Goal: Task Accomplishment & Management: Use online tool/utility

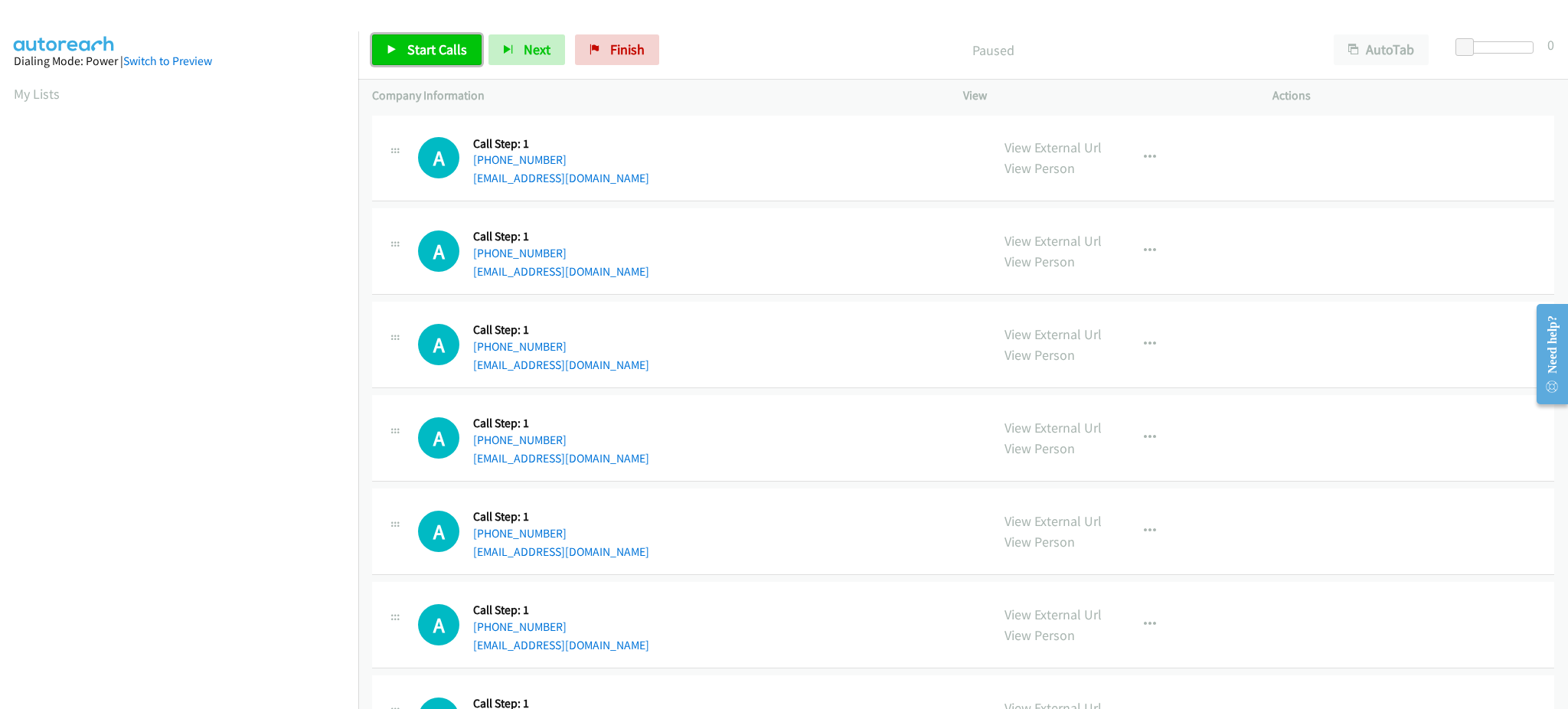
click at [433, 55] on span "Start Calls" at bounding box center [437, 50] width 60 height 18
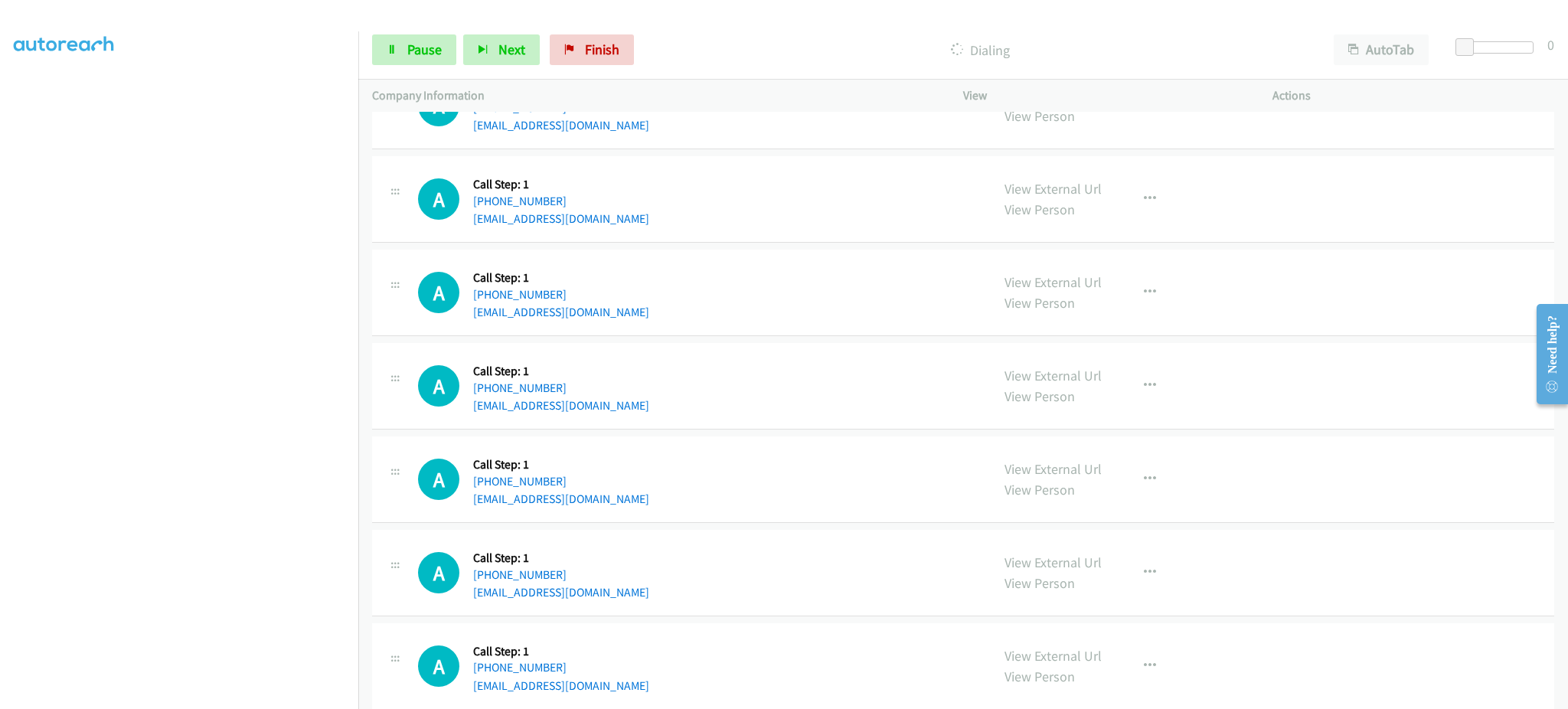
scroll to position [645, 0]
click at [408, 50] on span "Pause" at bounding box center [424, 50] width 35 height 18
click at [437, 56] on span "Start Calls" at bounding box center [437, 50] width 60 height 18
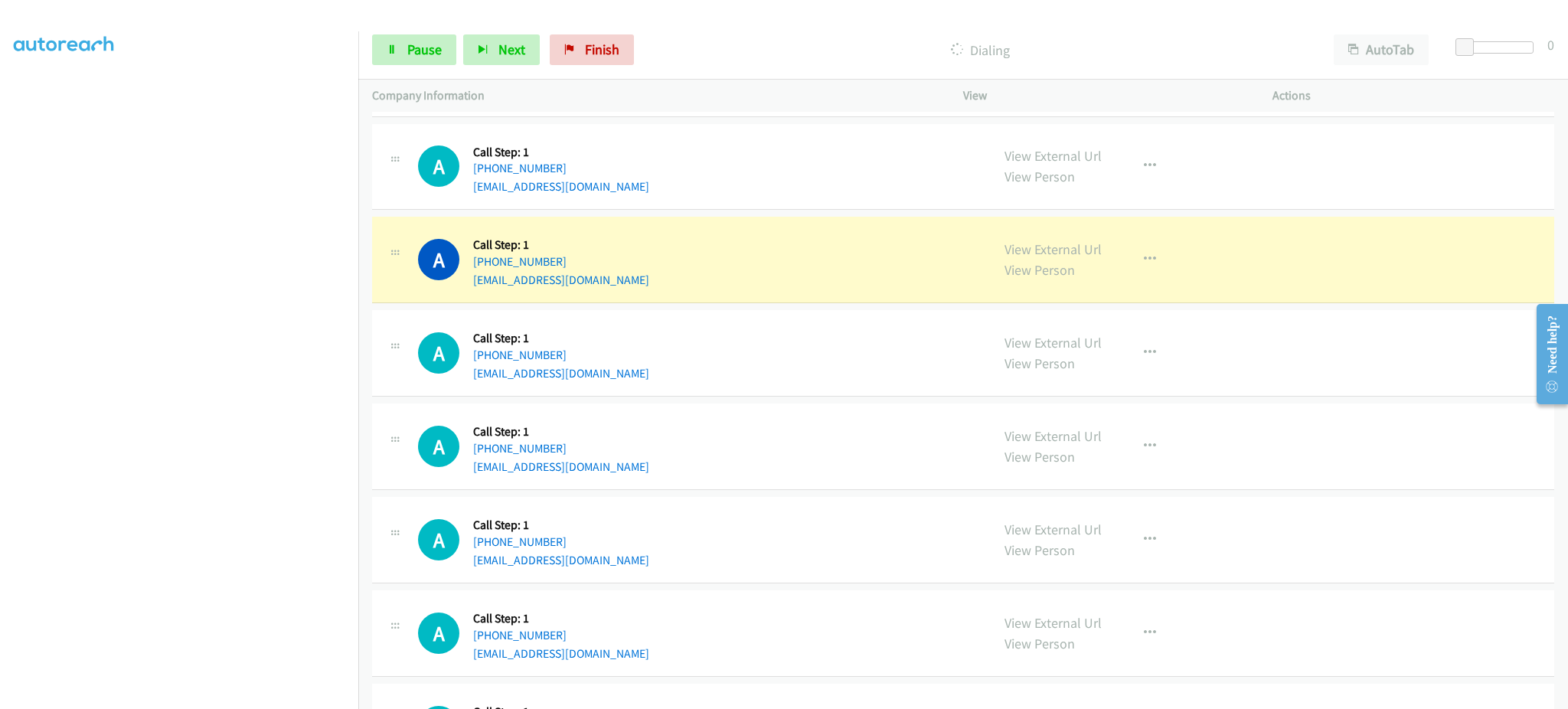
scroll to position [1225, 0]
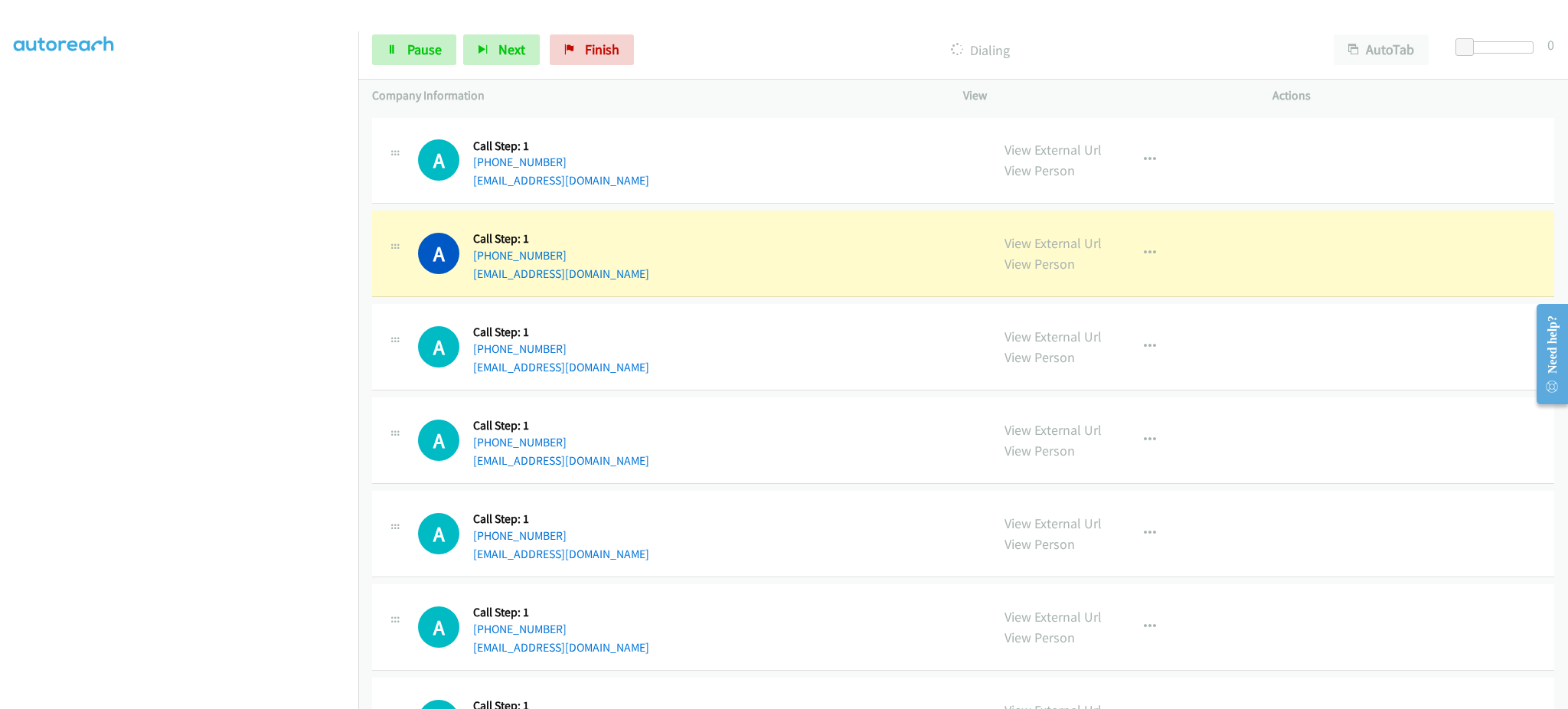
click at [272, 692] on section at bounding box center [179, 345] width 330 height 733
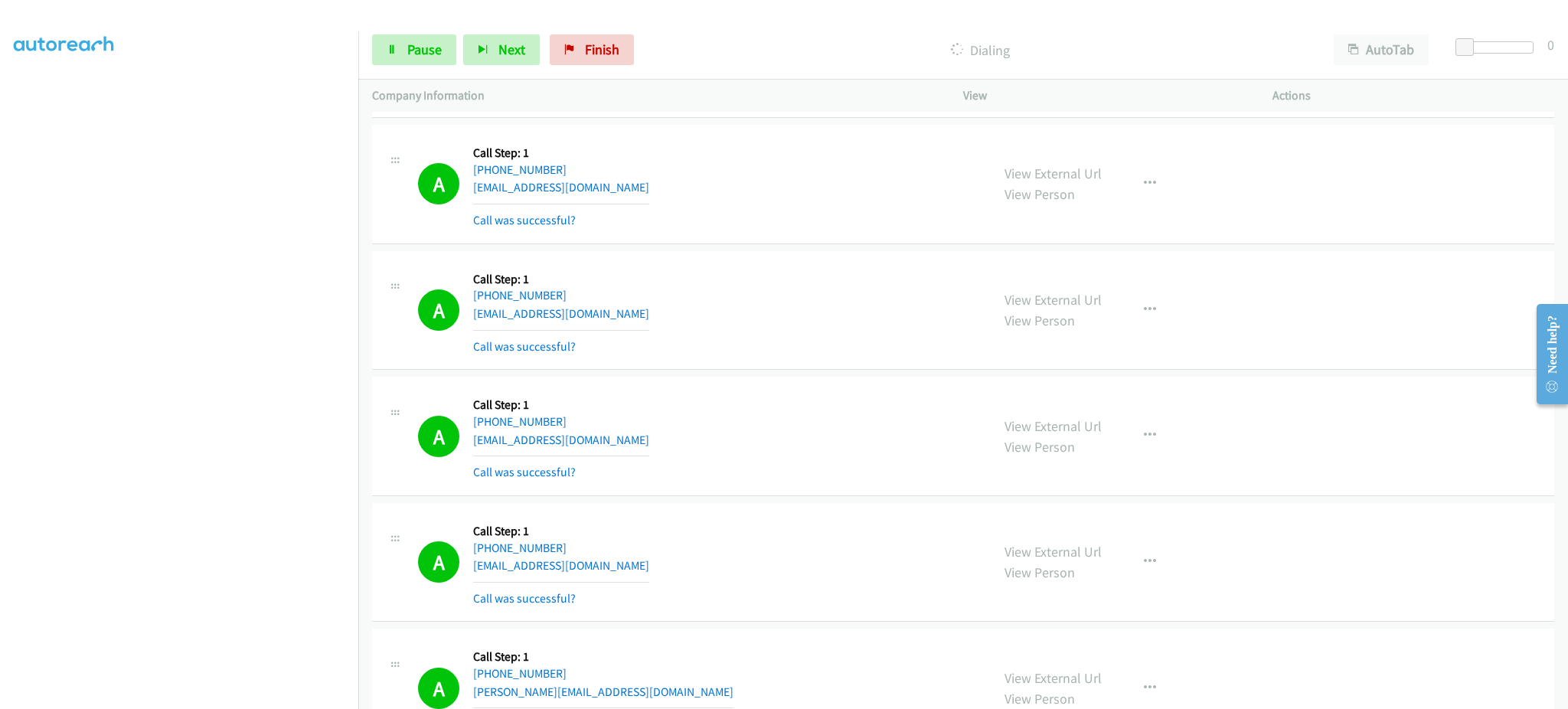
scroll to position [1837, 0]
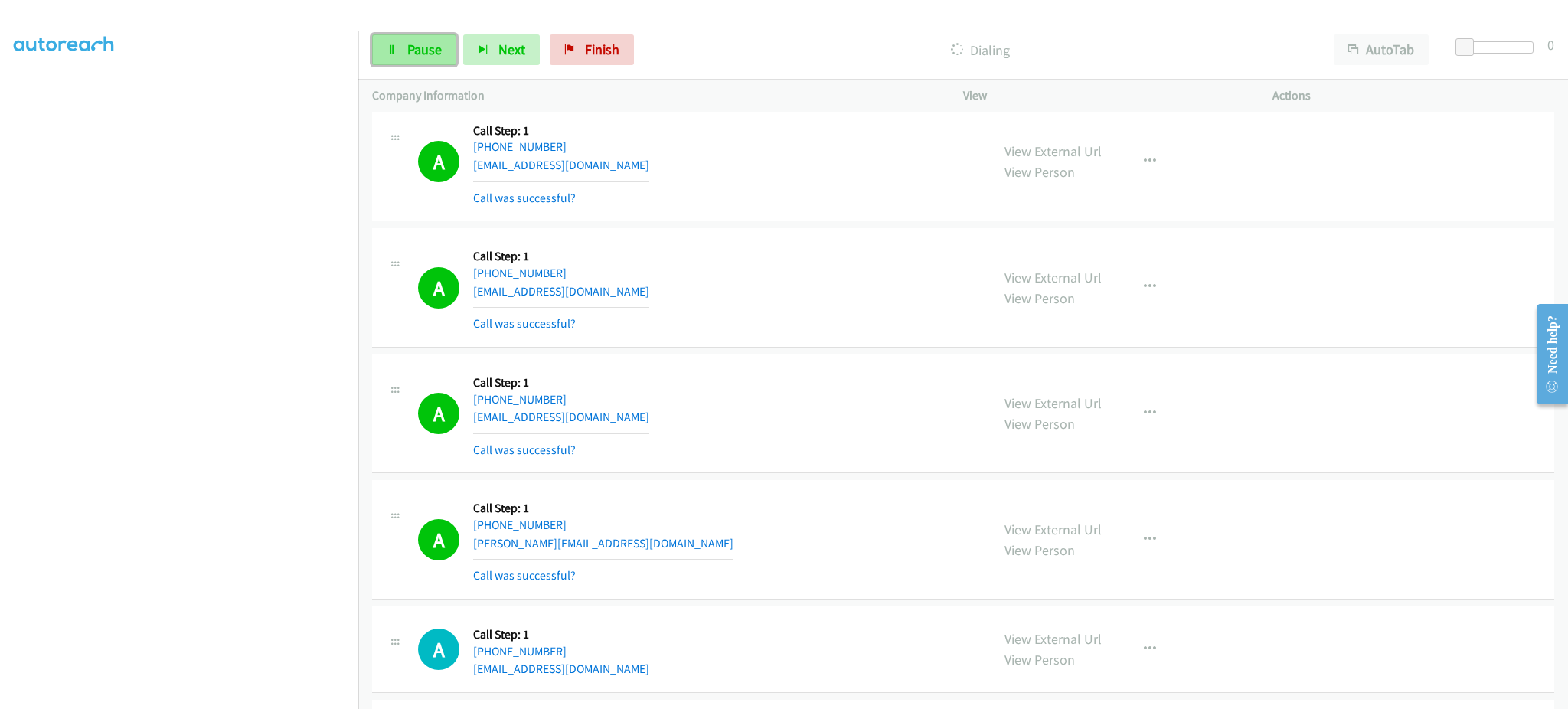
click at [438, 46] on span "Pause" at bounding box center [424, 50] width 35 height 18
click at [434, 62] on link "Start Calls" at bounding box center [426, 50] width 109 height 31
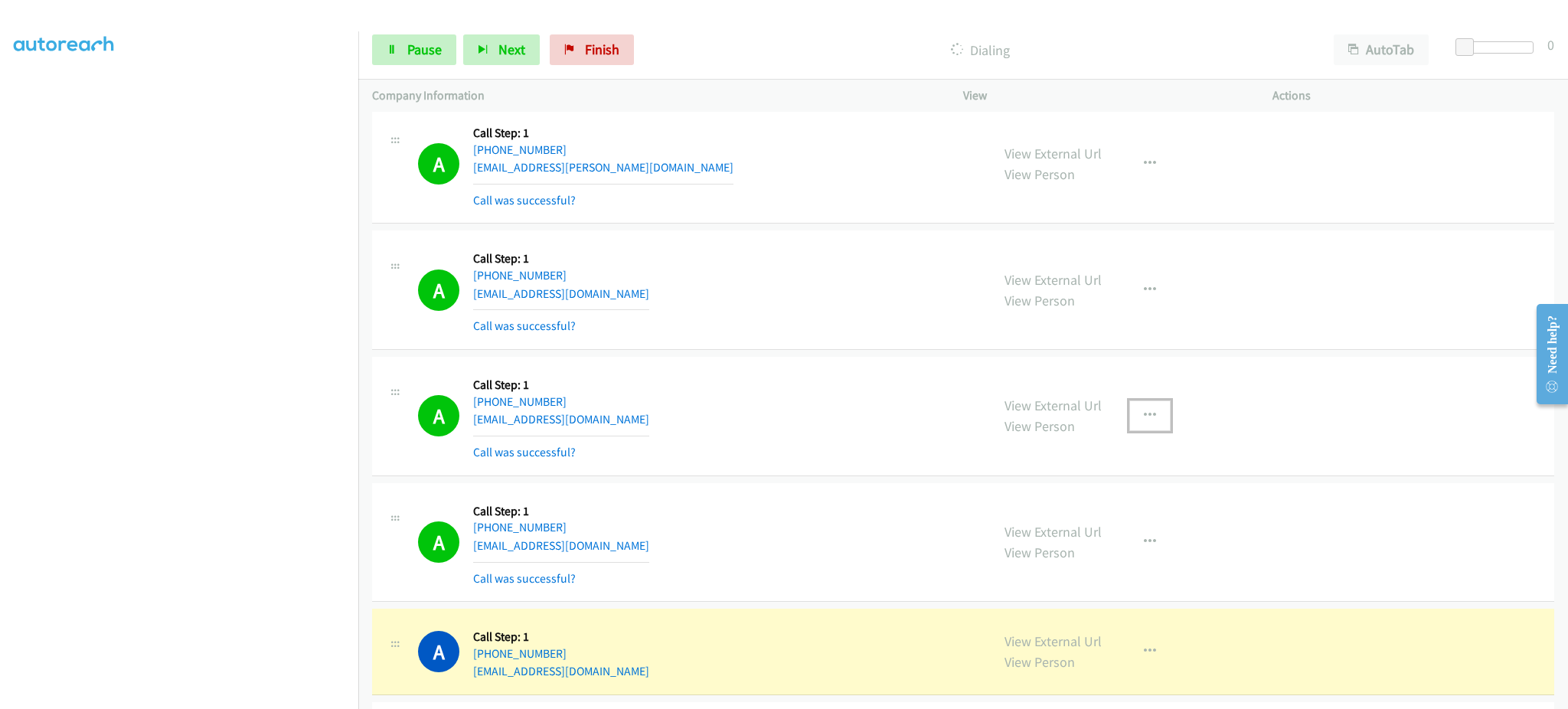
click at [1151, 416] on button "button" at bounding box center [1150, 415] width 42 height 31
click at [1086, 555] on link "Add to do not call list" at bounding box center [1067, 546] width 203 height 31
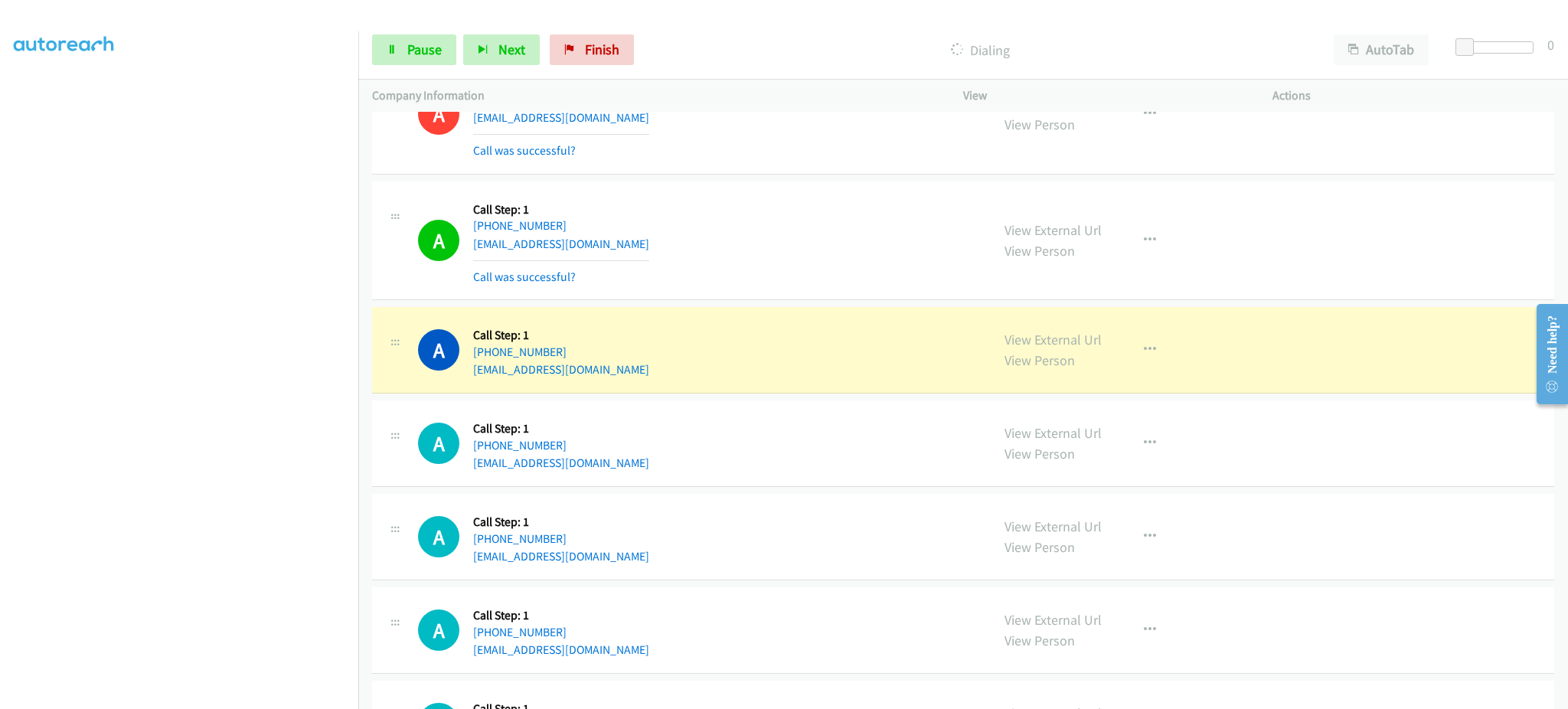
scroll to position [2738, 0]
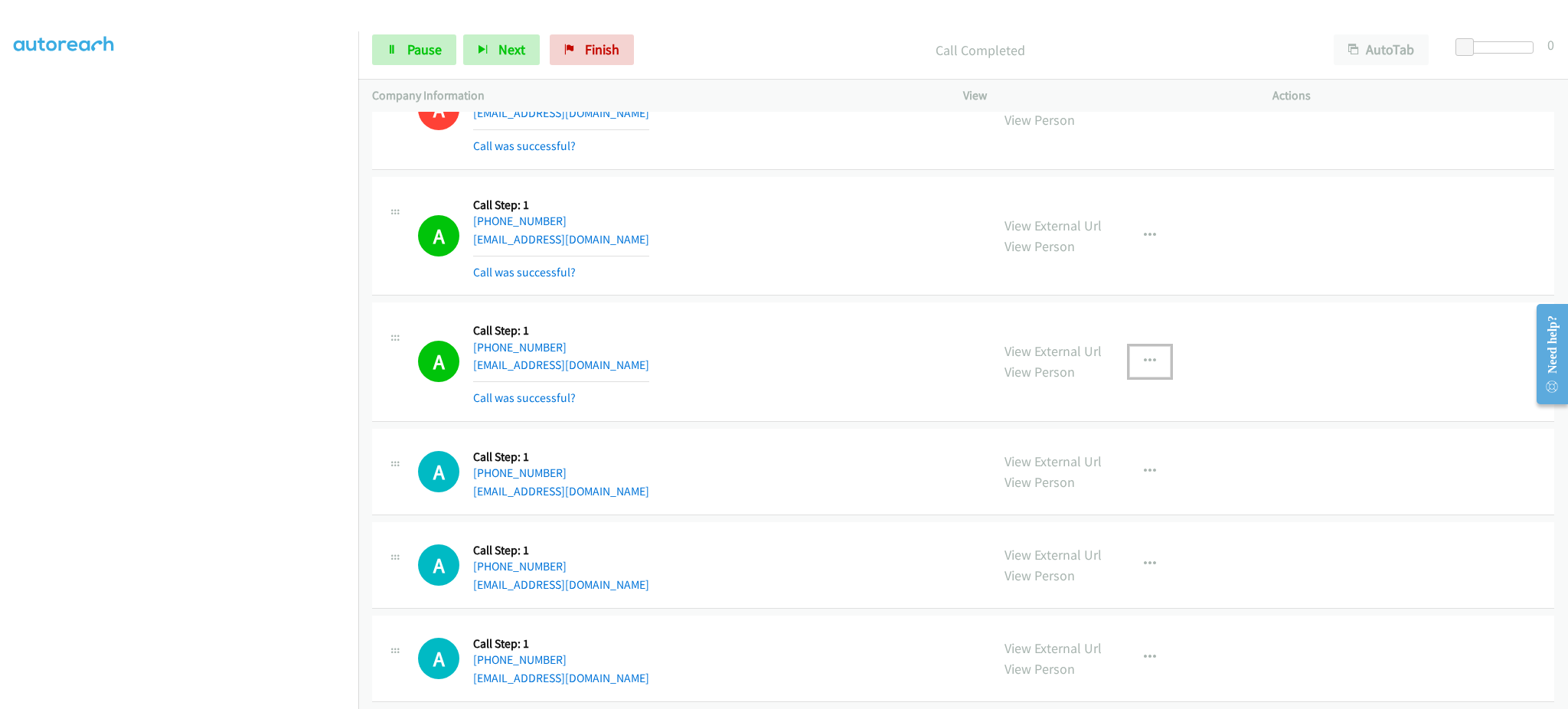
click at [1144, 362] on icon "button" at bounding box center [1149, 361] width 12 height 12
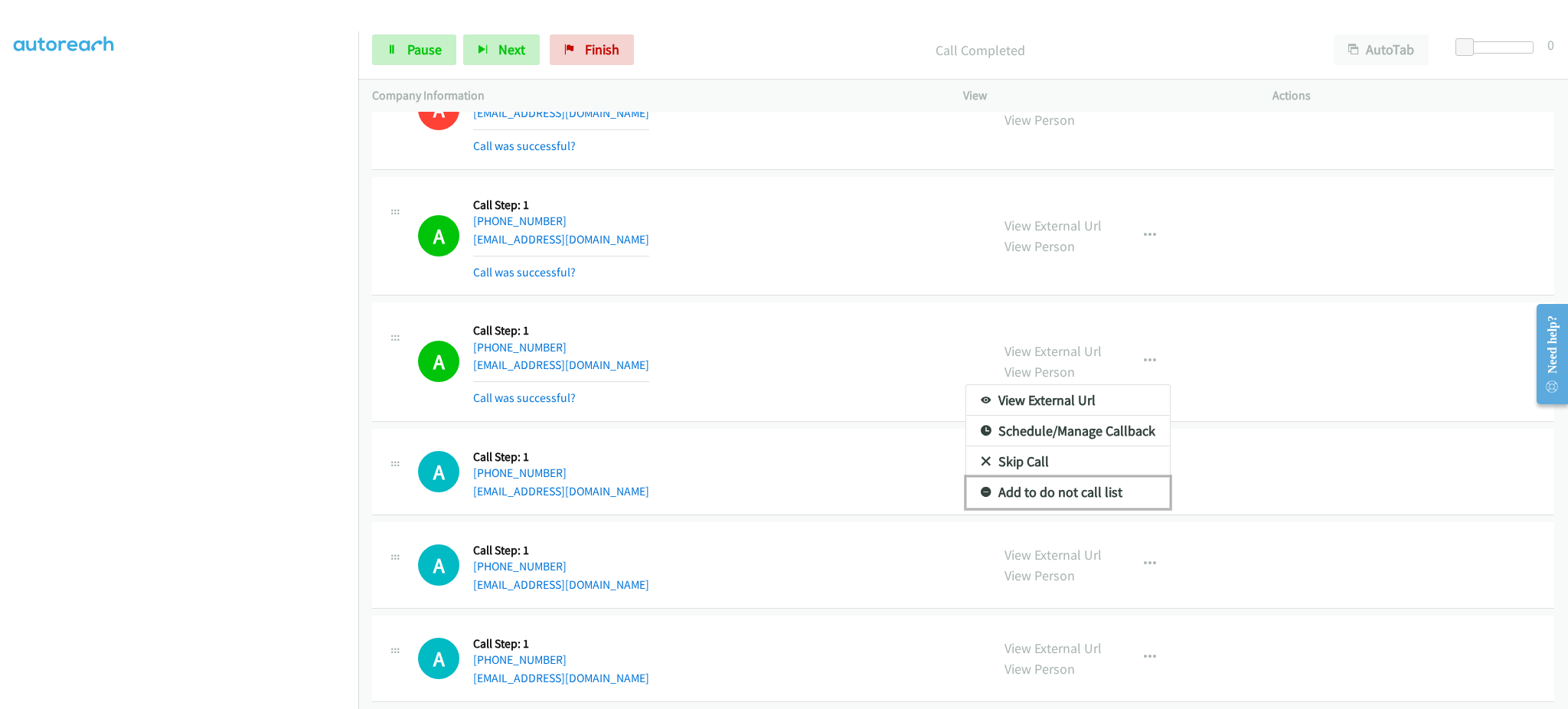
click at [1108, 493] on link "Add to do not call list" at bounding box center [1067, 492] width 203 height 31
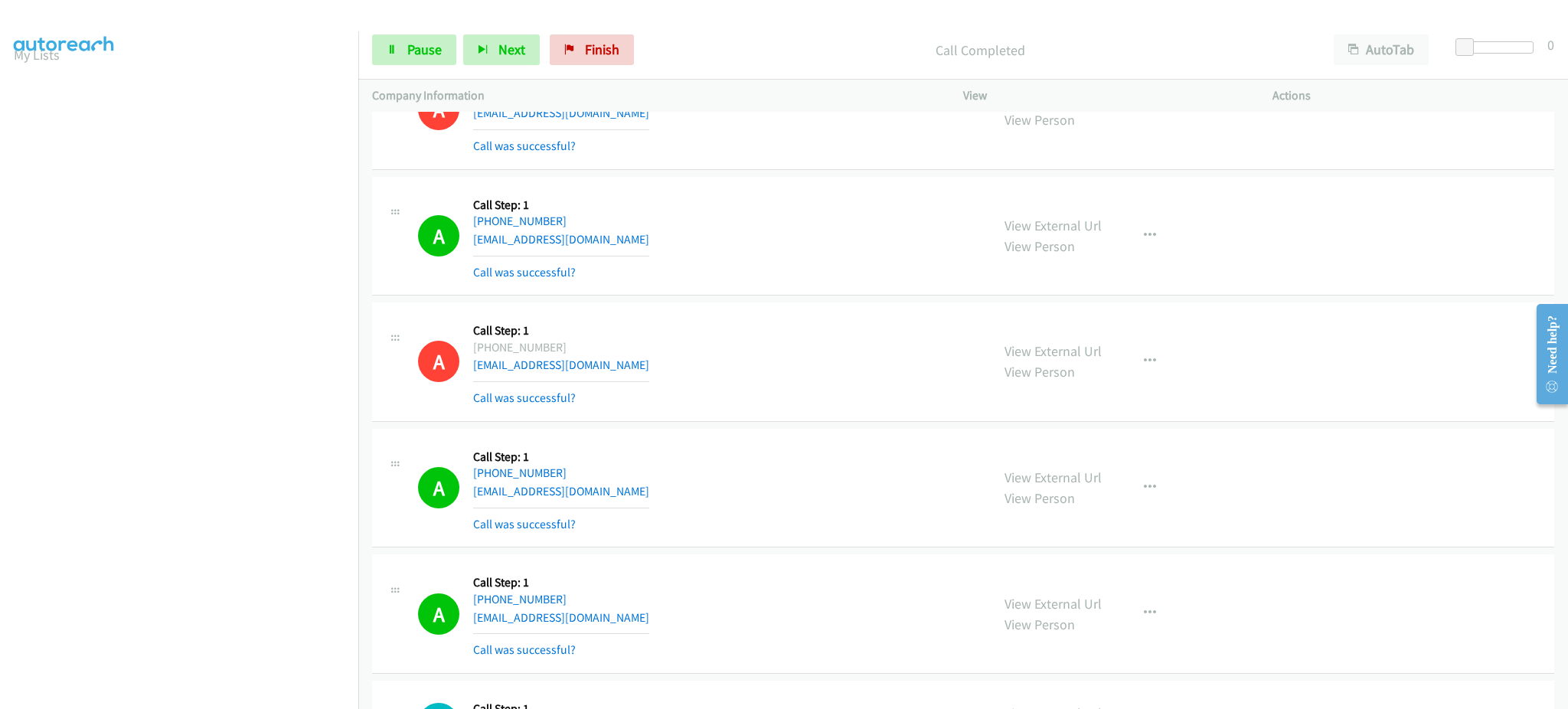
scroll to position [0, 0]
click at [332, 116] on aside "Dialing Mode: Power | Switch to Preview My Lists" at bounding box center [179, 455] width 358 height 848
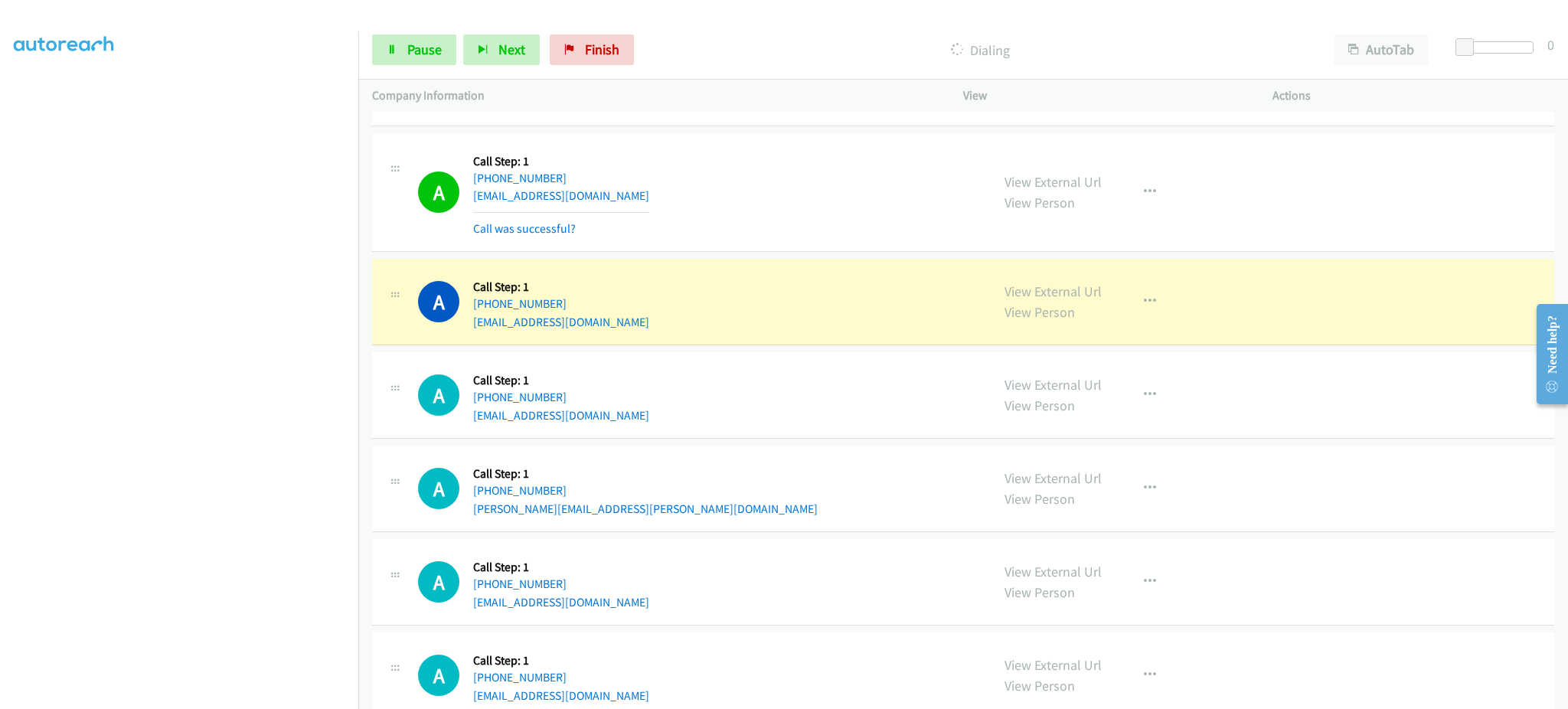
scroll to position [3656, 0]
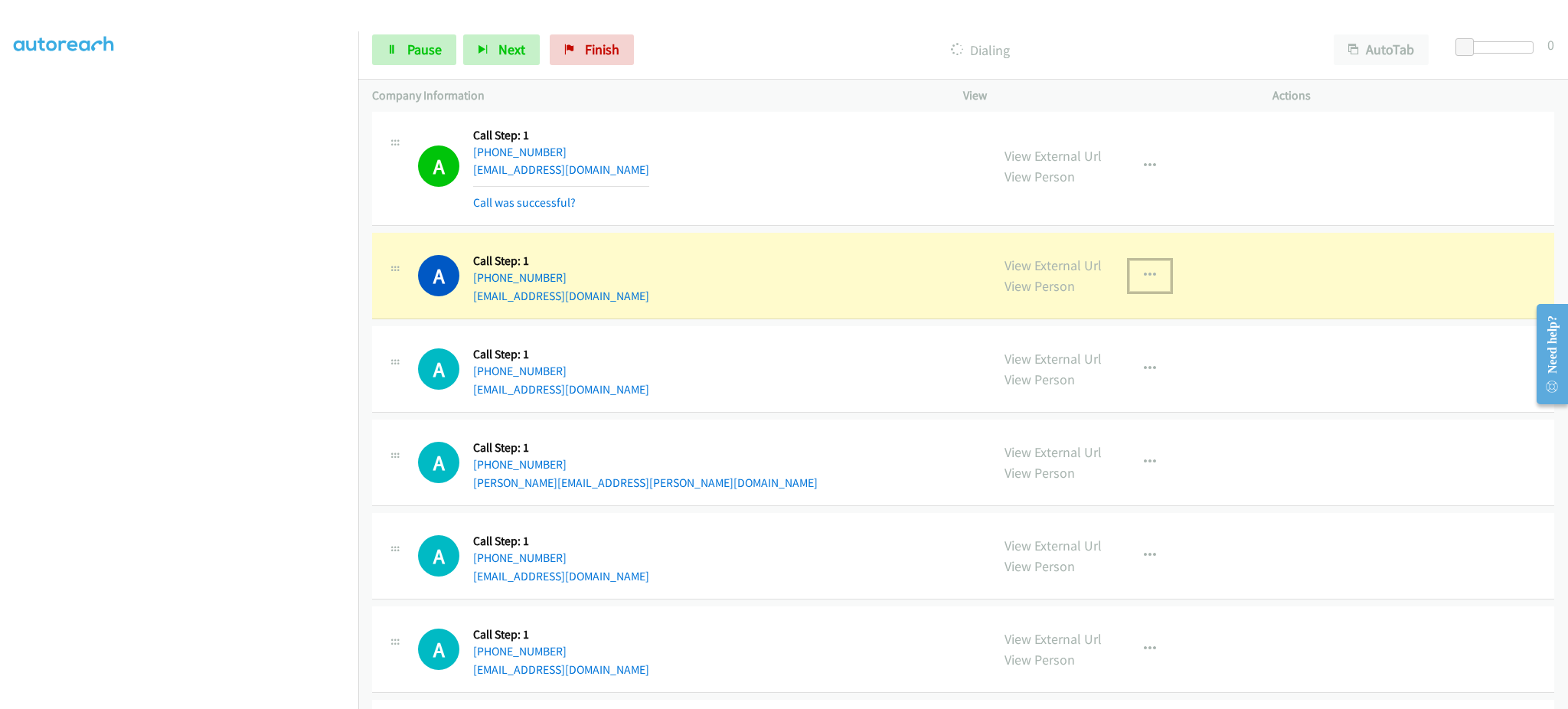
click at [1153, 290] on button "button" at bounding box center [1150, 275] width 42 height 31
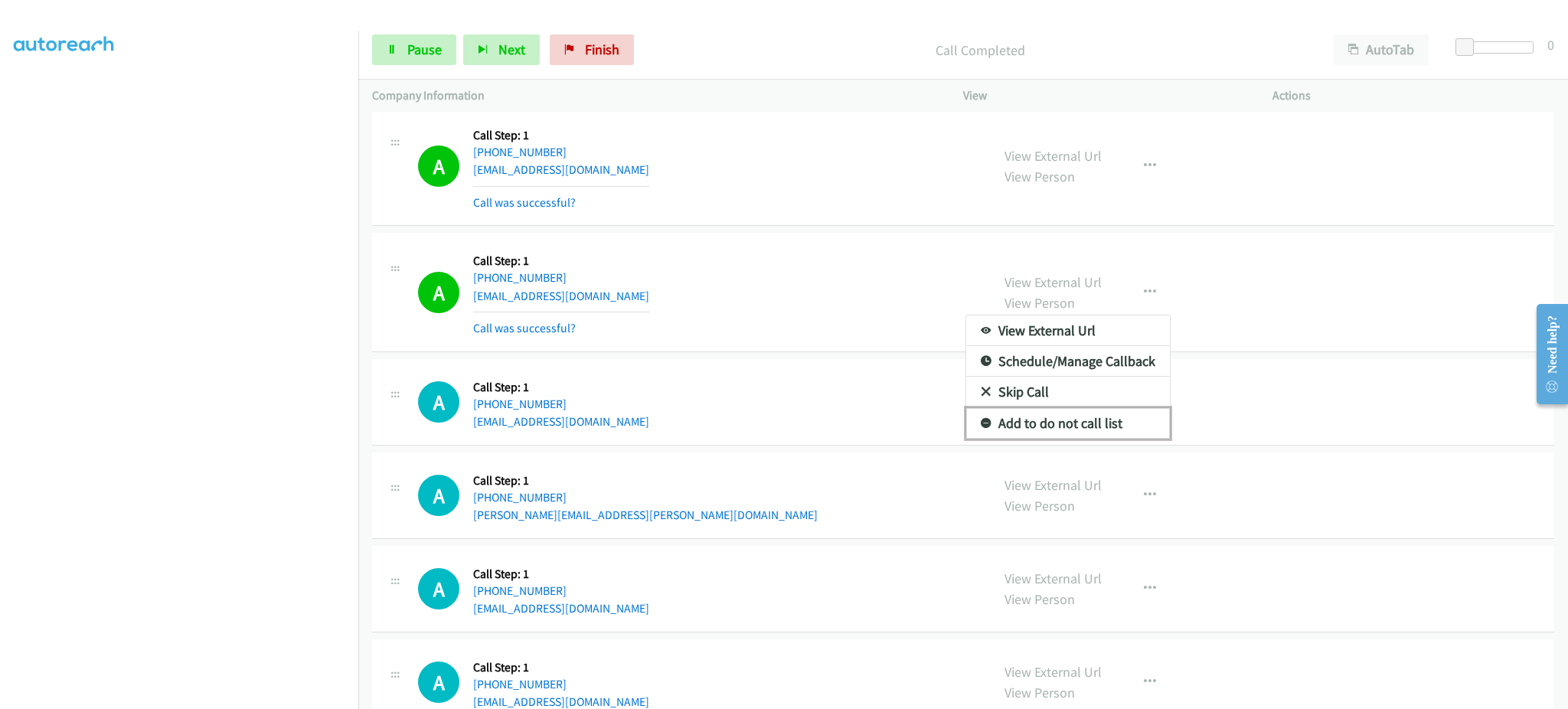
click at [1127, 424] on link "Add to do not call list" at bounding box center [1067, 422] width 203 height 31
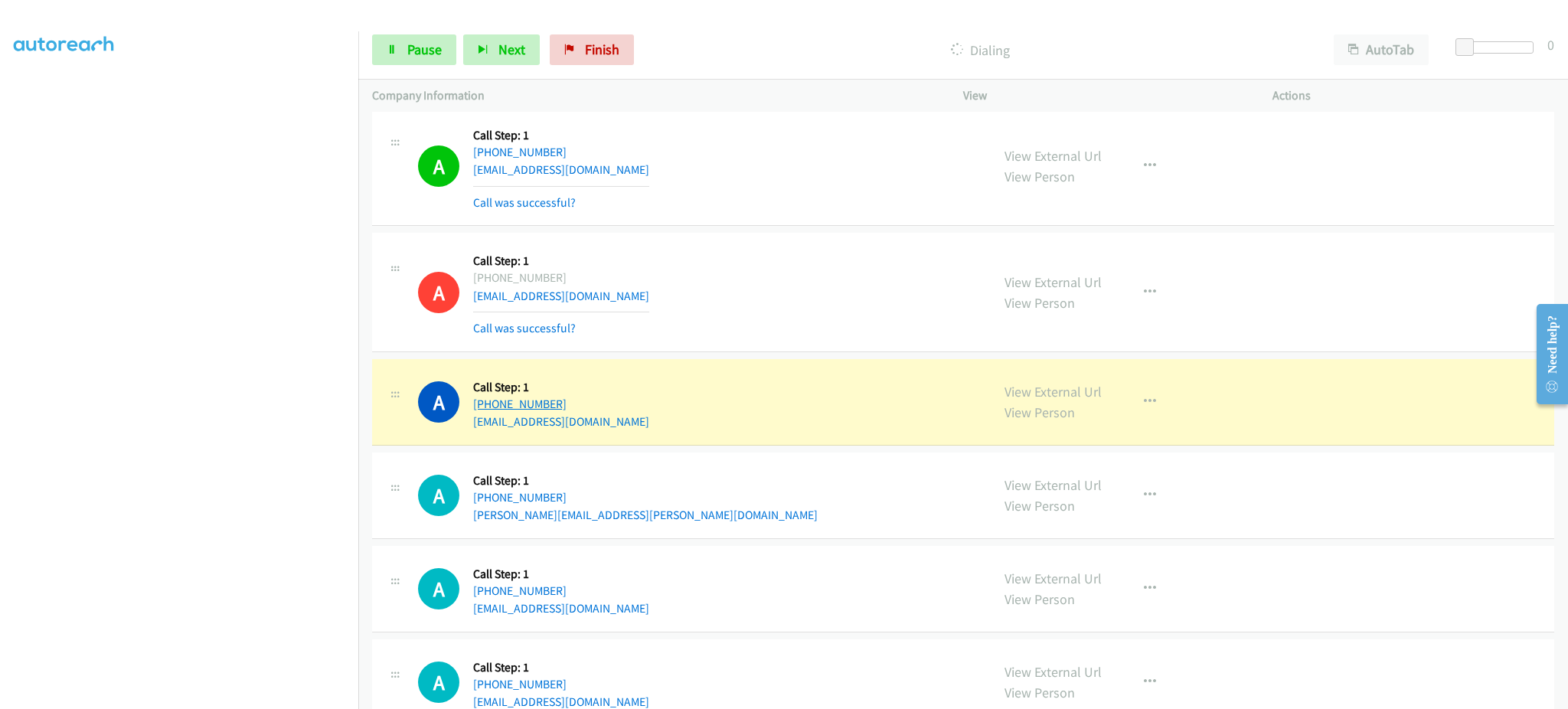
drag, startPoint x: 626, startPoint y: 400, endPoint x: 486, endPoint y: 411, distance: 140.4
click at [486, 411] on div "A Callback Scheduled Call Step: 1 America/Chicago +1 662-288-1491 treymanning@m…" at bounding box center [697, 402] width 559 height 59
click at [1062, 399] on link "View External Url" at bounding box center [1053, 392] width 97 height 18
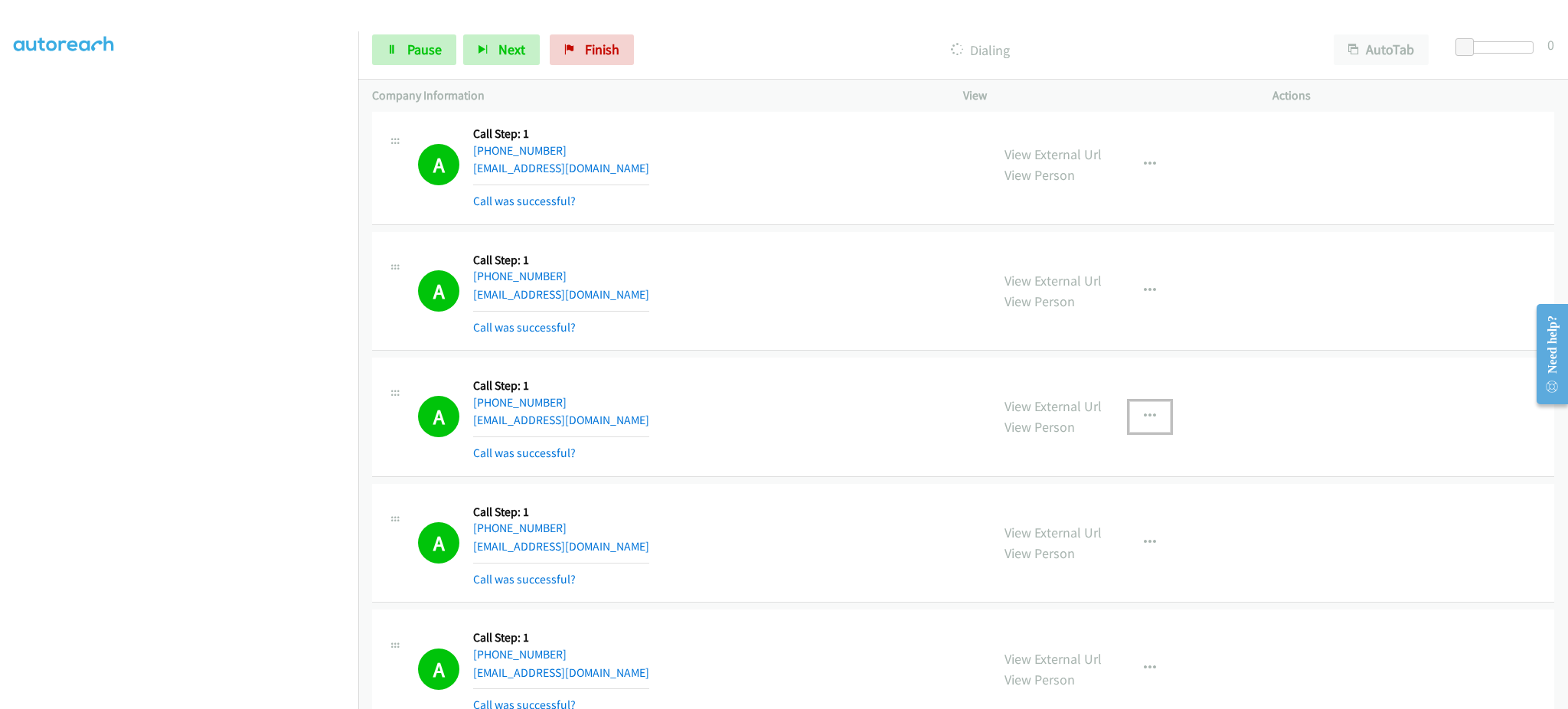
click at [1130, 411] on button "button" at bounding box center [1150, 415] width 42 height 31
click at [1128, 548] on link "Add to do not call list" at bounding box center [1067, 546] width 203 height 31
click at [441, 50] on link "Pause" at bounding box center [414, 50] width 84 height 31
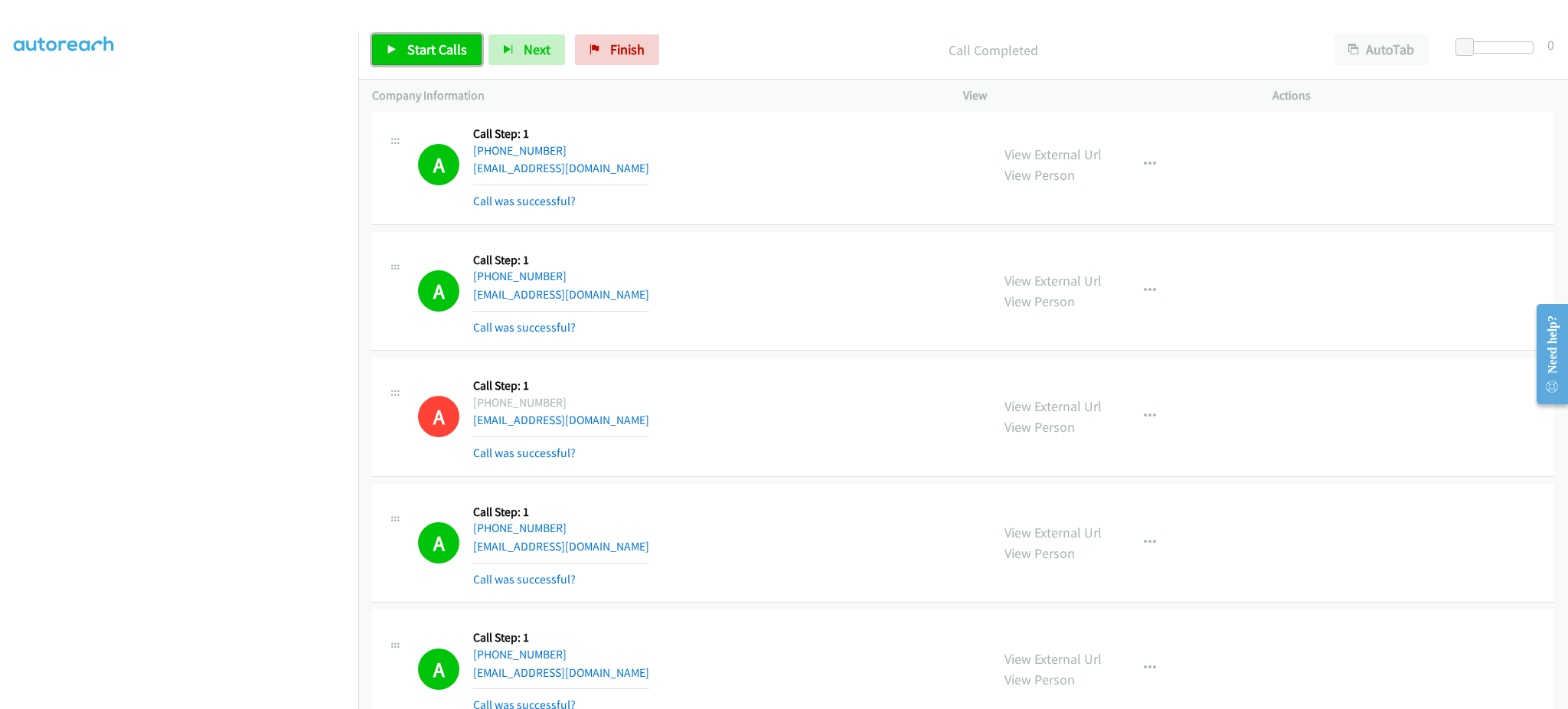
click at [438, 50] on span "Start Calls" at bounding box center [437, 50] width 60 height 18
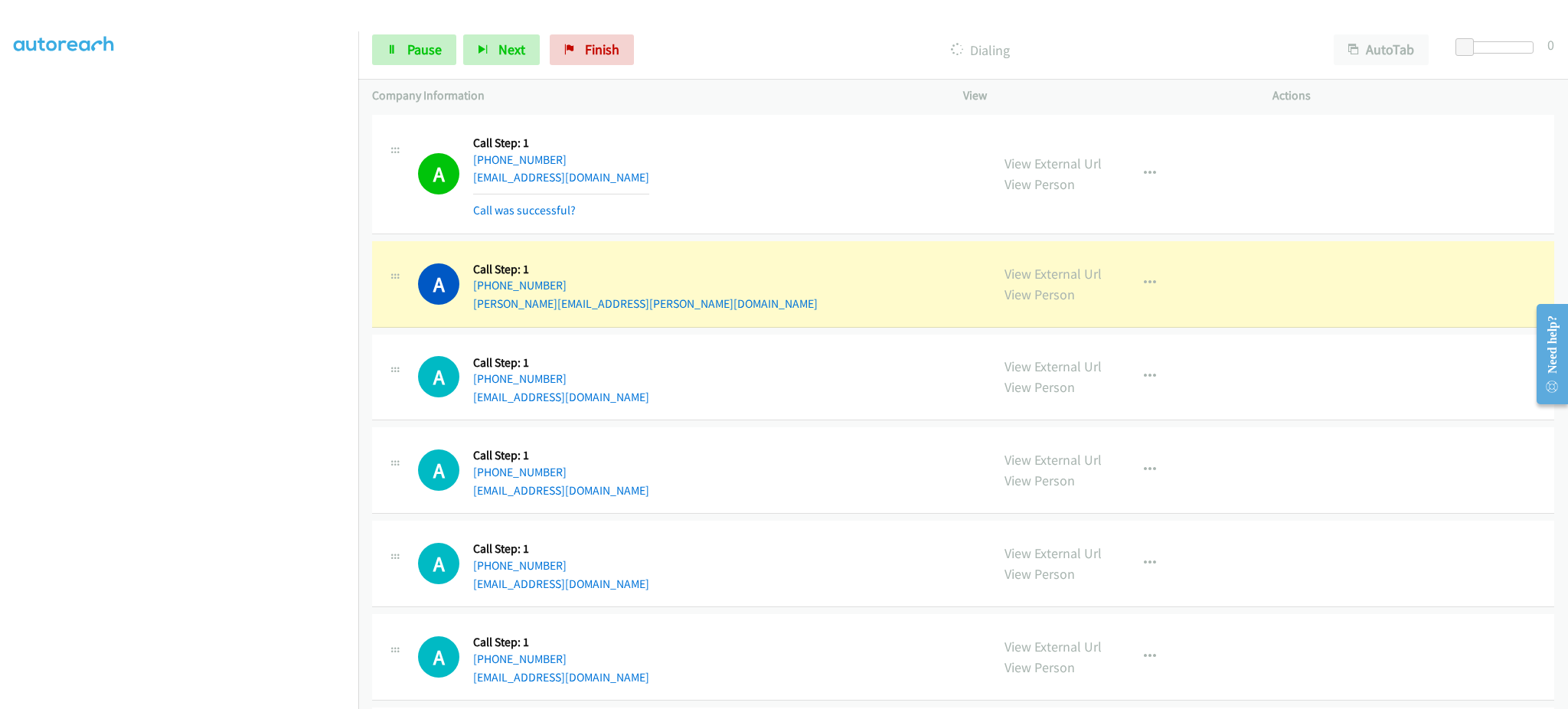
scroll to position [3905, 0]
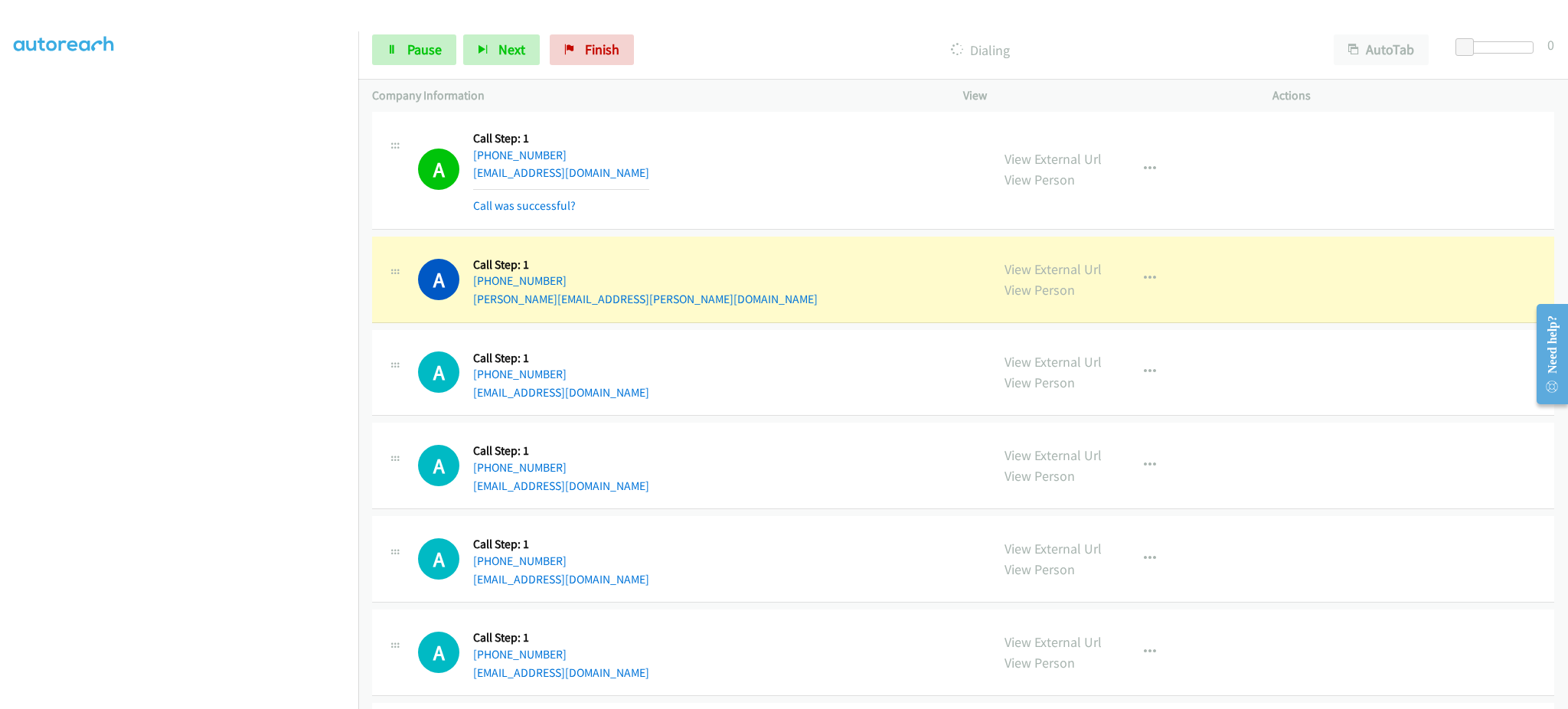
click at [1178, 283] on div "View External Url View Person View External Url Email Schedule/Manage Callback …" at bounding box center [1152, 279] width 323 height 59
click at [1156, 282] on button "button" at bounding box center [1150, 279] width 42 height 31
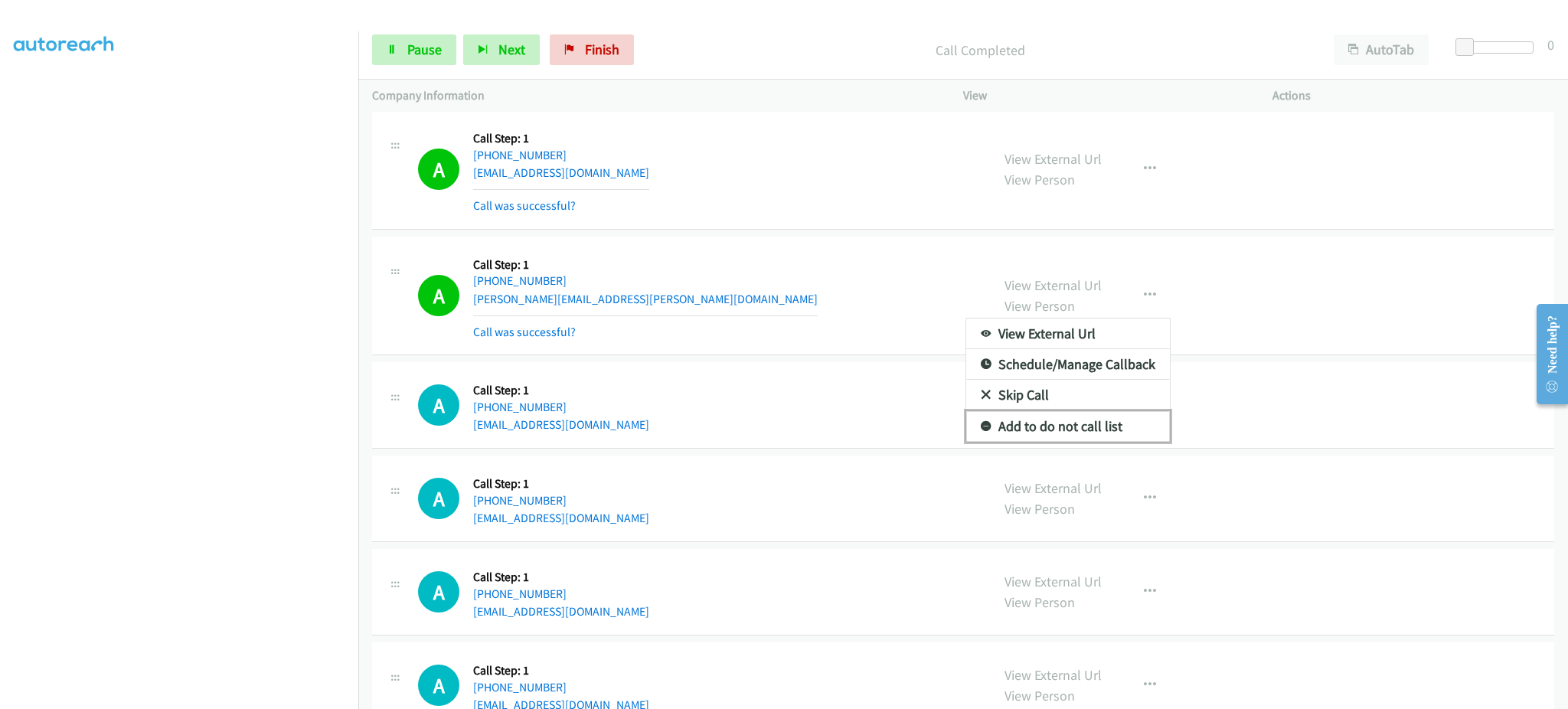
drag, startPoint x: 1101, startPoint y: 416, endPoint x: 977, endPoint y: 287, distance: 178.9
click at [1101, 416] on link "Add to do not call list" at bounding box center [1067, 426] width 203 height 31
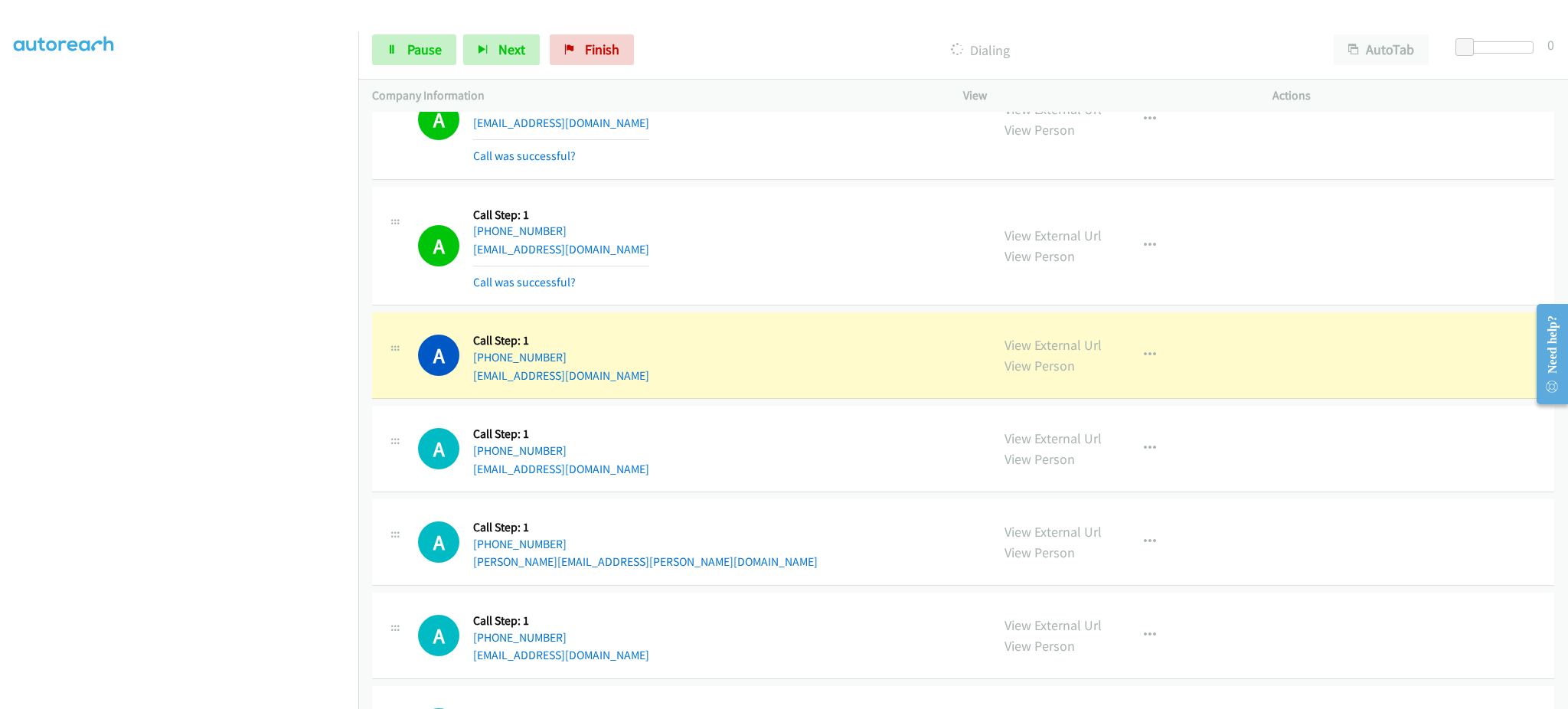
scroll to position [4211, 0]
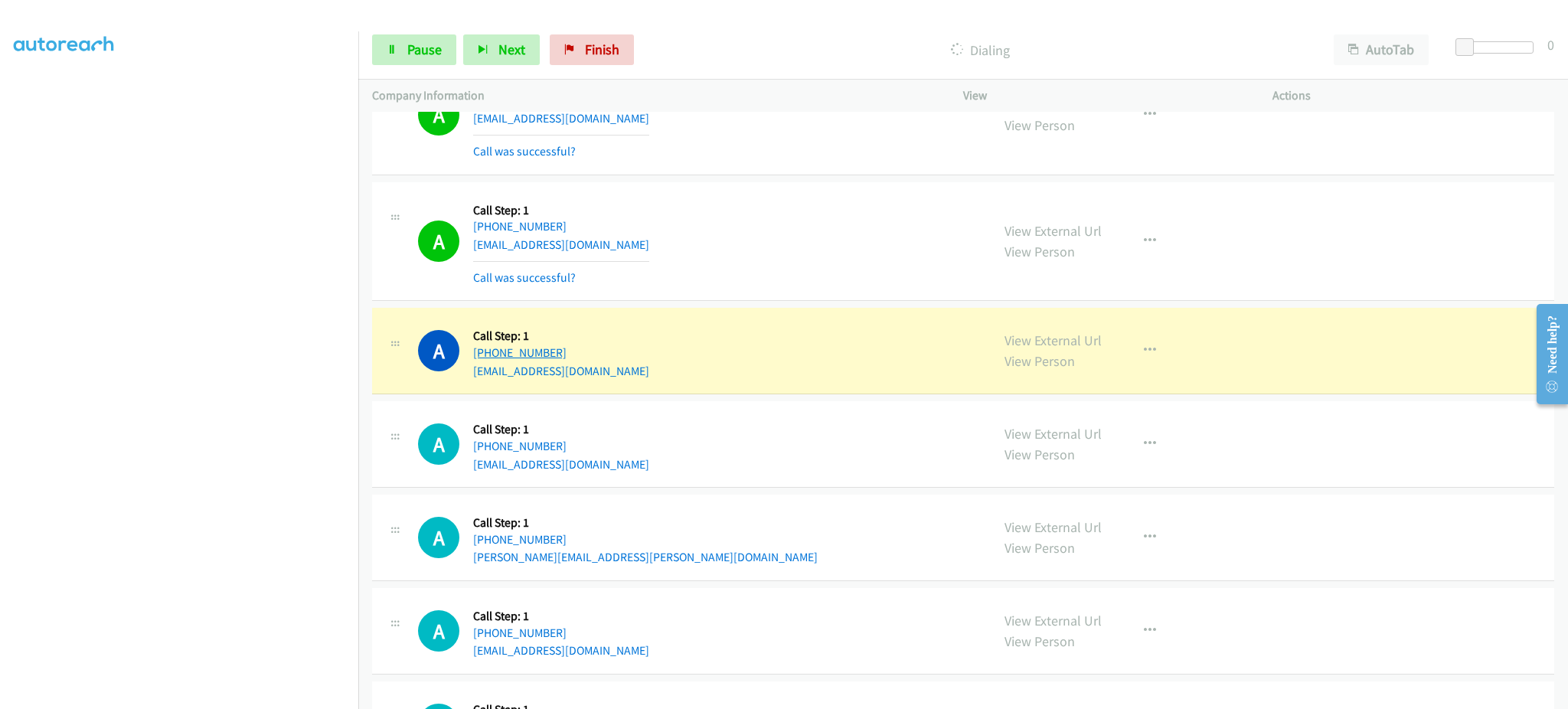
drag, startPoint x: 549, startPoint y: 348, endPoint x: 481, endPoint y: 347, distance: 68.0
click at [481, 347] on div "A Callback Scheduled Call Step: 1 America/New_York +1 703-346-9955 sckdktdg123@…" at bounding box center [697, 350] width 559 height 59
click at [642, 355] on div "A Callback Scheduled Call Step: 1 America/New_York +1 703-346-9955 sckdktdg123@…" at bounding box center [697, 350] width 559 height 59
drag, startPoint x: 567, startPoint y: 360, endPoint x: 484, endPoint y: 361, distance: 83.0
click at [484, 361] on div "A Callback Scheduled Call Step: 1 America/New_York +1 703-346-9955 sckdktdg123@…" at bounding box center [697, 350] width 559 height 59
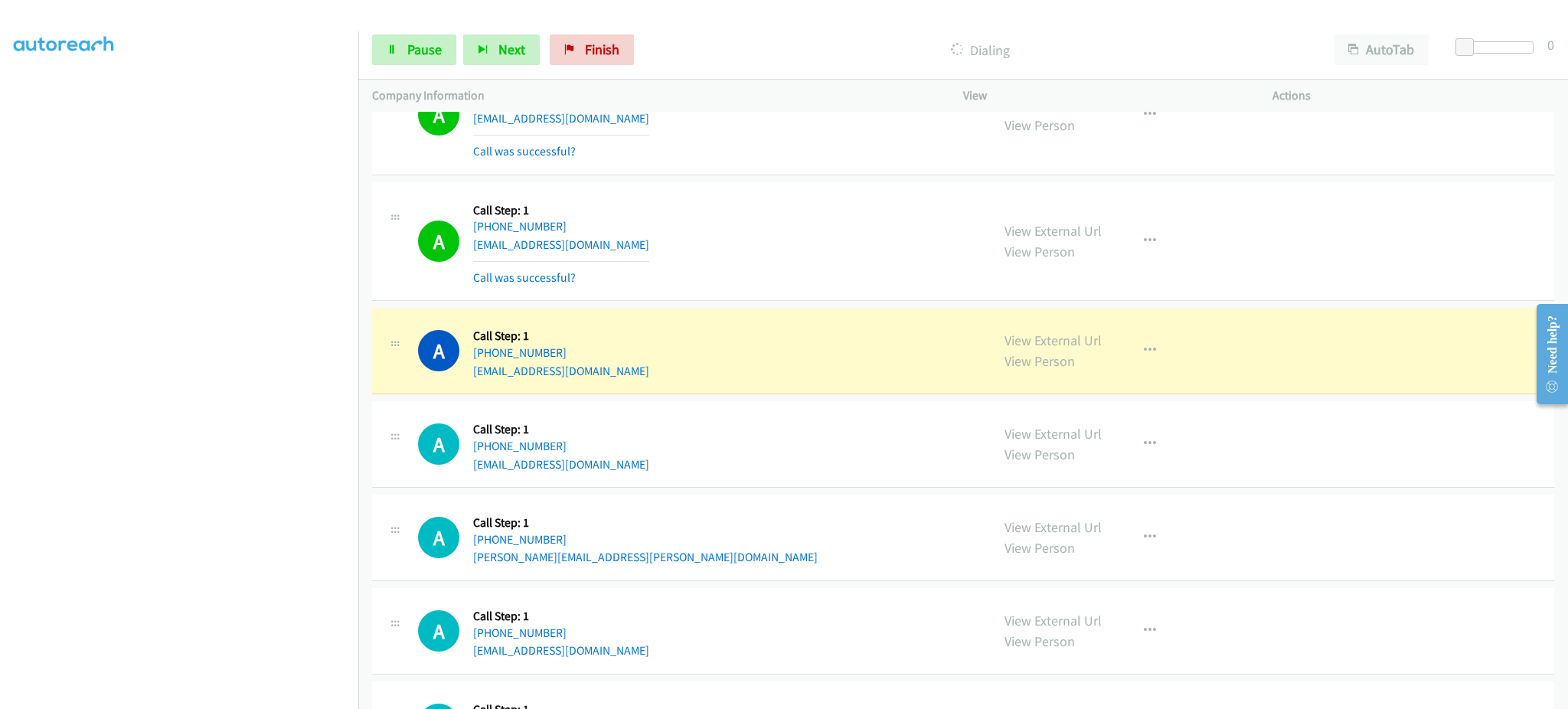
copy link "703-346-9955"
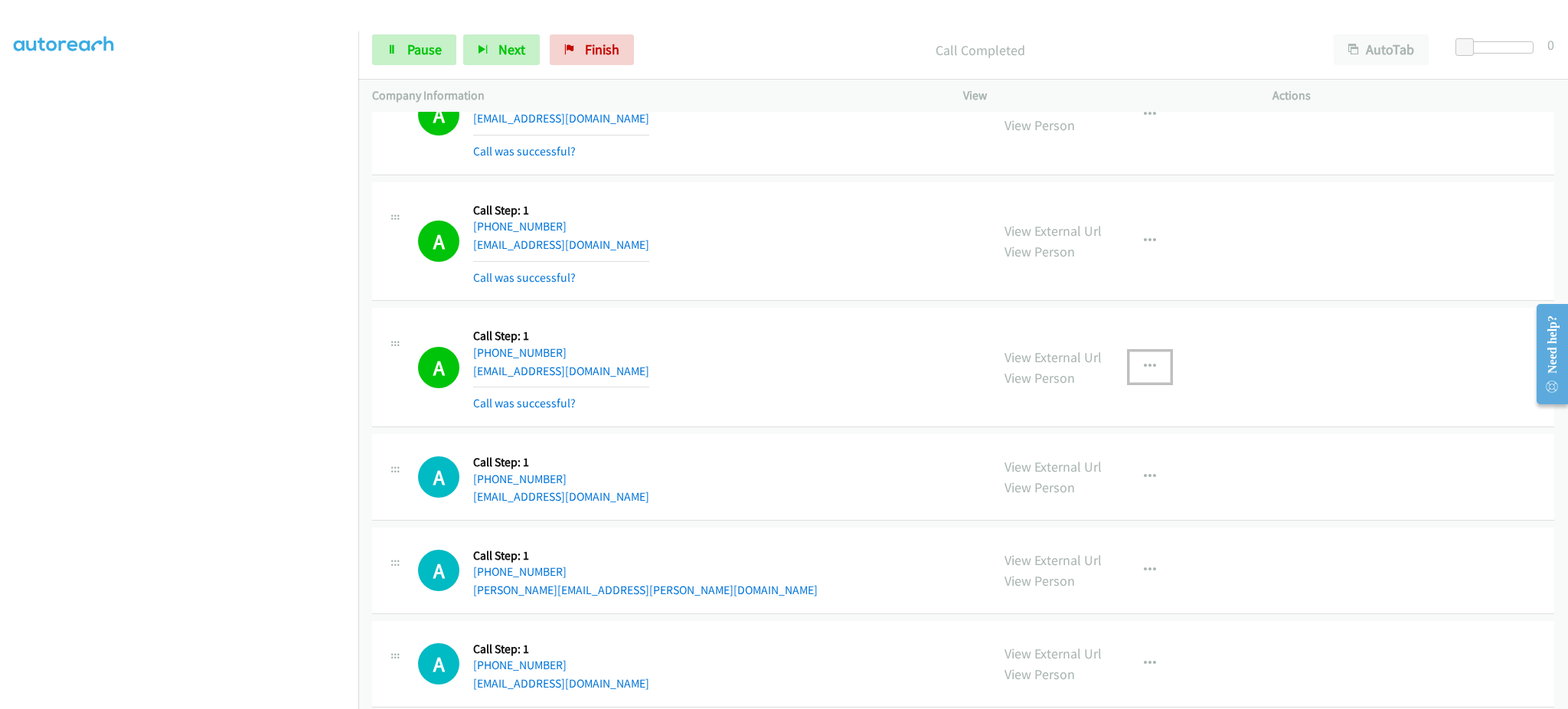
click at [1130, 356] on button "button" at bounding box center [1150, 366] width 42 height 31
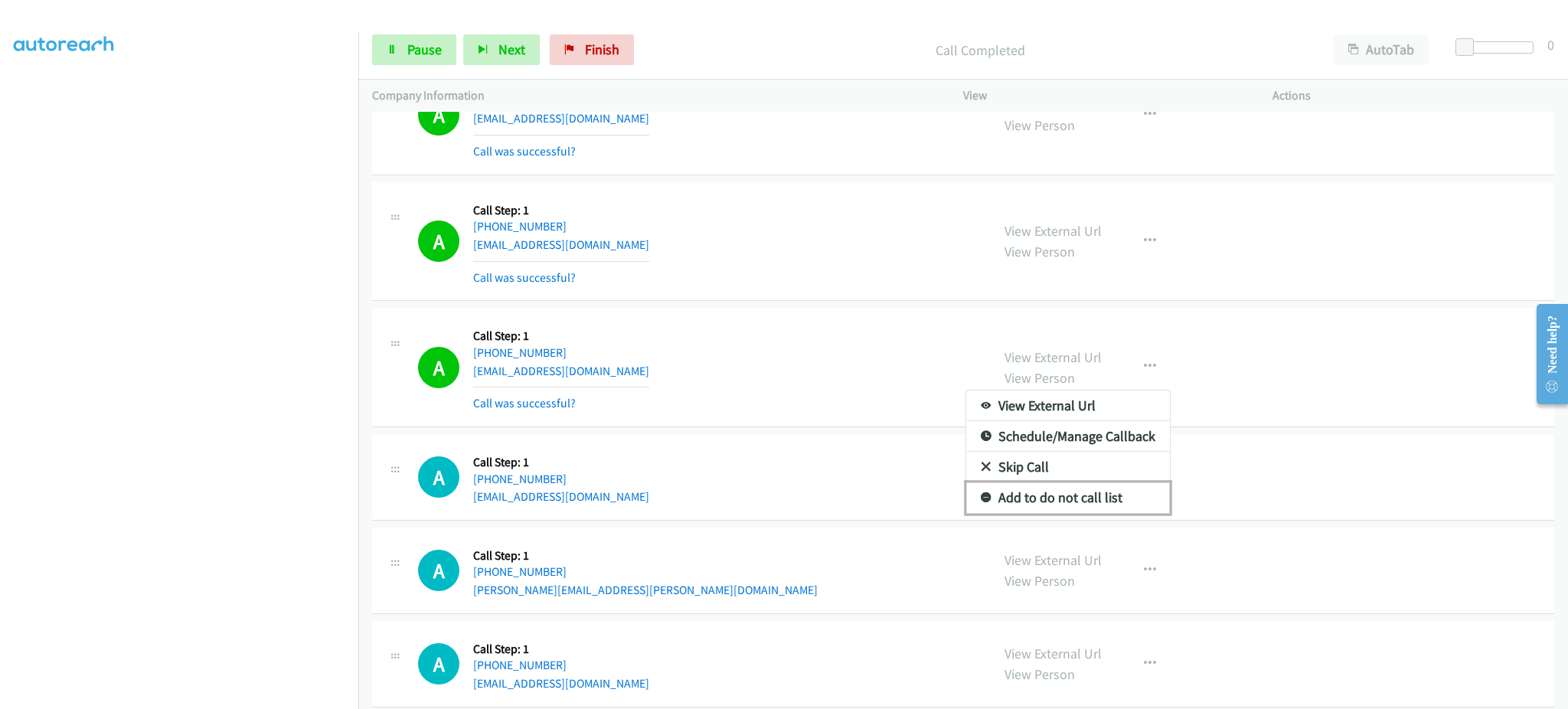
click at [1120, 499] on link "Add to do not call list" at bounding box center [1067, 497] width 203 height 31
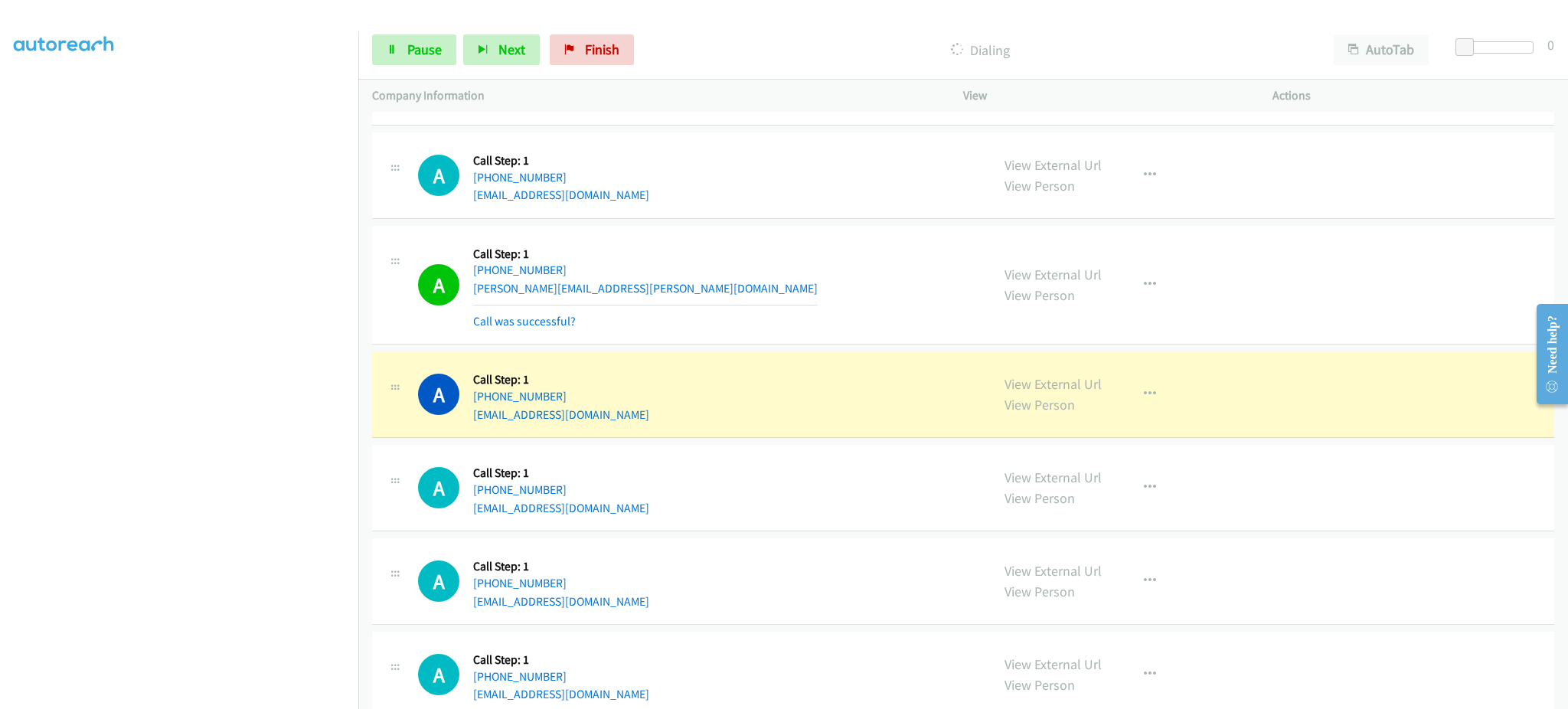
scroll to position [4518, 0]
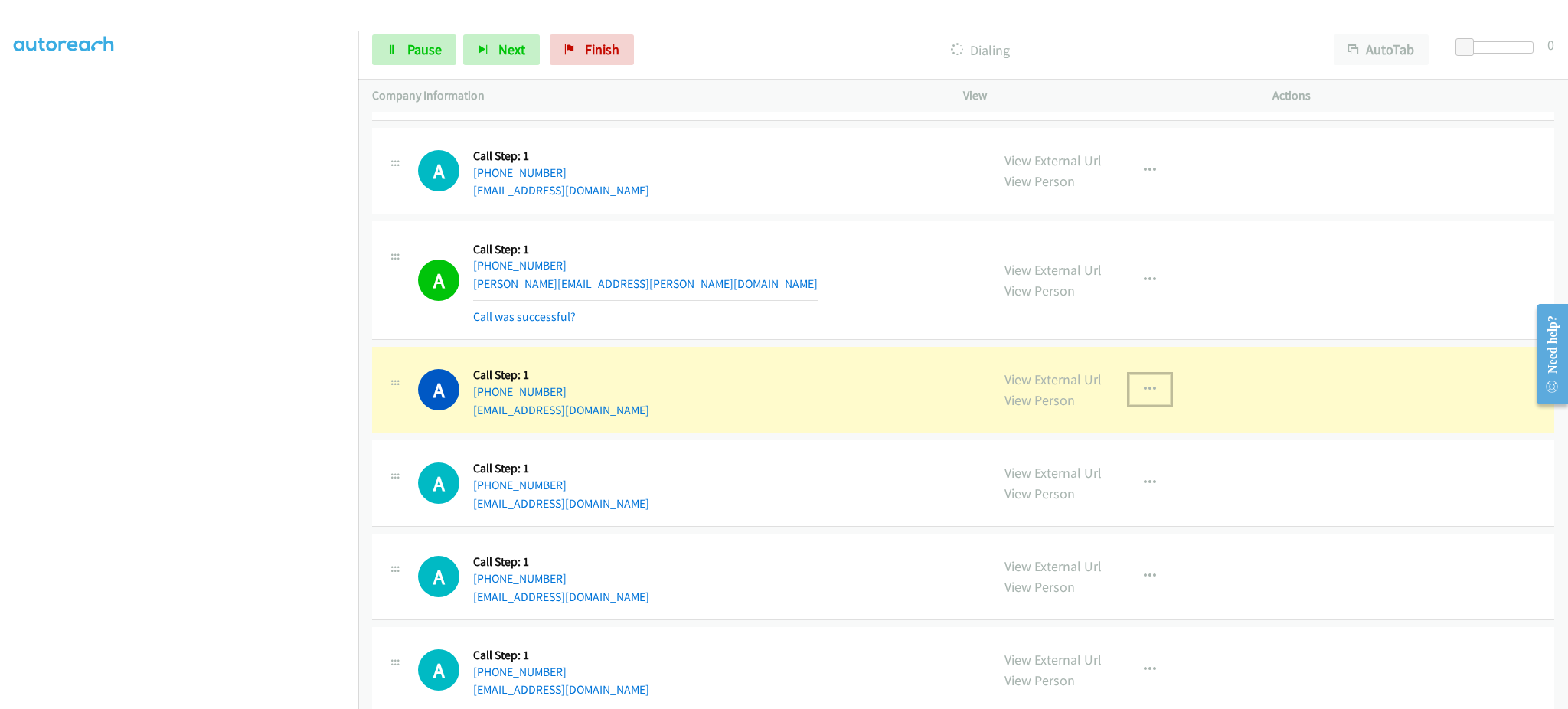
click at [1138, 405] on button "button" at bounding box center [1150, 389] width 42 height 31
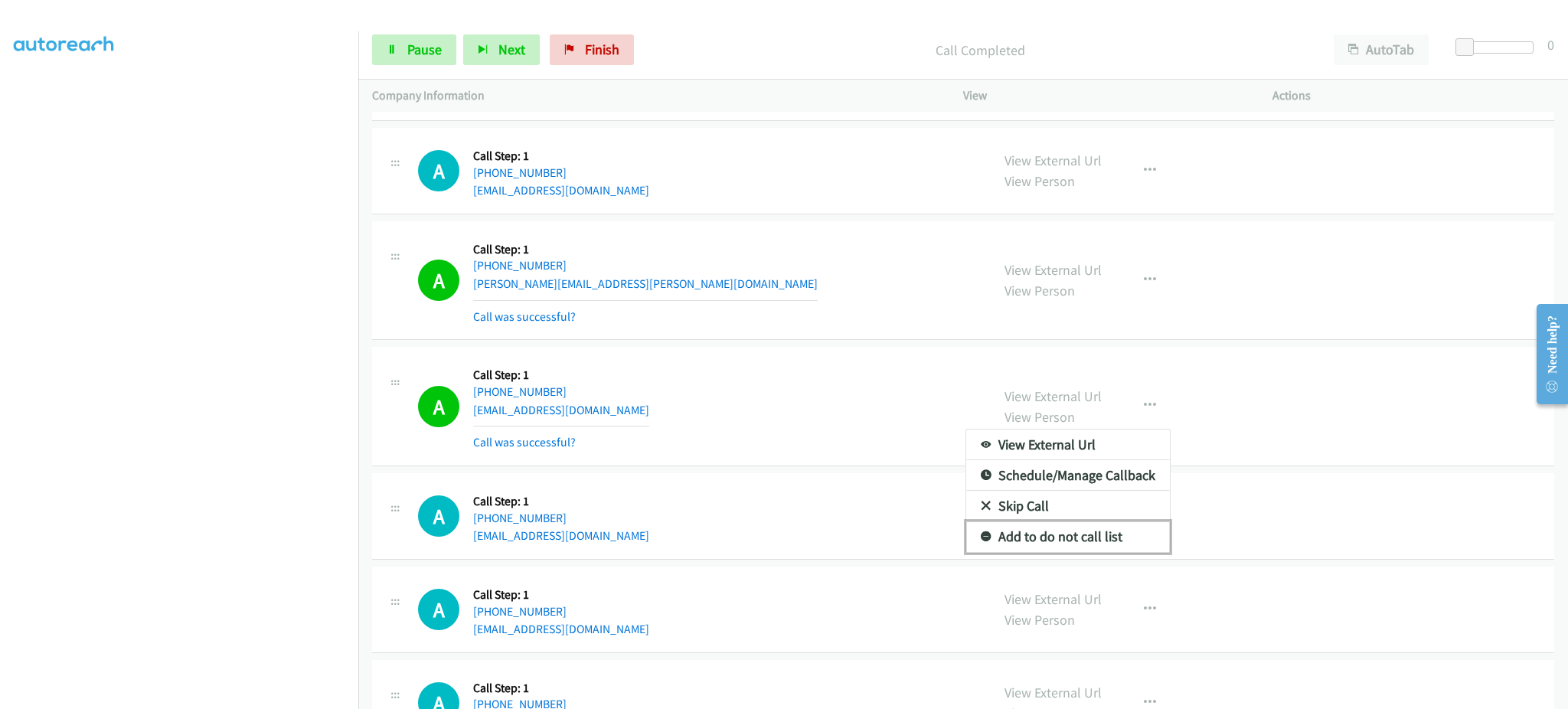
click at [1123, 538] on link "Add to do not call list" at bounding box center [1067, 536] width 203 height 31
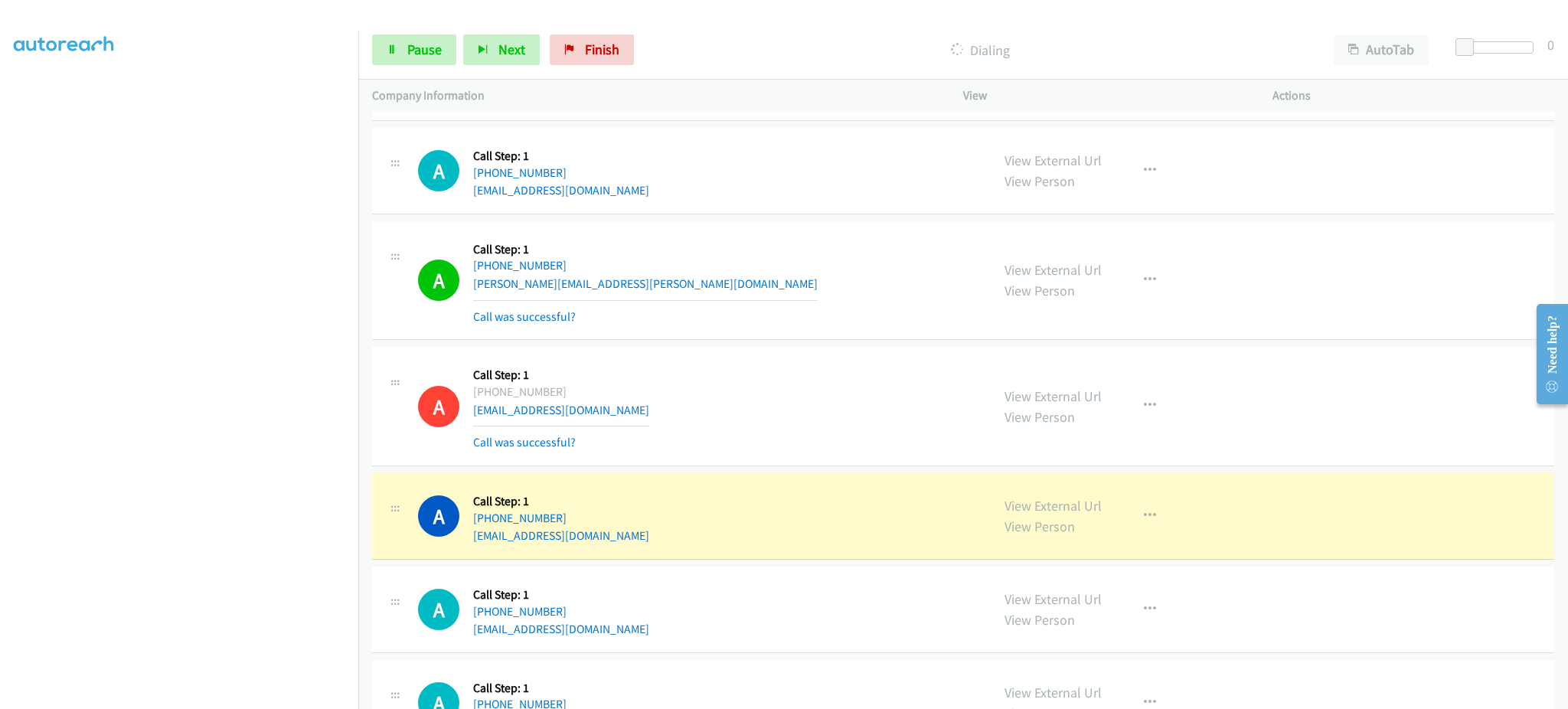
click at [424, 29] on div "Start Calls Pause Next Finish Dialing AutoTab AutoTab 0" at bounding box center [963, 50] width 1210 height 59
click at [425, 46] on span "Pause" at bounding box center [424, 50] width 35 height 18
click at [433, 49] on span "Pause" at bounding box center [424, 50] width 35 height 18
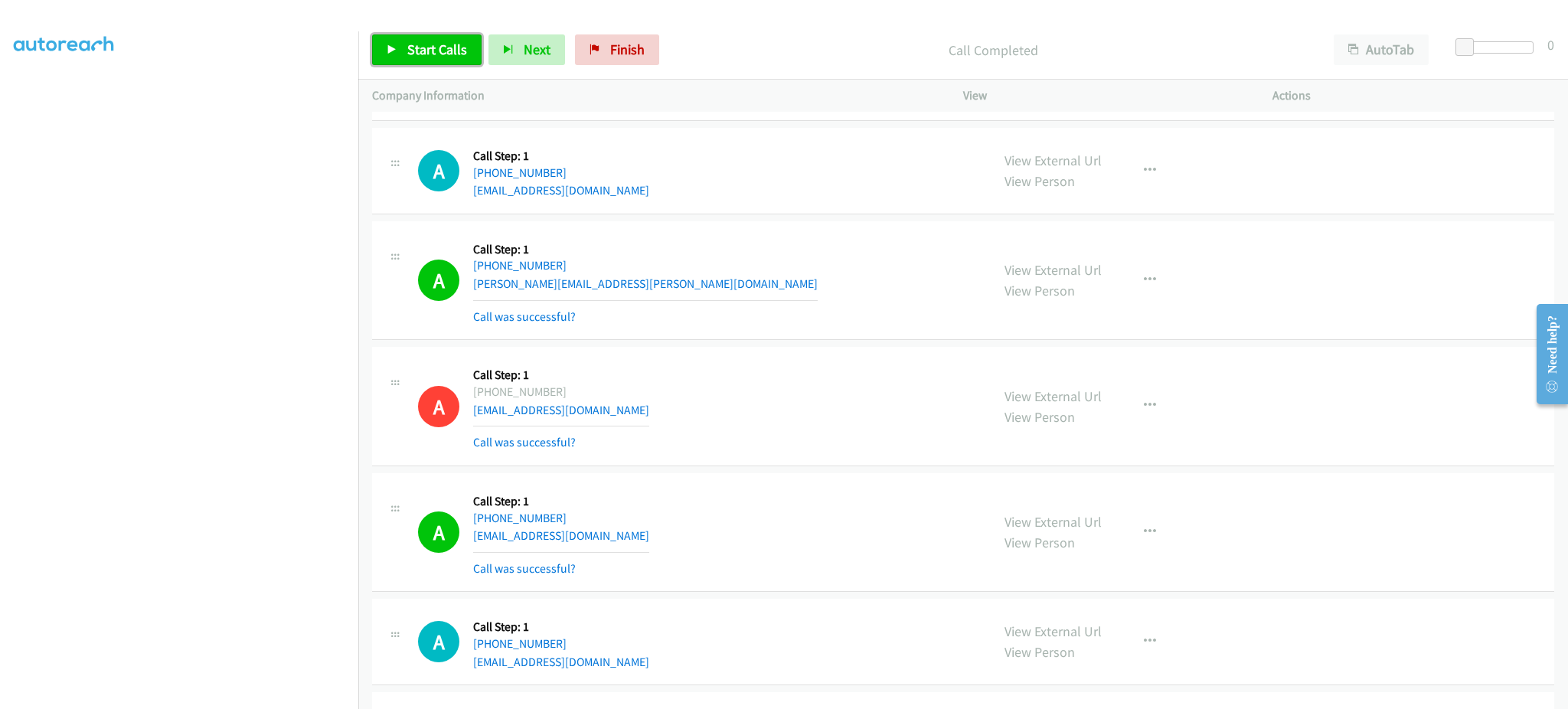
click at [414, 50] on span "Start Calls" at bounding box center [437, 50] width 60 height 18
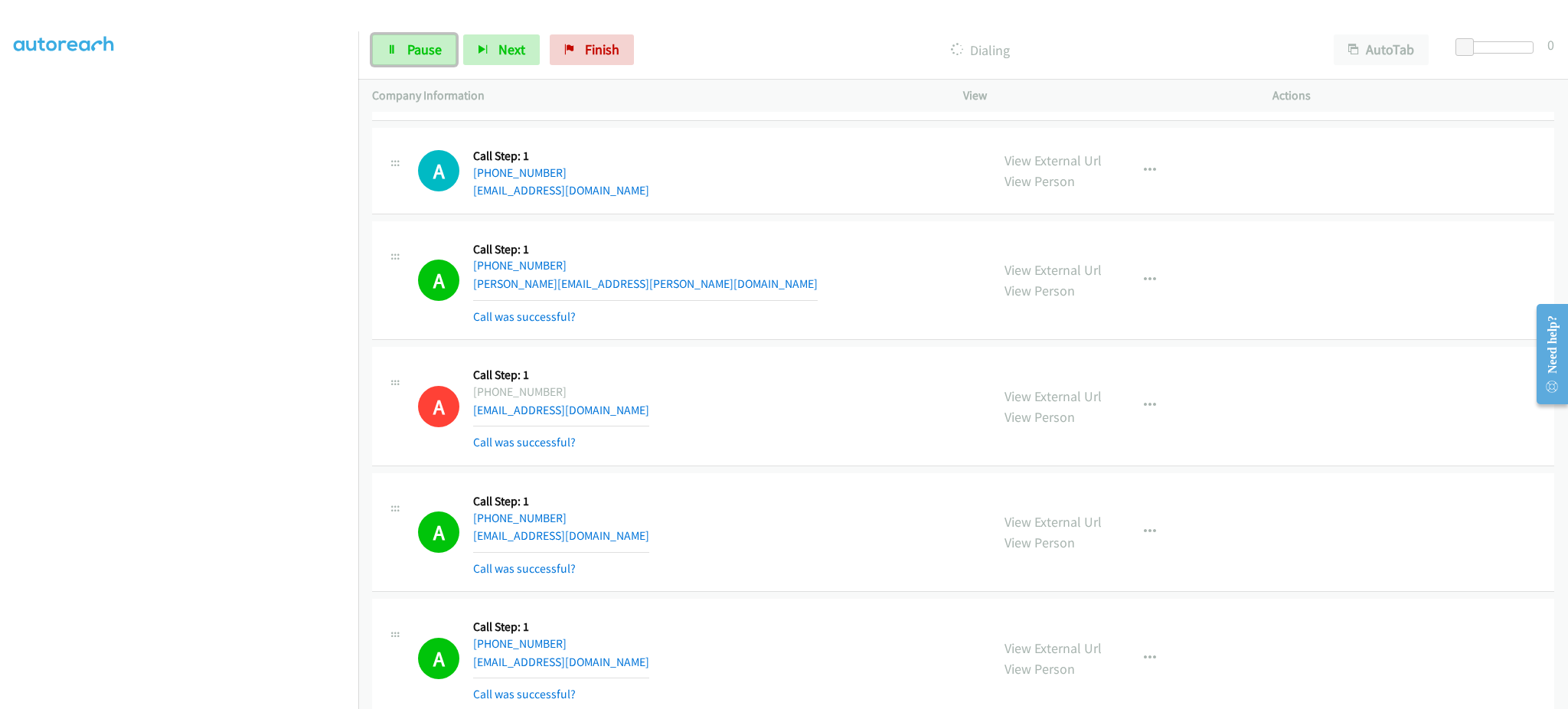
drag, startPoint x: 434, startPoint y: 49, endPoint x: 582, endPoint y: 5, distance: 154.4
click at [434, 49] on span "Pause" at bounding box center [424, 50] width 35 height 18
click at [433, 41] on span "Start Calls" at bounding box center [437, 50] width 60 height 18
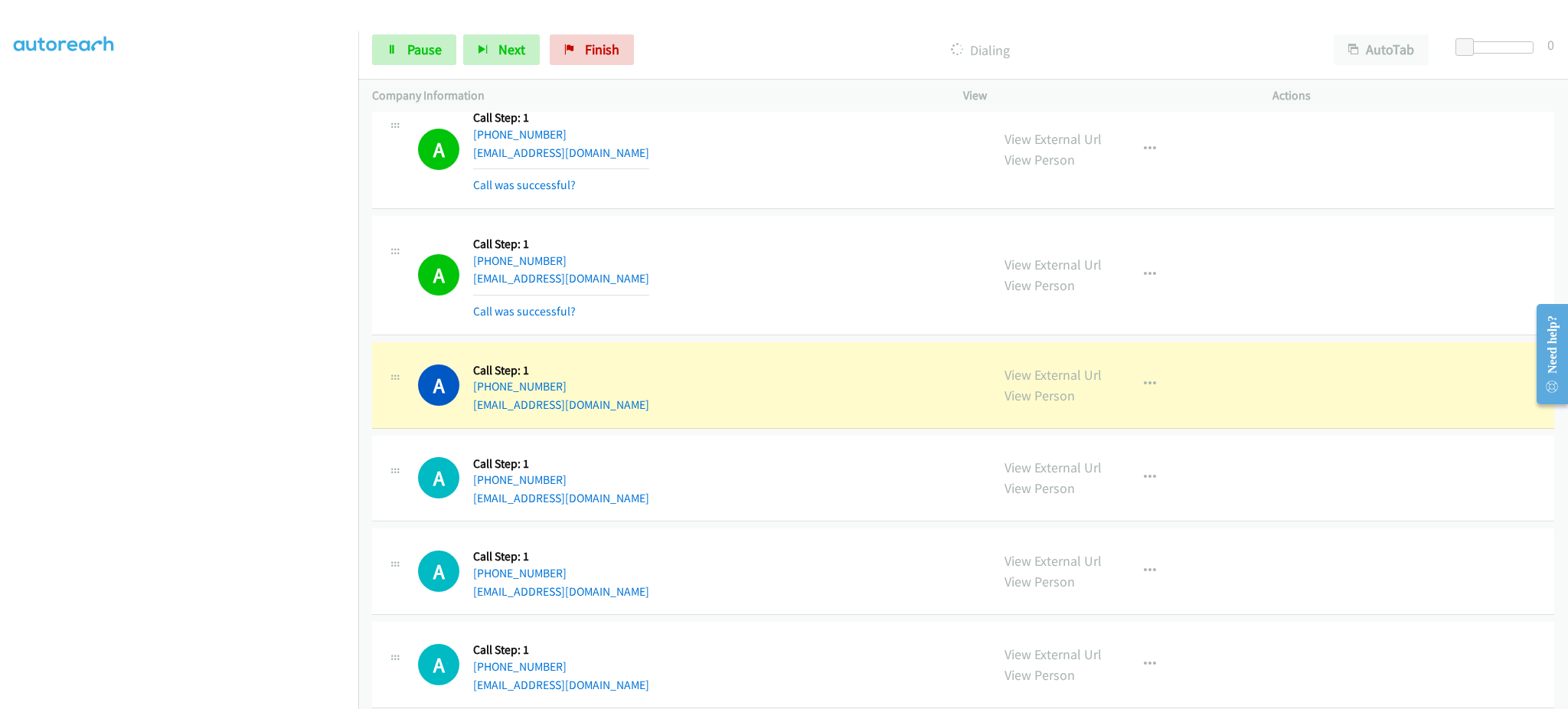
scroll to position [5055, 0]
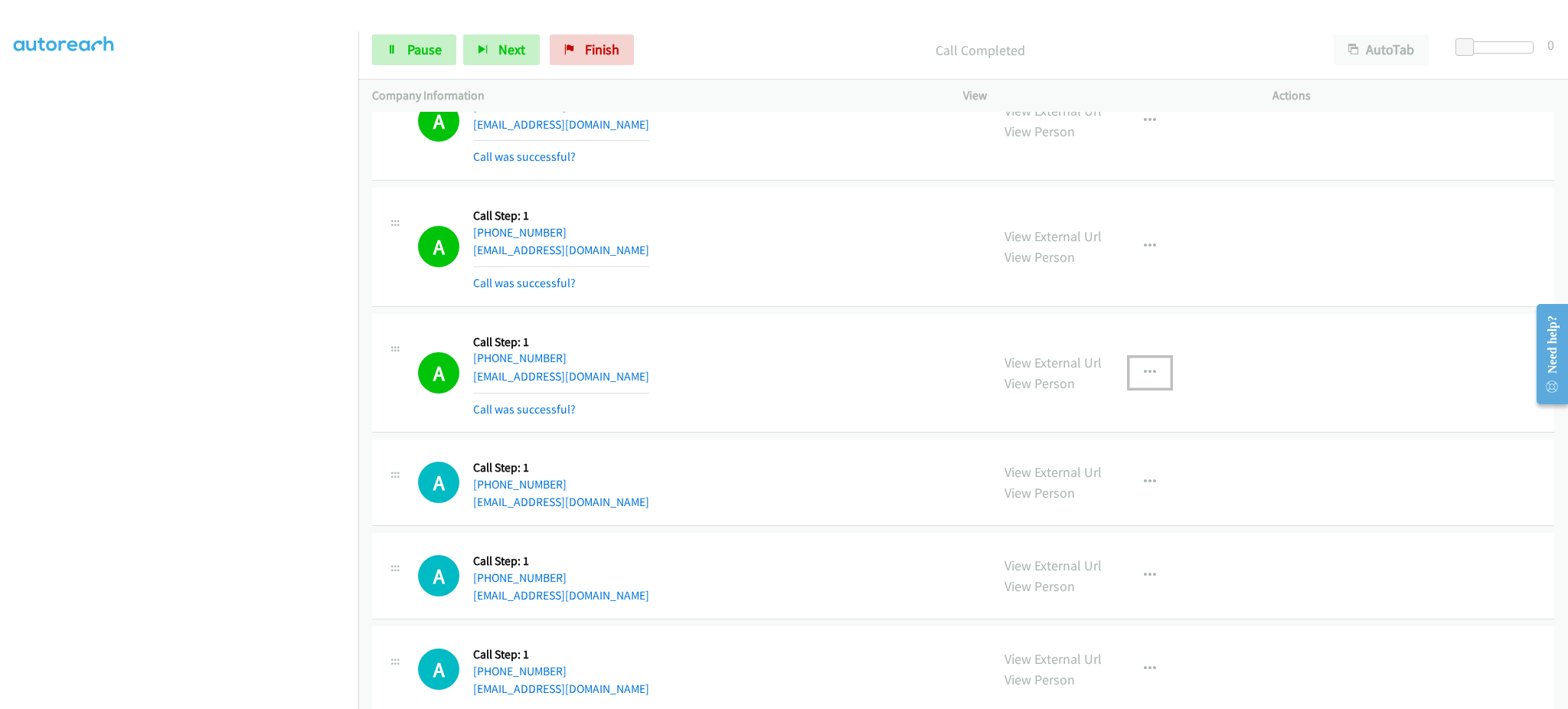
click at [1130, 365] on button "button" at bounding box center [1150, 372] width 42 height 31
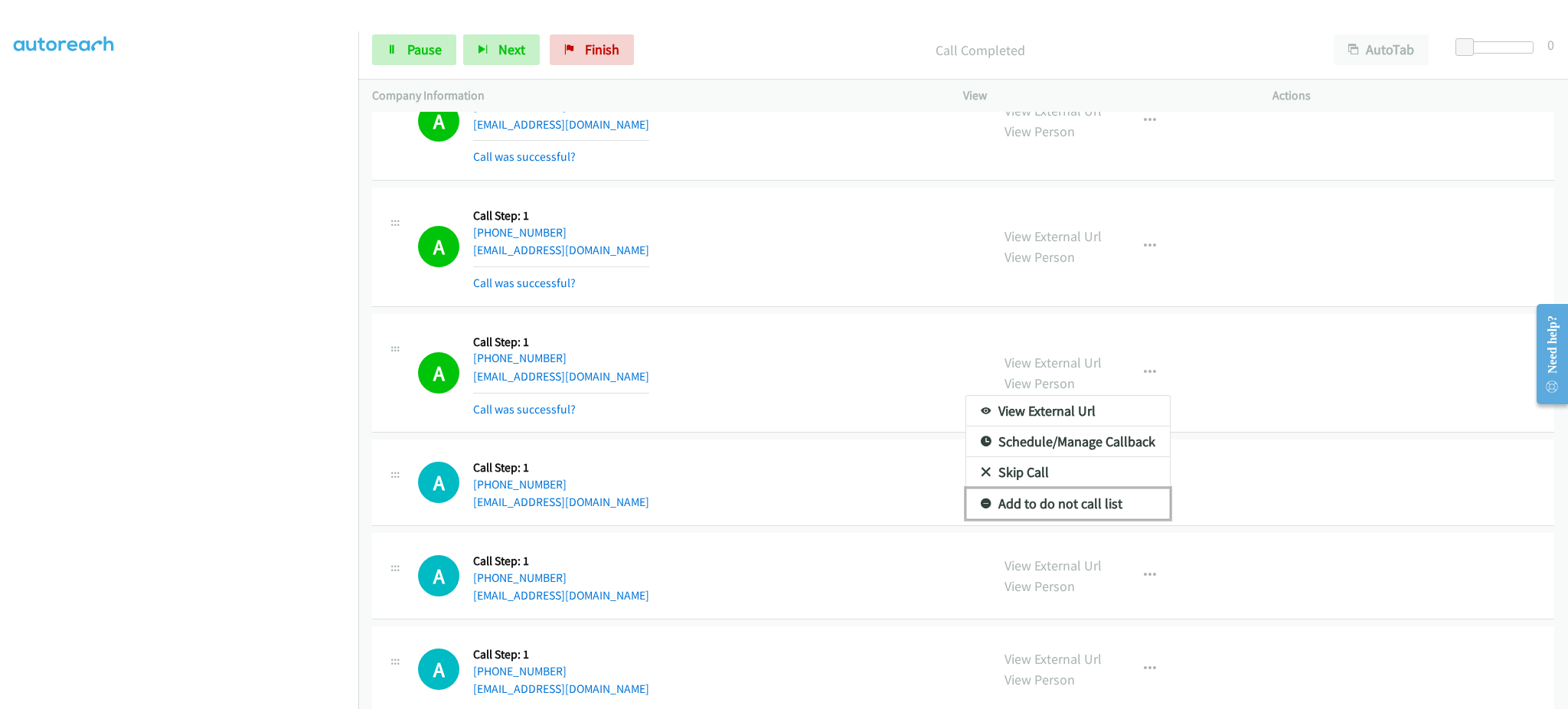
click at [1090, 501] on link "Add to do not call list" at bounding box center [1067, 503] width 203 height 31
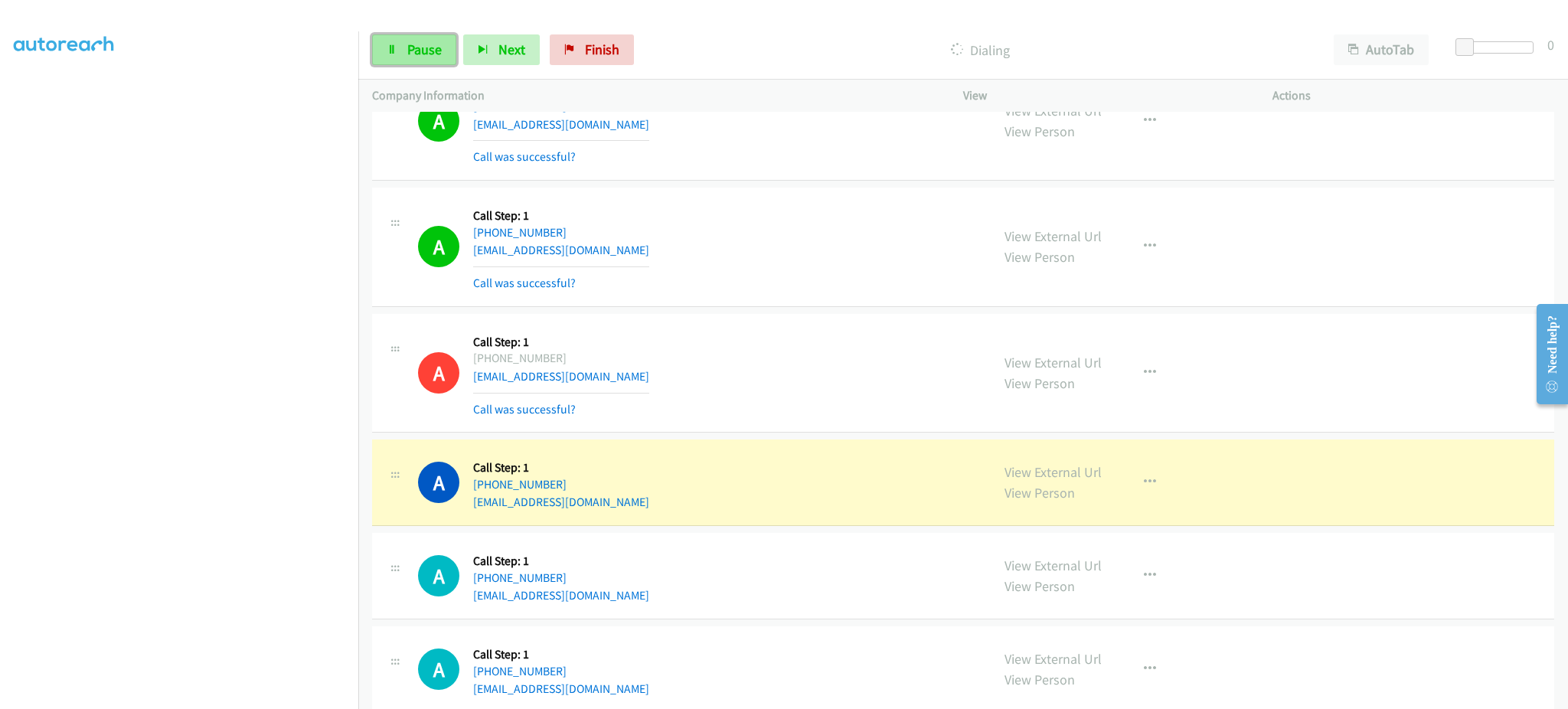
click at [411, 44] on span "Pause" at bounding box center [424, 50] width 35 height 18
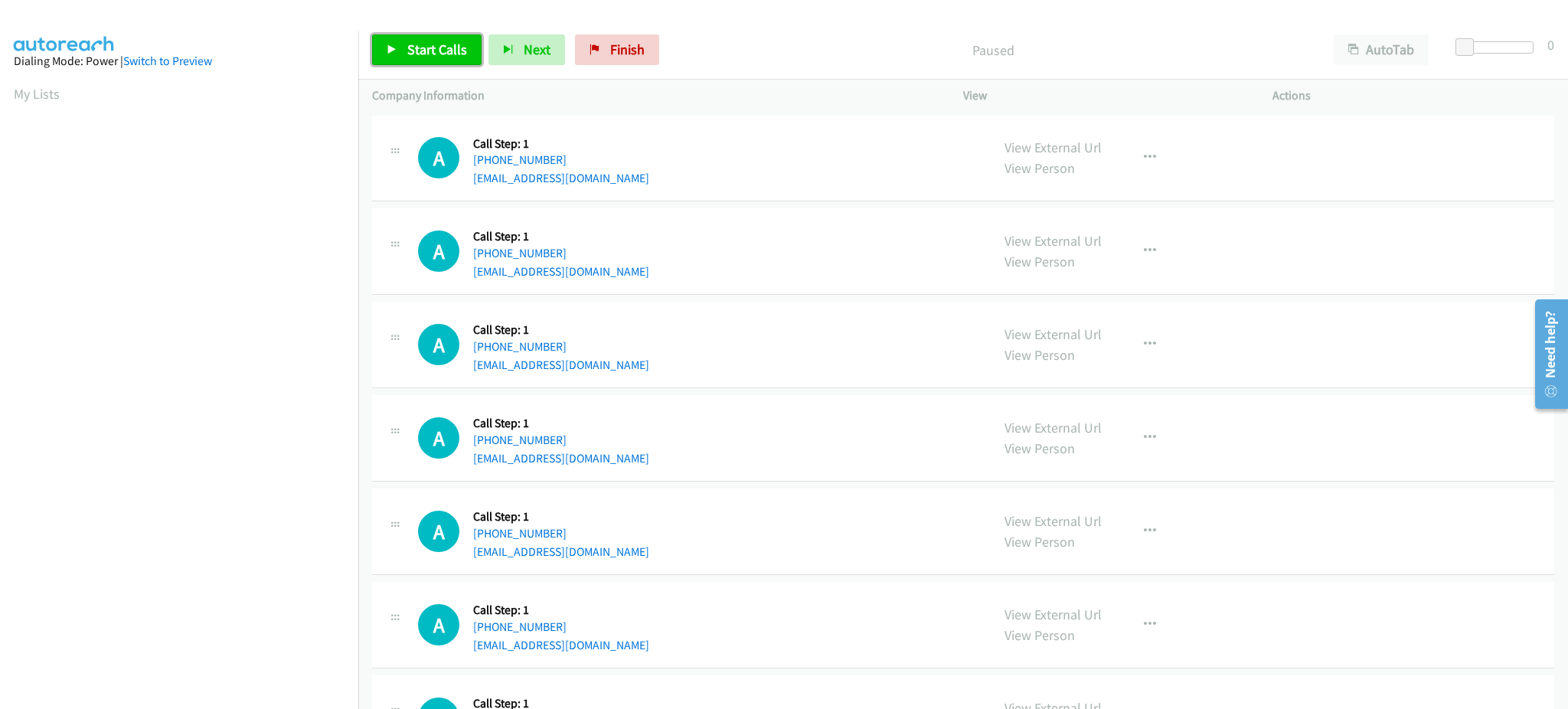
click at [448, 53] on span "Start Calls" at bounding box center [437, 50] width 60 height 18
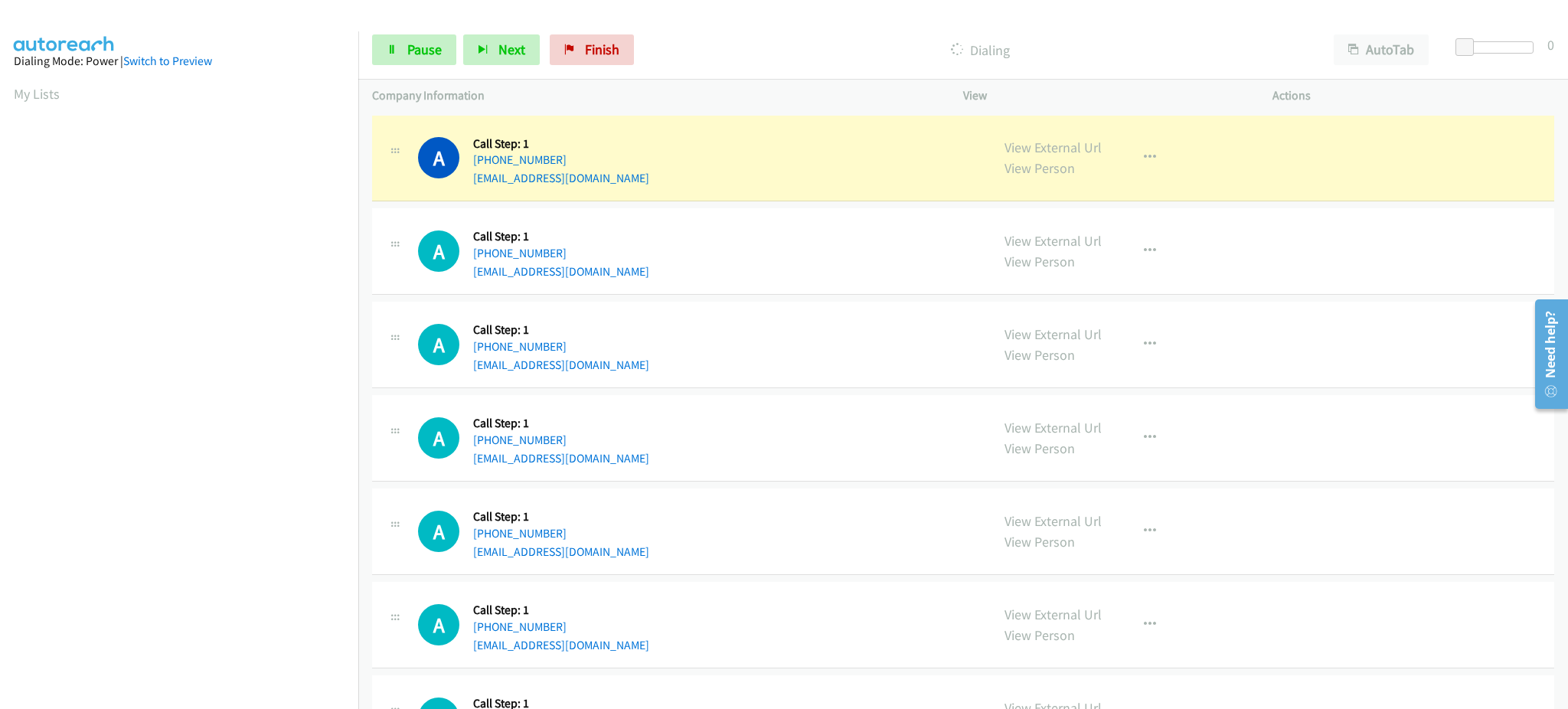
scroll to position [153, 0]
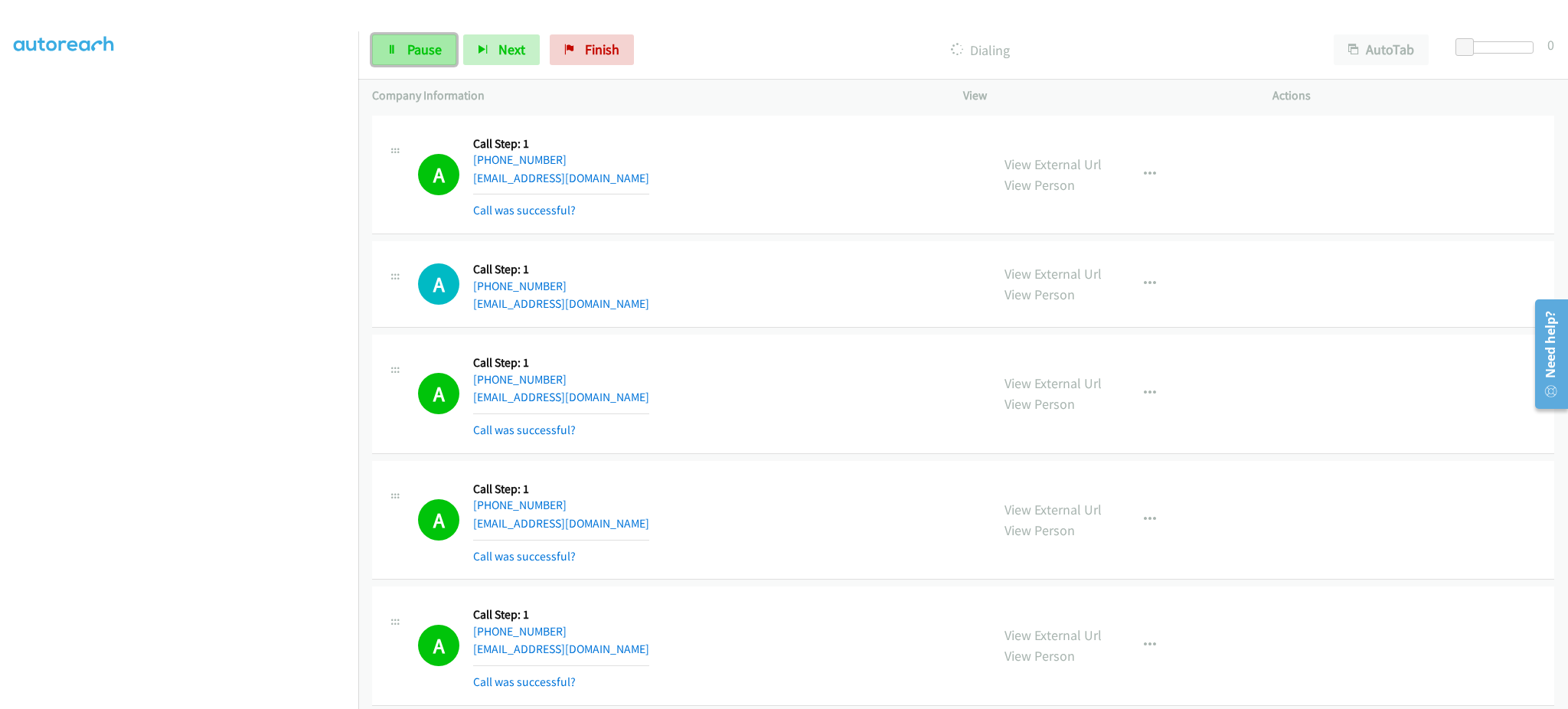
drag, startPoint x: 424, startPoint y: 54, endPoint x: 449, endPoint y: 108, distance: 59.5
click at [424, 53] on span "Pause" at bounding box center [424, 50] width 35 height 18
click at [449, 52] on span "Start Calls" at bounding box center [437, 50] width 60 height 18
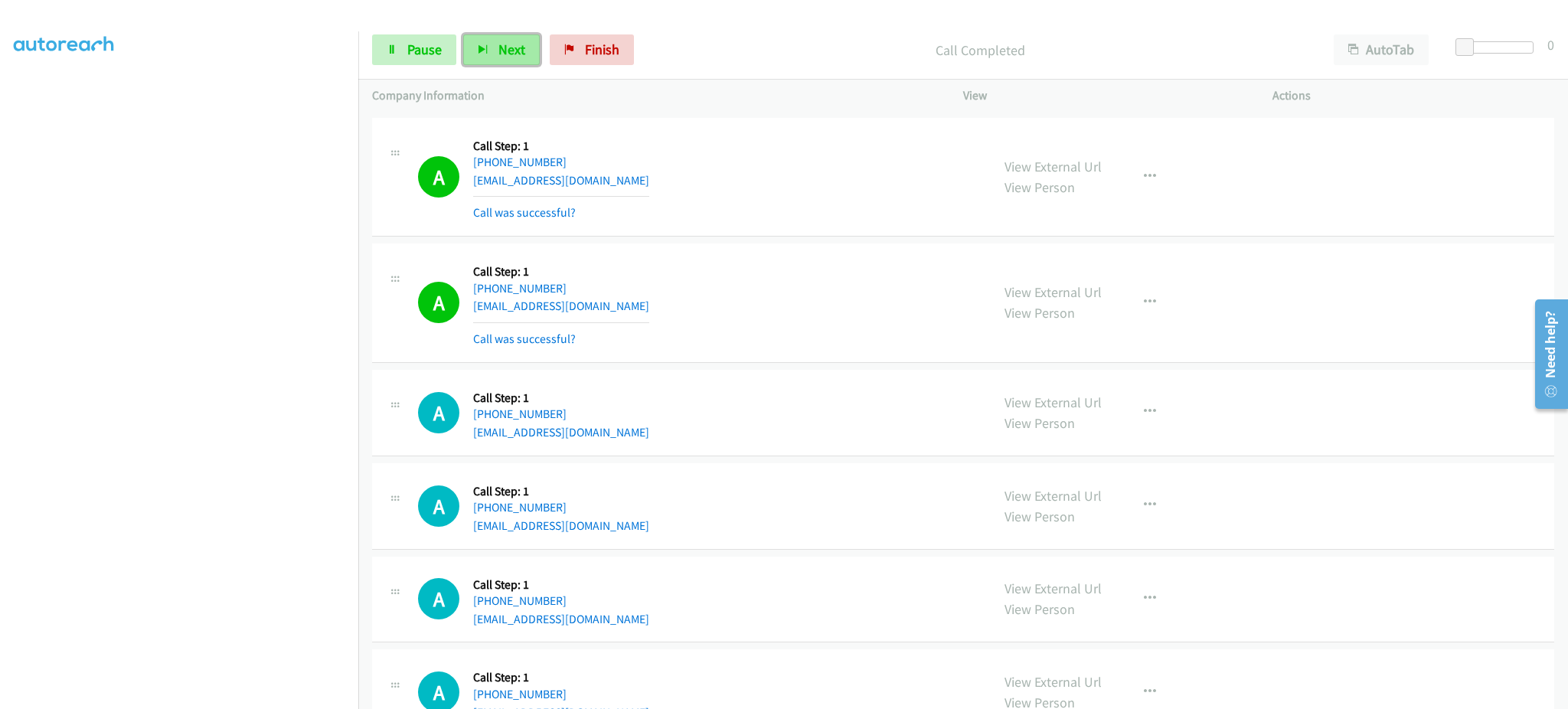
click at [485, 59] on button "Next" at bounding box center [501, 50] width 76 height 31
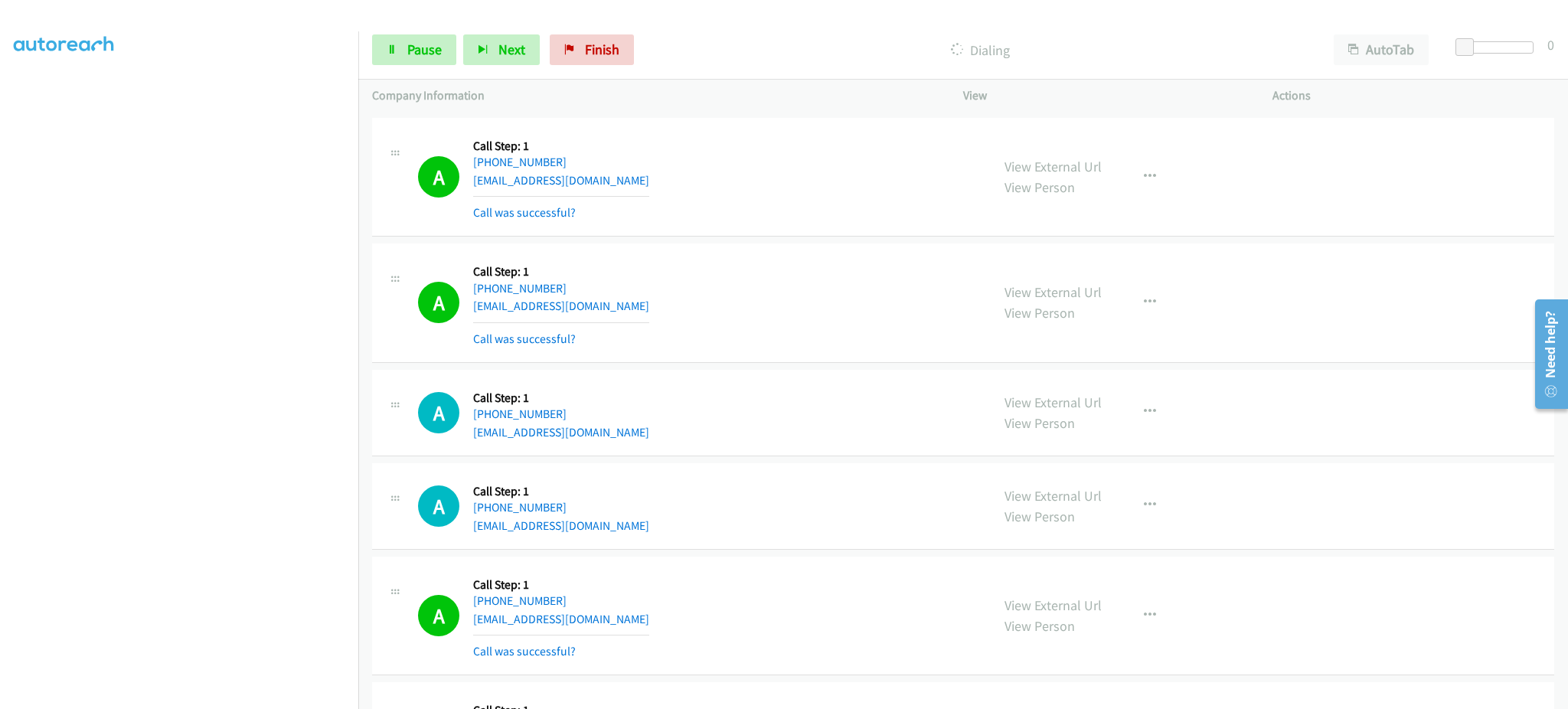
scroll to position [1837, 0]
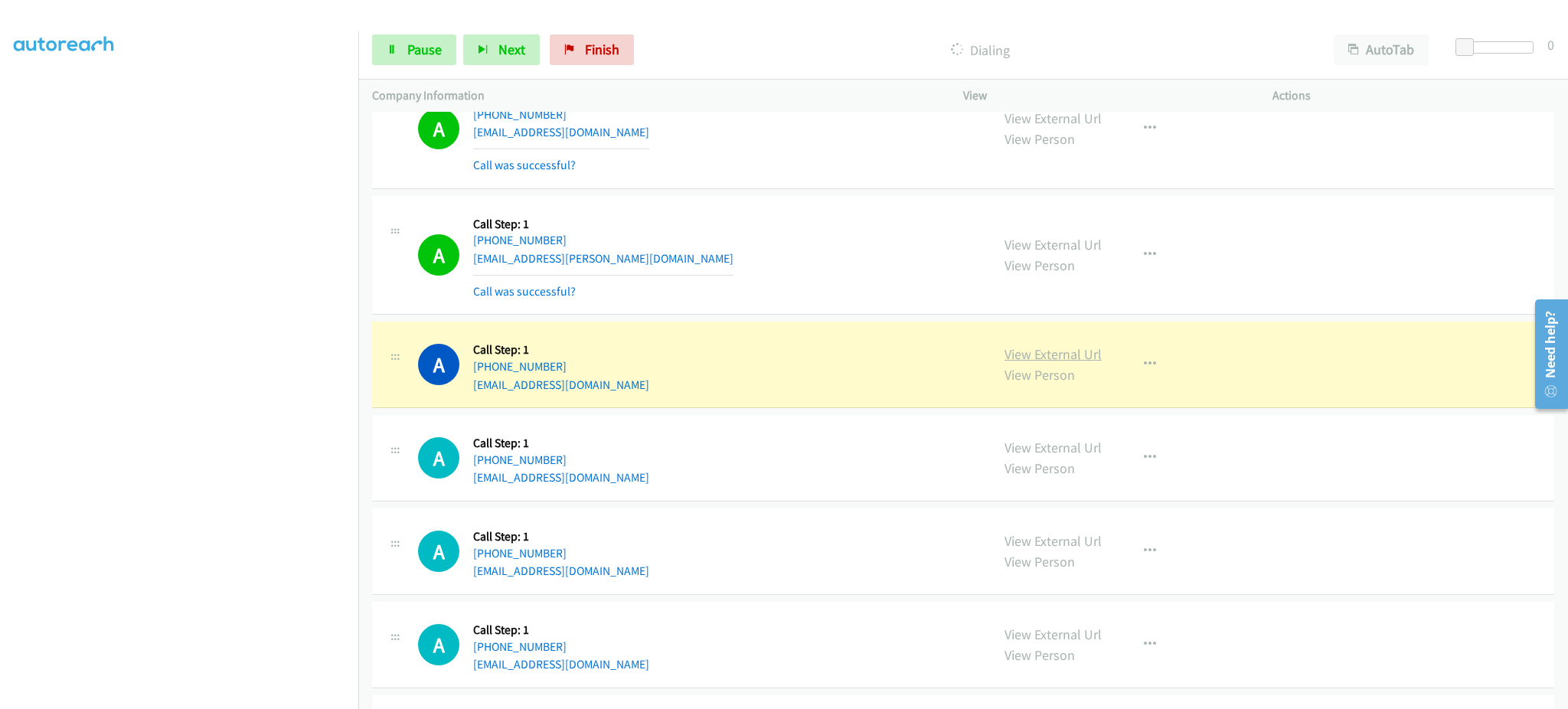
click at [1079, 354] on link "View External Url" at bounding box center [1053, 354] width 97 height 18
click at [1168, 368] on div "View External Url View Person View External Url Email Schedule/Manage Callback …" at bounding box center [1152, 364] width 323 height 59
click at [1157, 365] on button "button" at bounding box center [1150, 364] width 42 height 31
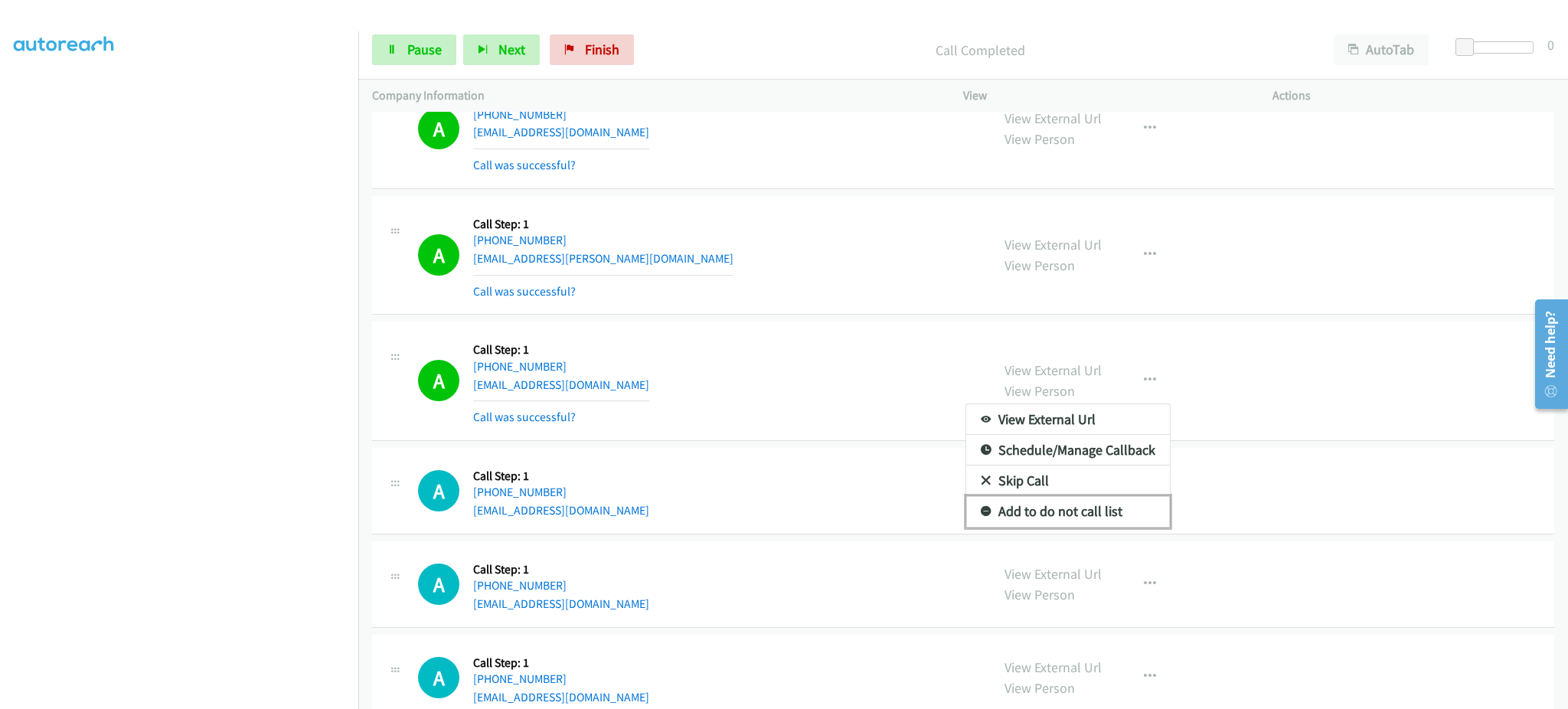
click at [1096, 504] on link "Add to do not call list" at bounding box center [1067, 511] width 203 height 31
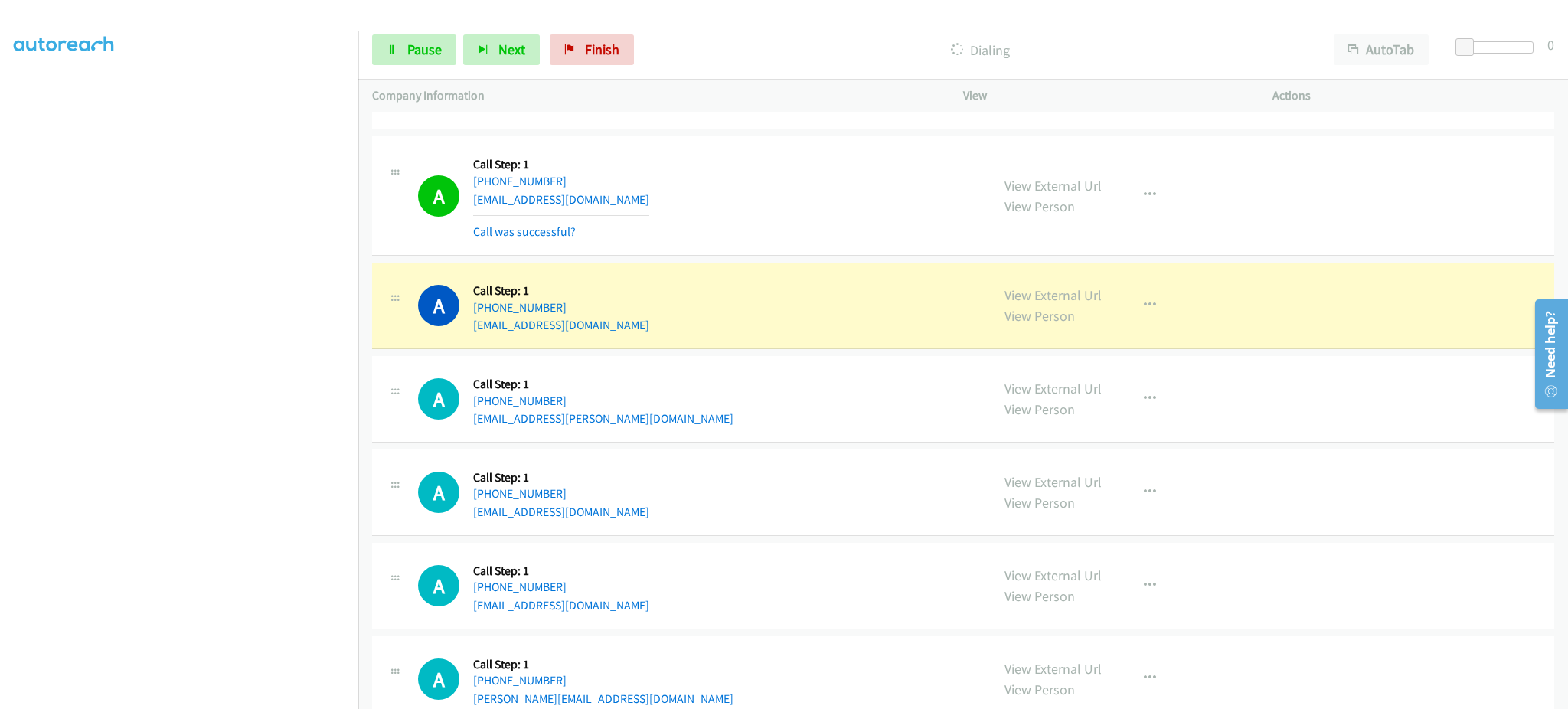
scroll to position [2315, 0]
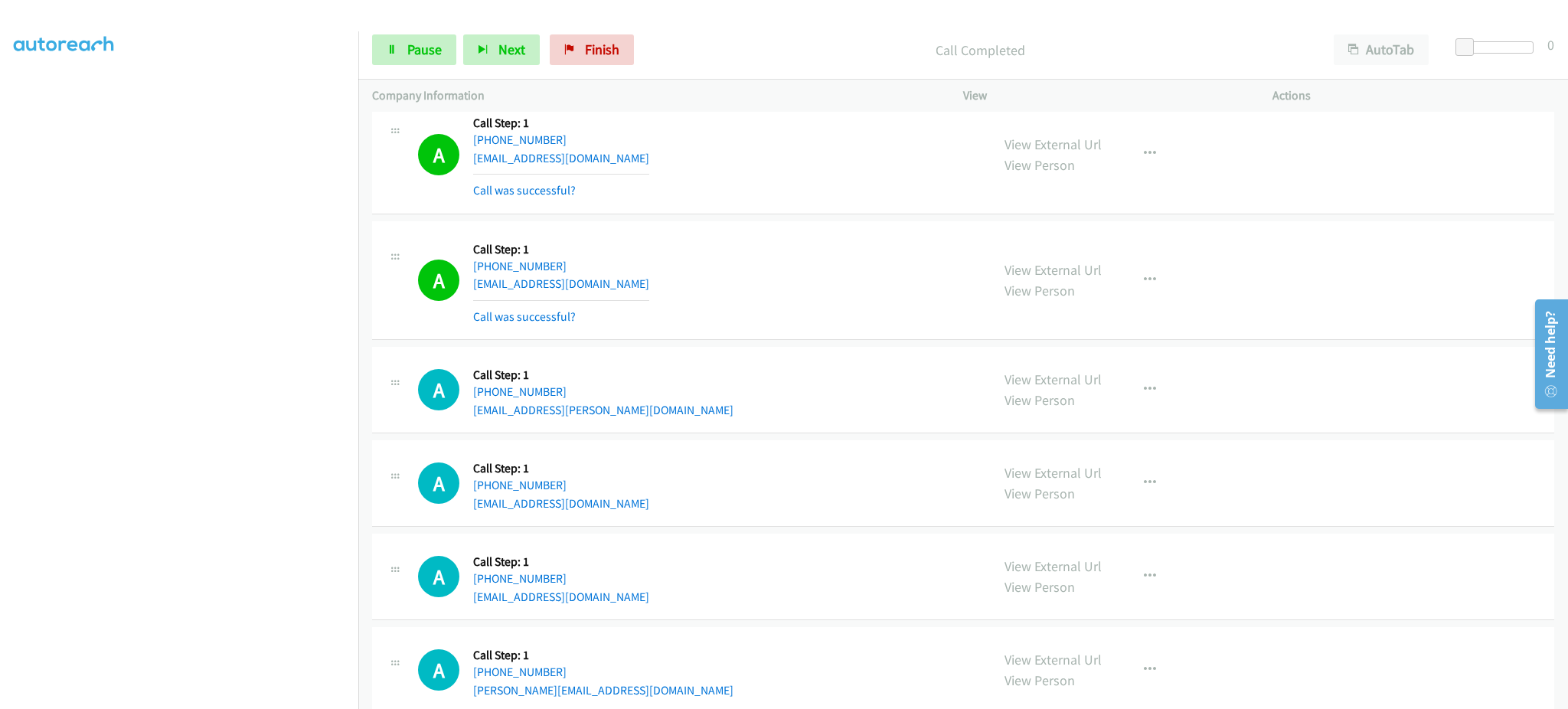
click at [1163, 281] on div "View External Url View Person View External Url Email Schedule/Manage Callback …" at bounding box center [1152, 281] width 323 height 91
click at [1146, 295] on button "button" at bounding box center [1150, 280] width 42 height 31
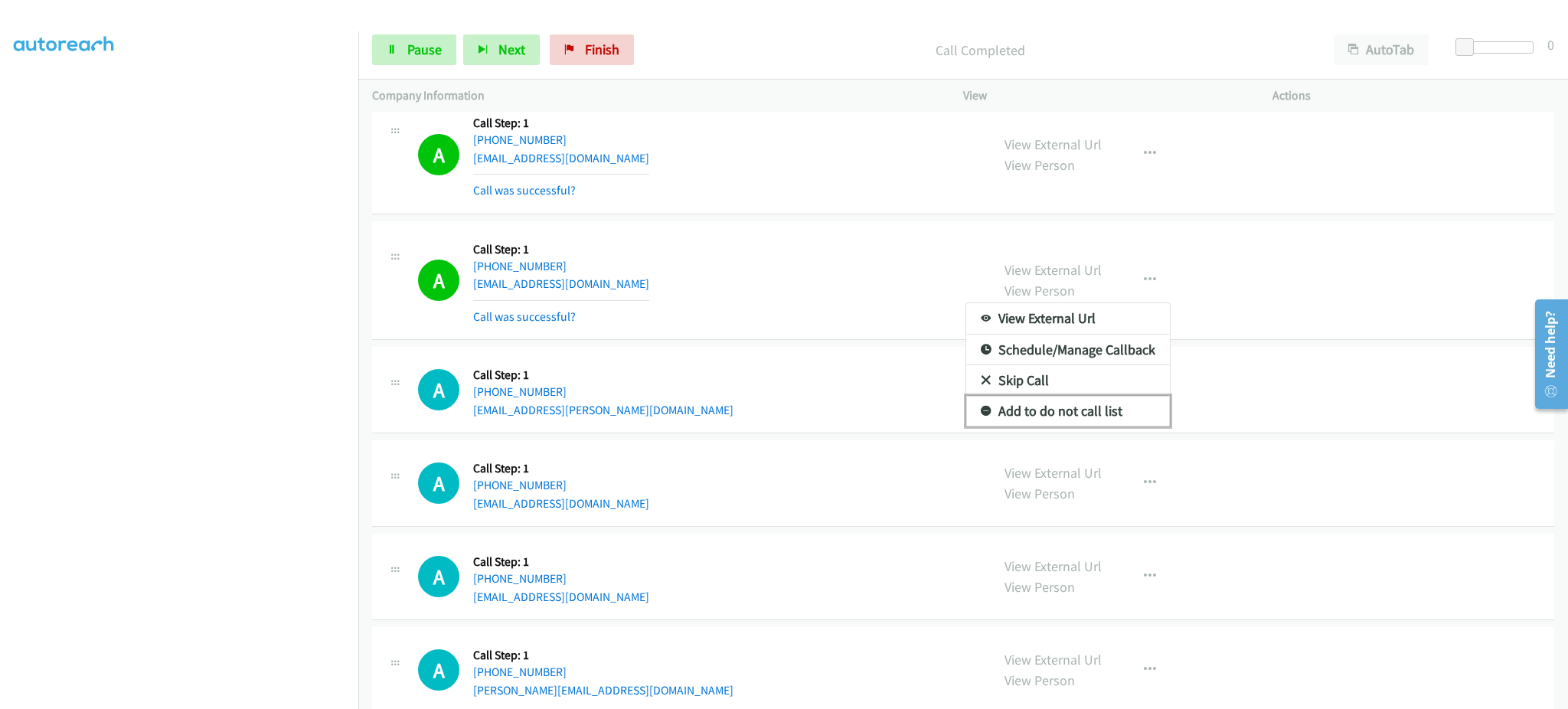
click at [1120, 406] on link "Add to do not call list" at bounding box center [1067, 411] width 203 height 31
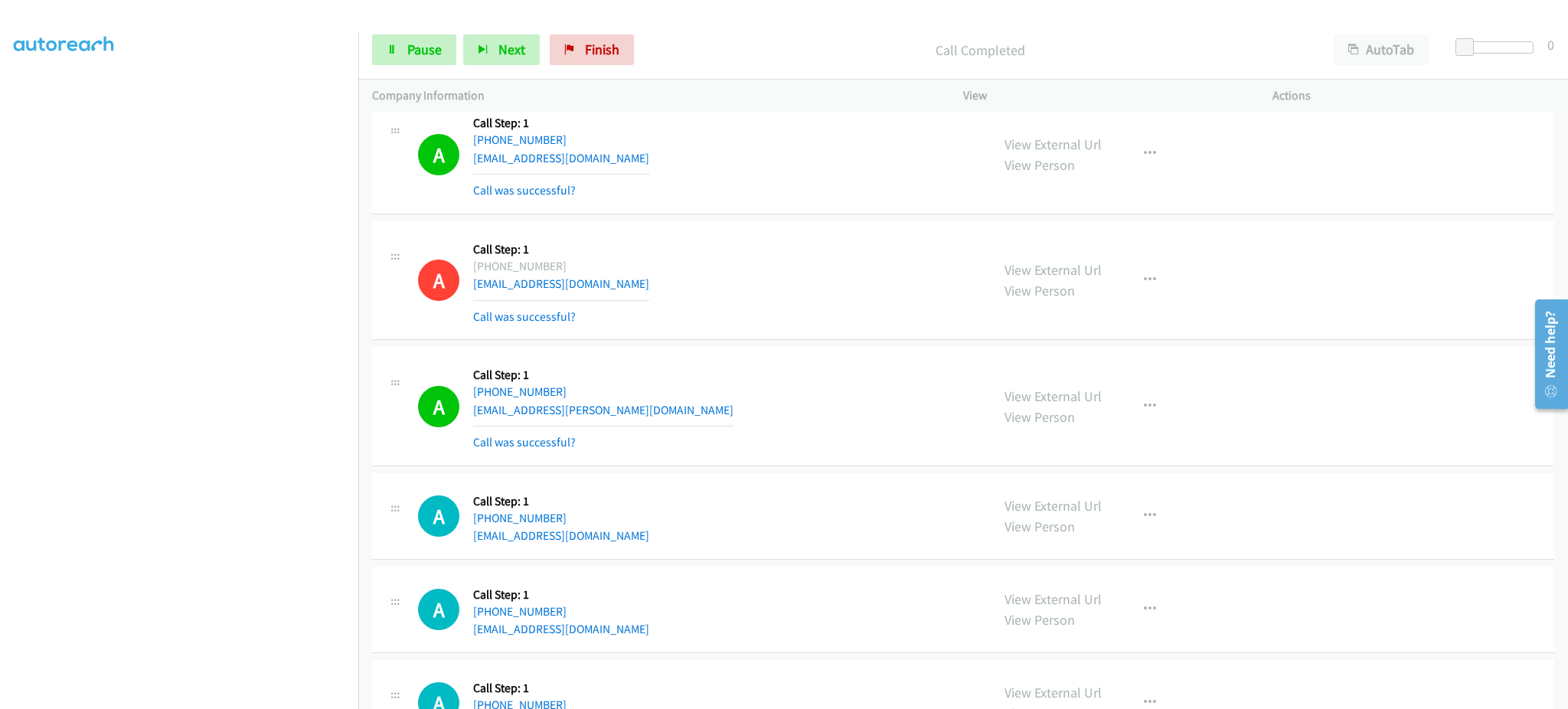
click at [1153, 428] on div "View External Url View Person View External Url Email Schedule/Manage Callback …" at bounding box center [1152, 407] width 323 height 91
drag, startPoint x: 1140, startPoint y: 408, endPoint x: 1048, endPoint y: 613, distance: 224.7
click at [1144, 408] on icon "button" at bounding box center [1149, 407] width 12 height 12
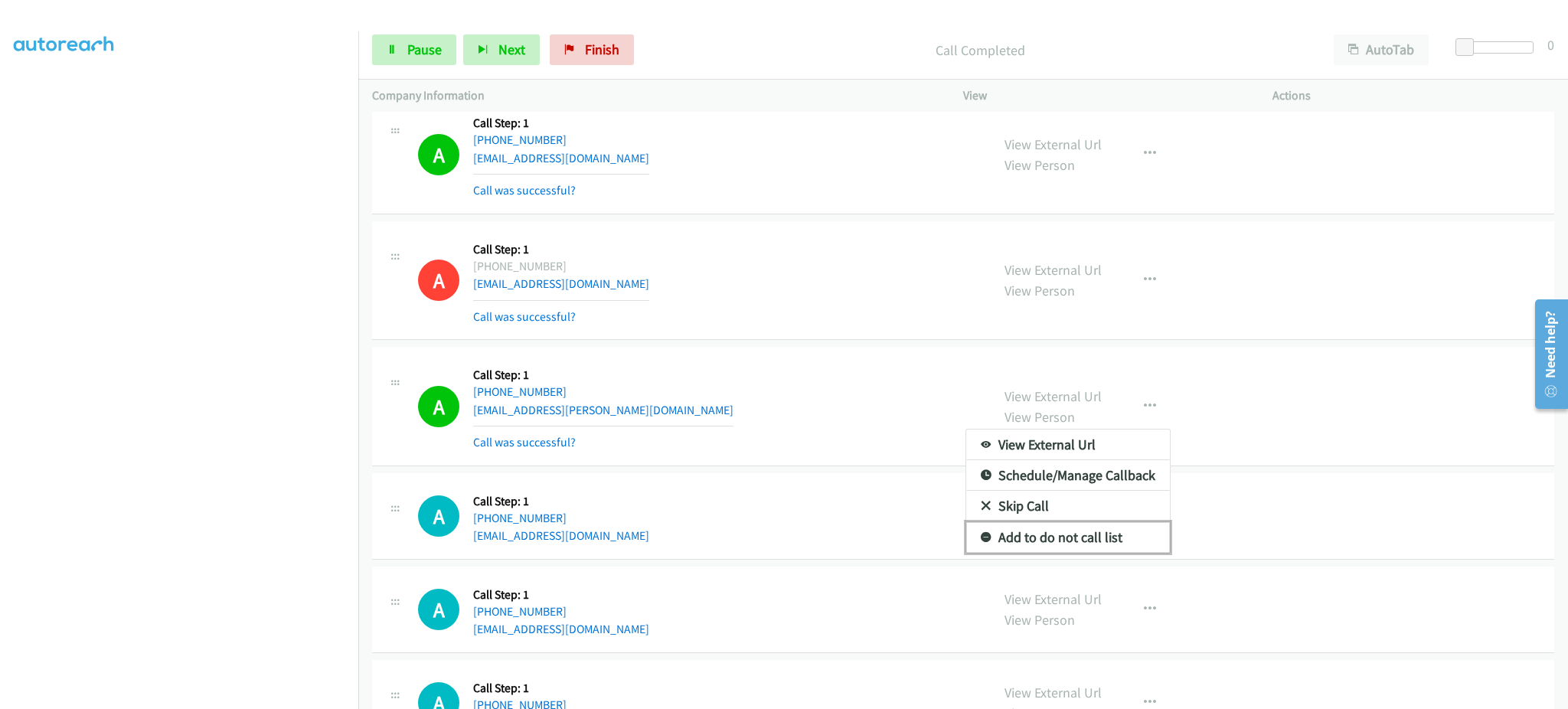
click at [1081, 536] on link "Add to do not call list" at bounding box center [1067, 536] width 203 height 31
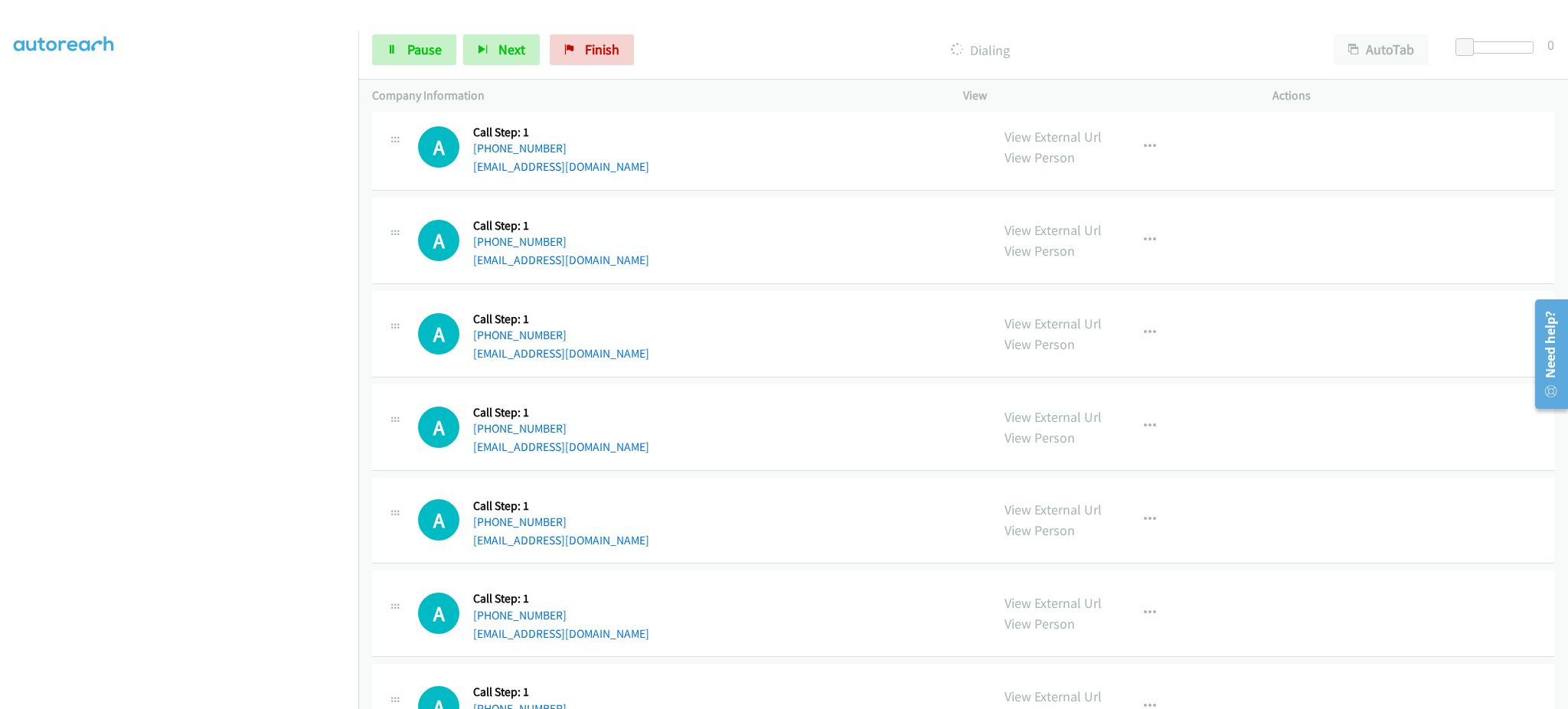
scroll to position [3540, 0]
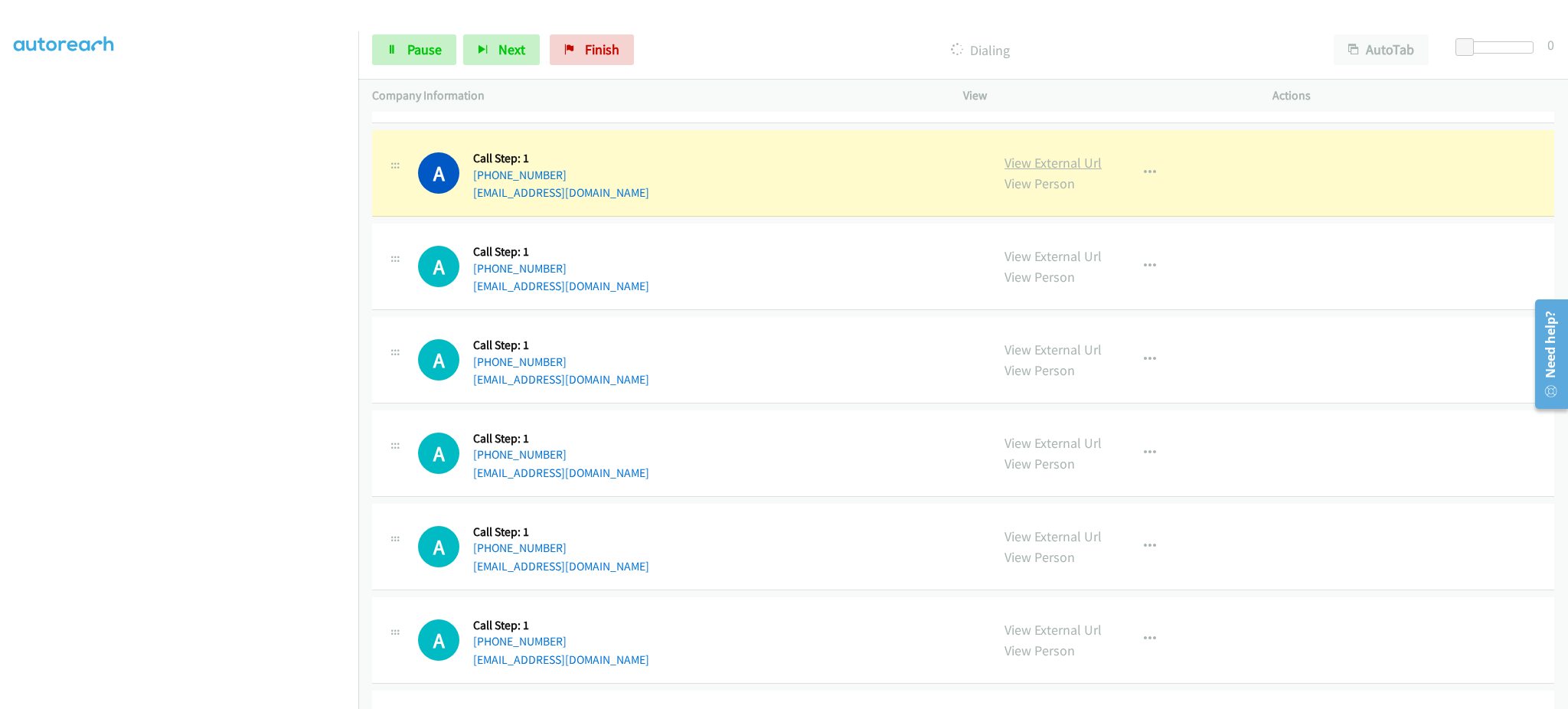
click at [1068, 172] on link "View External Url" at bounding box center [1053, 163] width 97 height 18
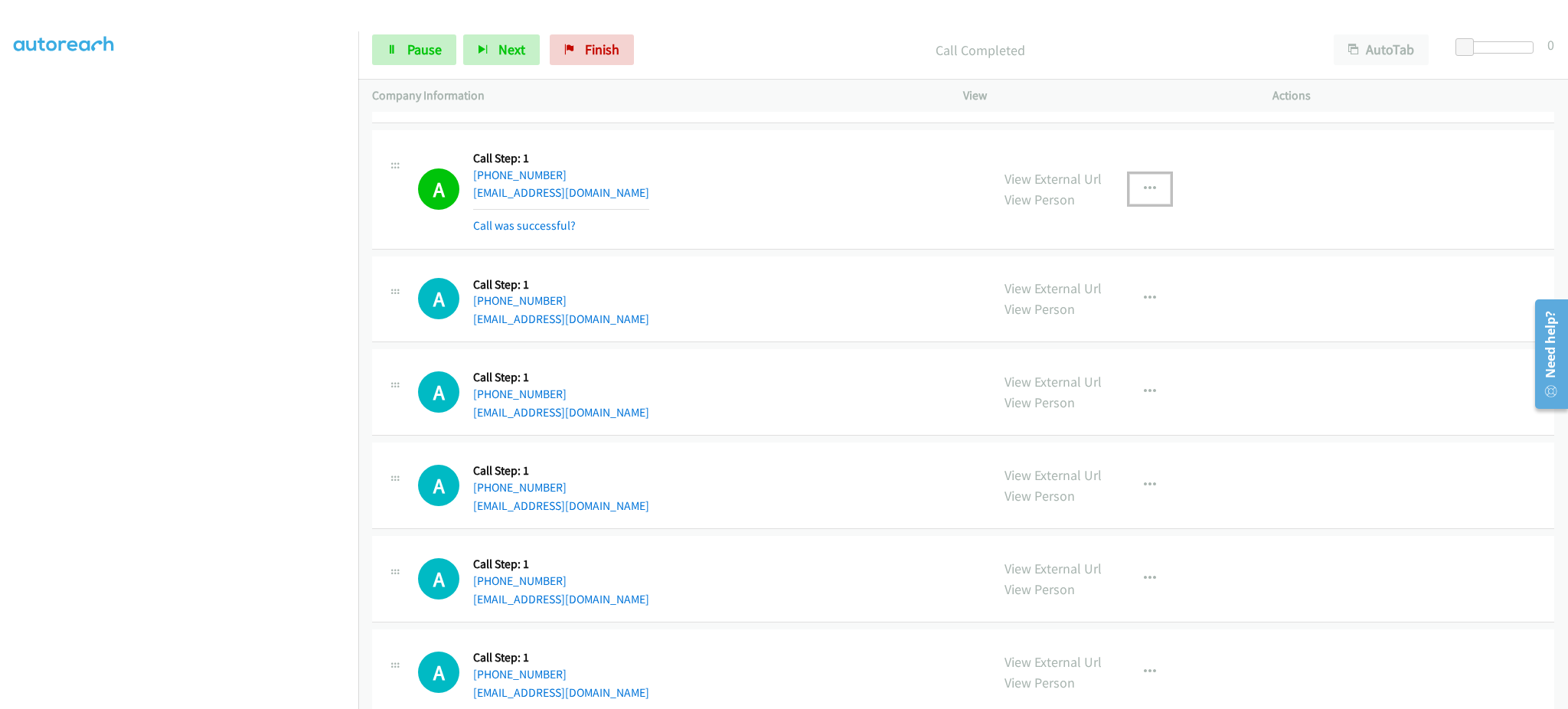
click at [1144, 189] on icon "button" at bounding box center [1149, 188] width 12 height 12
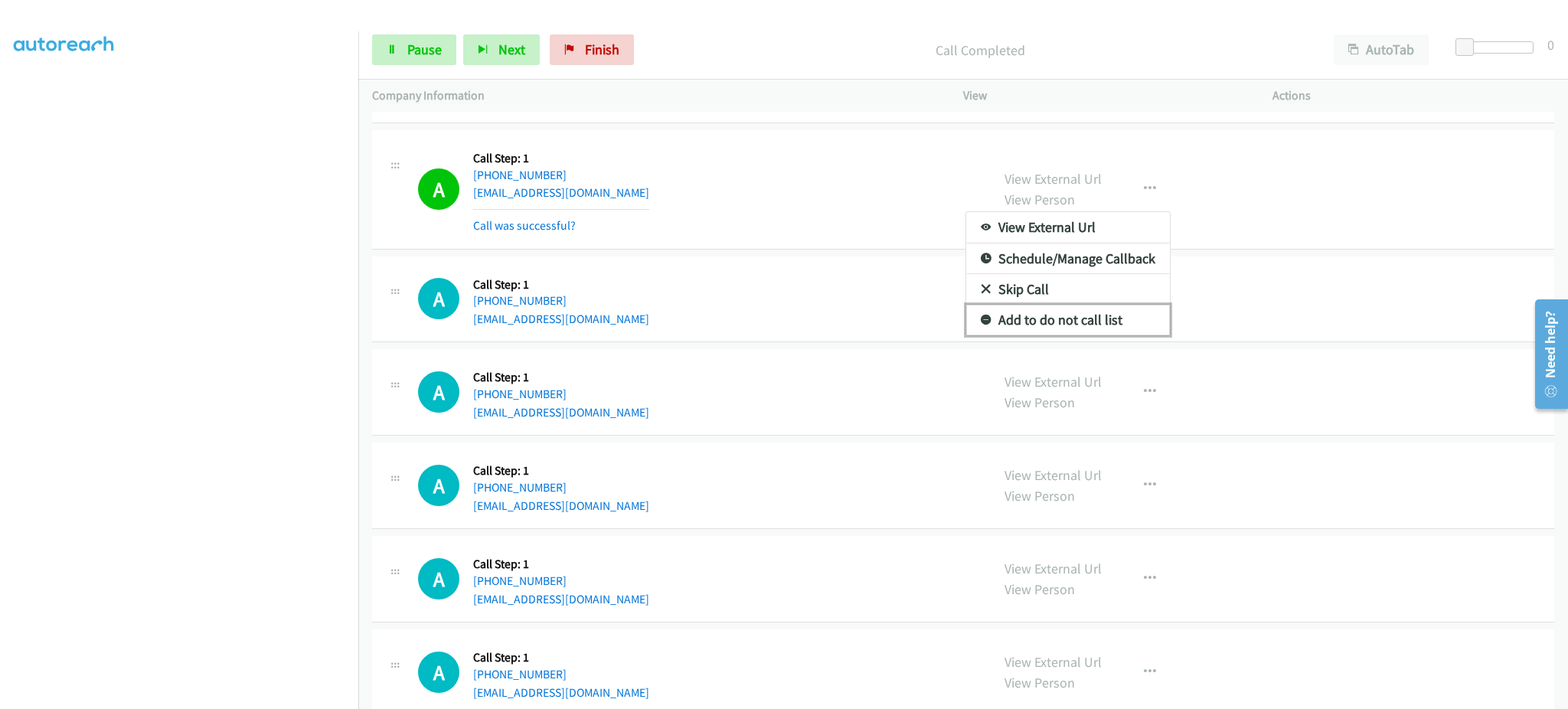
click at [1111, 324] on link "Add to do not call list" at bounding box center [1067, 319] width 203 height 31
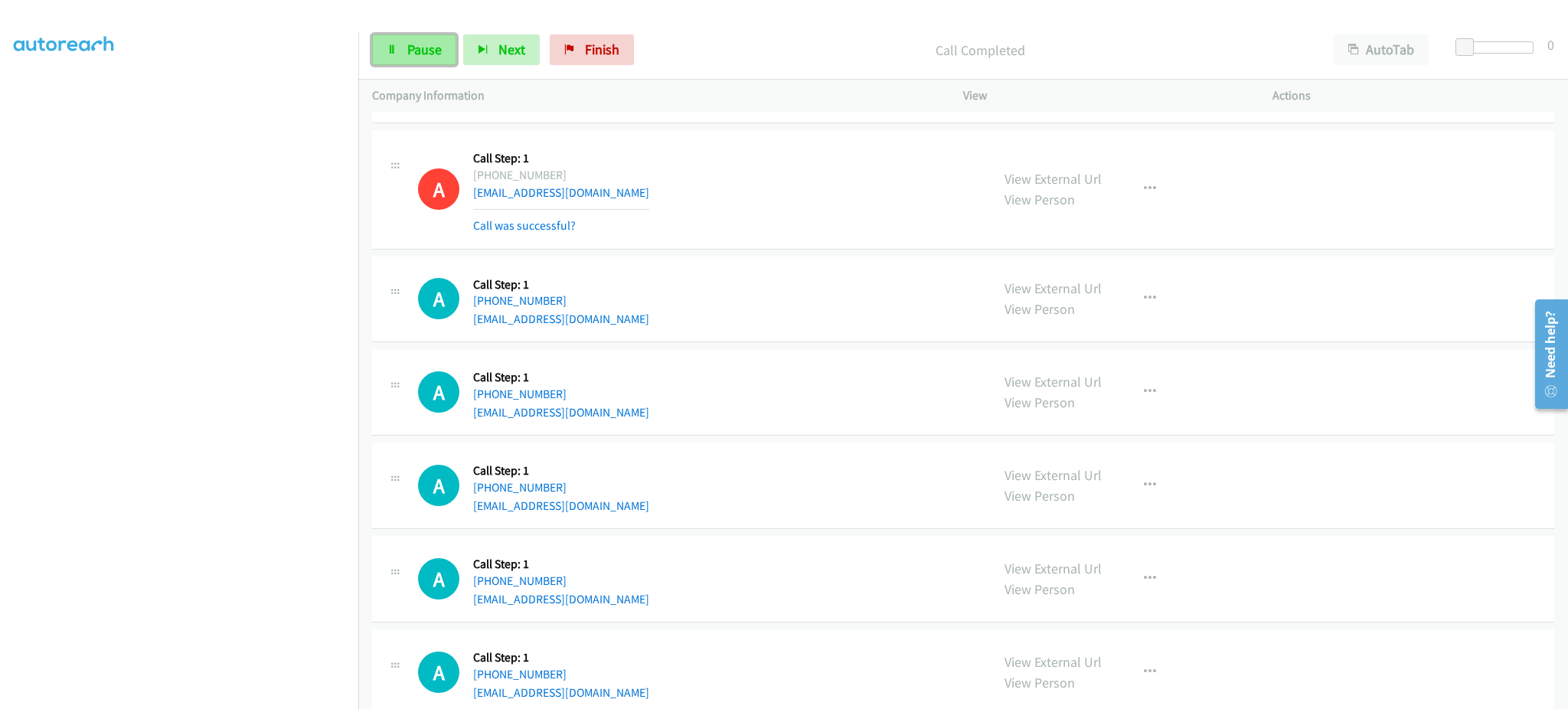
click at [434, 57] on span "Pause" at bounding box center [424, 50] width 35 height 18
click at [431, 62] on link "Start Calls" at bounding box center [426, 50] width 109 height 31
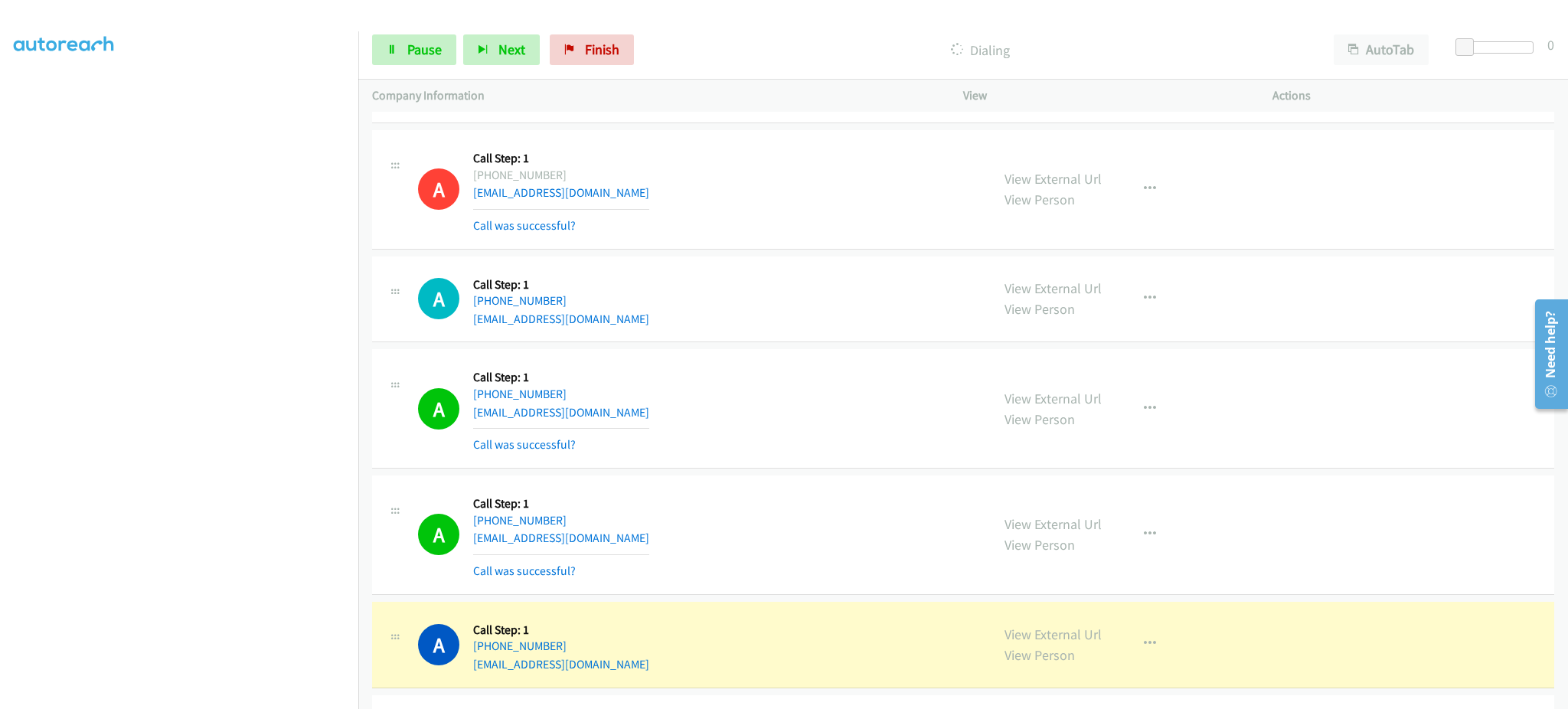
drag, startPoint x: 278, startPoint y: 693, endPoint x: 267, endPoint y: 690, distance: 11.4
click at [276, 693] on section at bounding box center [179, 345] width 330 height 733
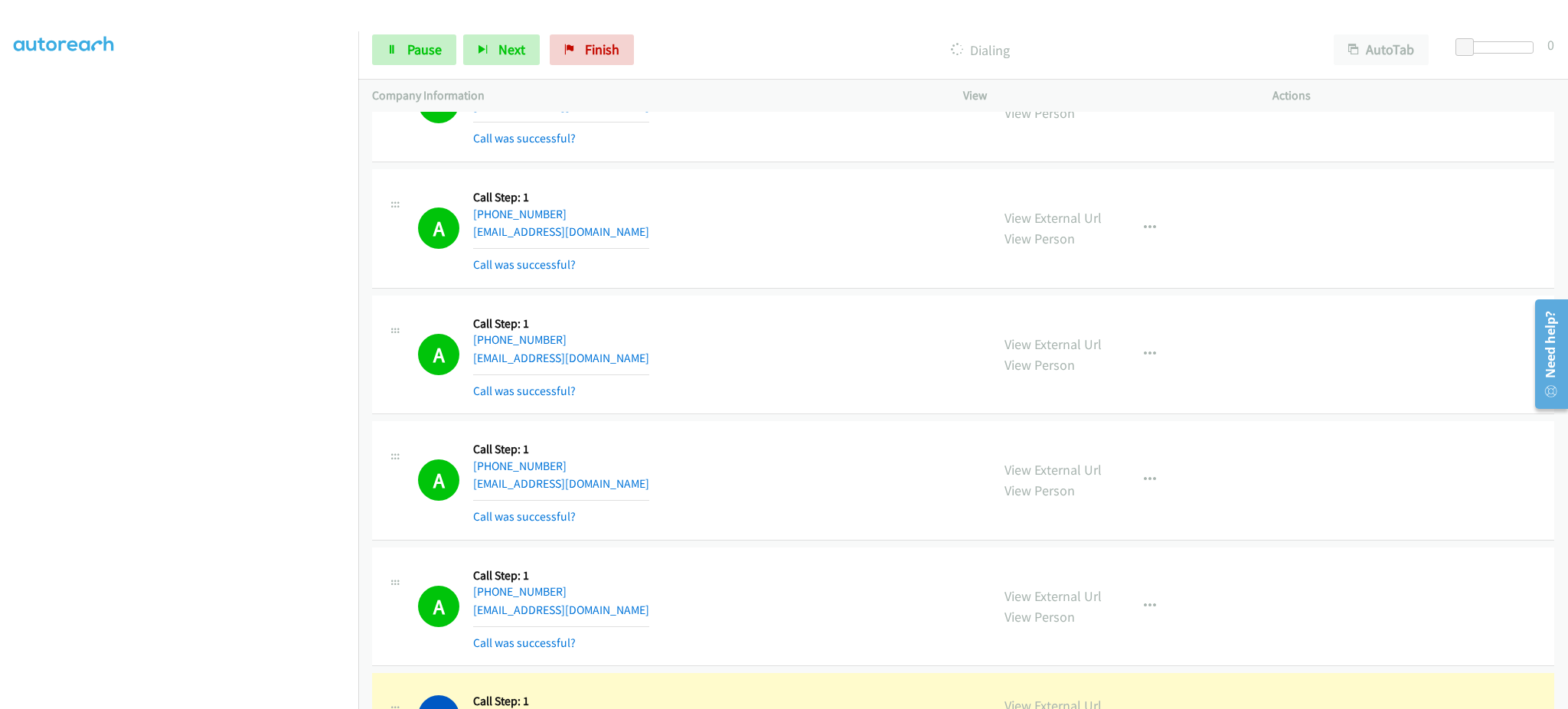
scroll to position [4153, 0]
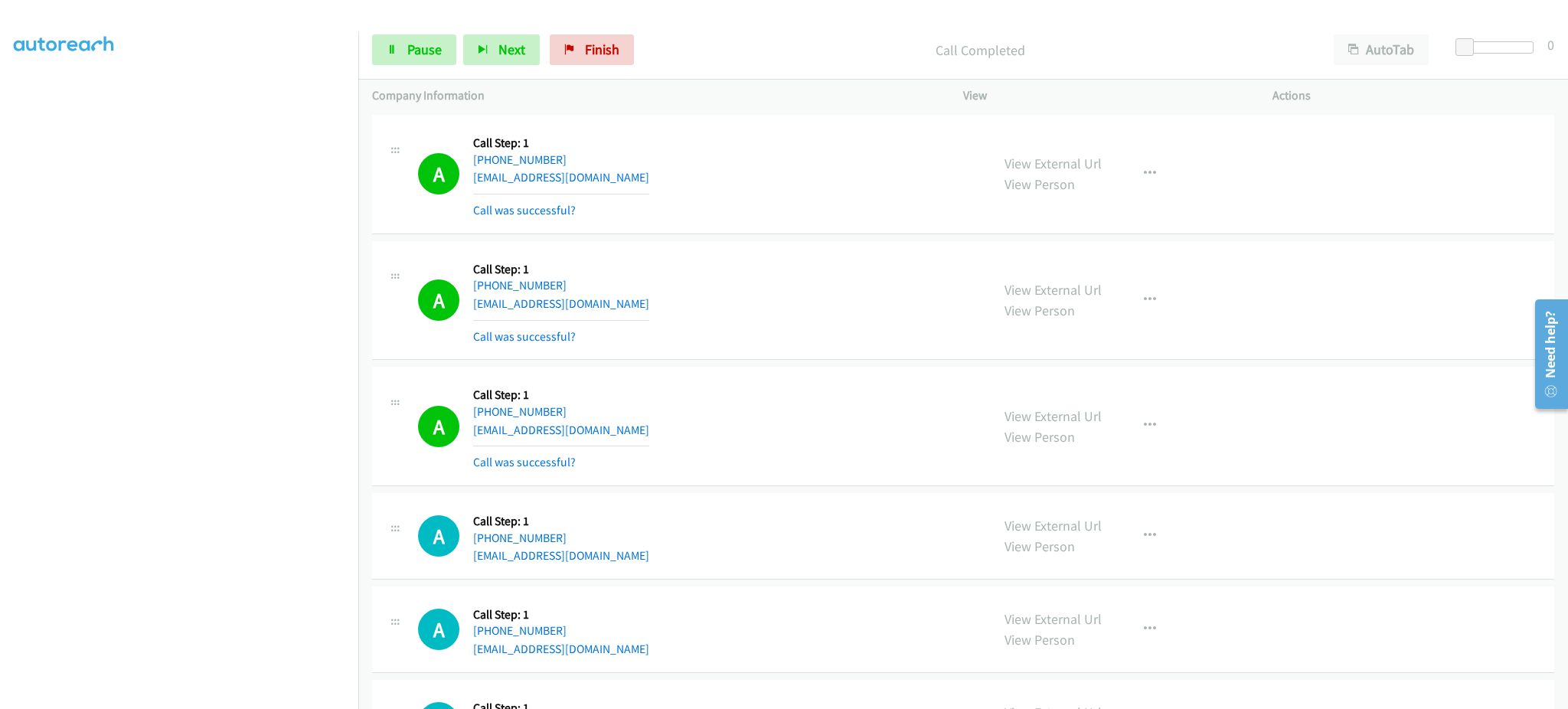
click at [1164, 438] on div "View External Url View Person View External Url Email Schedule/Manage Callback …" at bounding box center [1152, 426] width 323 height 91
click at [1147, 438] on button "button" at bounding box center [1150, 425] width 42 height 31
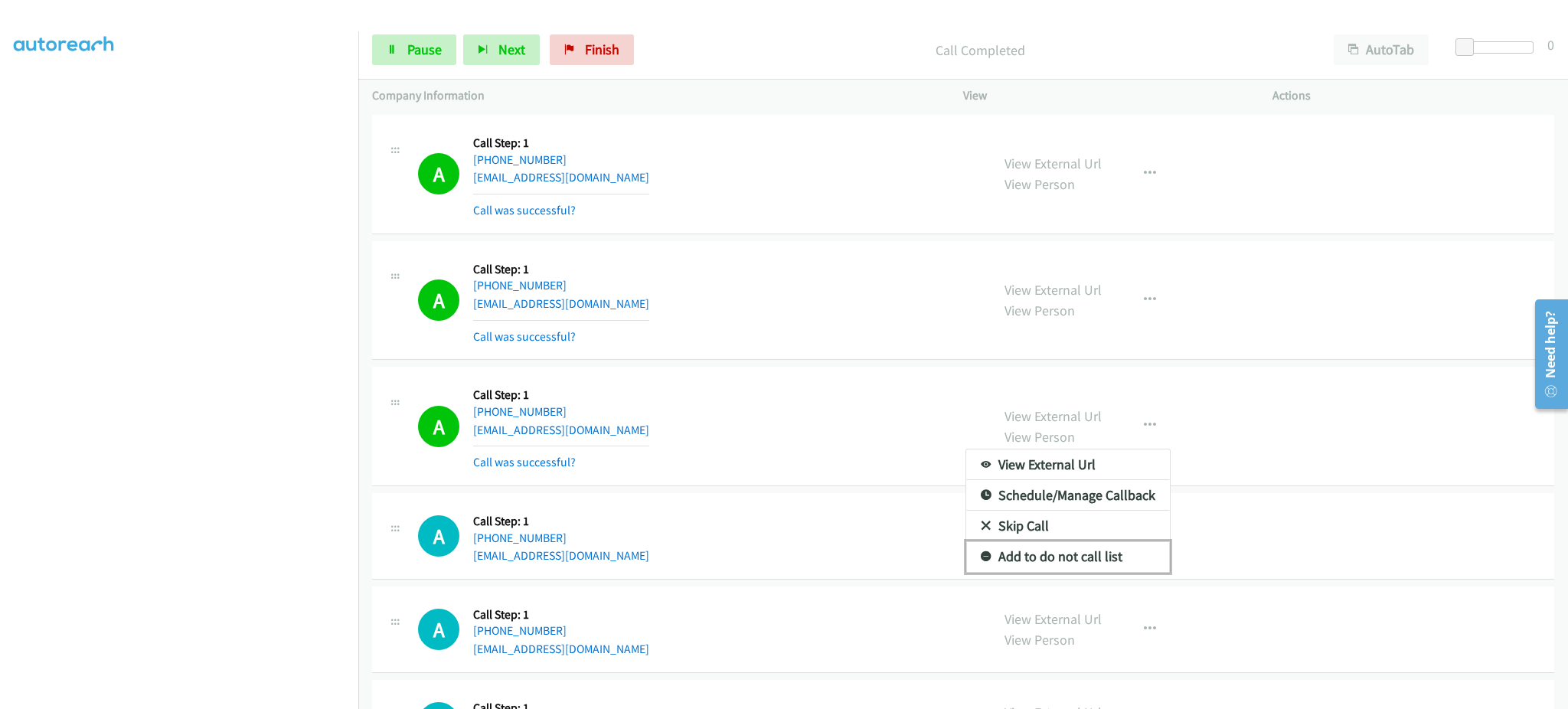
drag, startPoint x: 1120, startPoint y: 552, endPoint x: 1113, endPoint y: 564, distance: 13.9
click at [1120, 552] on link "Add to do not call list" at bounding box center [1067, 556] width 203 height 31
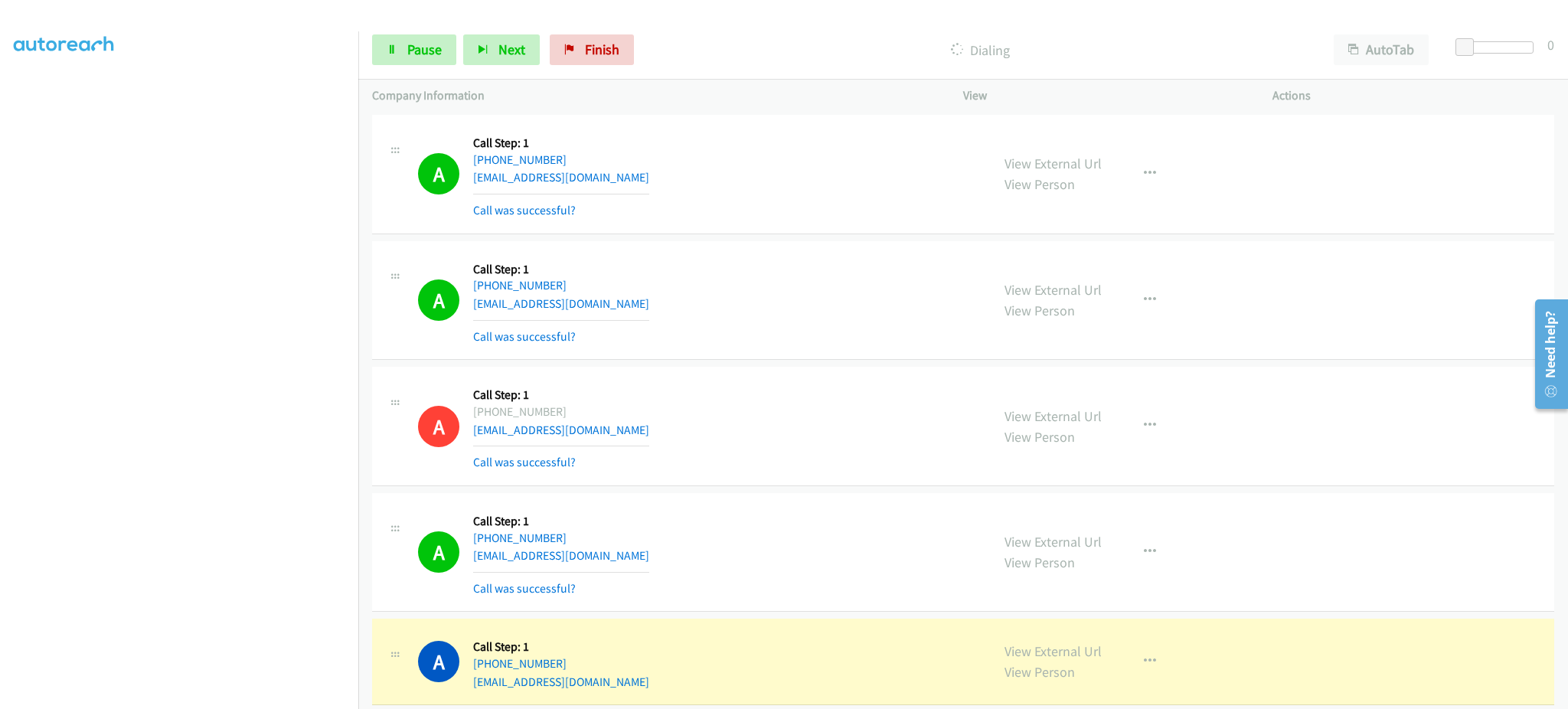
scroll to position [4458, 0]
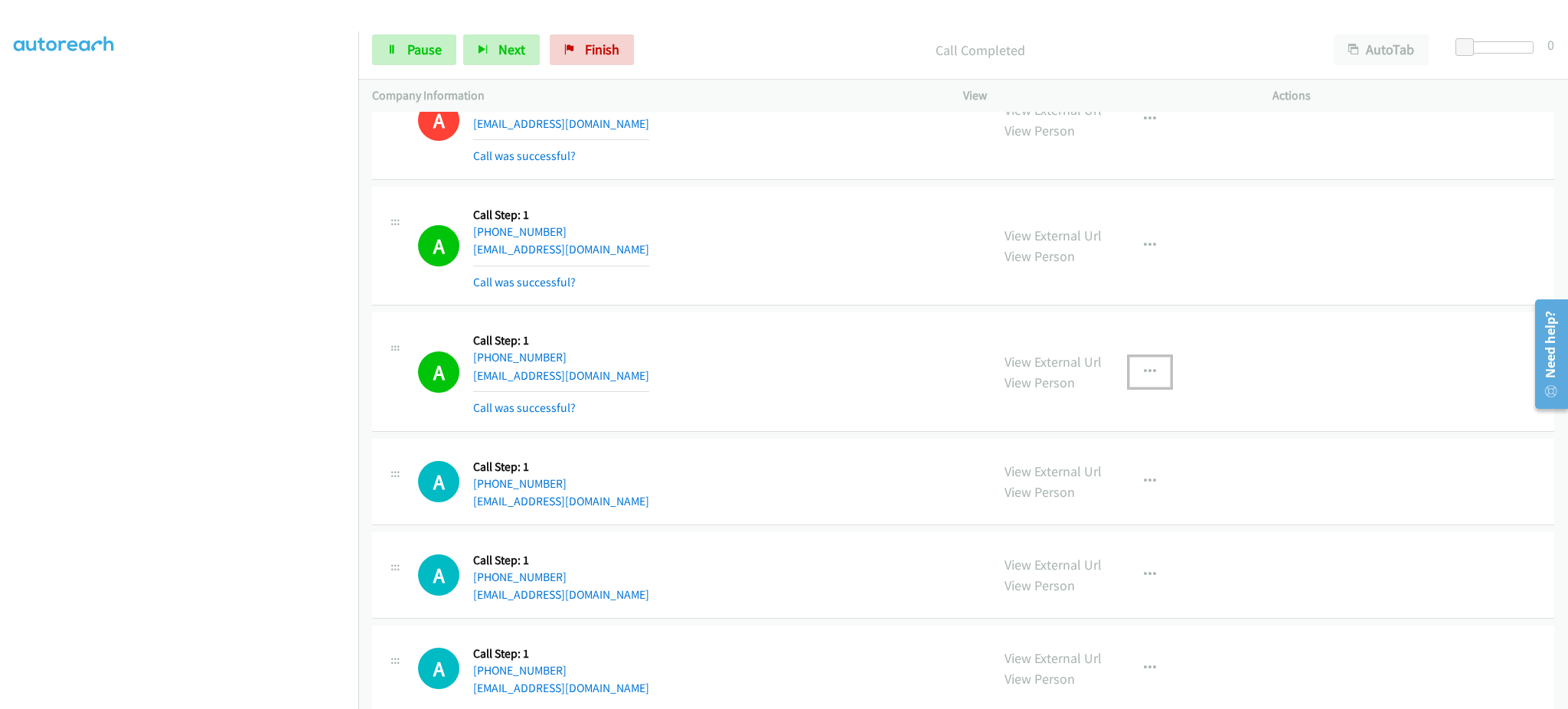
drag, startPoint x: 1149, startPoint y: 374, endPoint x: 1091, endPoint y: 481, distance: 121.7
click at [1148, 374] on button "button" at bounding box center [1150, 372] width 42 height 31
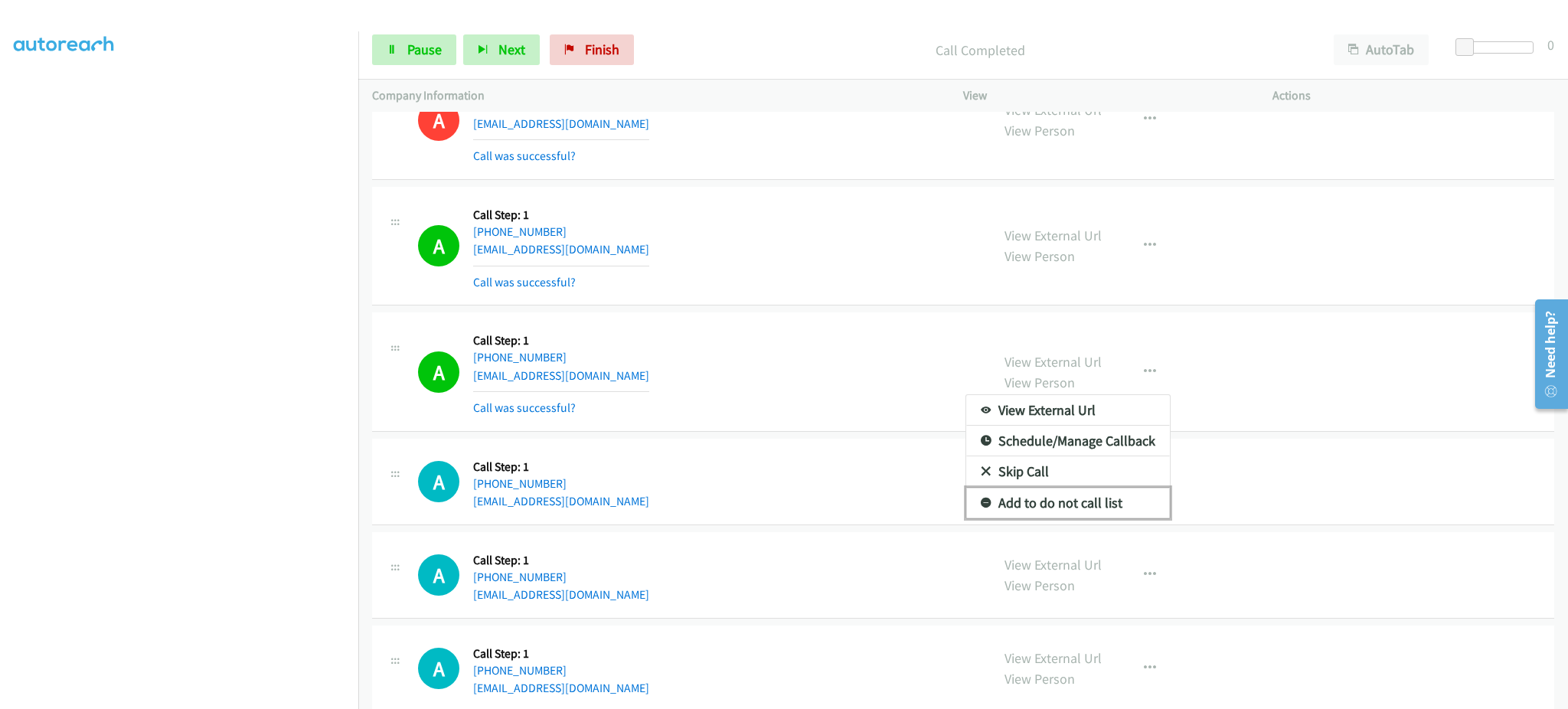
click at [1084, 515] on link "Add to do not call list" at bounding box center [1067, 503] width 203 height 31
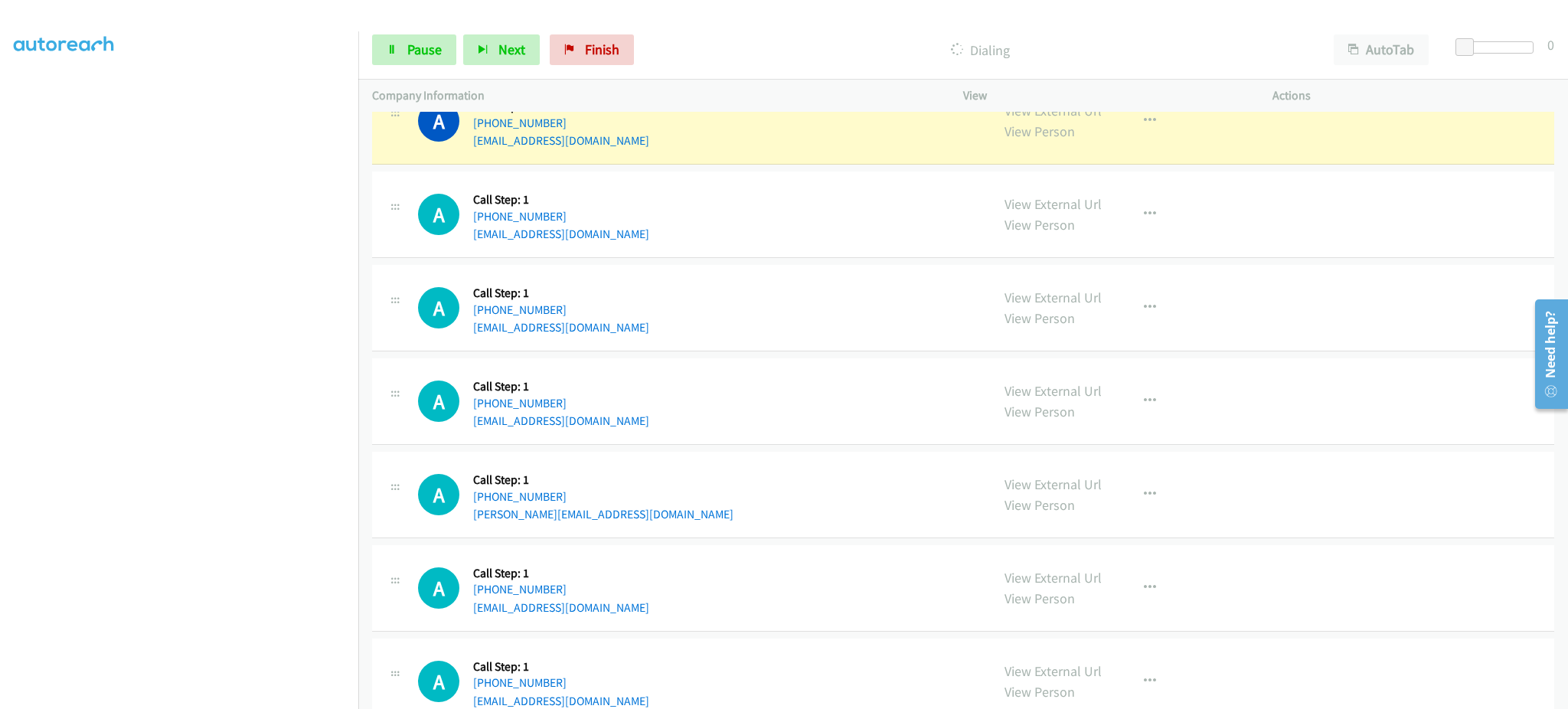
scroll to position [4765, 0]
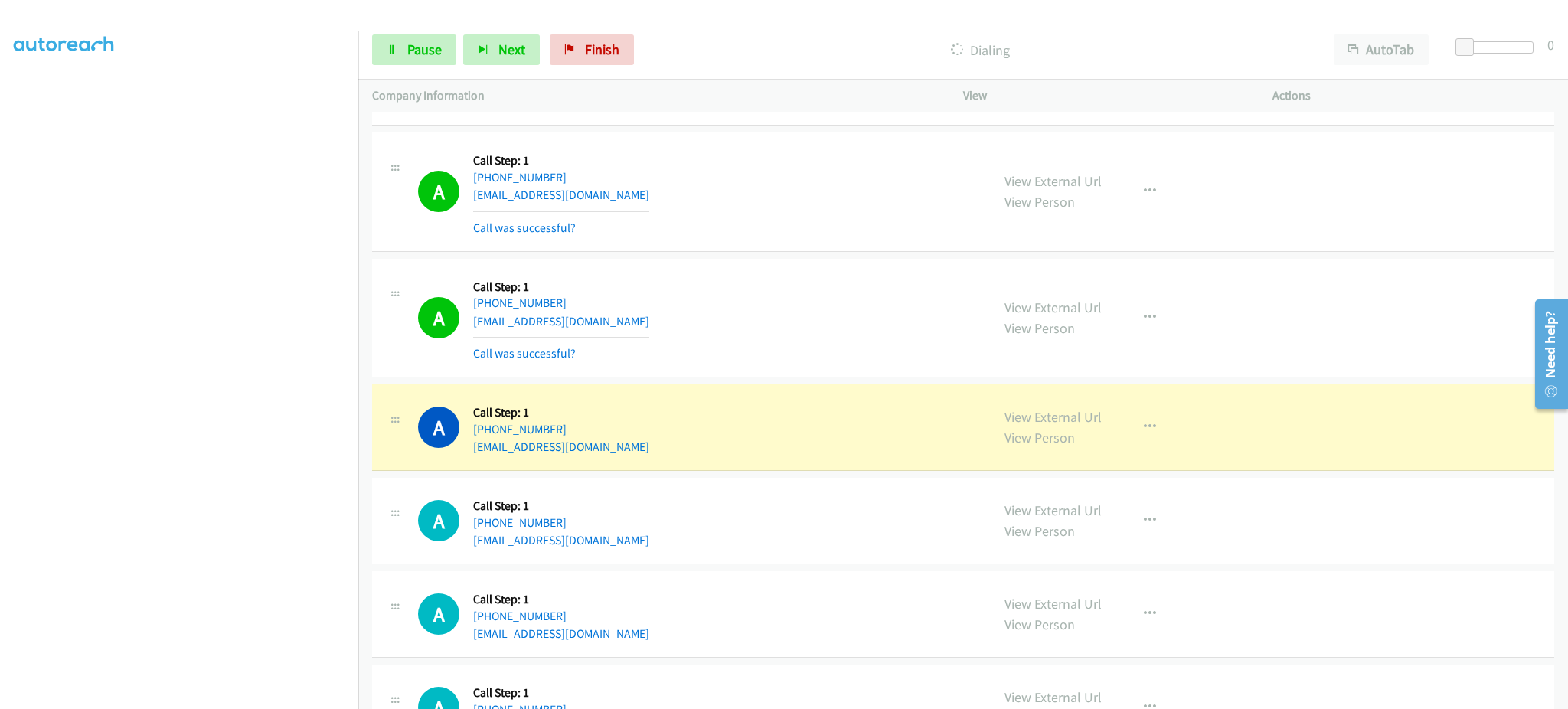
click at [303, 693] on section at bounding box center [179, 345] width 330 height 733
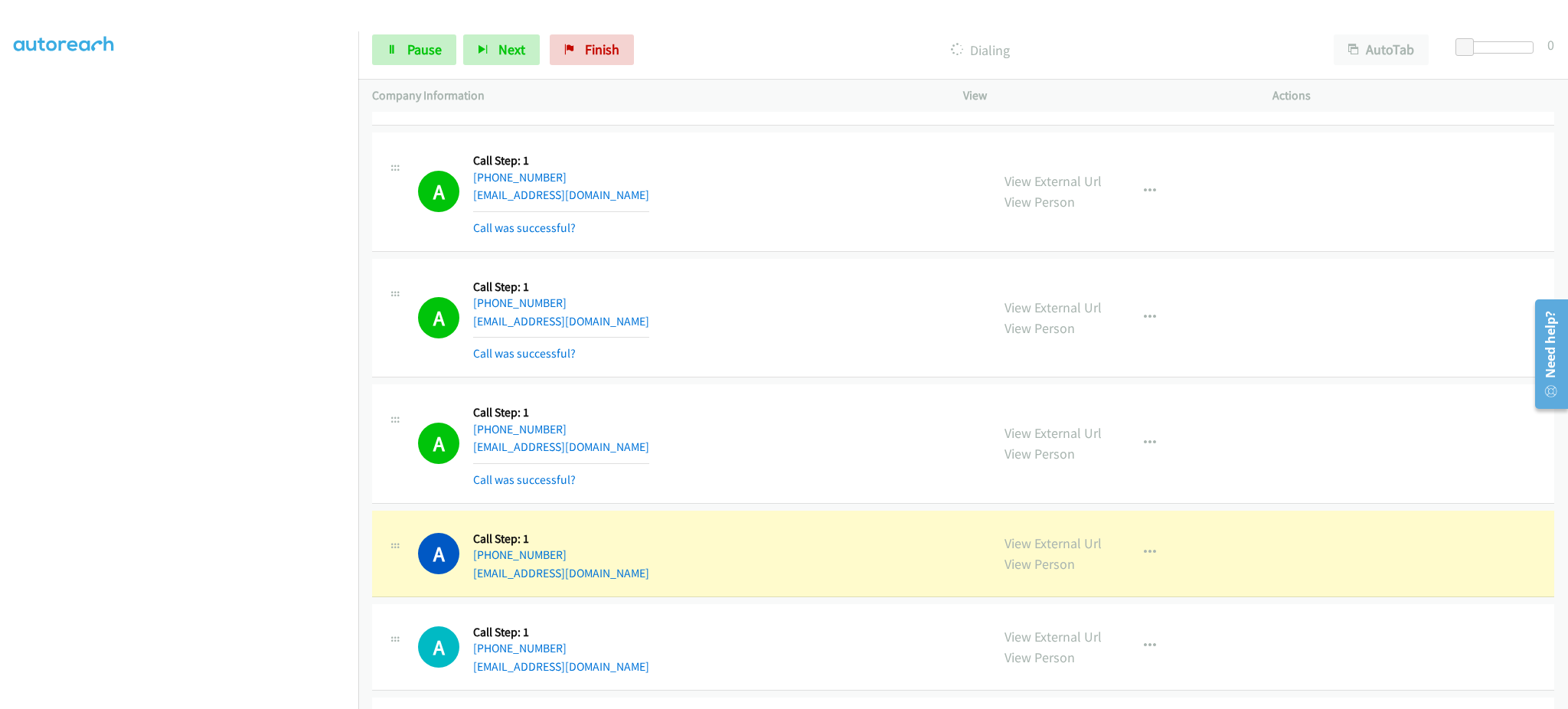
click at [239, 693] on section at bounding box center [179, 345] width 330 height 733
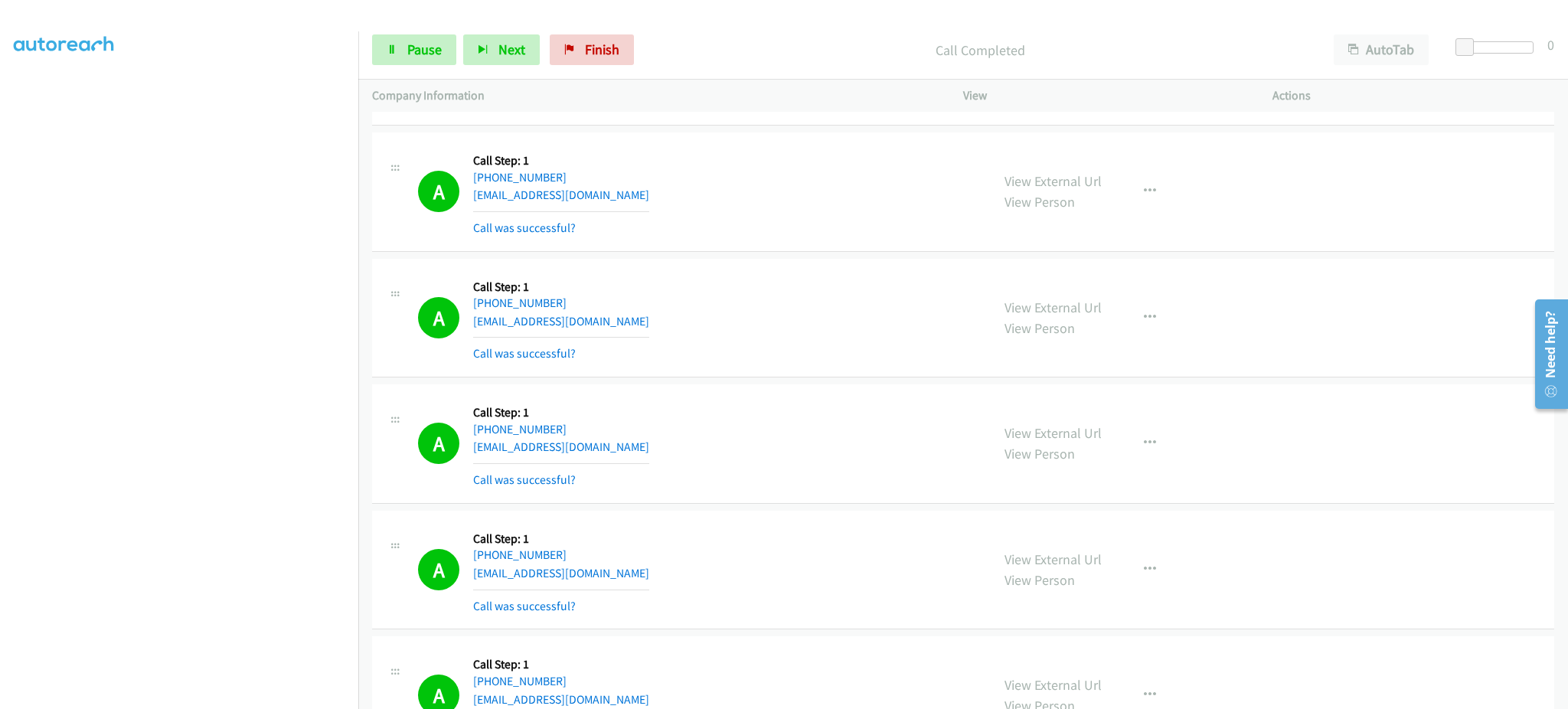
click at [423, 32] on div "Start Calls Pause Next Finish Call Completed AutoTab AutoTab 0" at bounding box center [963, 50] width 1210 height 59
click at [422, 32] on div "Start Calls Pause Next Finish Call Completed AutoTab AutoTab 0" at bounding box center [963, 50] width 1210 height 59
click at [422, 35] on link "Pause" at bounding box center [414, 50] width 84 height 31
click at [431, 48] on span "Start Calls" at bounding box center [437, 50] width 60 height 18
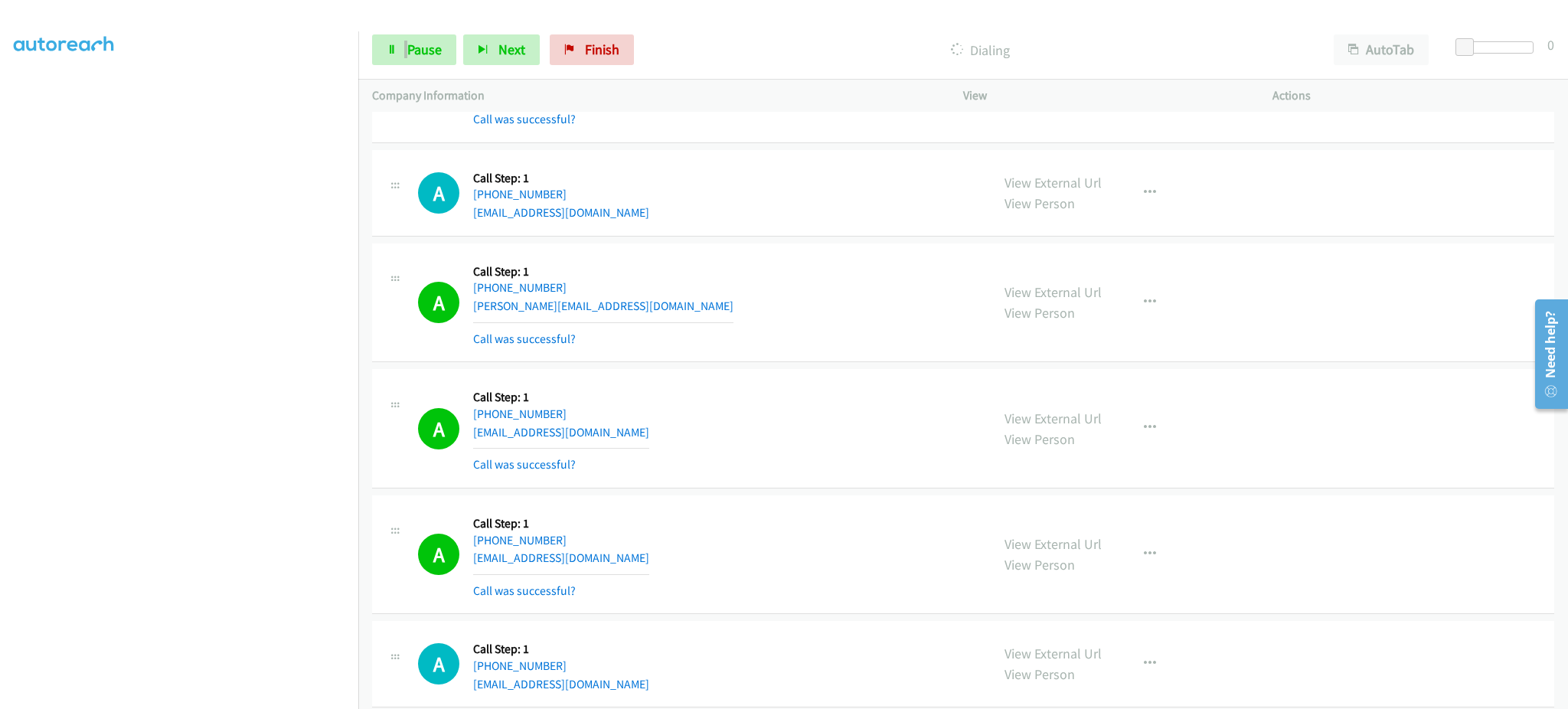
scroll to position [5989, 0]
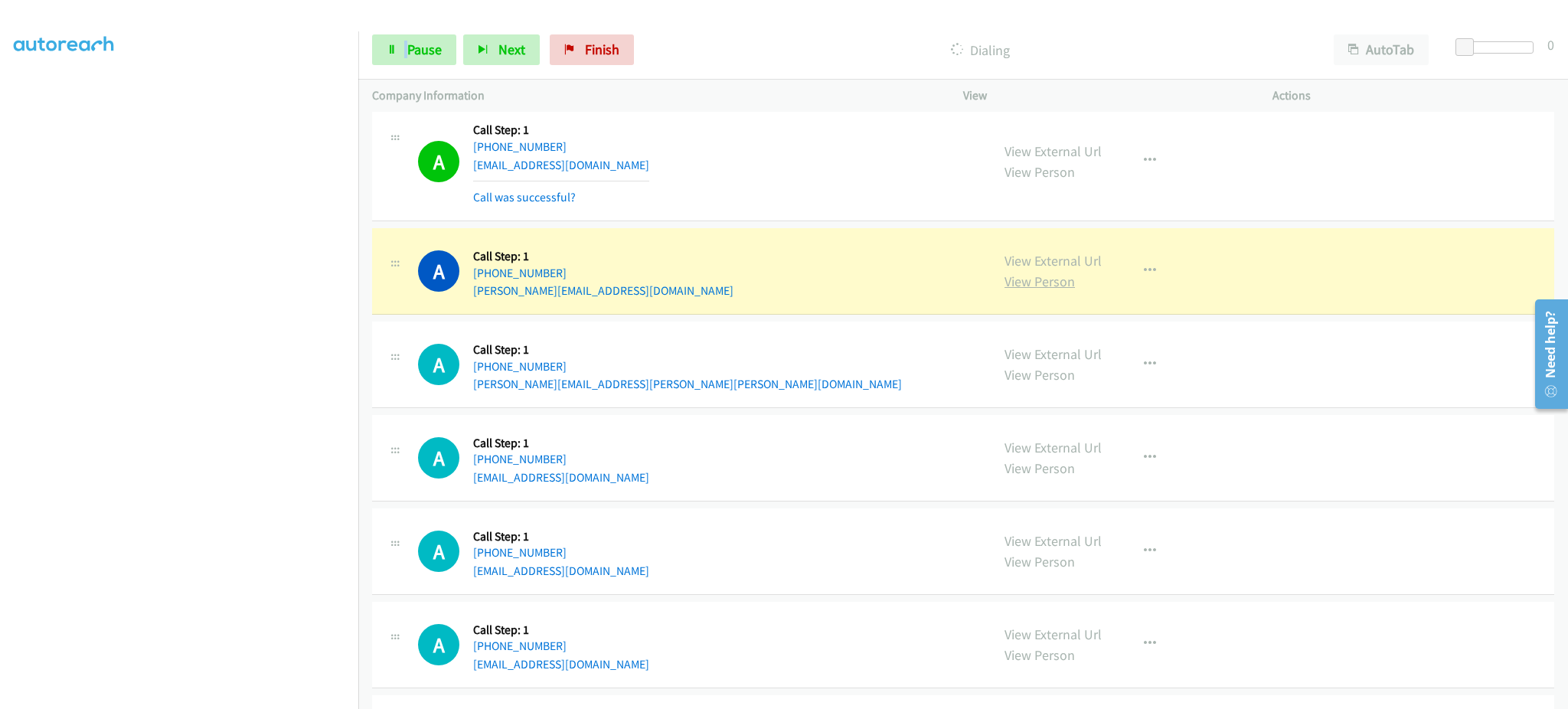
click at [1031, 283] on link "View Person" at bounding box center [1039, 282] width 70 height 18
click at [1059, 264] on link "View External Url" at bounding box center [1053, 261] width 97 height 18
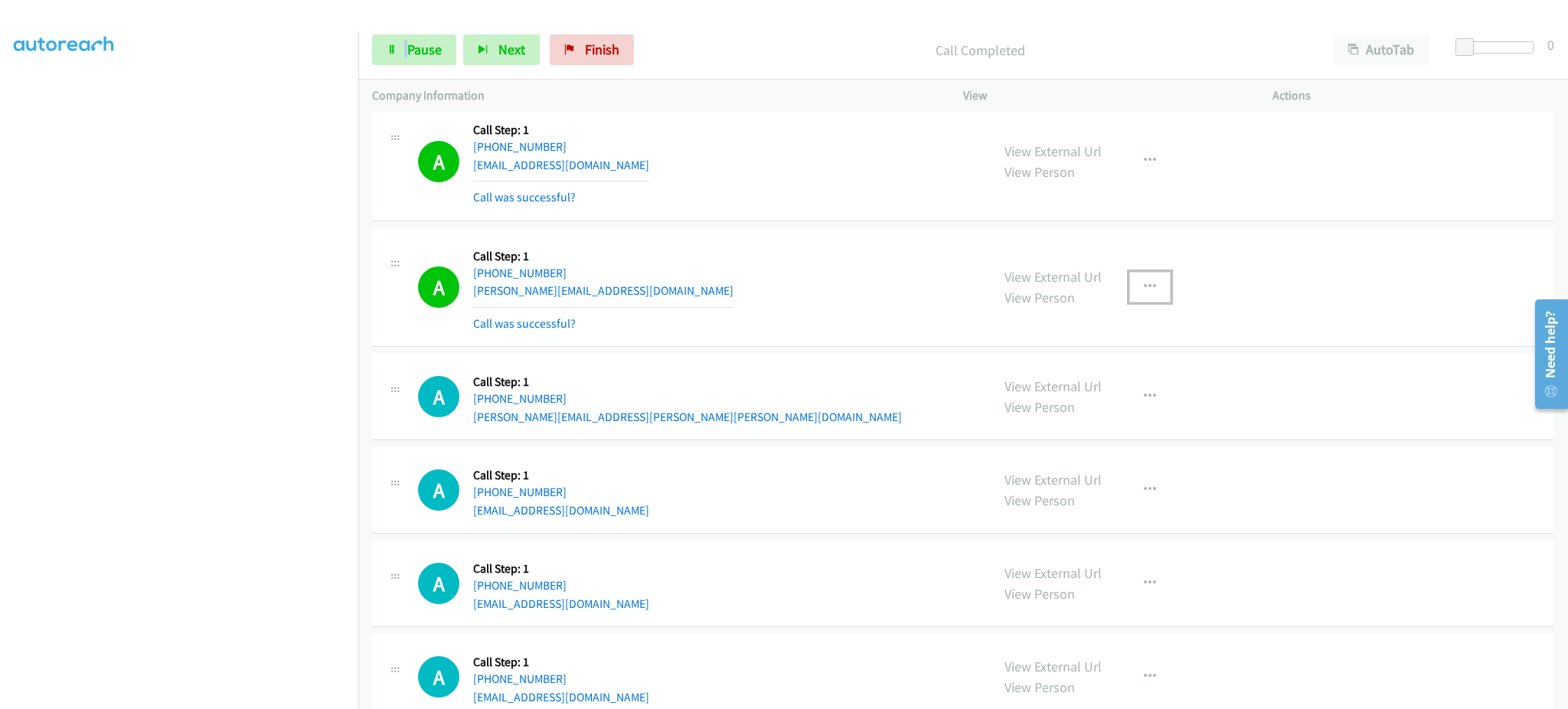
click at [1137, 278] on button "button" at bounding box center [1150, 287] width 42 height 31
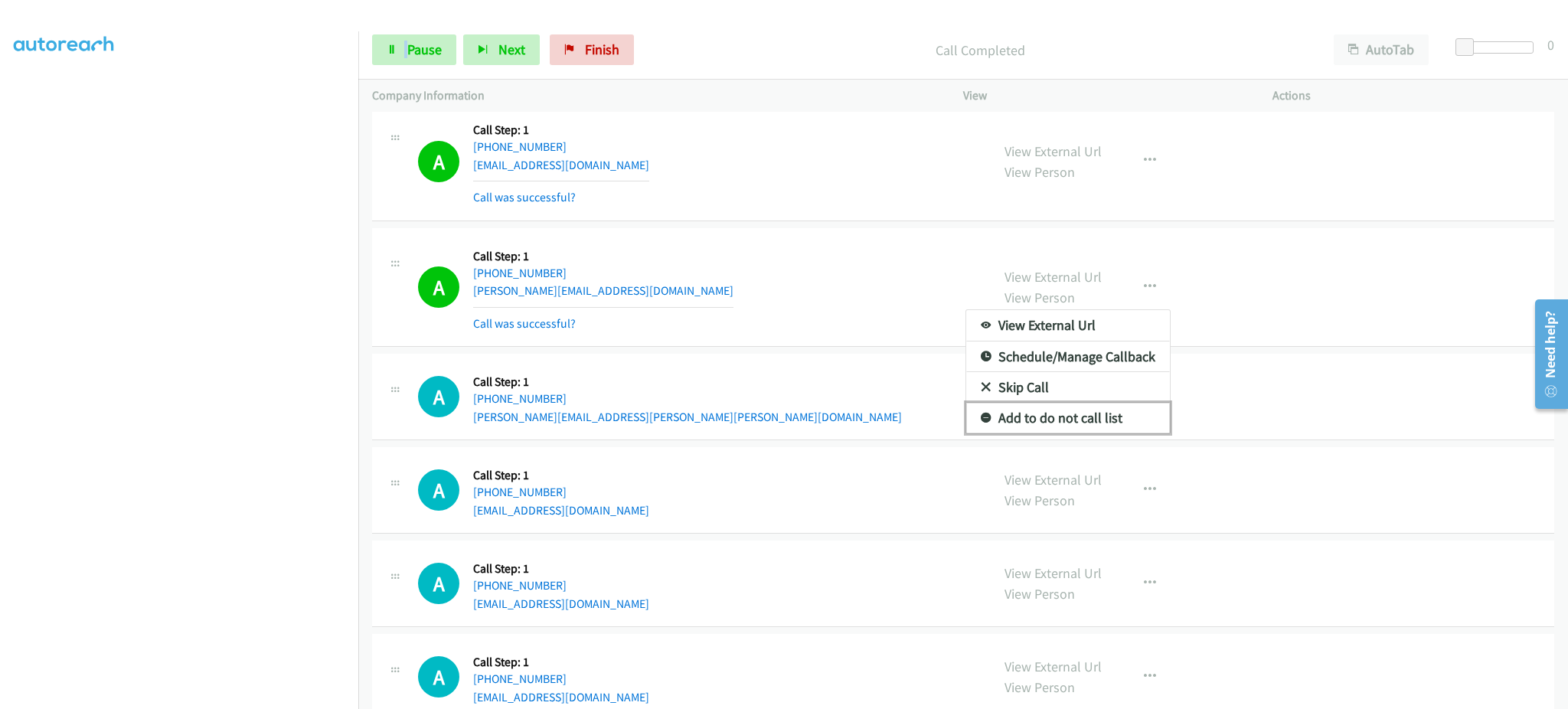
click at [1116, 433] on link "Add to do not call list" at bounding box center [1067, 417] width 203 height 31
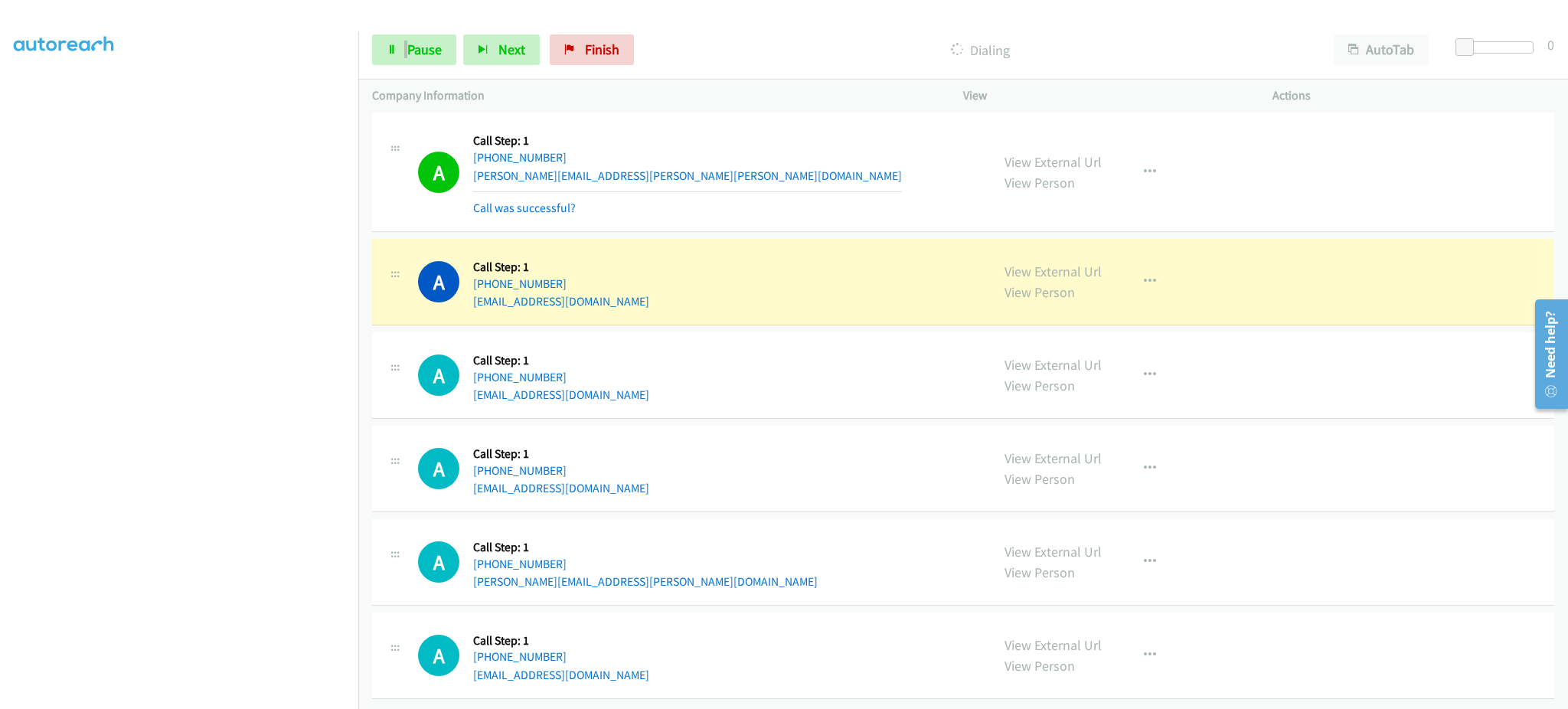
scroll to position [6250, 0]
click at [1140, 271] on button "button" at bounding box center [1150, 281] width 42 height 31
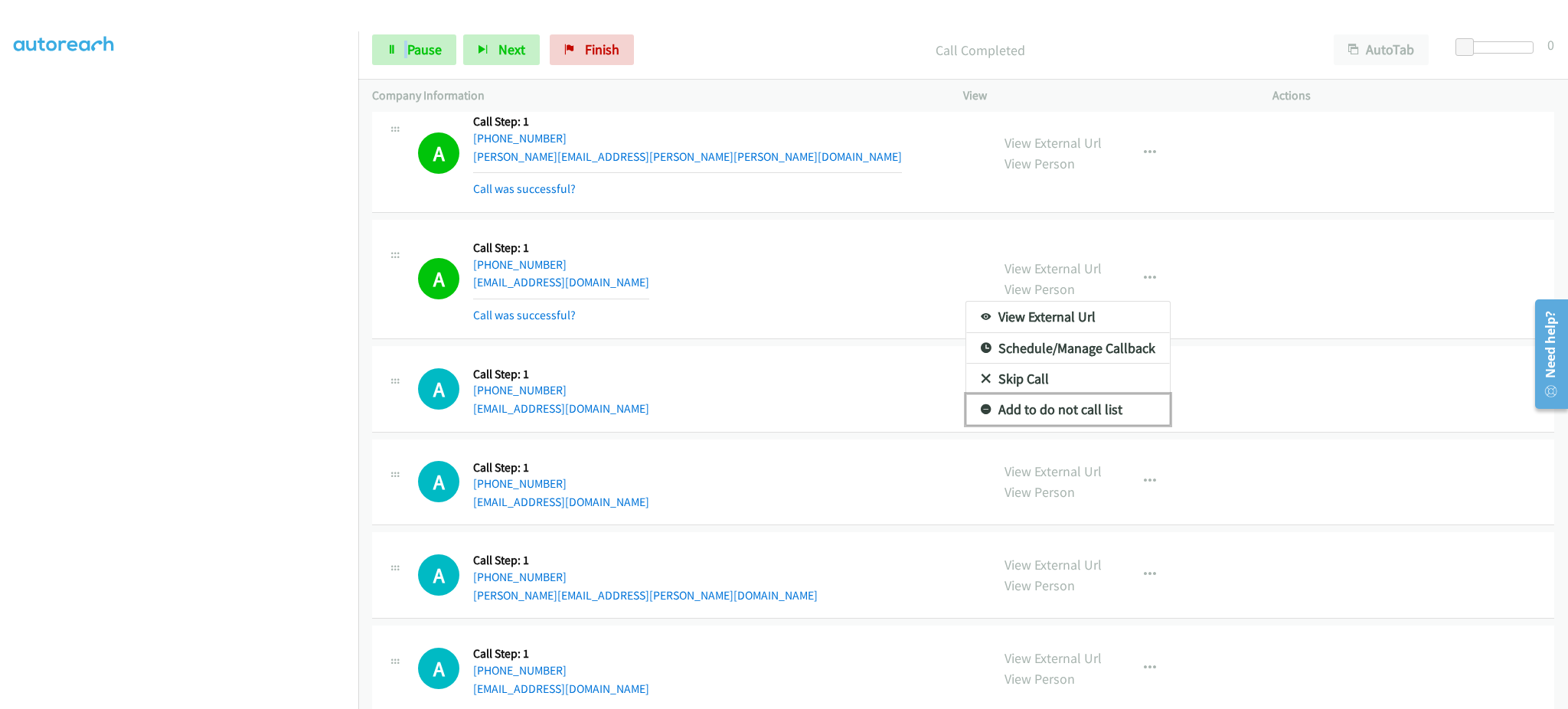
click at [1109, 409] on link "Add to do not call list" at bounding box center [1067, 410] width 203 height 31
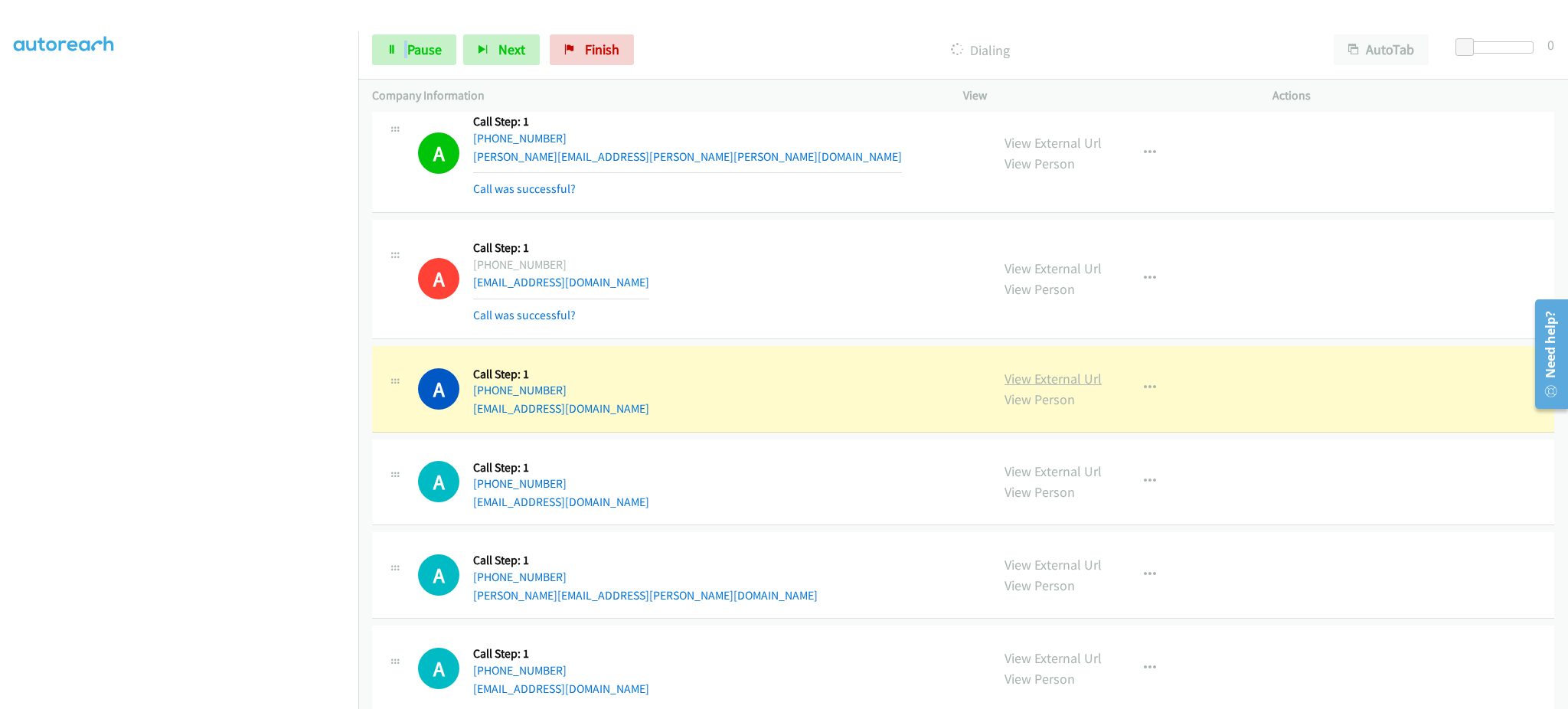
click at [1042, 386] on link "View External Url" at bounding box center [1053, 379] width 97 height 18
drag, startPoint x: 625, startPoint y: 388, endPoint x: 483, endPoint y: 391, distance: 142.0
click at [483, 391] on div "A Callback Scheduled Call Step: 1 America/New_York +1 704-728-9191 anc814@gmail…" at bounding box center [697, 389] width 559 height 59
copy link "704-728-9191"
click at [388, 43] on link "Pause" at bounding box center [414, 50] width 84 height 31
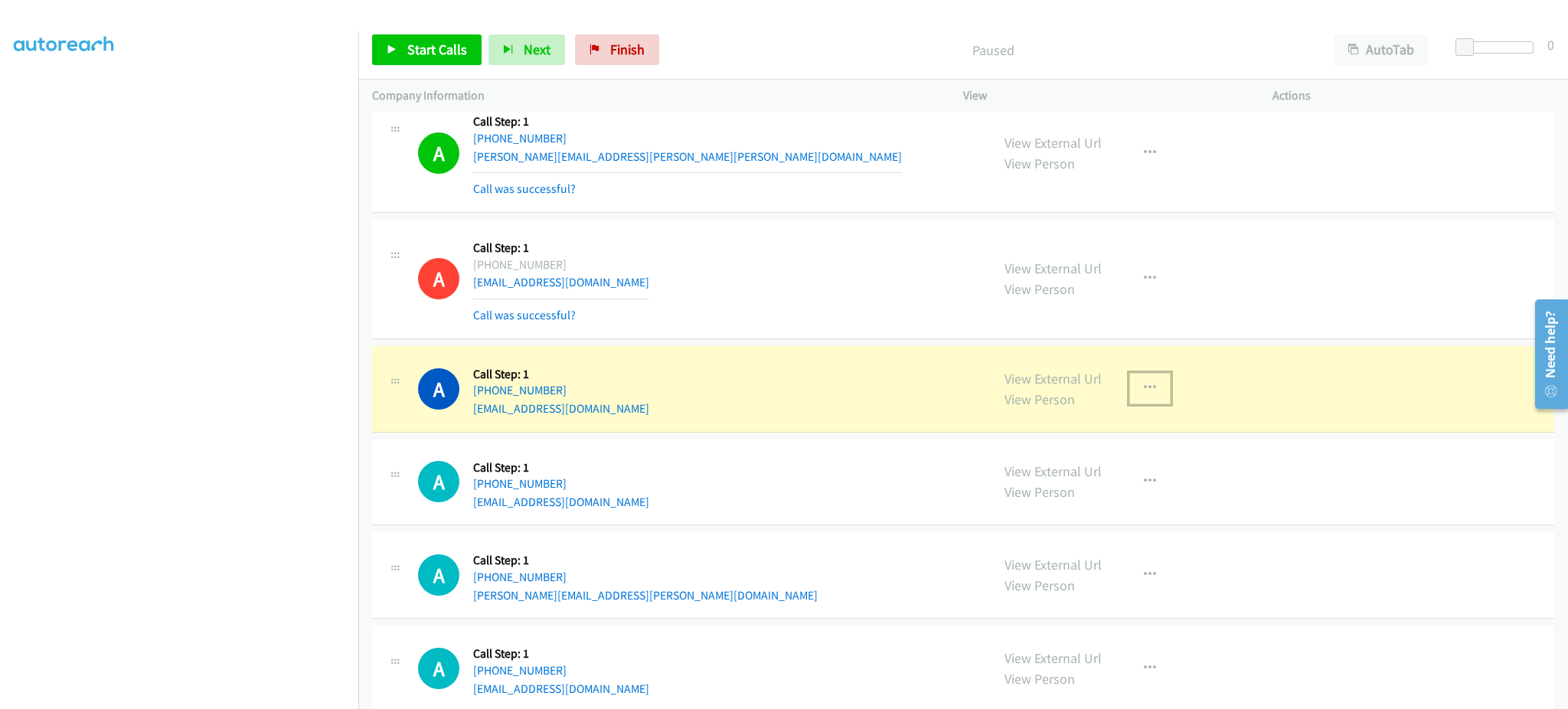
click at [1148, 399] on button "button" at bounding box center [1150, 388] width 42 height 31
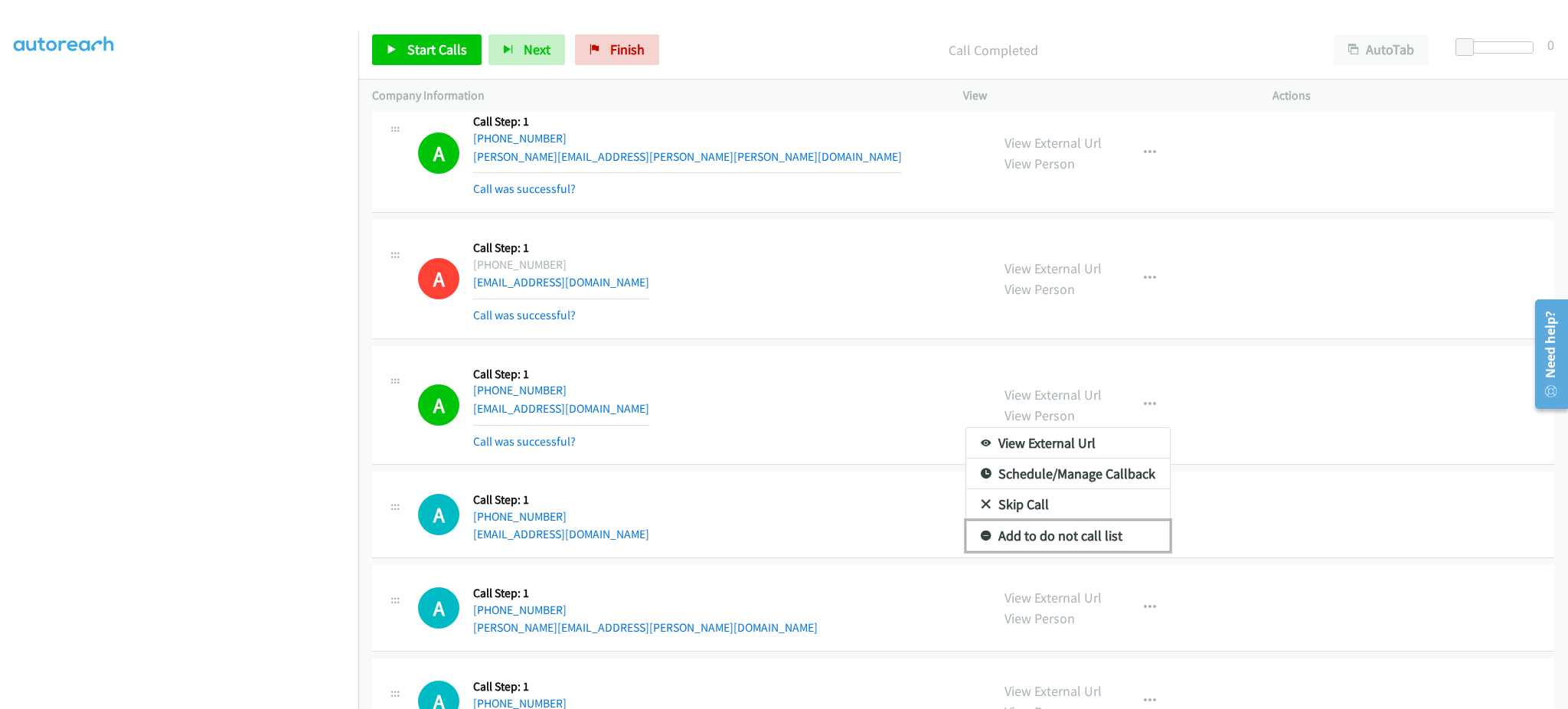
click at [1105, 534] on link "Add to do not call list" at bounding box center [1067, 535] width 203 height 31
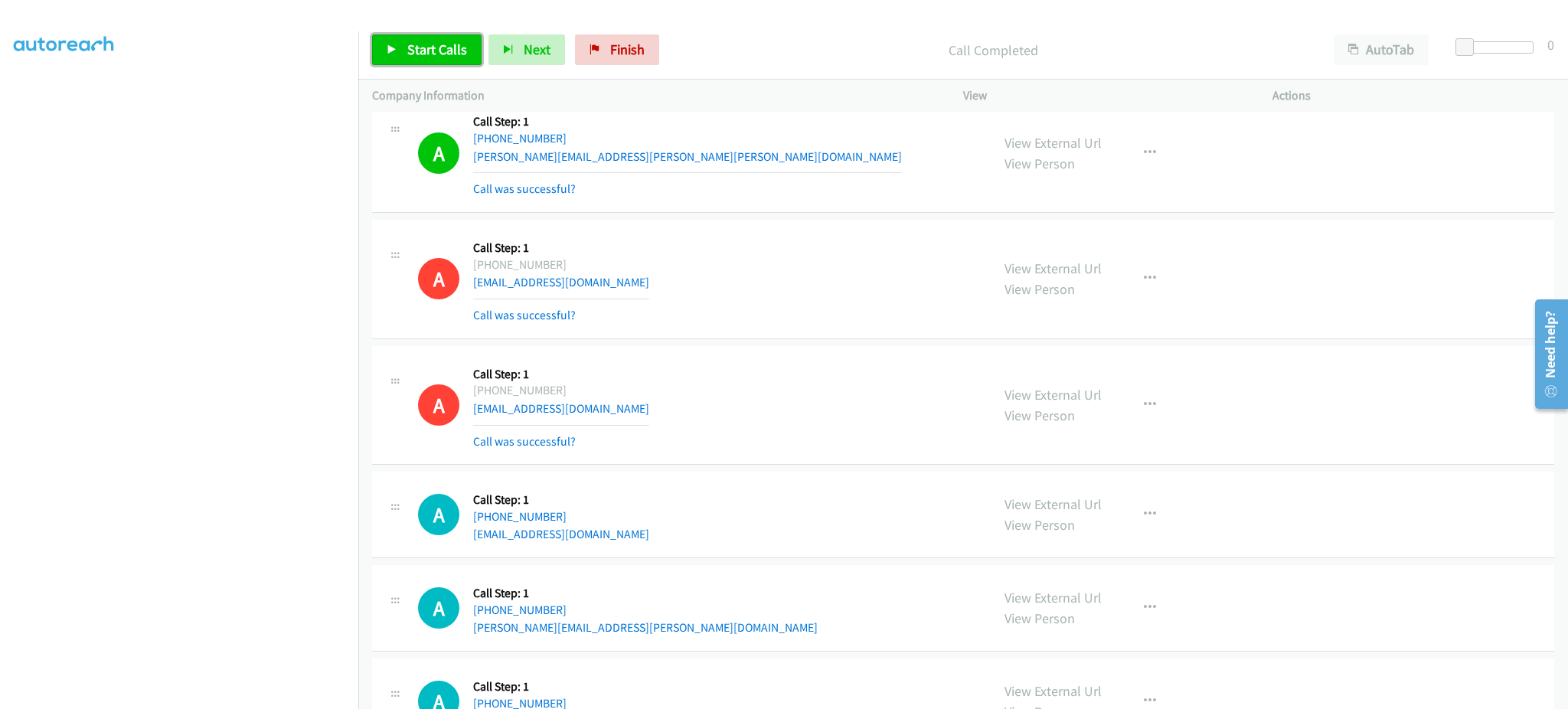
click at [454, 45] on span "Start Calls" at bounding box center [437, 50] width 60 height 18
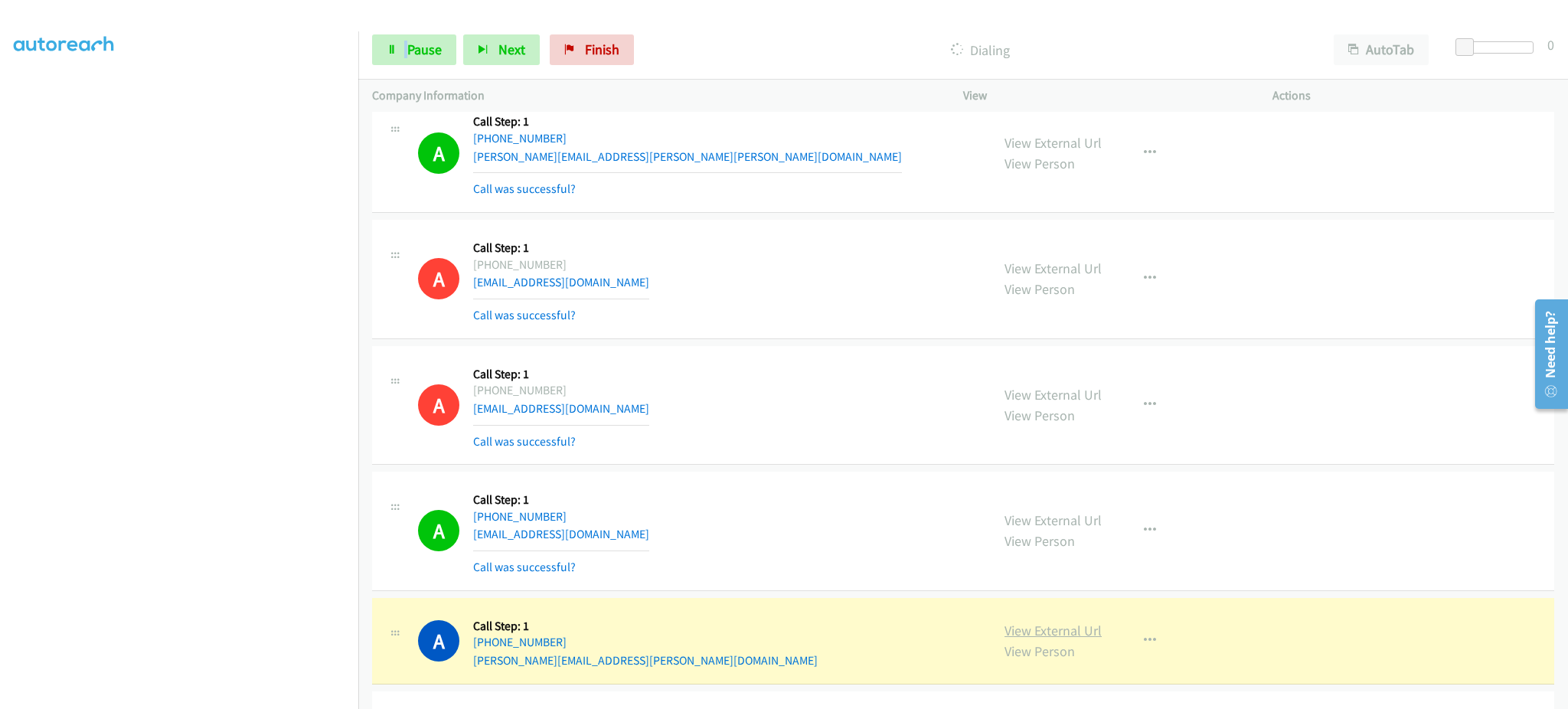
click at [1076, 640] on link "View External Url" at bounding box center [1053, 631] width 97 height 18
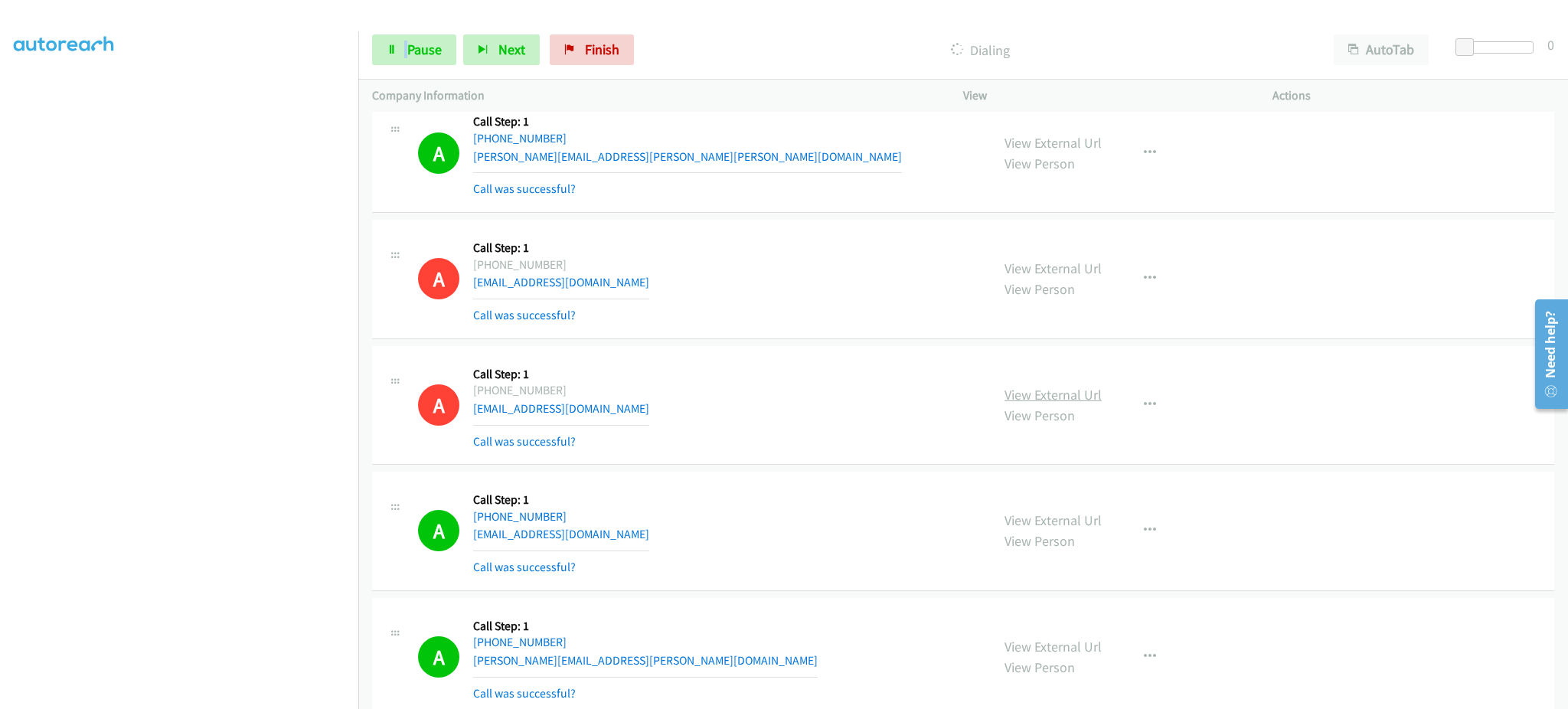
click at [1055, 397] on link "View External Url" at bounding box center [1053, 395] width 97 height 18
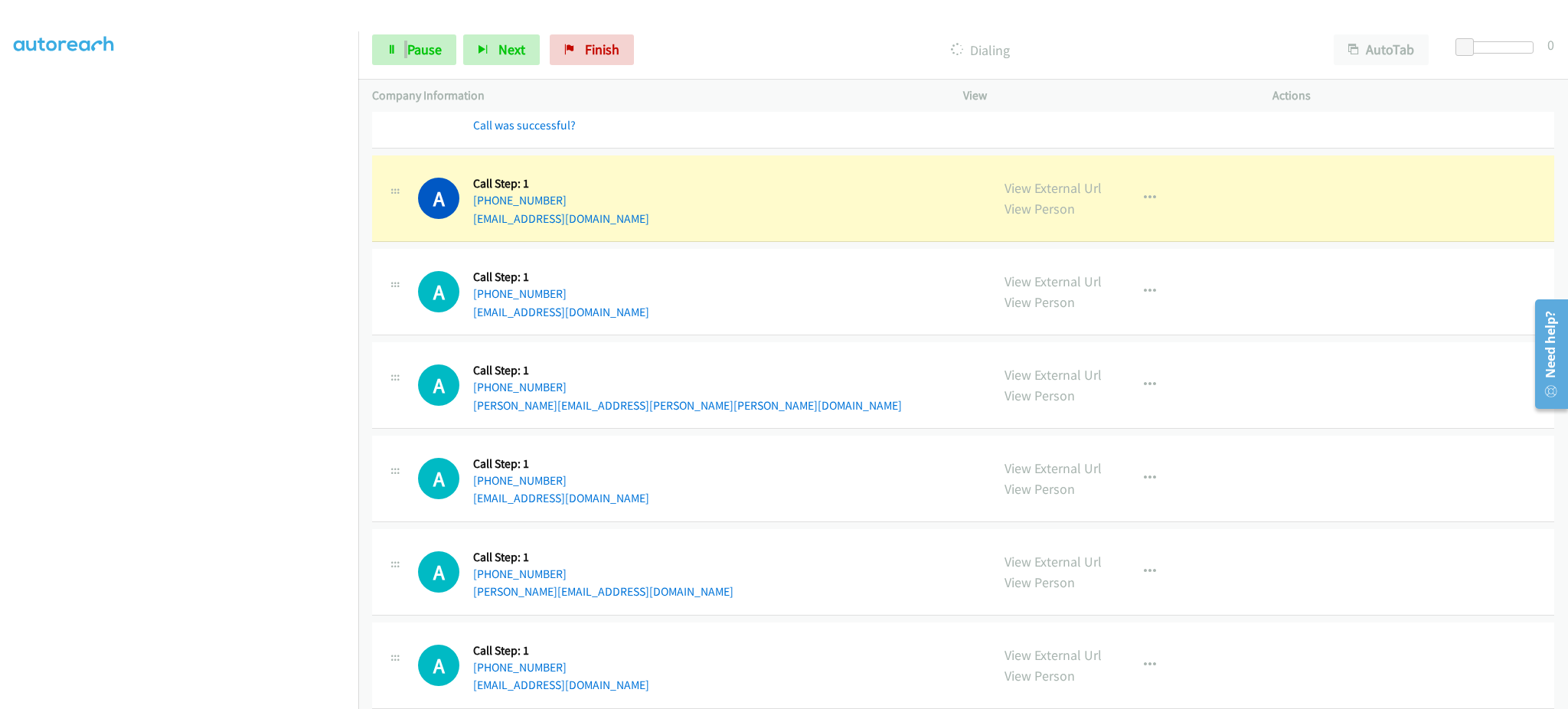
scroll to position [7168, 0]
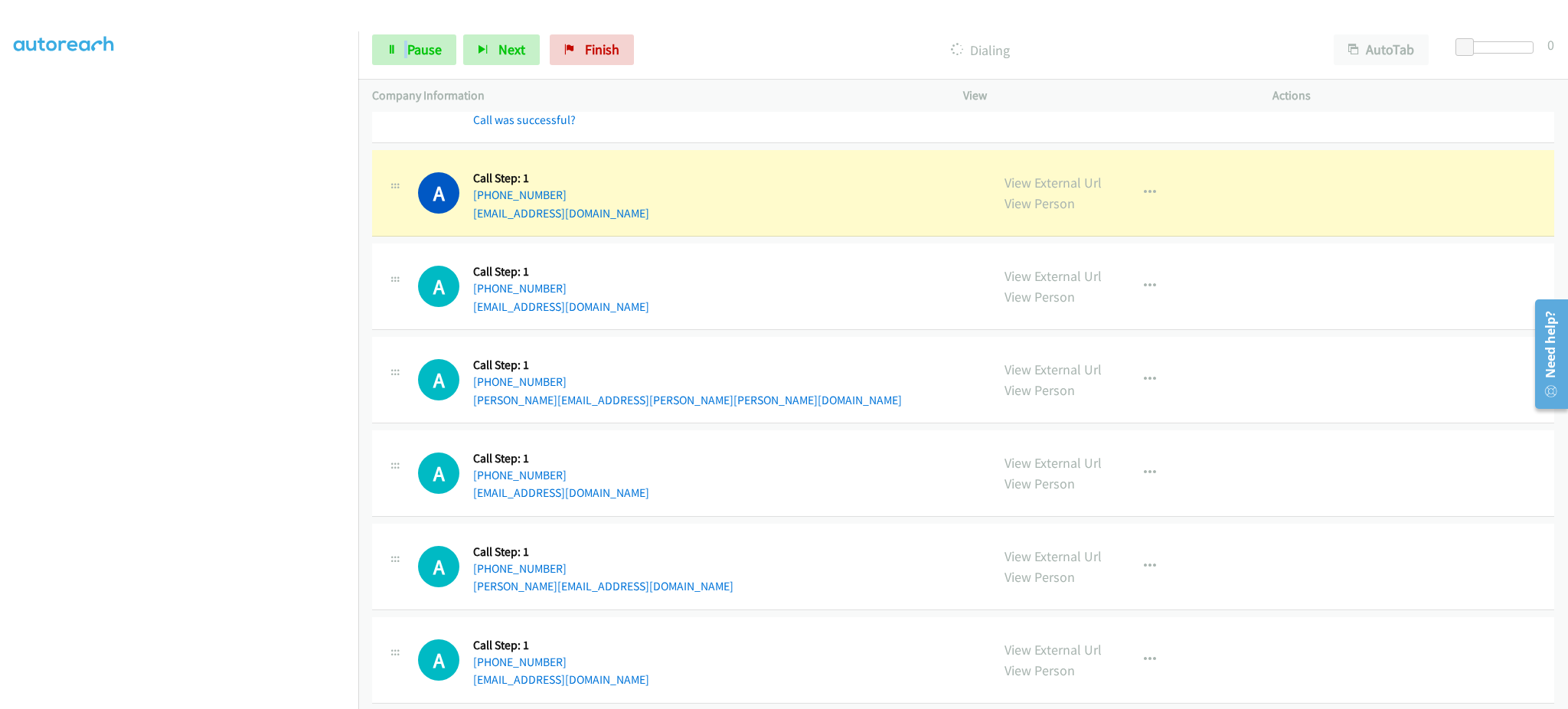
click at [1152, 215] on div "View External Url View Person View External Url Email Schedule/Manage Callback …" at bounding box center [1152, 192] width 323 height 59
click at [1142, 206] on button "button" at bounding box center [1150, 192] width 42 height 31
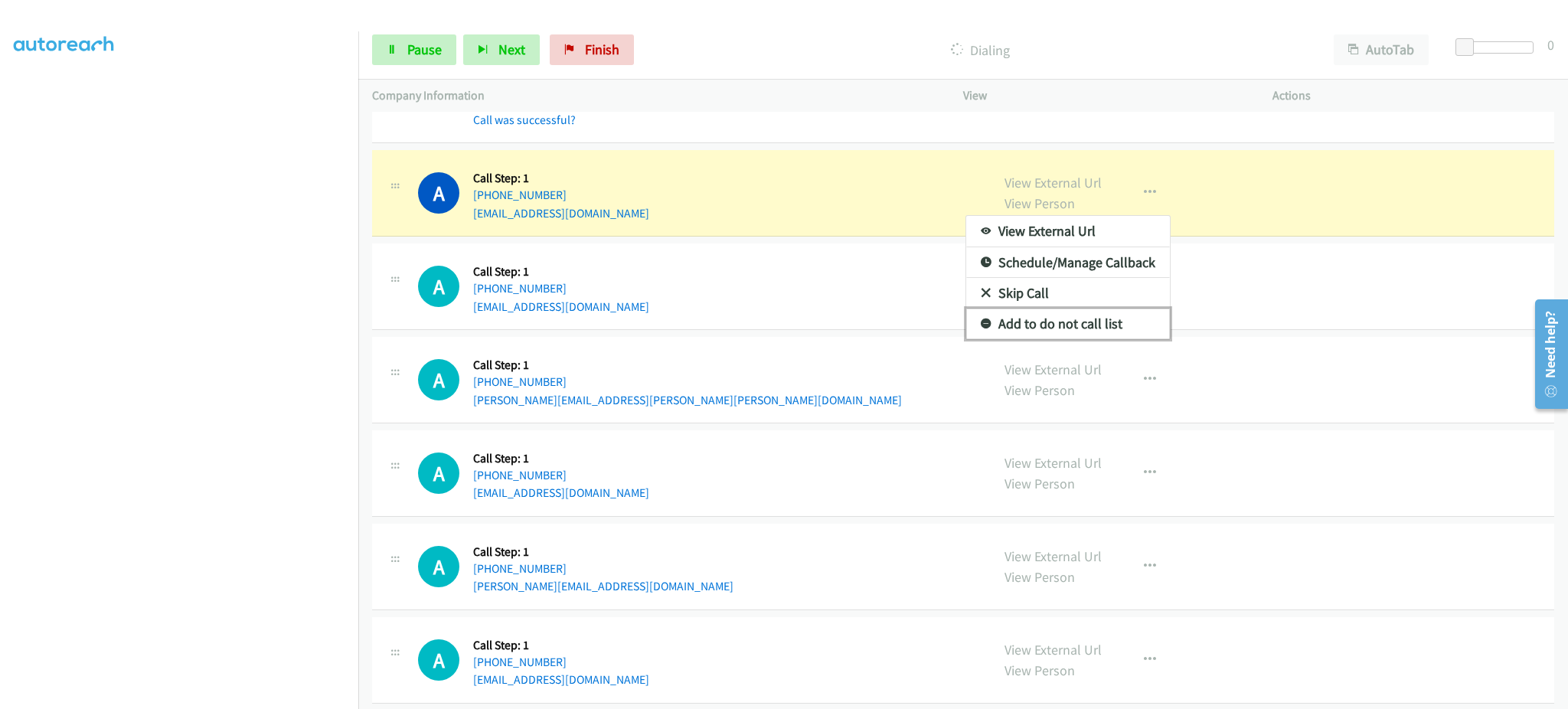
click at [1120, 334] on link "Add to do not call list" at bounding box center [1067, 323] width 203 height 31
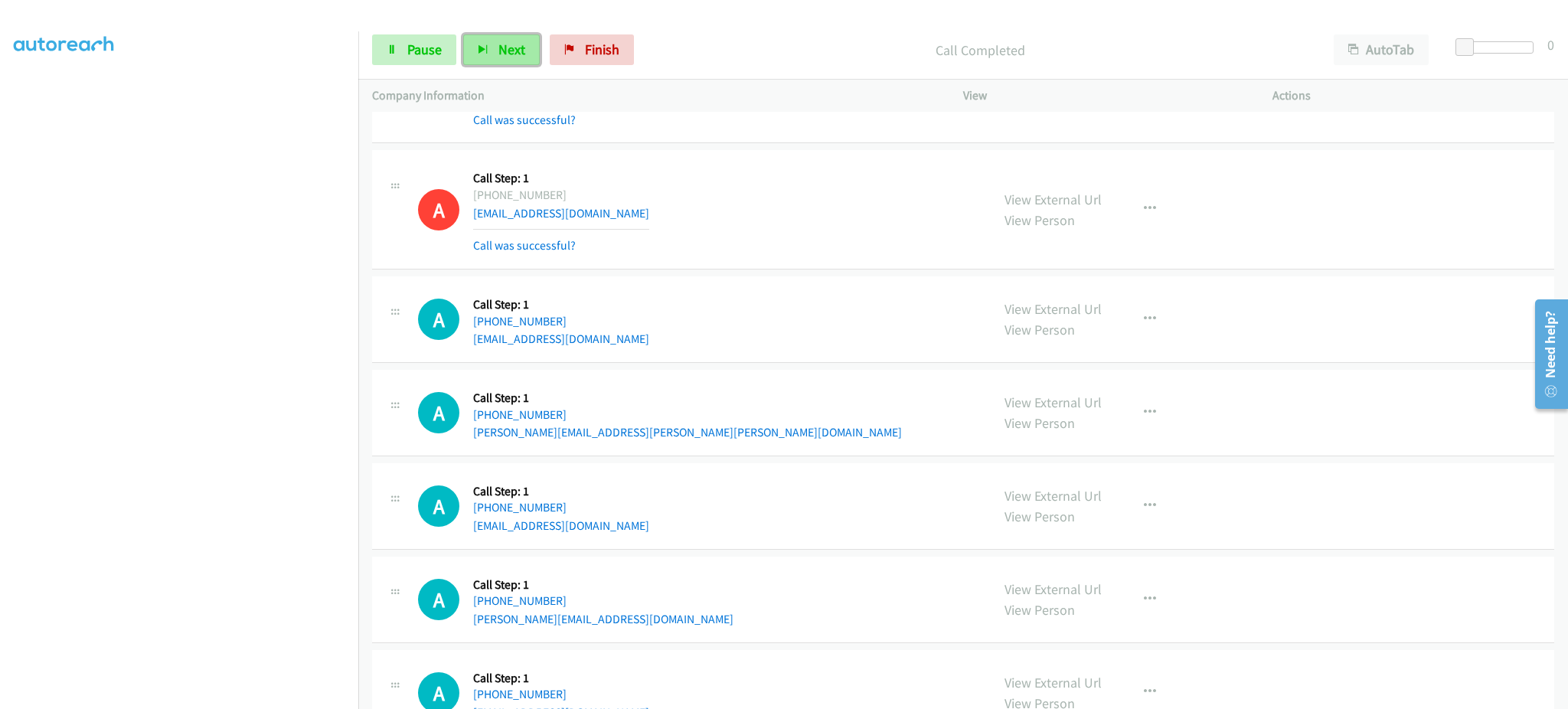
click at [505, 59] on button "Next" at bounding box center [501, 50] width 76 height 31
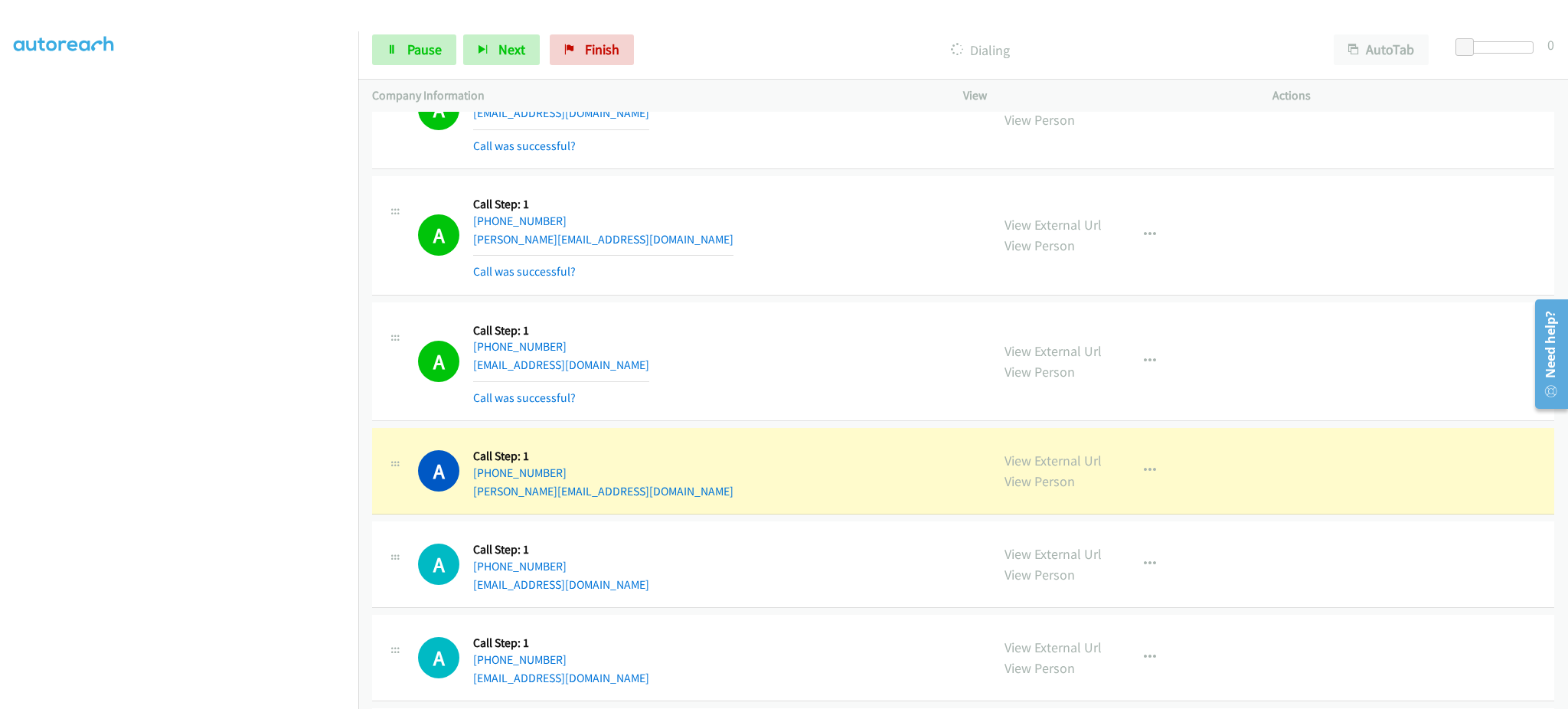
scroll to position [7846, 0]
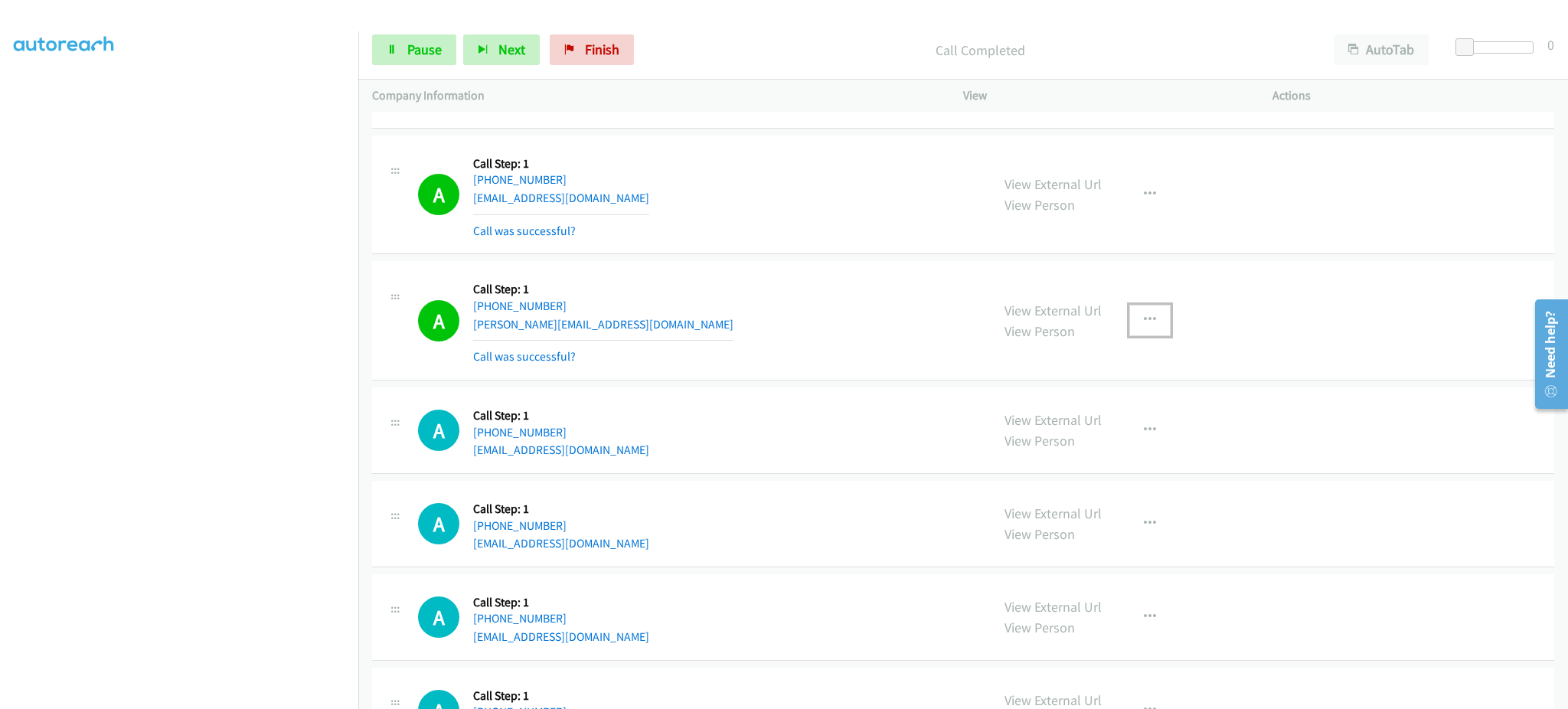
click at [1133, 326] on button "button" at bounding box center [1150, 319] width 42 height 31
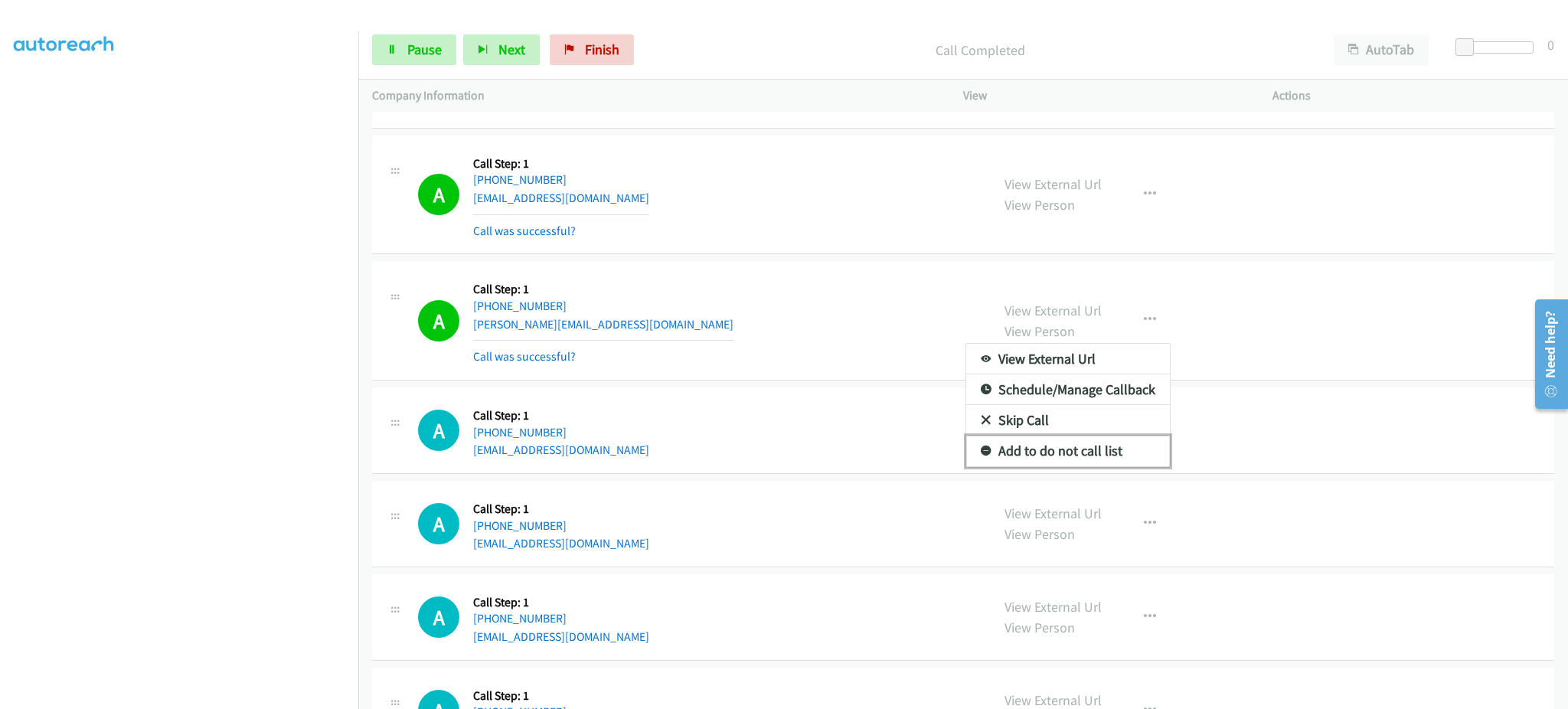
click at [1119, 466] on link "Add to do not call list" at bounding box center [1067, 450] width 203 height 31
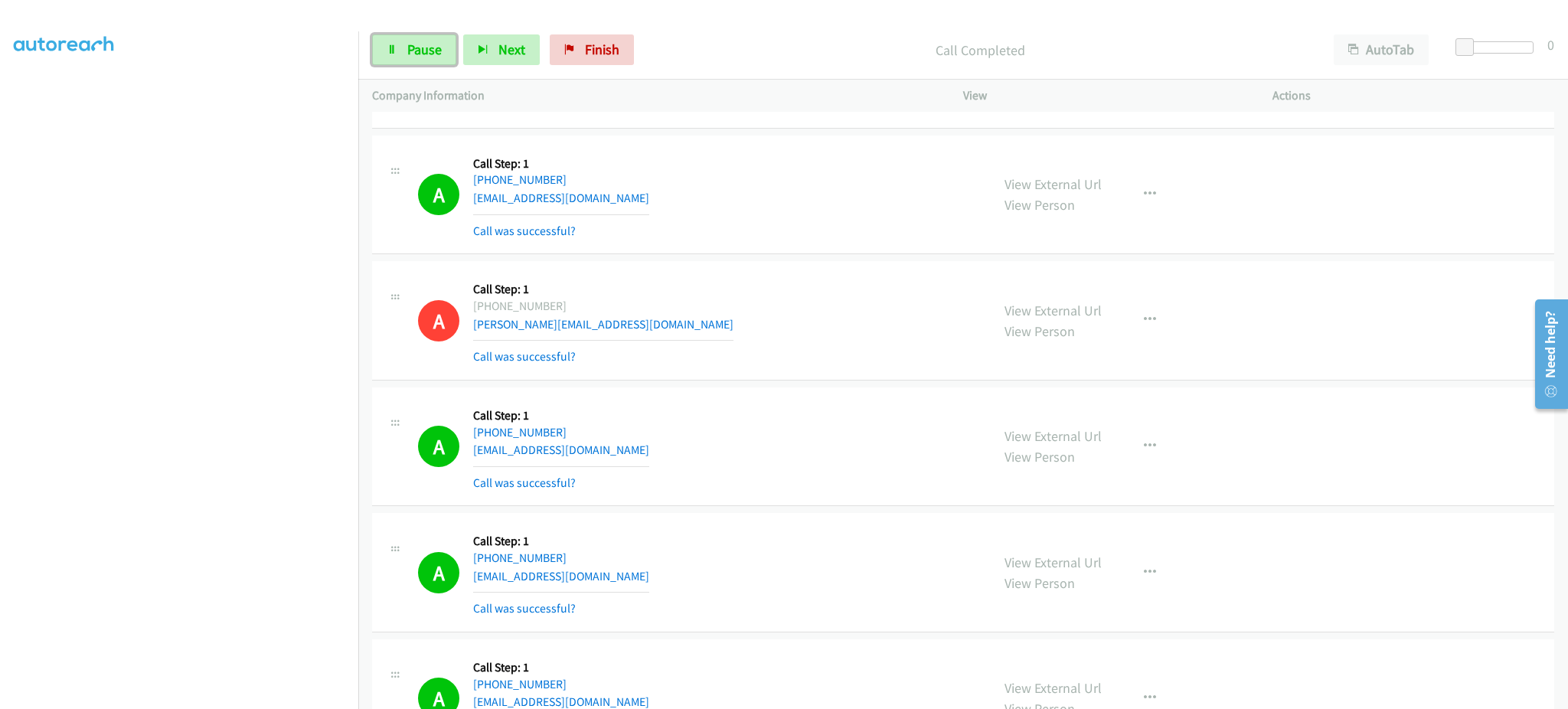
drag, startPoint x: 415, startPoint y: 40, endPoint x: 358, endPoint y: 9, distance: 64.9
click at [415, 41] on span "Pause" at bounding box center [424, 50] width 35 height 18
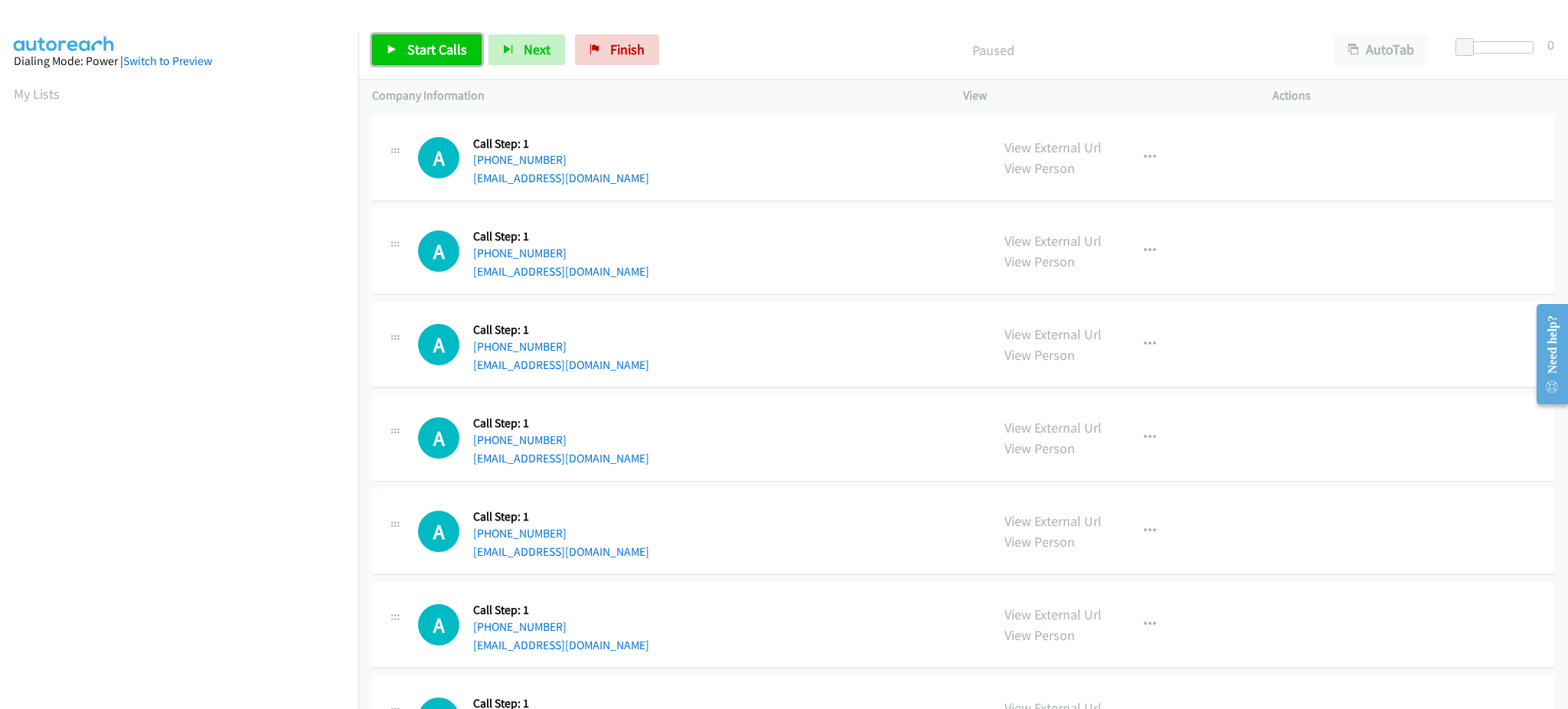
click at [458, 59] on link "Start Calls" at bounding box center [426, 50] width 109 height 31
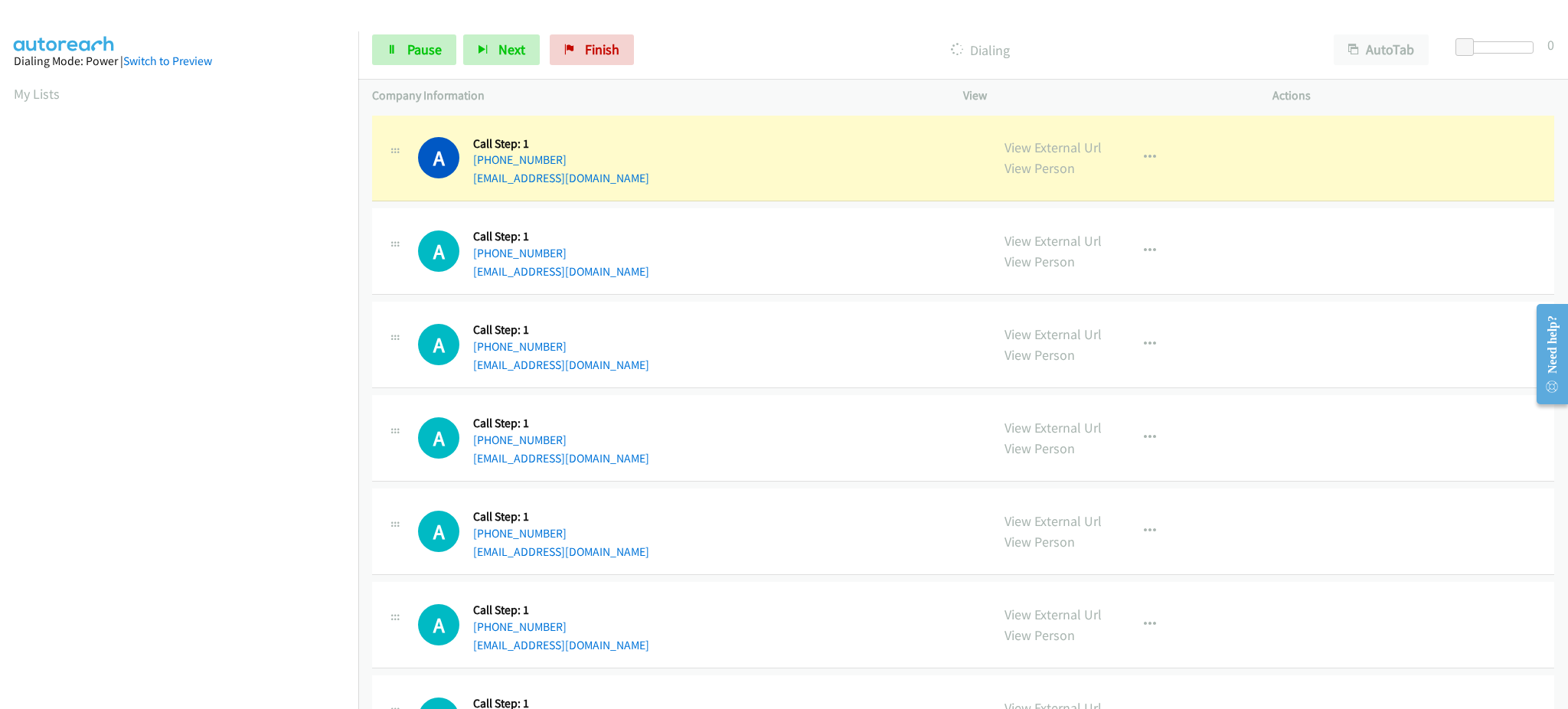
scroll to position [153, 0]
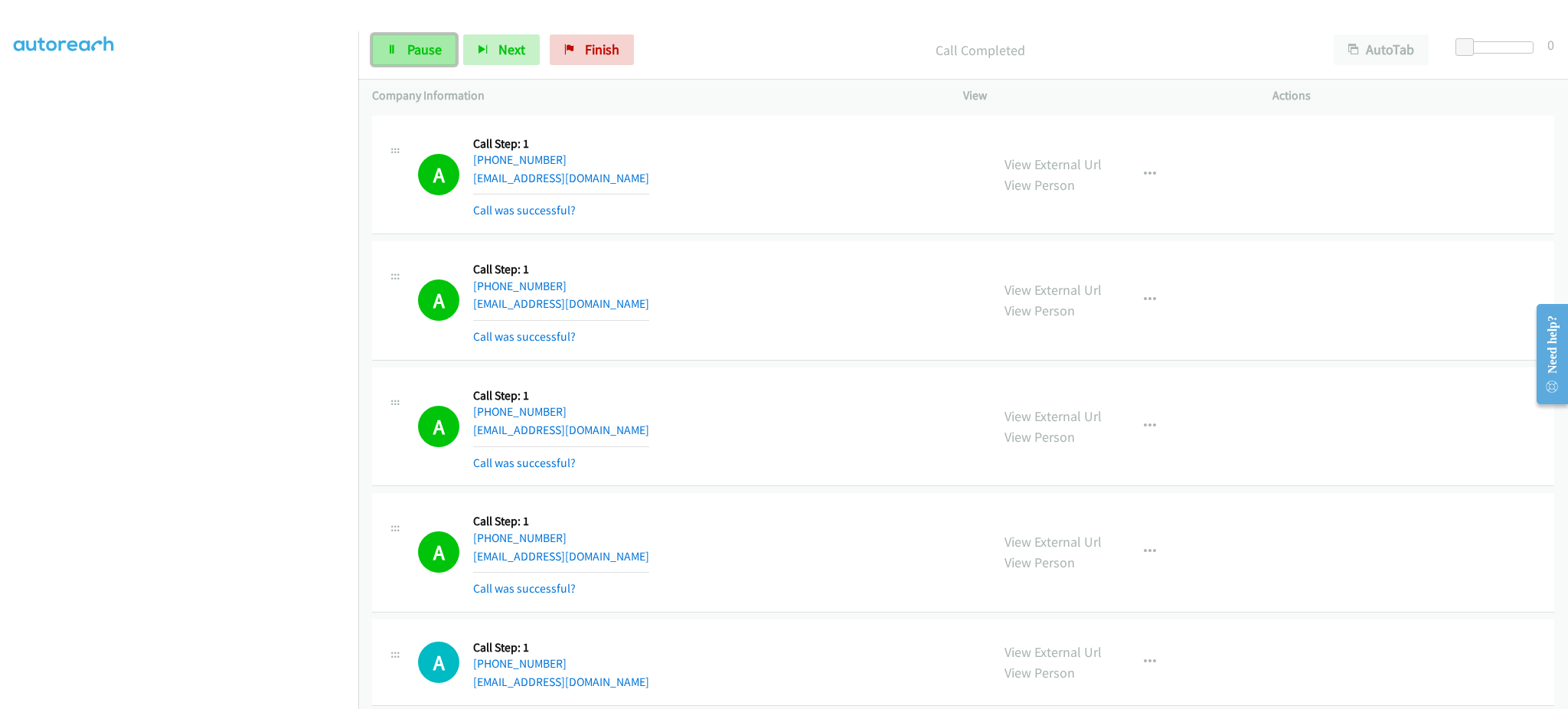
click at [419, 42] on span "Pause" at bounding box center [424, 50] width 35 height 18
click at [450, 51] on span "Start Calls" at bounding box center [437, 50] width 60 height 18
drag, startPoint x: 421, startPoint y: 58, endPoint x: 487, endPoint y: 237, distance: 190.8
click at [420, 57] on span "Pause" at bounding box center [424, 50] width 35 height 18
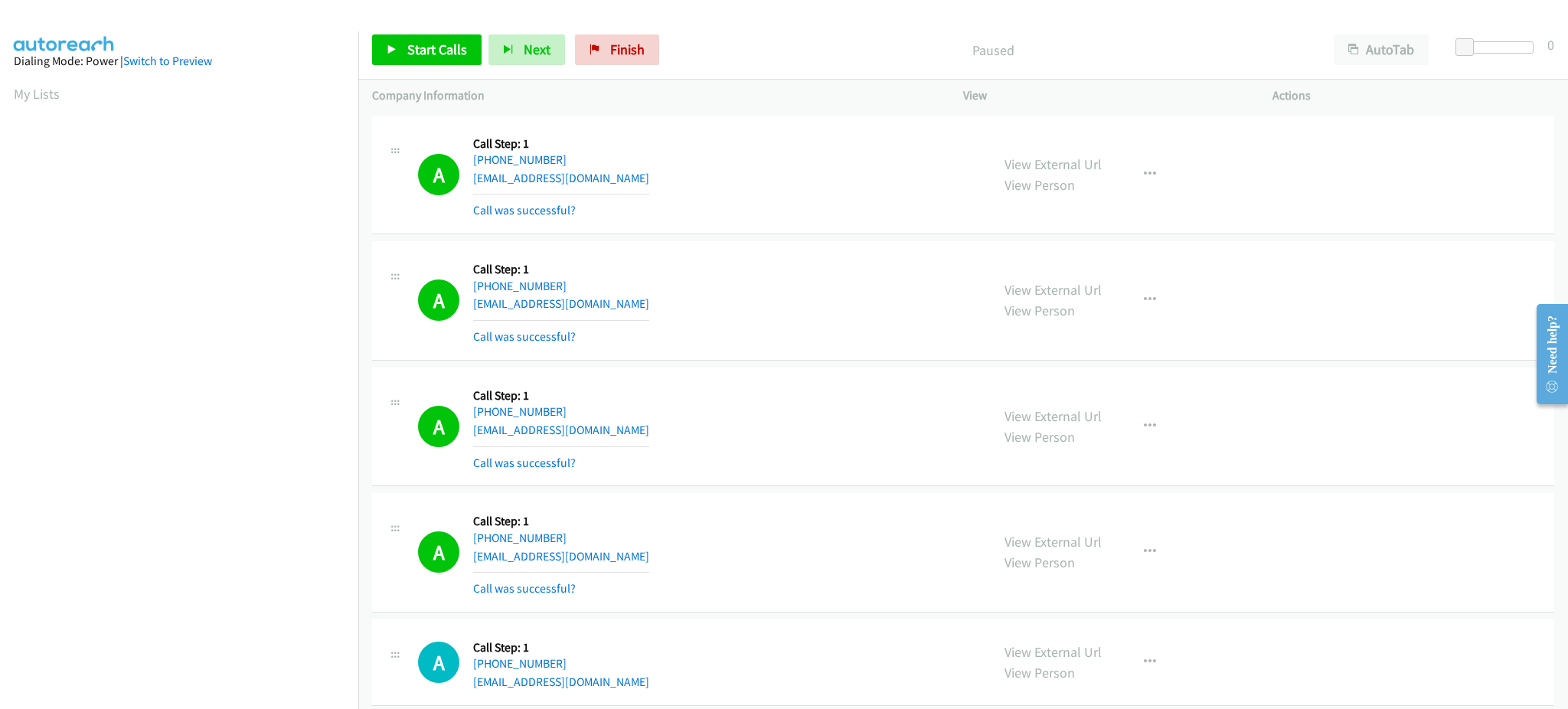
scroll to position [153, 4]
click at [1159, 442] on div "View External Url View Person View External Url Email Schedule/Manage Callback …" at bounding box center [1152, 426] width 323 height 91
click at [1144, 430] on icon "button" at bounding box center [1149, 426] width 12 height 12
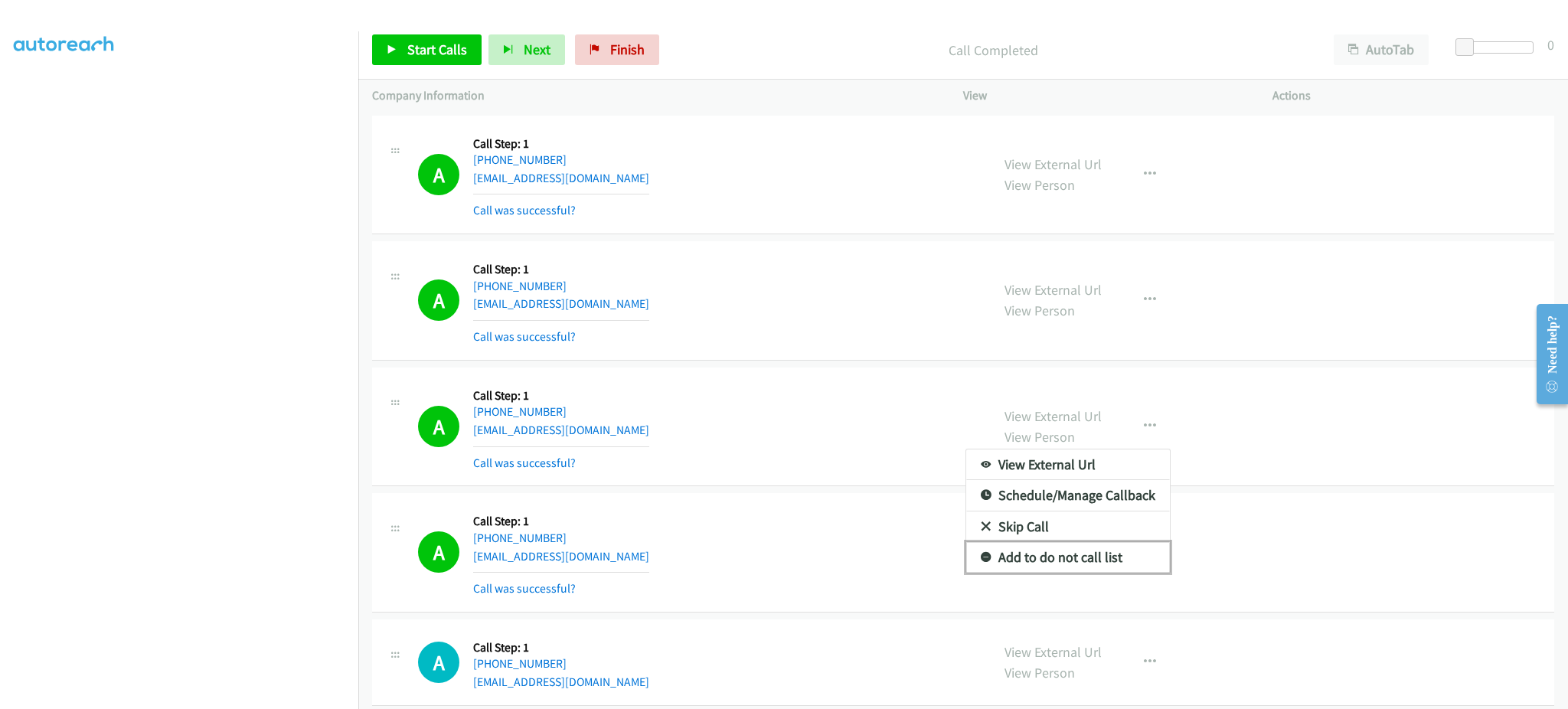
click at [1131, 556] on link "Add to do not call list" at bounding box center [1067, 557] width 203 height 31
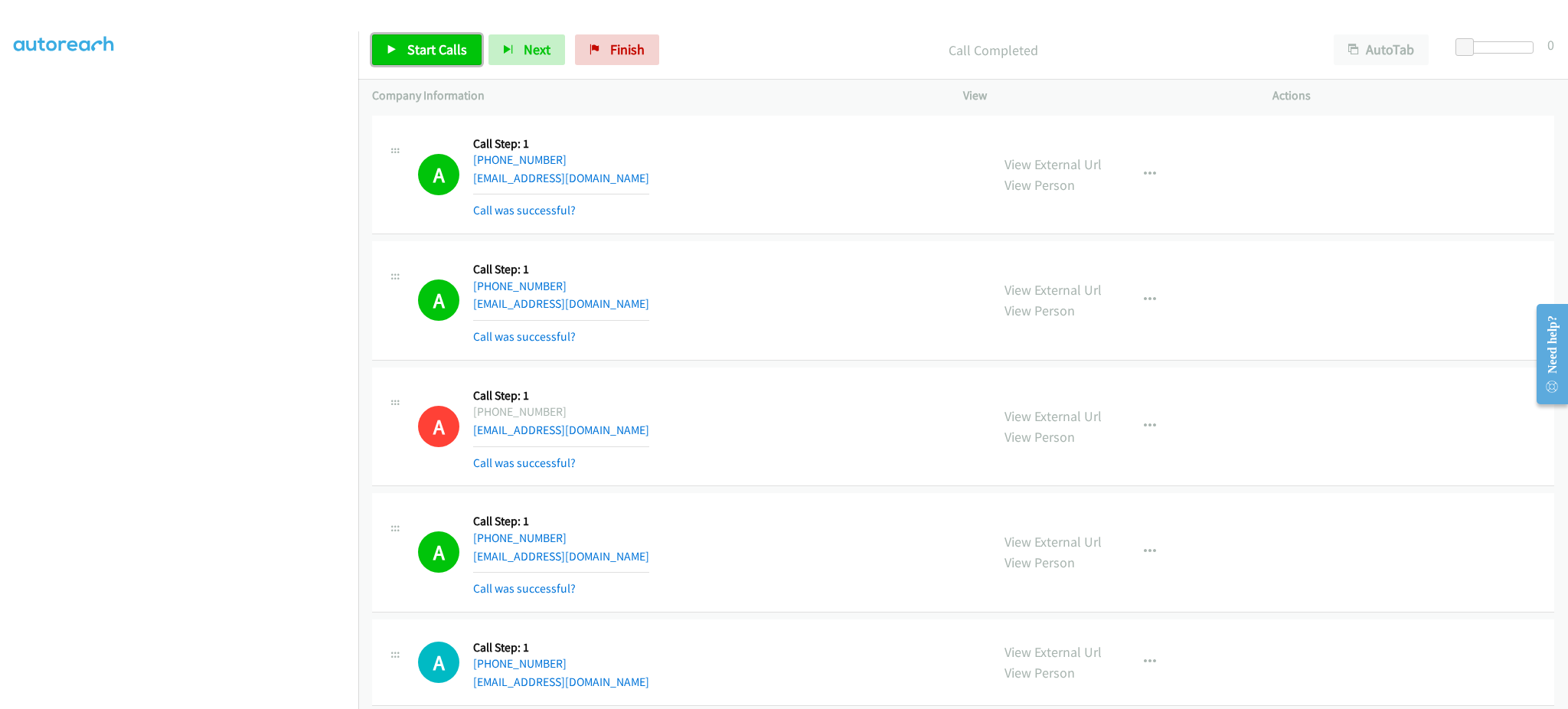
click at [446, 64] on link "Start Calls" at bounding box center [426, 50] width 109 height 31
click at [445, 56] on link "Pause" at bounding box center [414, 50] width 84 height 31
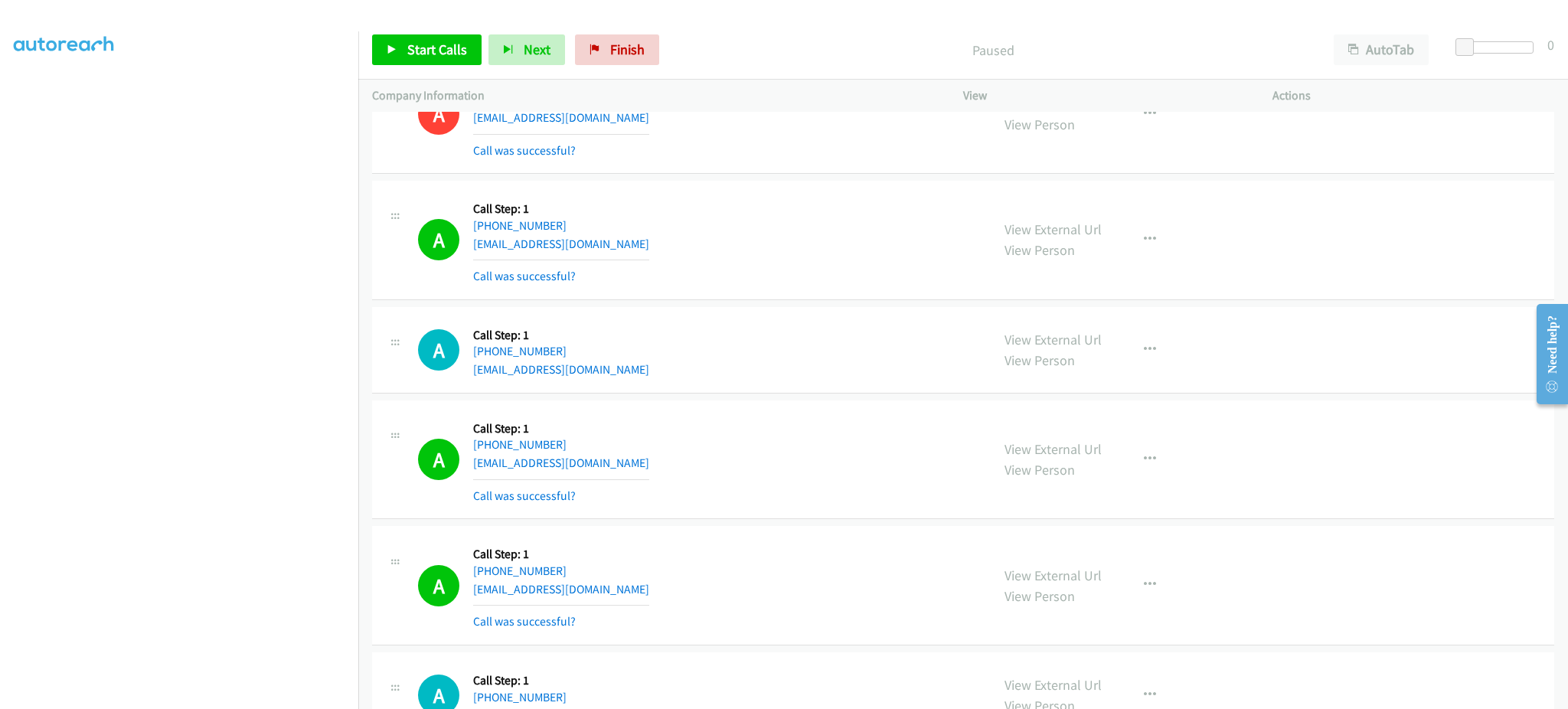
scroll to position [613, 0]
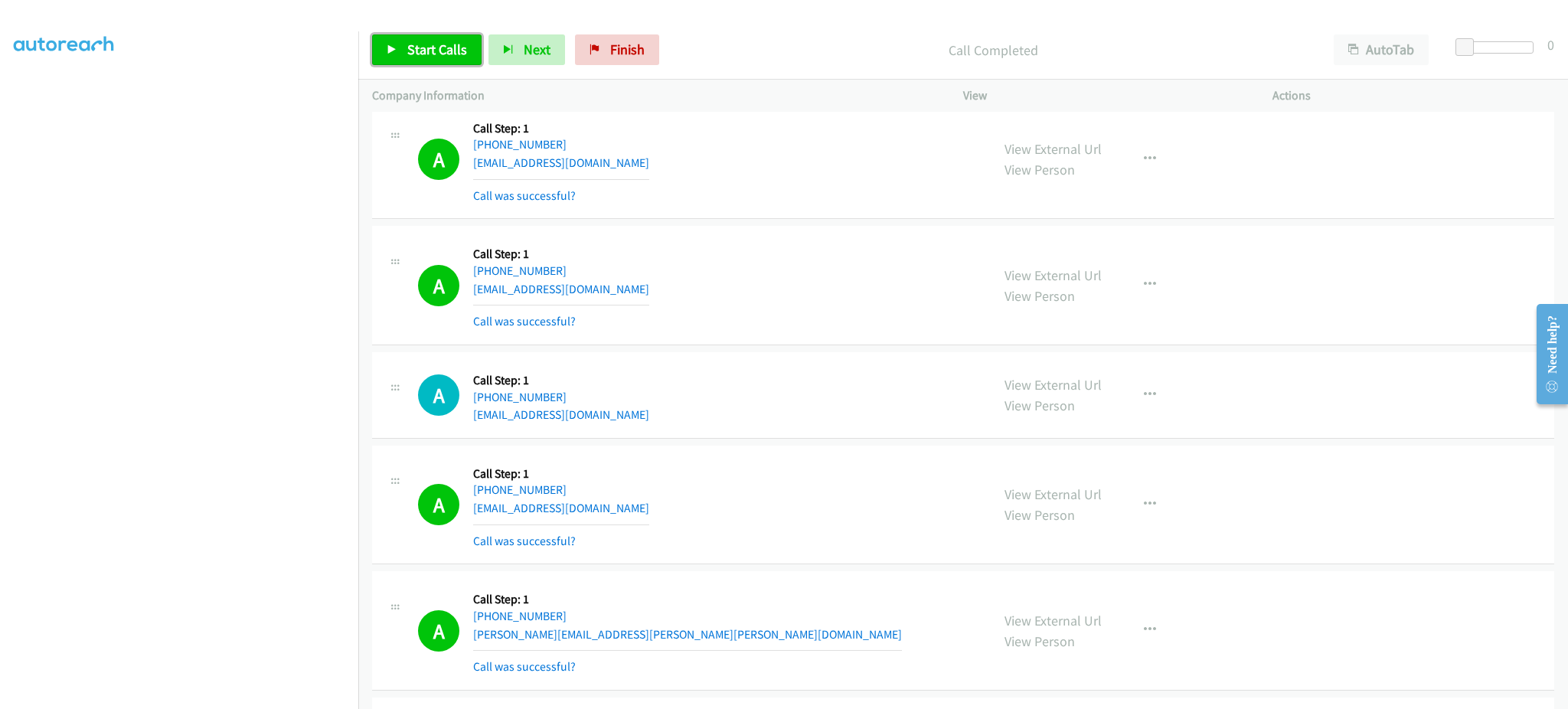
click at [455, 48] on span "Start Calls" at bounding box center [437, 50] width 60 height 18
drag, startPoint x: 398, startPoint y: 61, endPoint x: 497, endPoint y: 281, distance: 241.2
click at [398, 61] on link "Pause" at bounding box center [414, 50] width 84 height 31
click at [461, 69] on div "Start Calls Pause Next Finish Call Completed AutoTab AutoTab 0" at bounding box center [963, 50] width 1210 height 59
click at [441, 41] on span "Start Calls" at bounding box center [437, 50] width 60 height 18
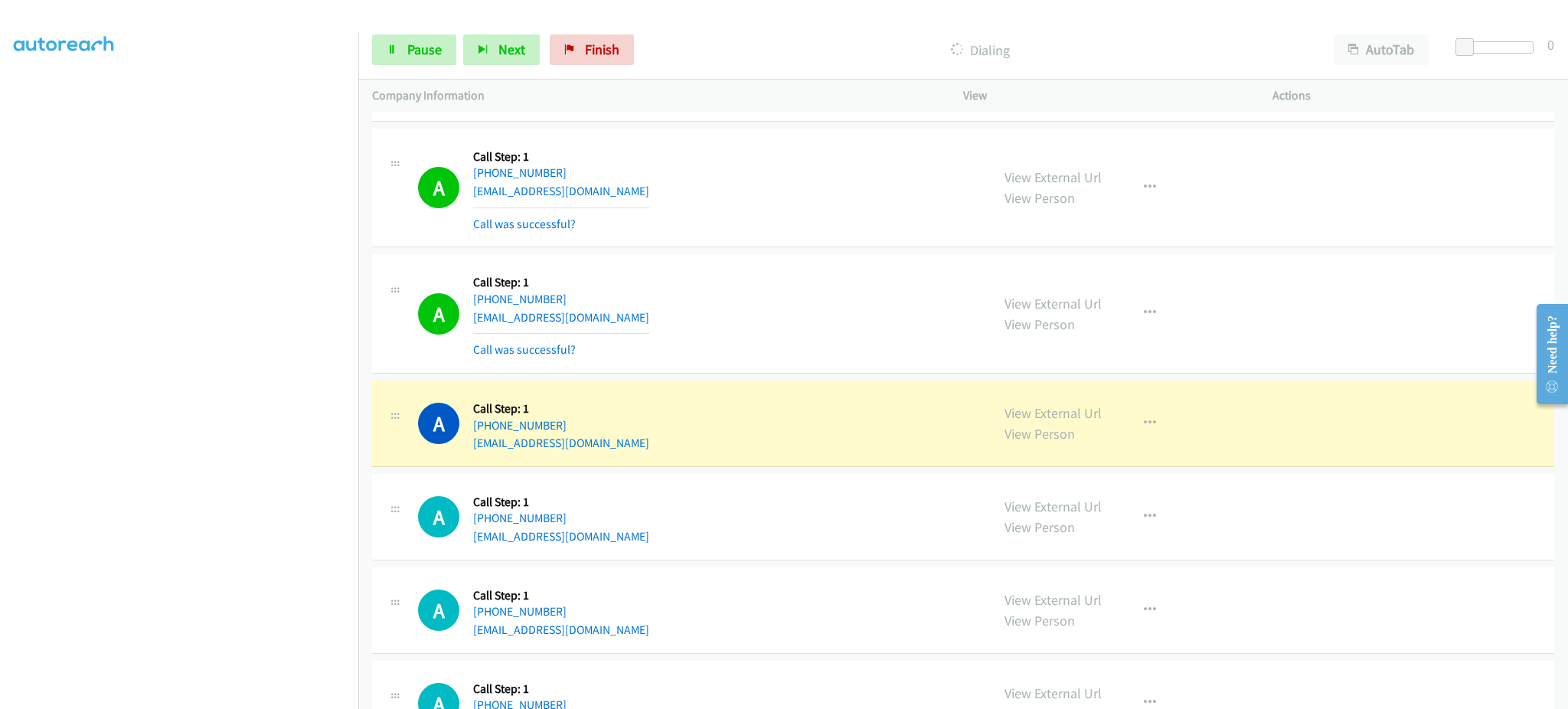
scroll to position [1837, 0]
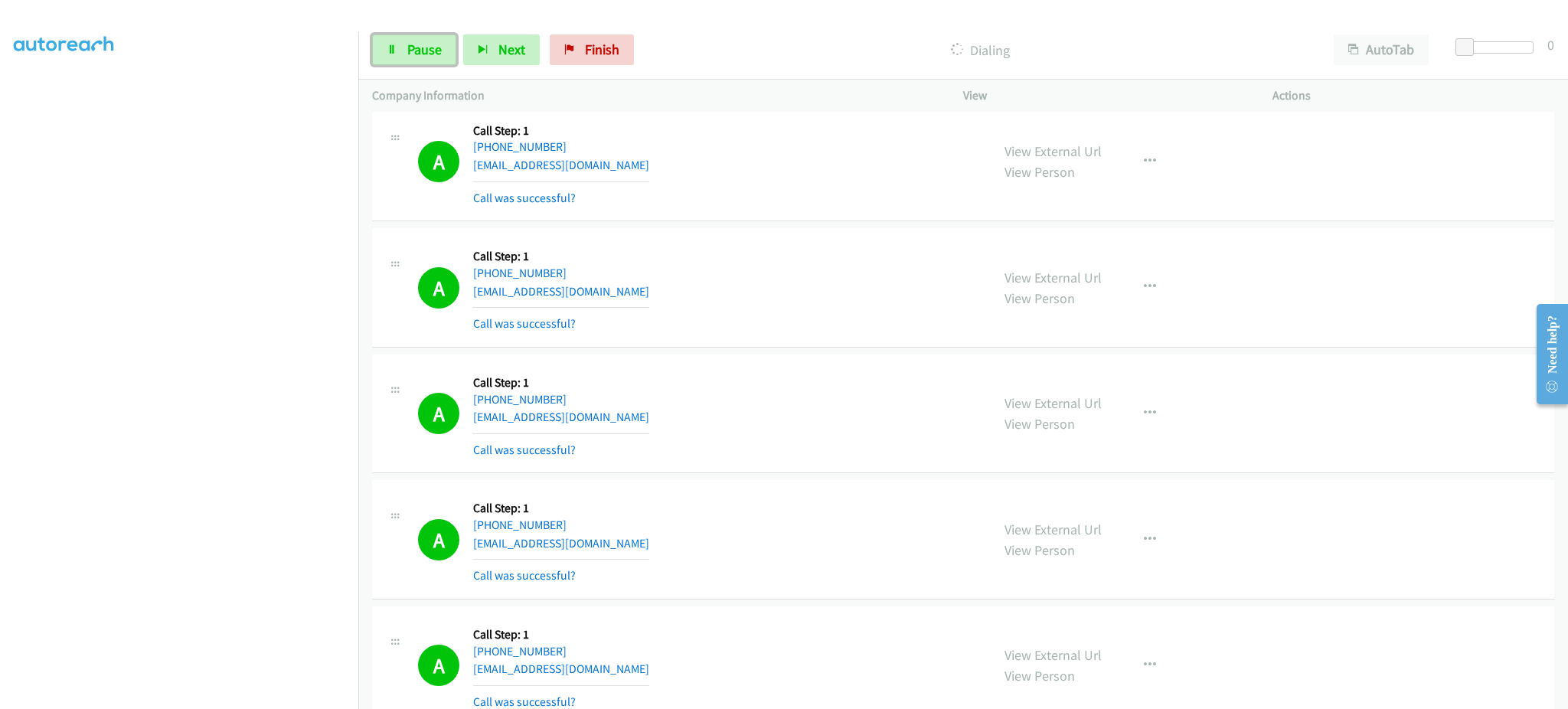
drag, startPoint x: 422, startPoint y: 49, endPoint x: 383, endPoint y: 334, distance: 287.7
click at [422, 49] on span "Pause" at bounding box center [424, 50] width 35 height 18
click at [419, 56] on span "Start Calls" at bounding box center [437, 50] width 60 height 18
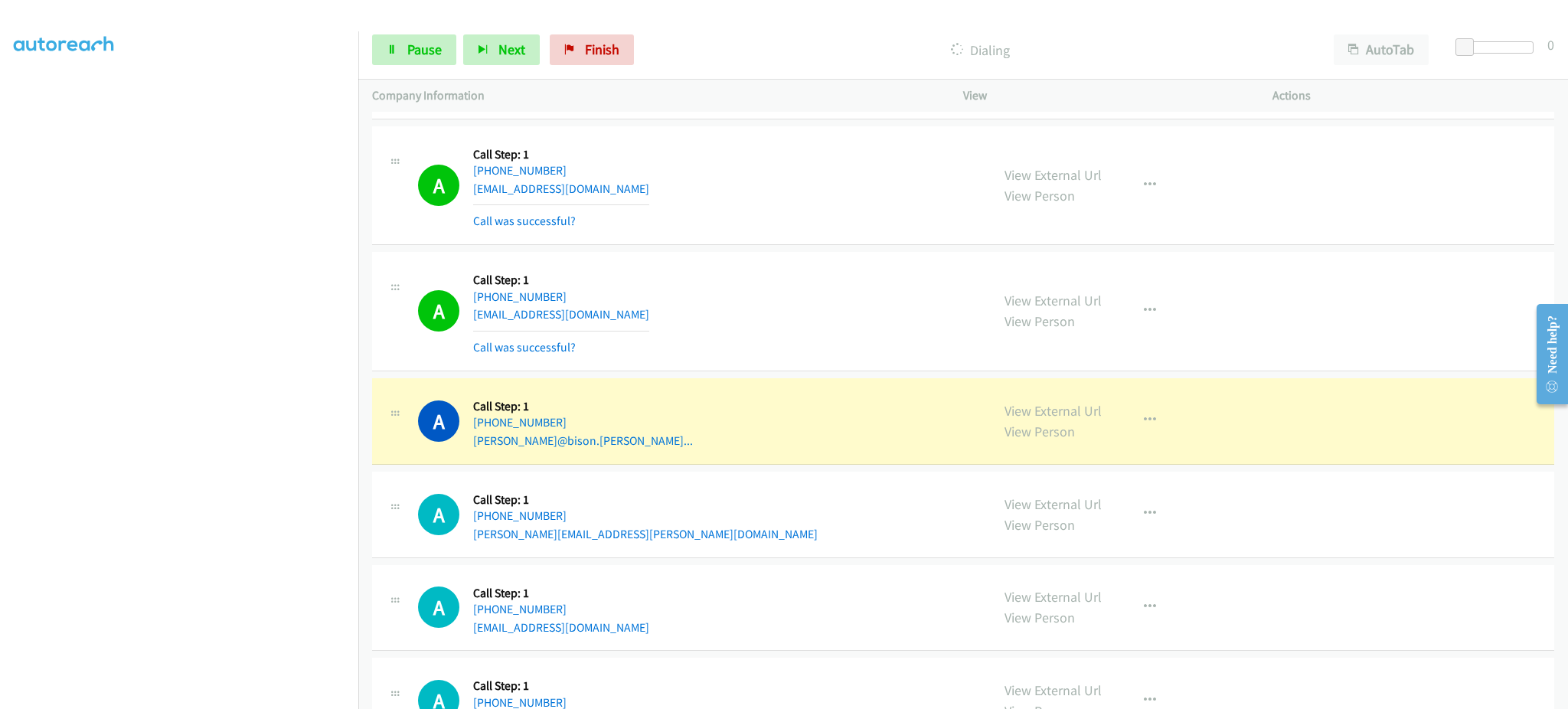
scroll to position [2449, 0]
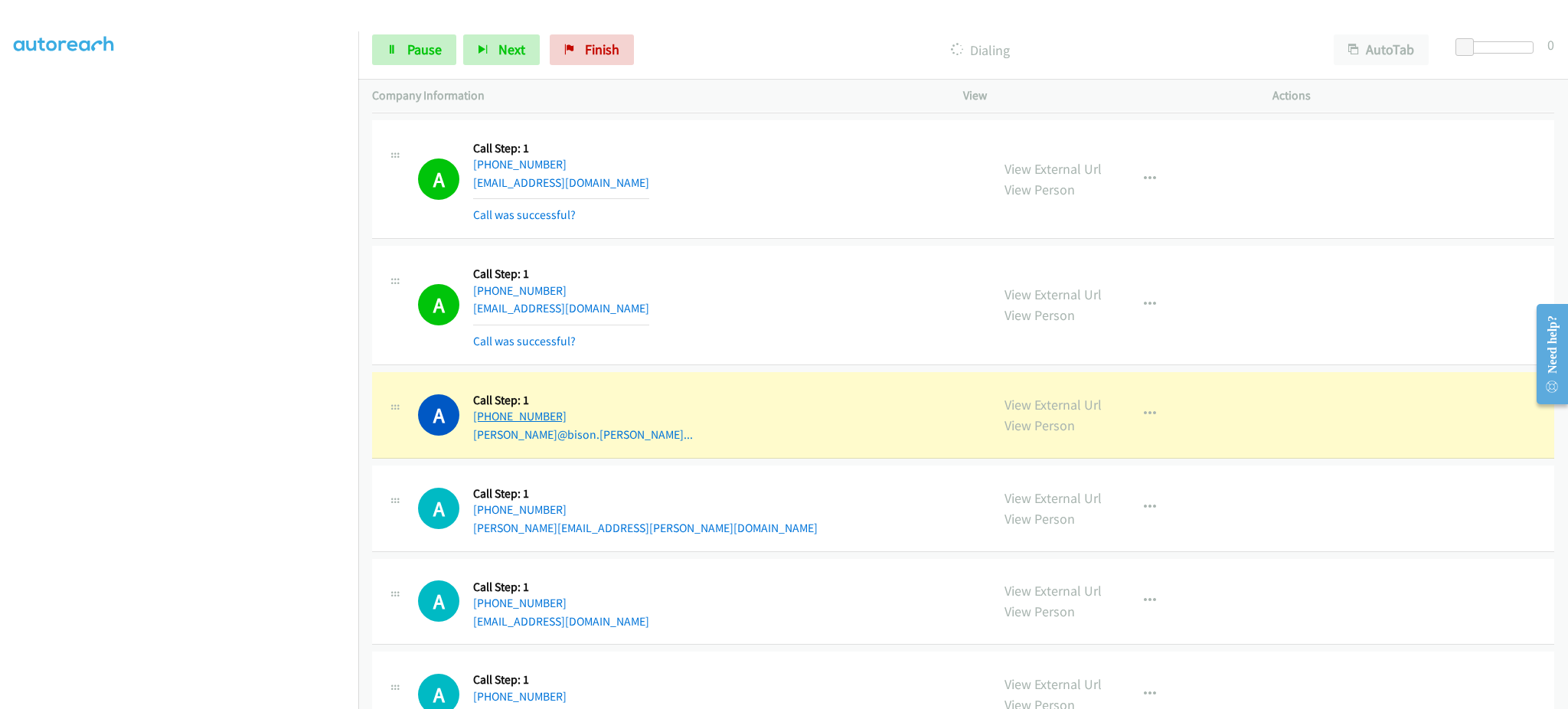
drag, startPoint x: 642, startPoint y: 422, endPoint x: 484, endPoint y: 417, distance: 158.1
click at [484, 417] on div "A Callback Scheduled Call Step: 1 America/Los_Angeles +1 858-740-7168 gabriela.…" at bounding box center [697, 414] width 559 height 59
copy link "858-740-7168"
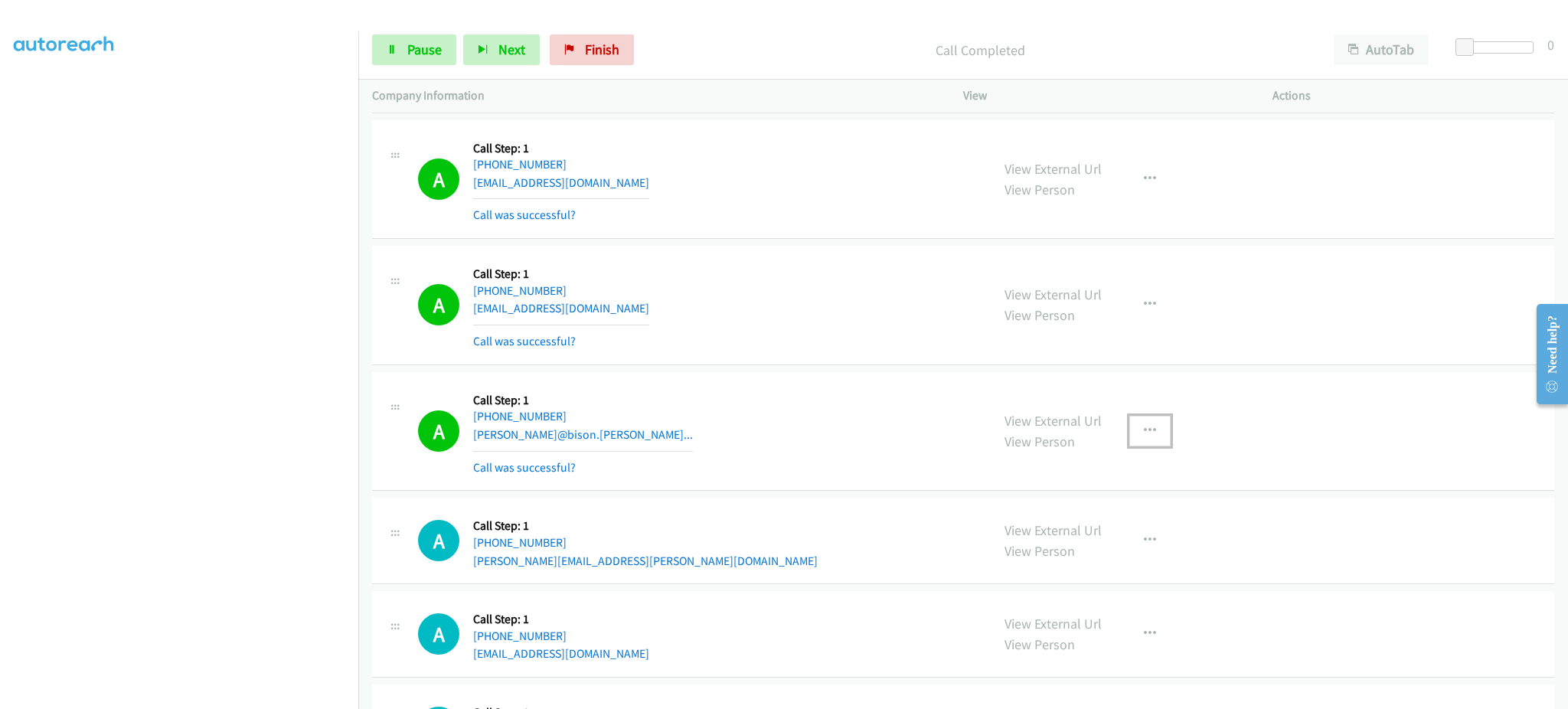
click at [1148, 438] on button "button" at bounding box center [1150, 430] width 42 height 31
click at [1097, 558] on link "Add to do not call list" at bounding box center [1067, 561] width 203 height 31
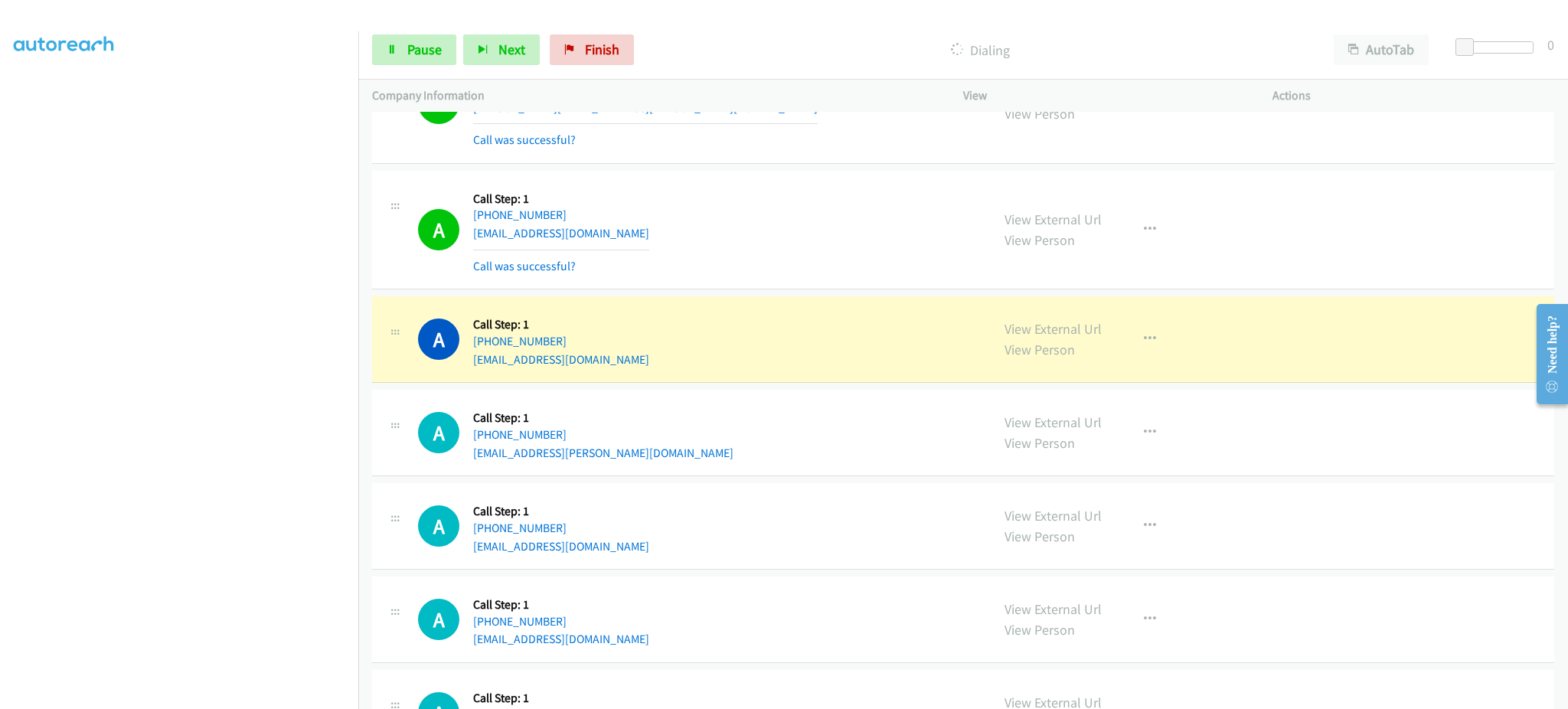
scroll to position [3062, 0]
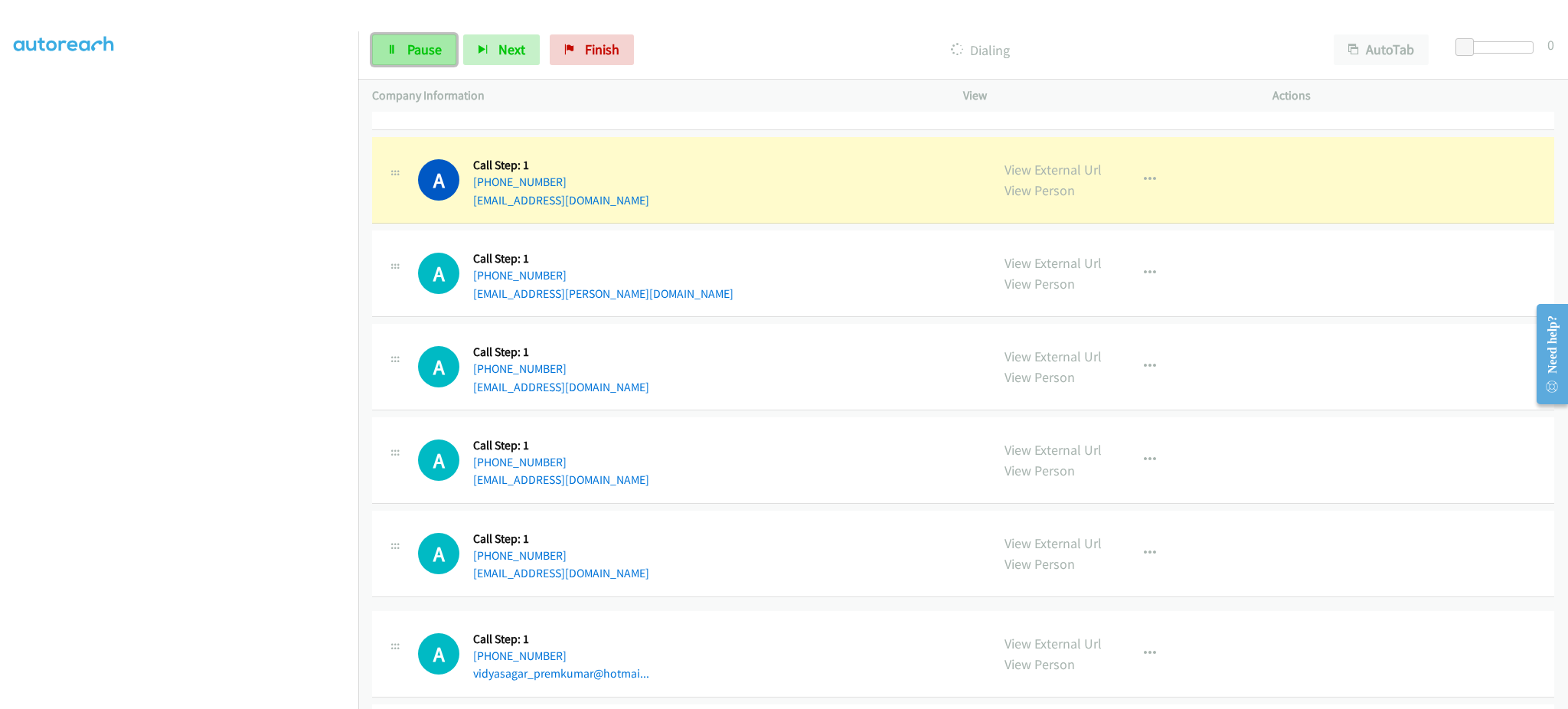
click at [415, 60] on link "Pause" at bounding box center [414, 50] width 84 height 31
click at [1076, 172] on link "View External Url" at bounding box center [1053, 170] width 97 height 18
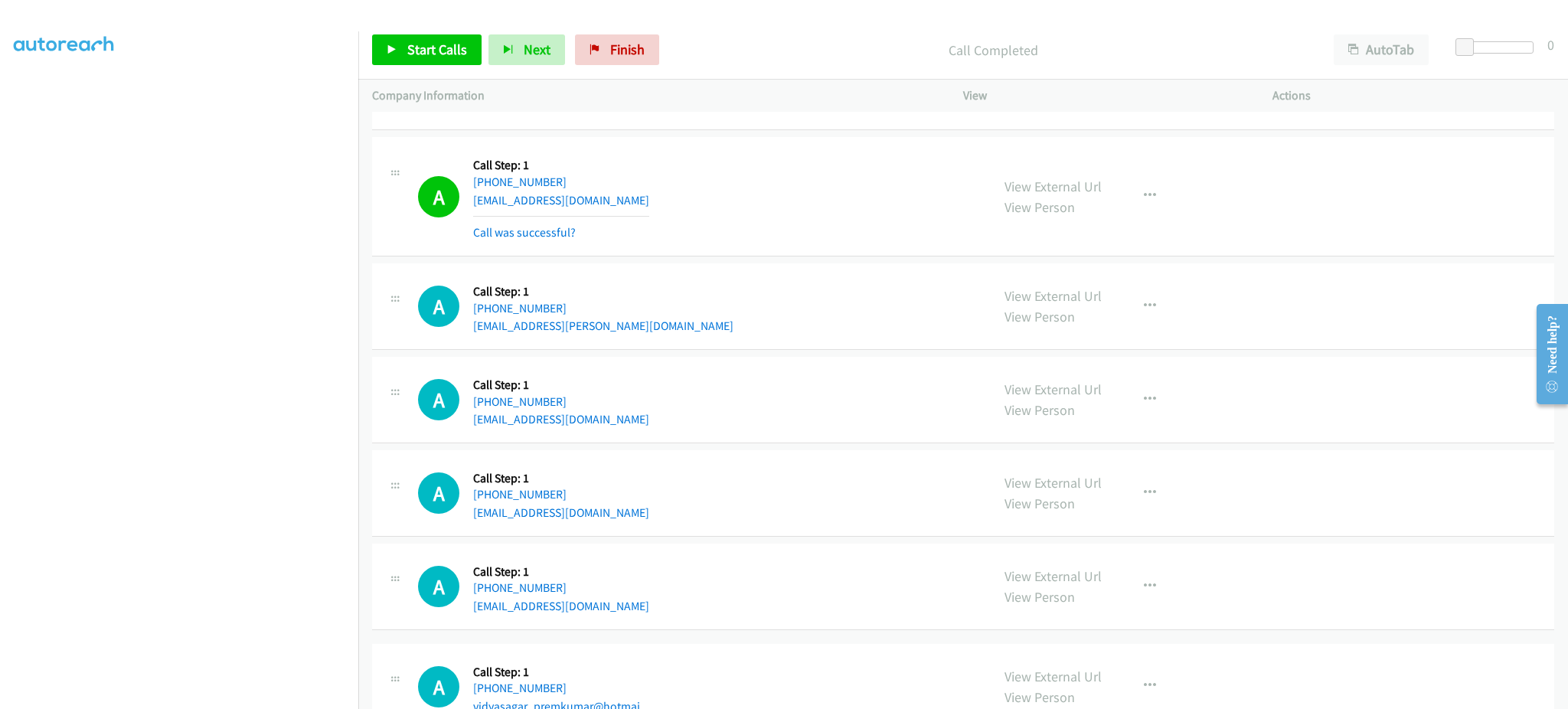
click at [1157, 177] on div "View External Url View Person View External Url Email Schedule/Manage Callback …" at bounding box center [1152, 196] width 323 height 91
click at [1145, 192] on icon "button" at bounding box center [1149, 195] width 12 height 12
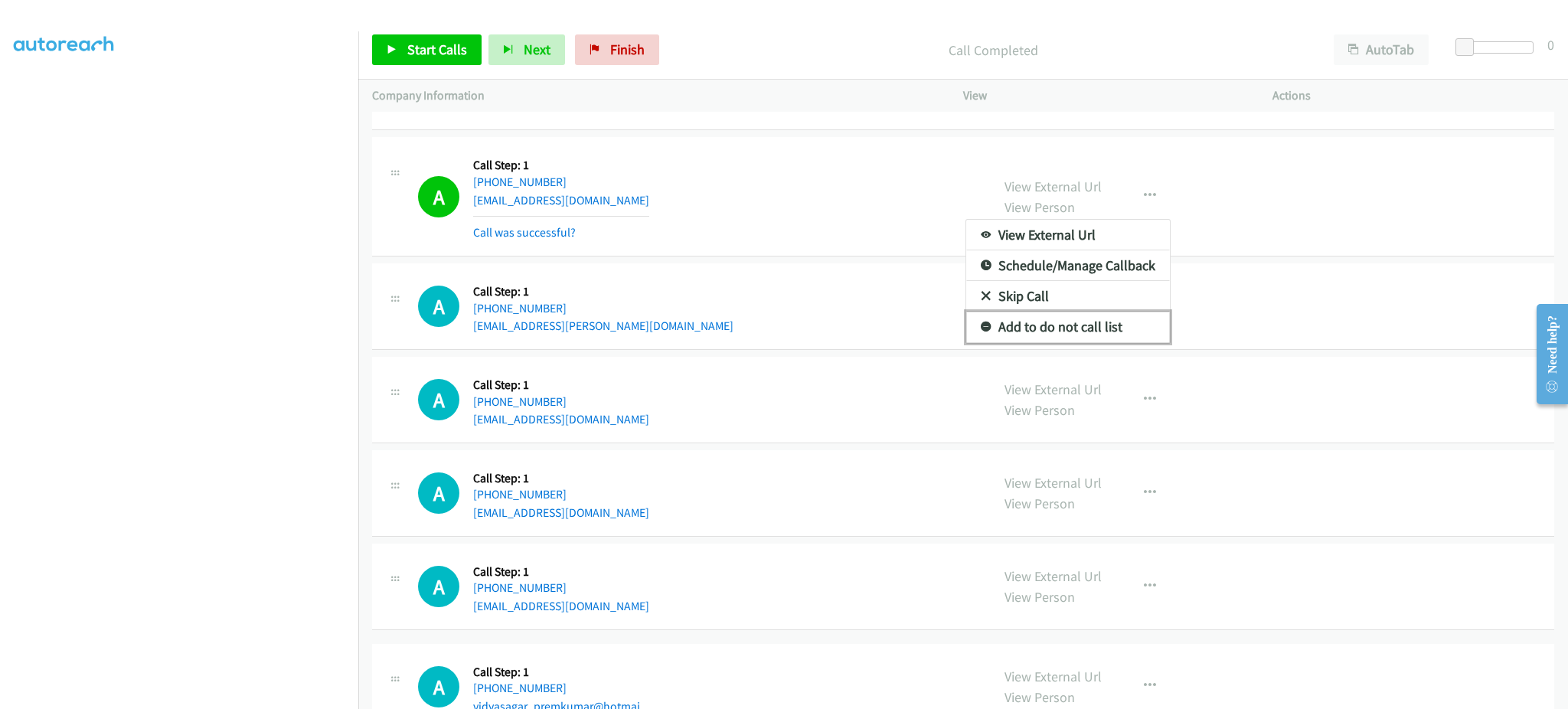
click at [1105, 342] on link "Add to do not call list" at bounding box center [1067, 326] width 203 height 31
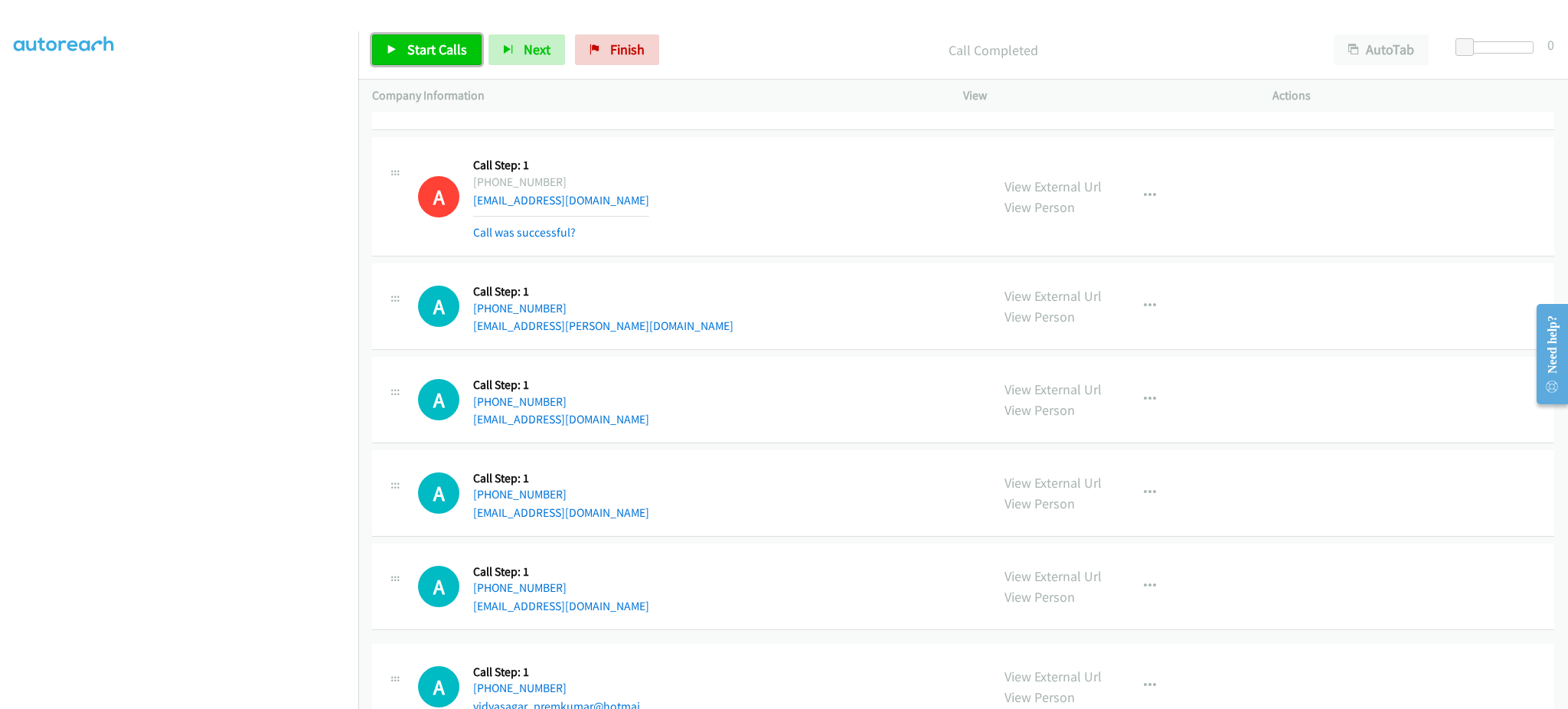
click at [432, 59] on link "Start Calls" at bounding box center [426, 50] width 109 height 31
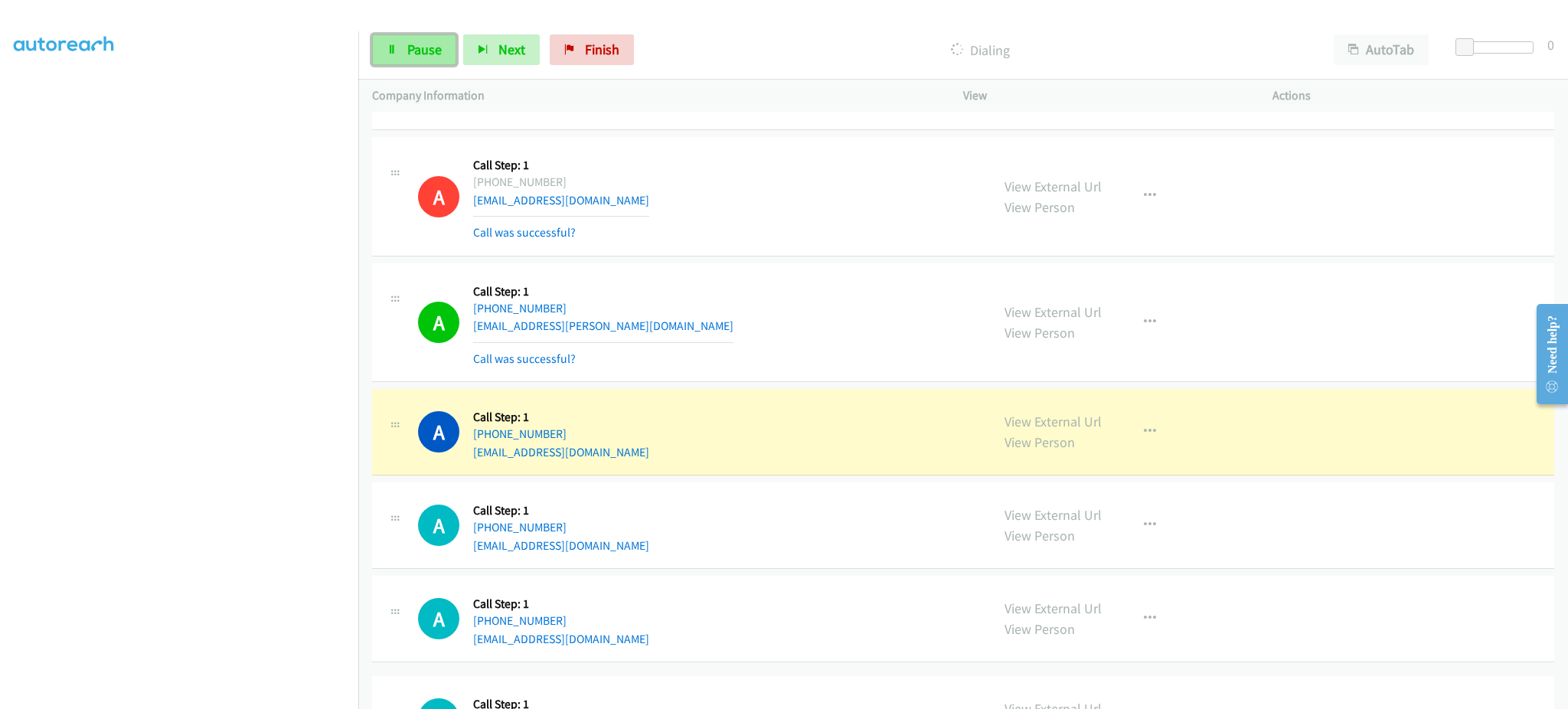
click at [431, 48] on span "Pause" at bounding box center [424, 50] width 35 height 18
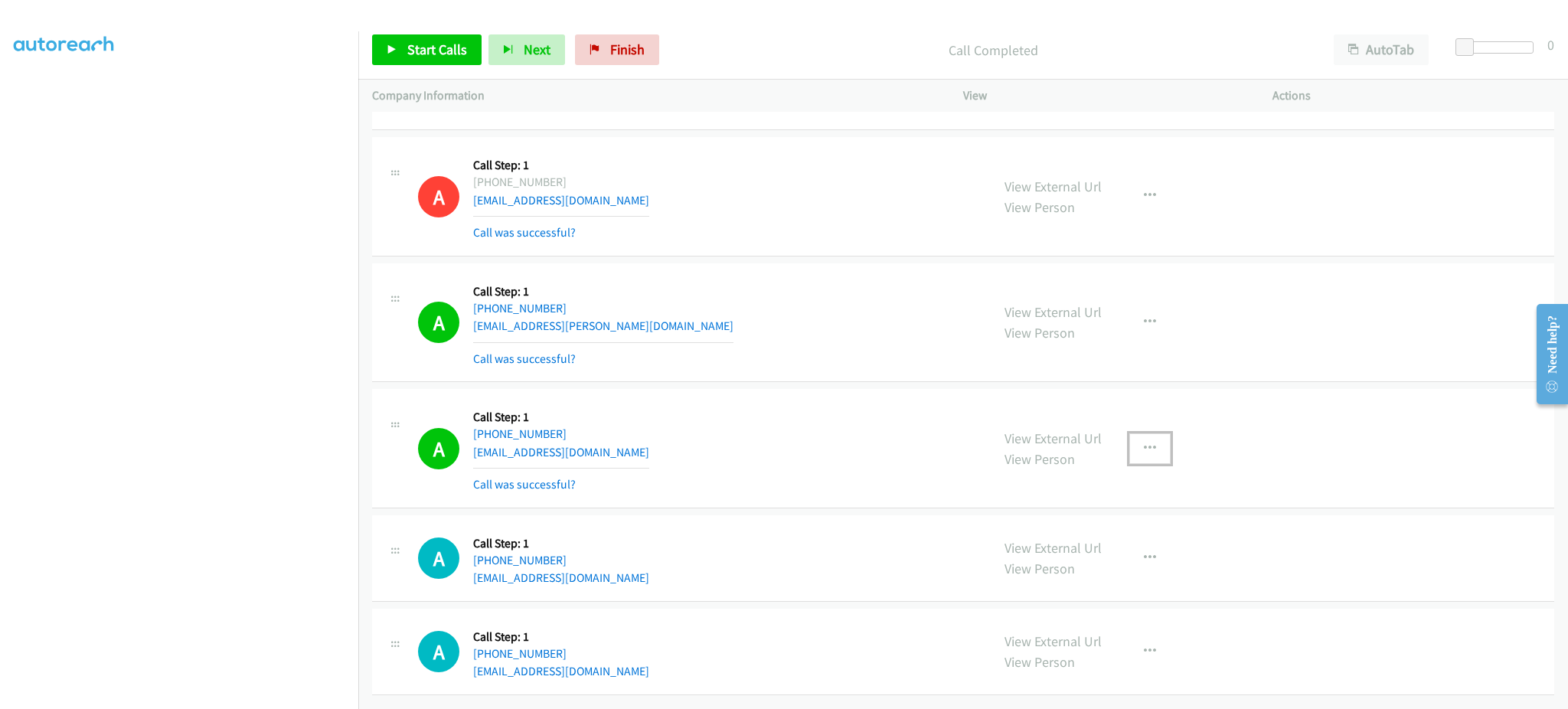
click at [1135, 464] on button "button" at bounding box center [1150, 448] width 42 height 31
drag, startPoint x: 1104, startPoint y: 586, endPoint x: 1188, endPoint y: 273, distance: 324.1
click at [1104, 586] on link "Add to do not call list" at bounding box center [1067, 579] width 203 height 31
drag, startPoint x: 430, startPoint y: 47, endPoint x: 545, endPoint y: 195, distance: 187.4
click at [430, 47] on span "Start Calls" at bounding box center [437, 50] width 60 height 18
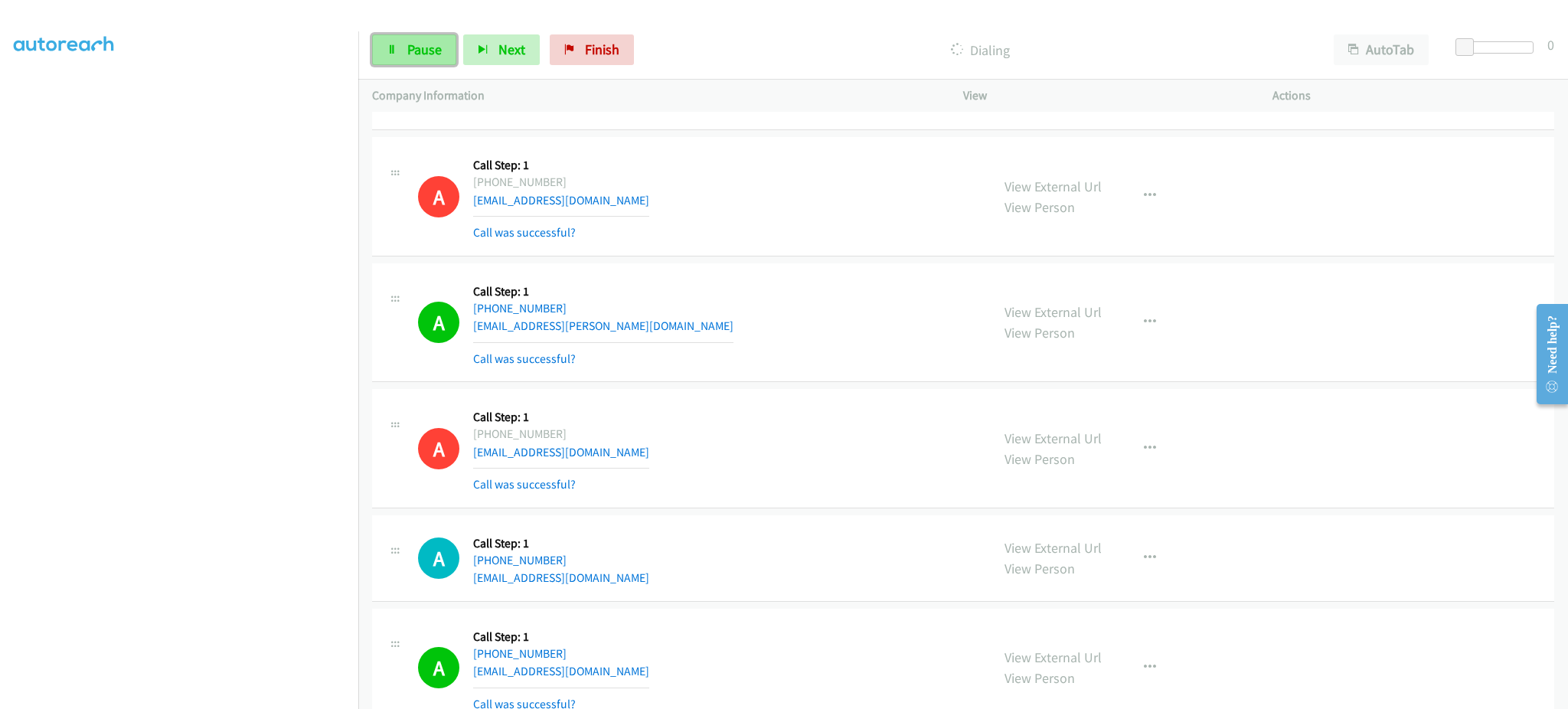
click at [438, 39] on link "Pause" at bounding box center [414, 50] width 84 height 31
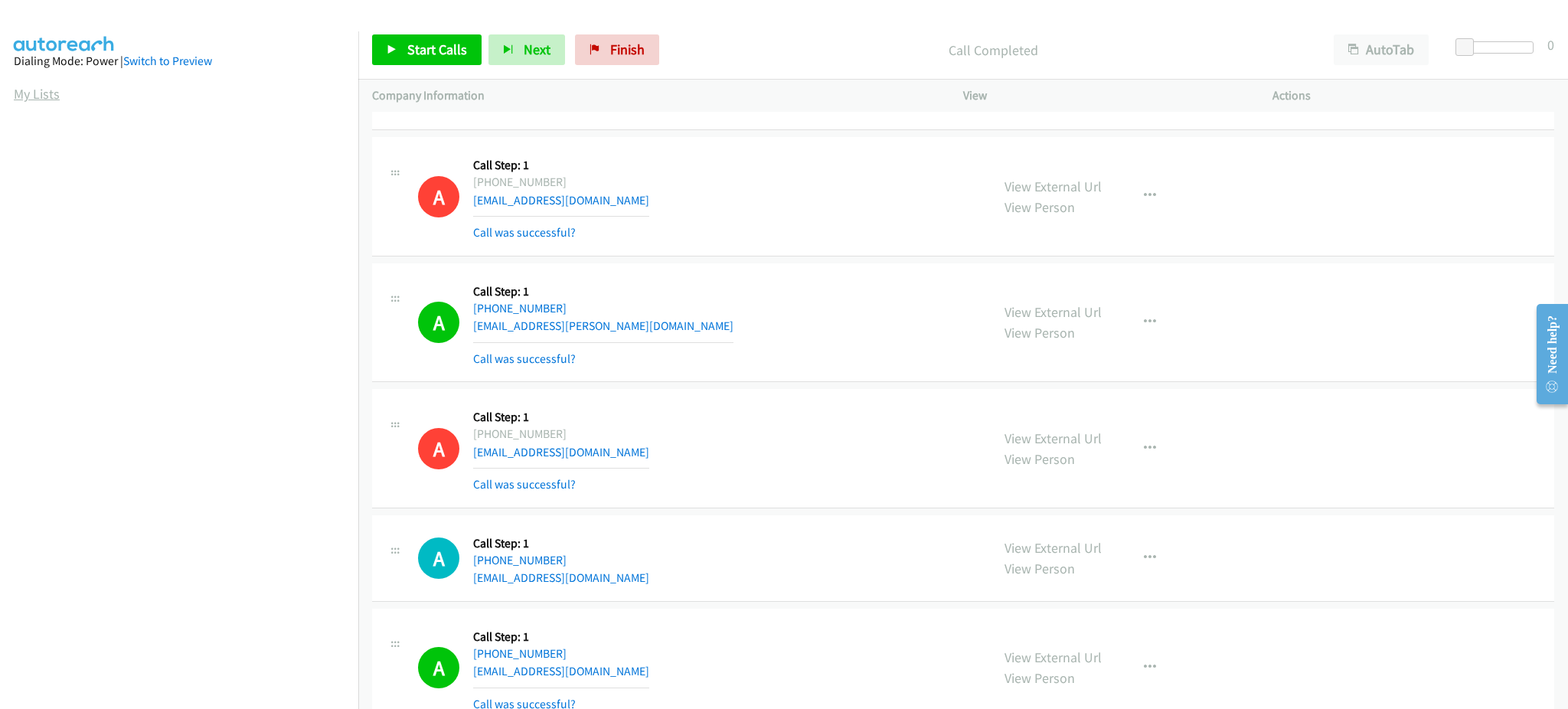
click at [50, 92] on link "My Lists" at bounding box center [37, 94] width 46 height 18
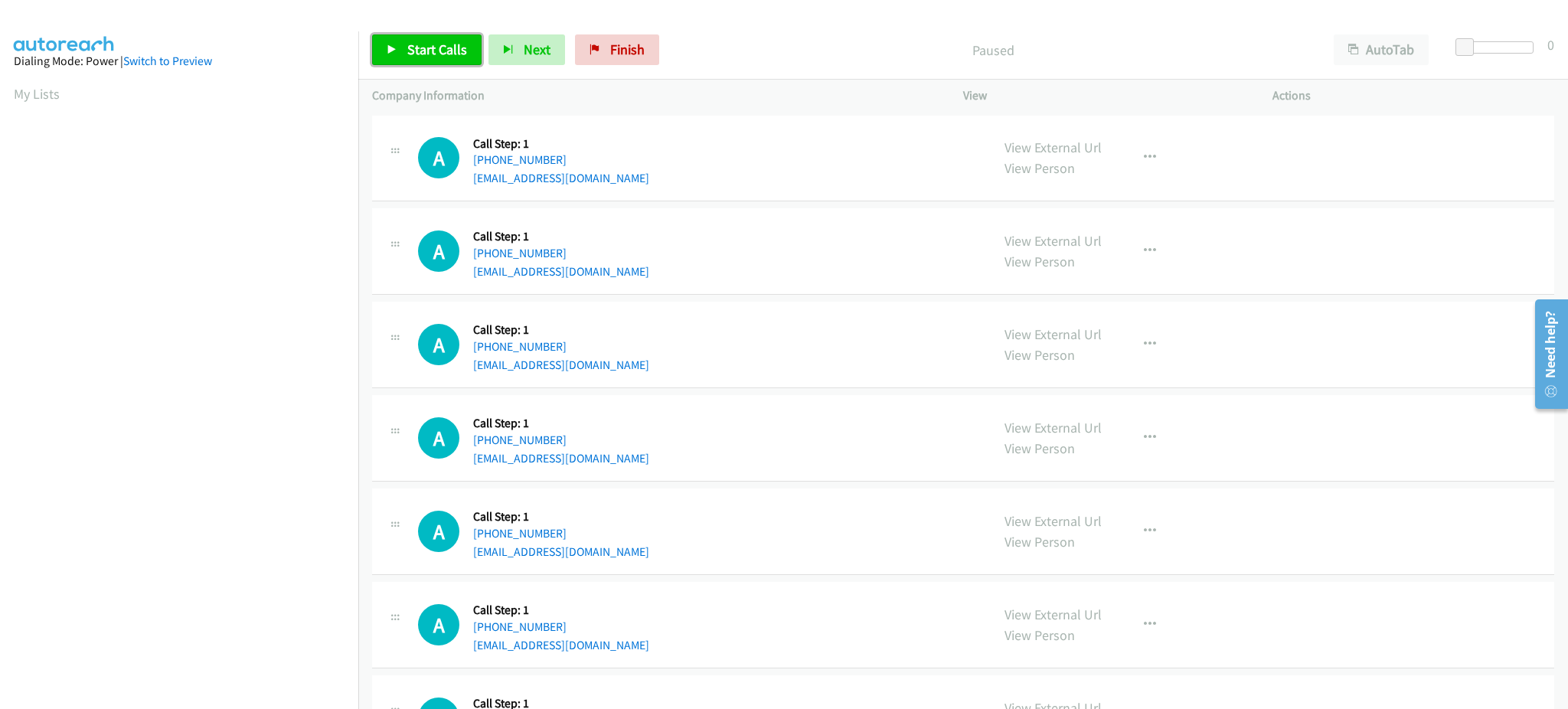
drag, startPoint x: 443, startPoint y: 49, endPoint x: 582, endPoint y: 12, distance: 143.8
click at [443, 49] on span "Start Calls" at bounding box center [437, 50] width 60 height 18
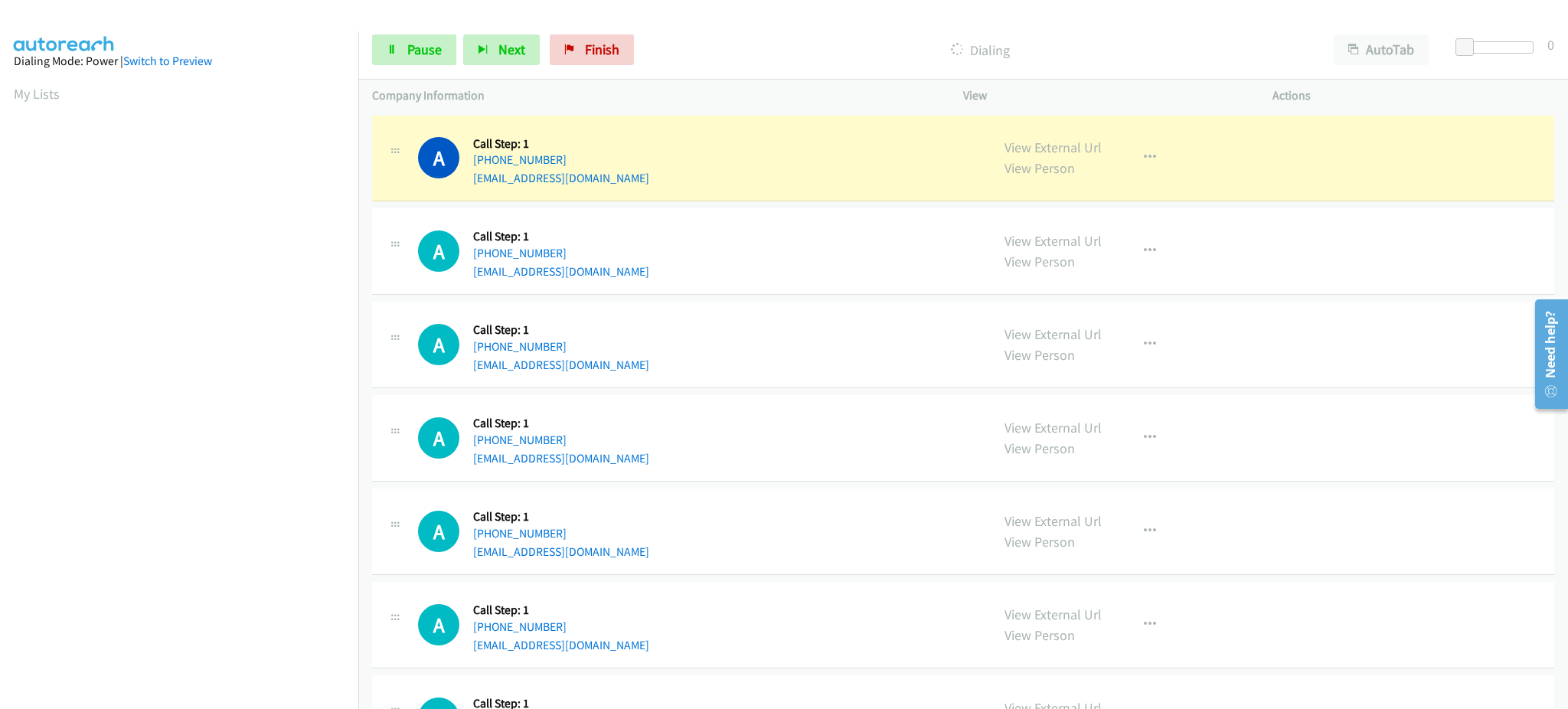
scroll to position [153, 0]
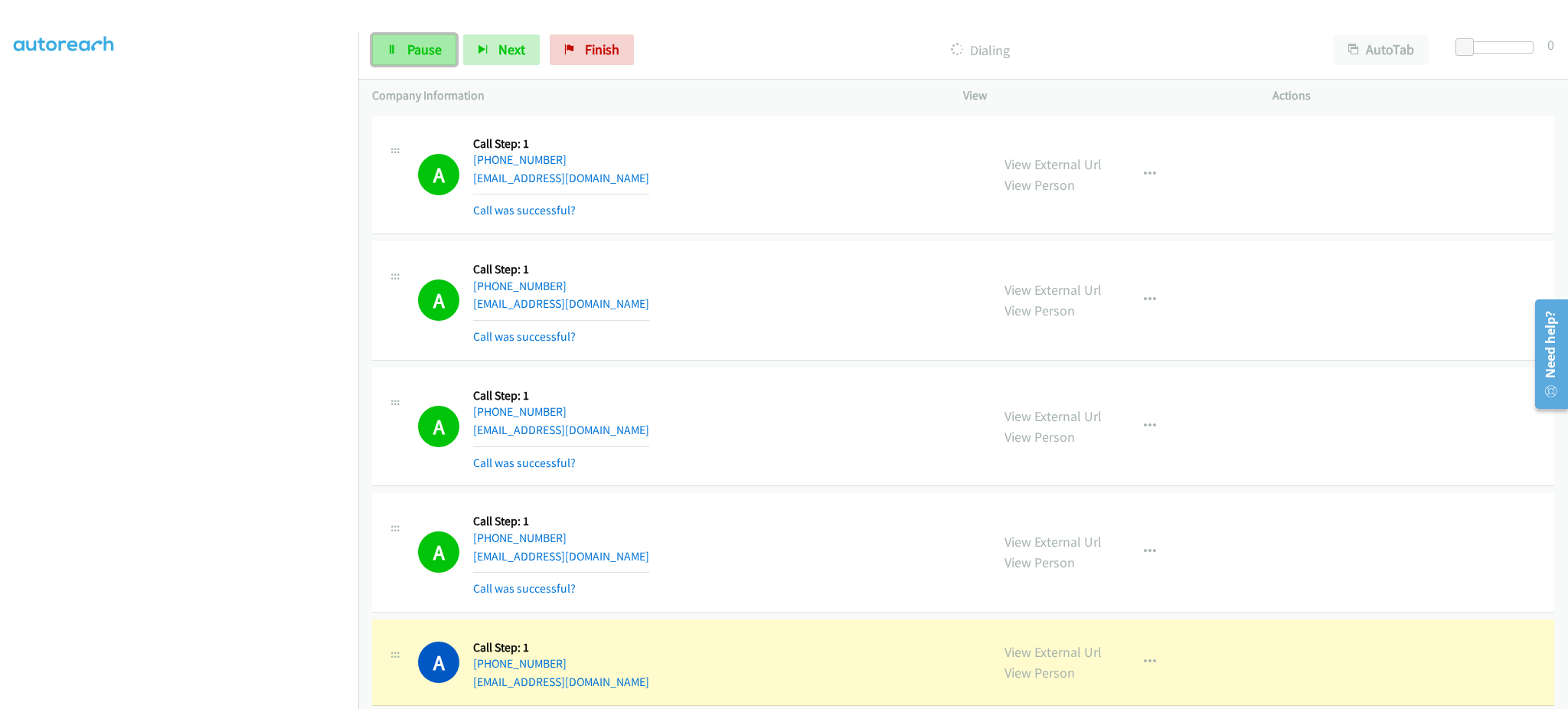
click at [411, 46] on span "Pause" at bounding box center [424, 50] width 35 height 18
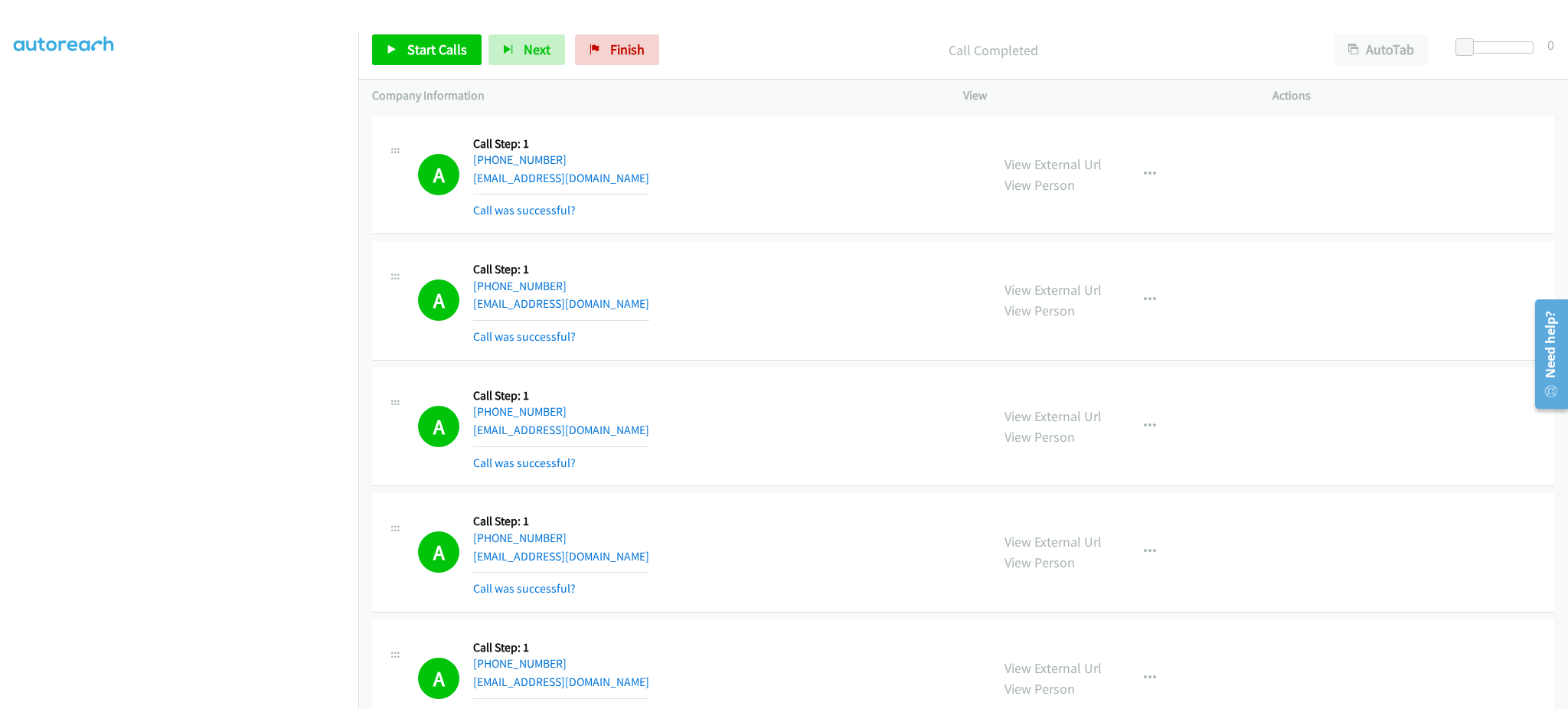
click at [429, 71] on div "Start Calls Pause Next Finish Call Completed AutoTab AutoTab 0" at bounding box center [963, 50] width 1210 height 59
click at [419, 50] on span "Start Calls" at bounding box center [437, 50] width 60 height 18
click at [429, 55] on span "Pause" at bounding box center [424, 50] width 35 height 18
click at [412, 41] on span "Start Calls" at bounding box center [437, 50] width 60 height 18
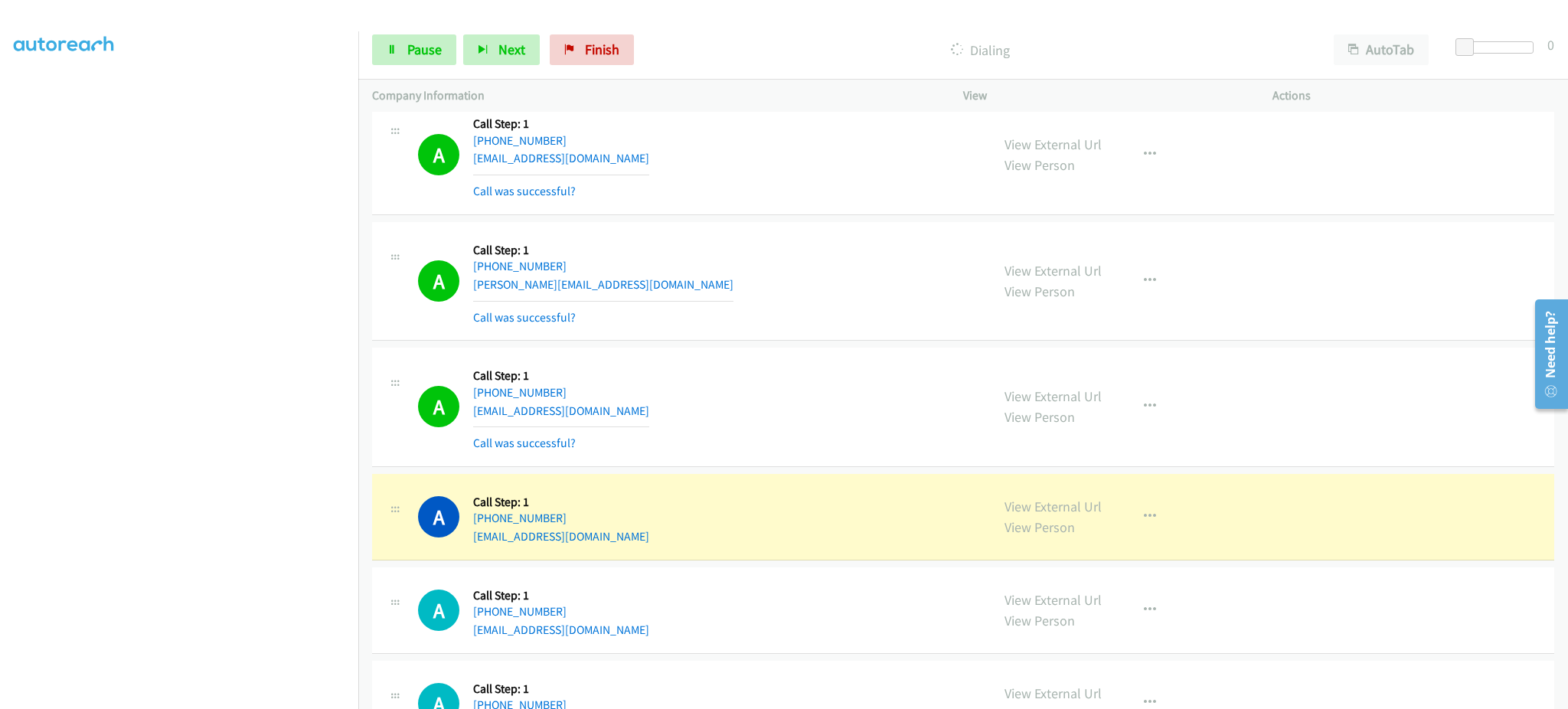
scroll to position [1531, 0]
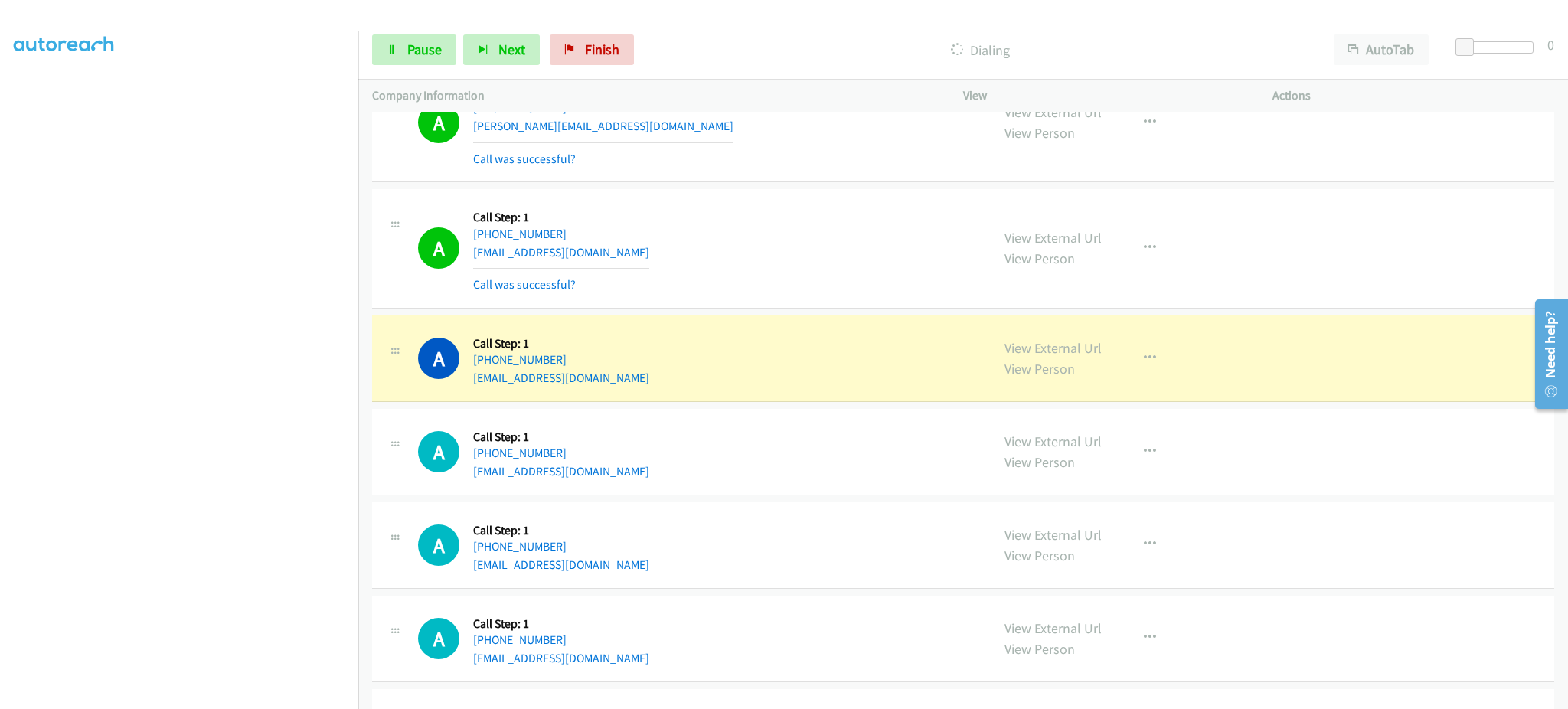
click at [1025, 350] on link "View External Url" at bounding box center [1053, 348] width 97 height 18
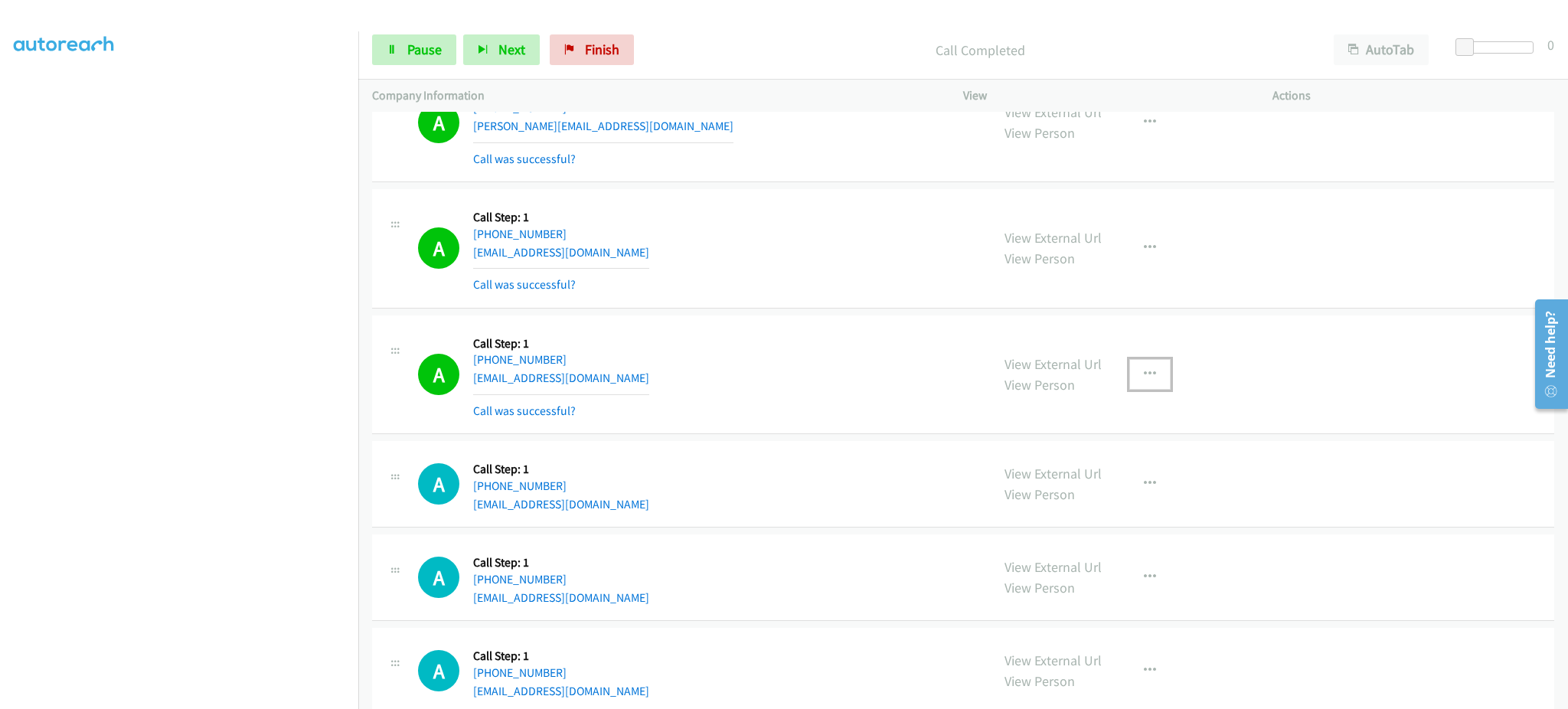
click at [1154, 371] on button "button" at bounding box center [1150, 374] width 42 height 31
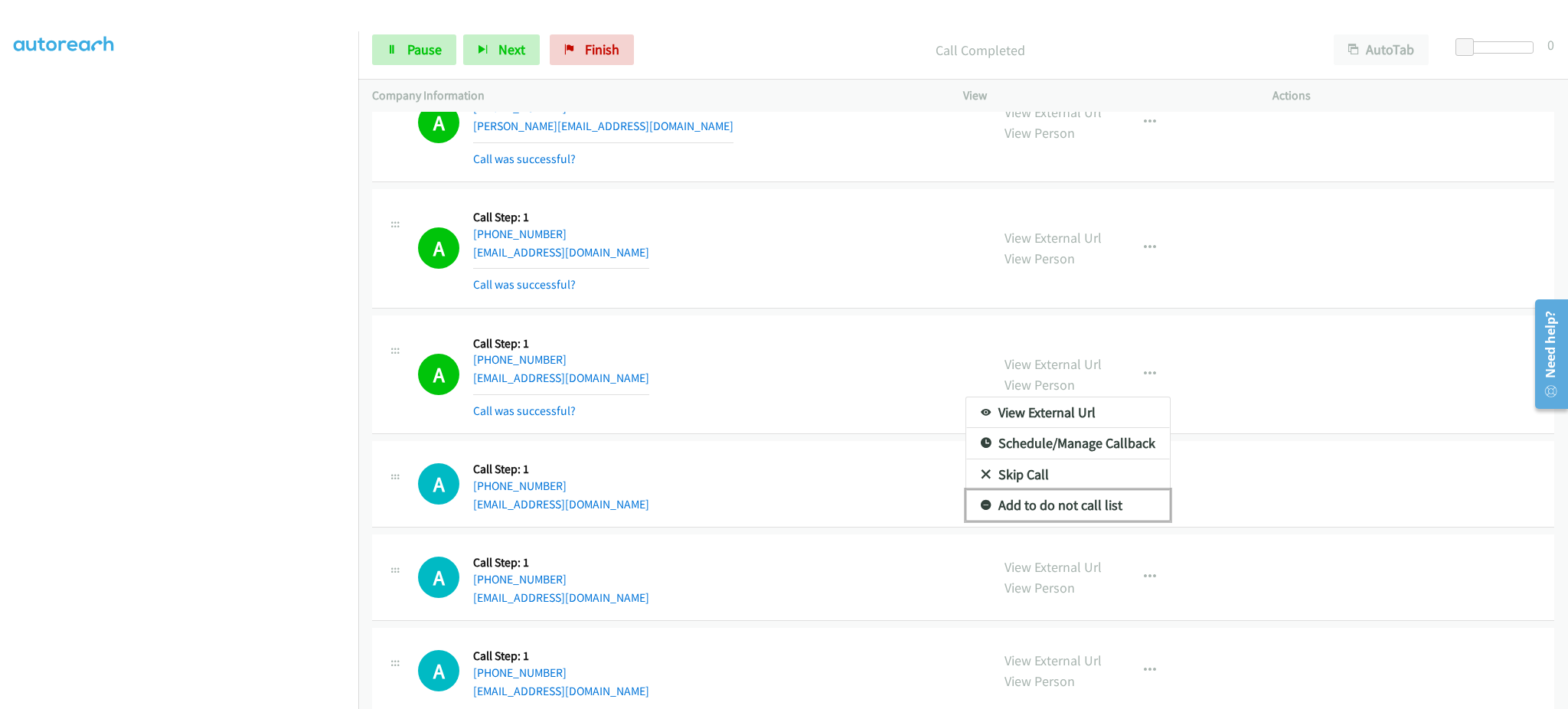
click at [1103, 497] on link "Add to do not call list" at bounding box center [1067, 505] width 203 height 31
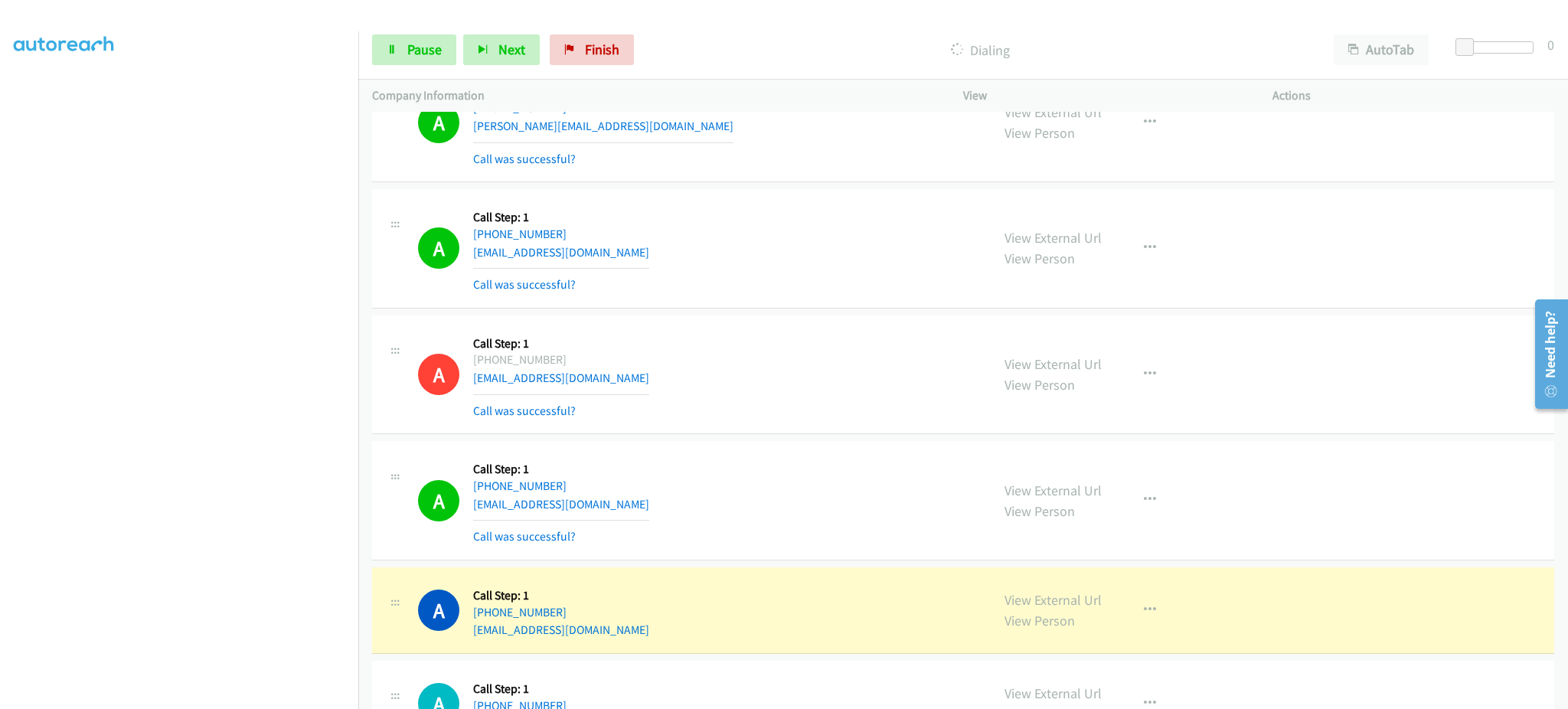
scroll to position [1837, 0]
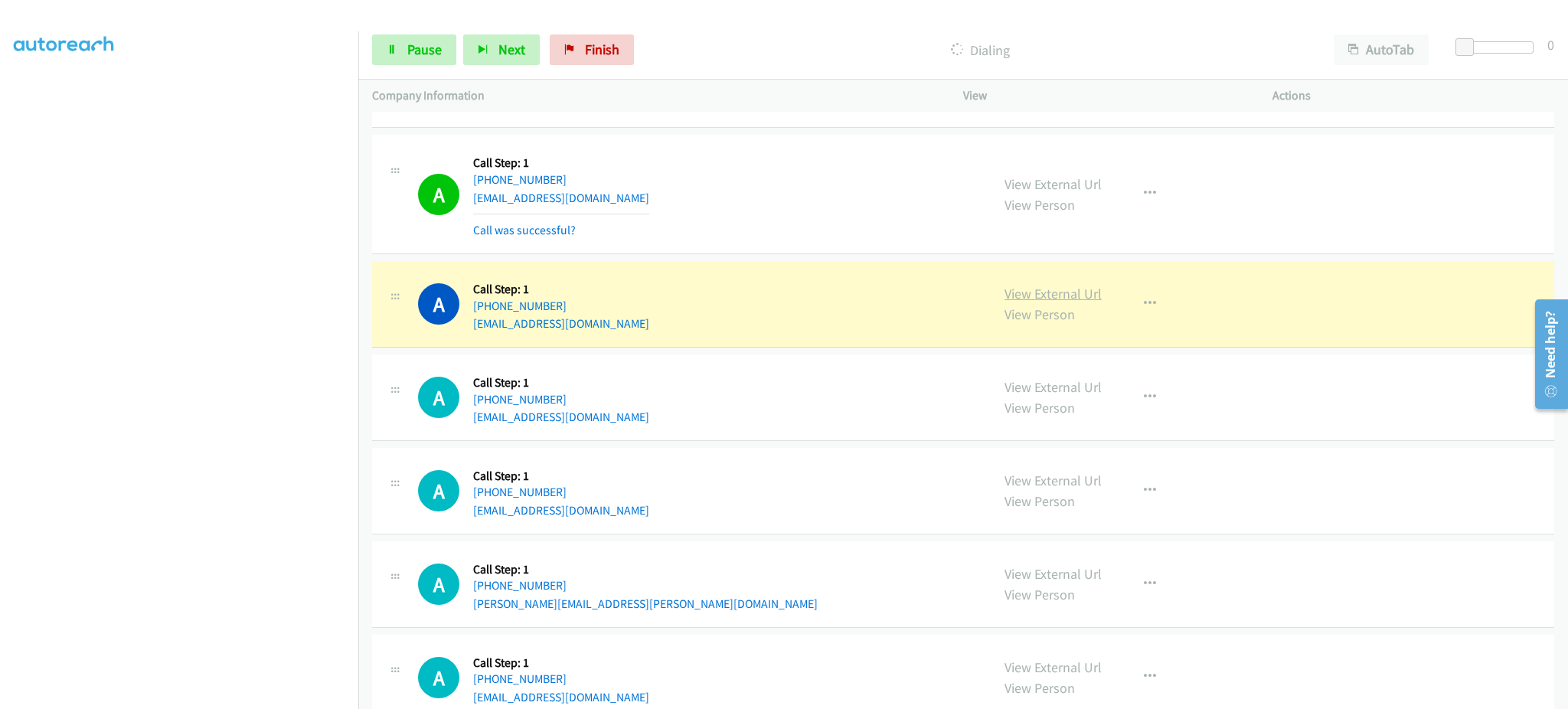
click at [1048, 286] on link "View External Url" at bounding box center [1053, 294] width 97 height 18
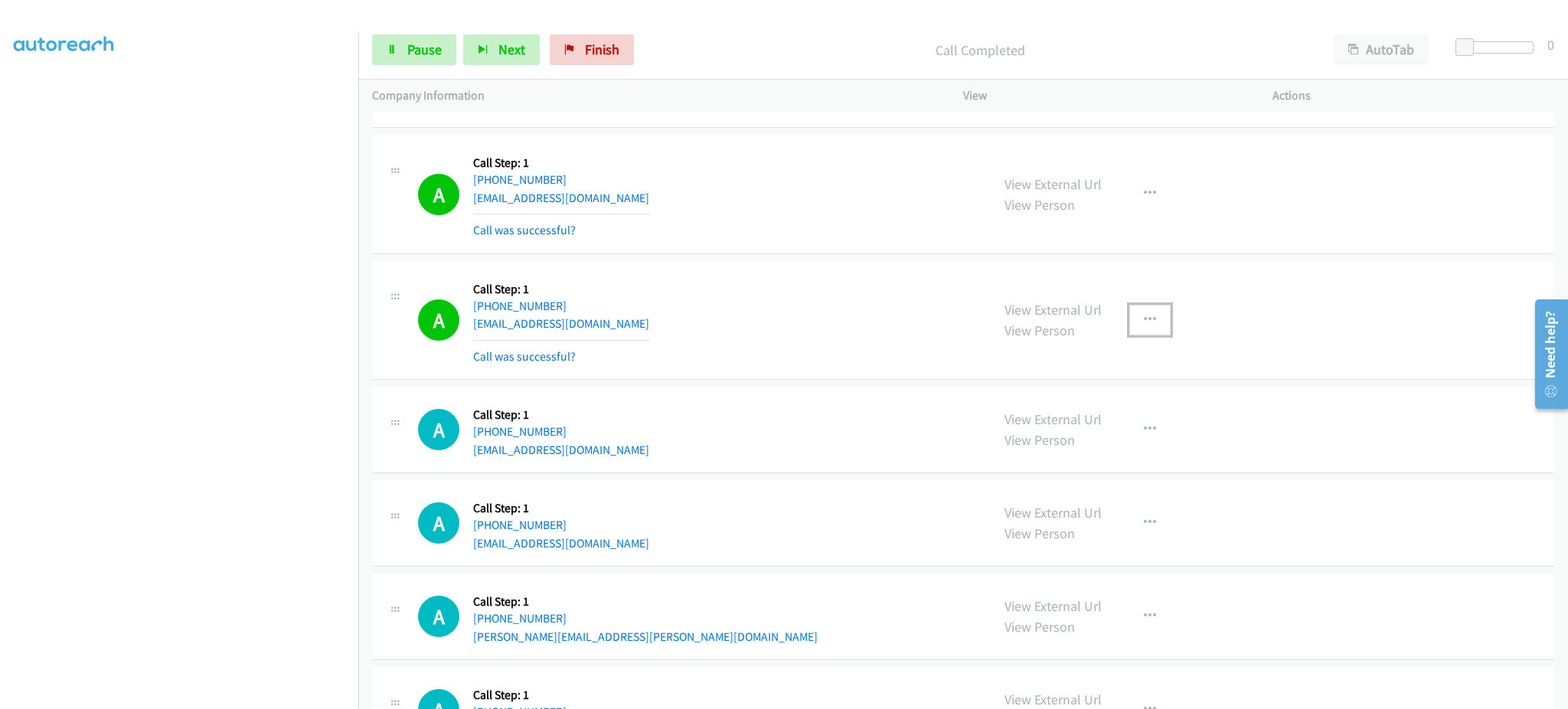
click at [1154, 324] on button "button" at bounding box center [1150, 319] width 42 height 31
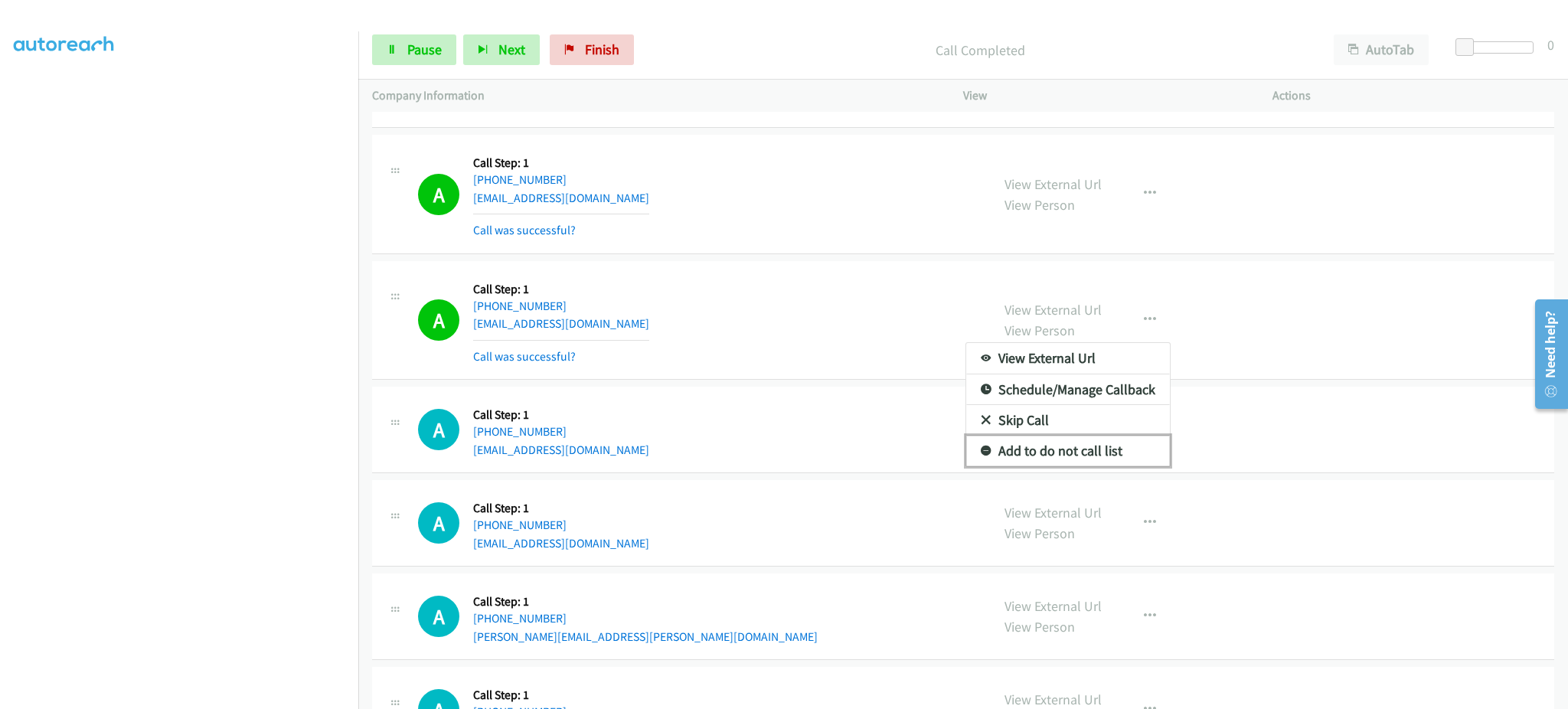
click at [1094, 448] on link "Add to do not call list" at bounding box center [1067, 450] width 203 height 31
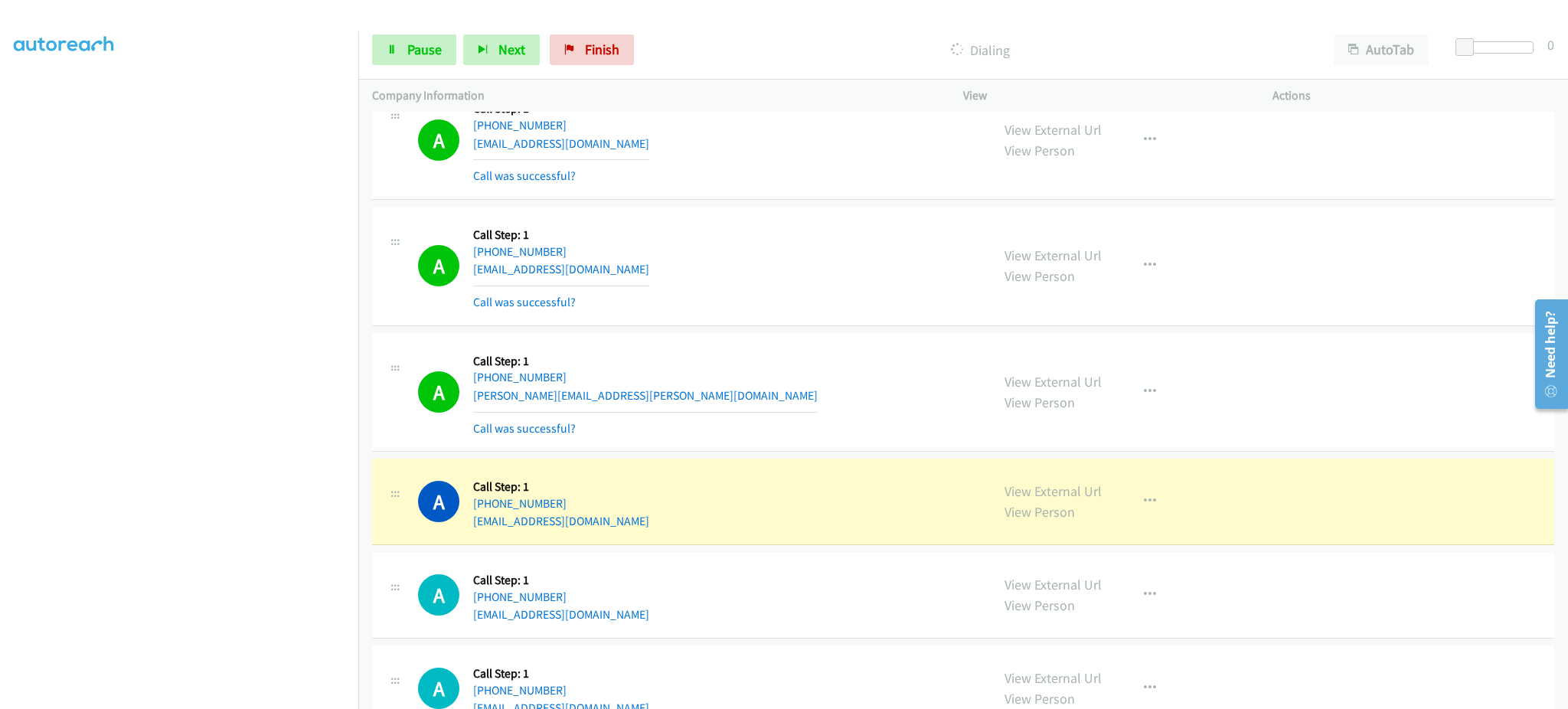
scroll to position [2449, 0]
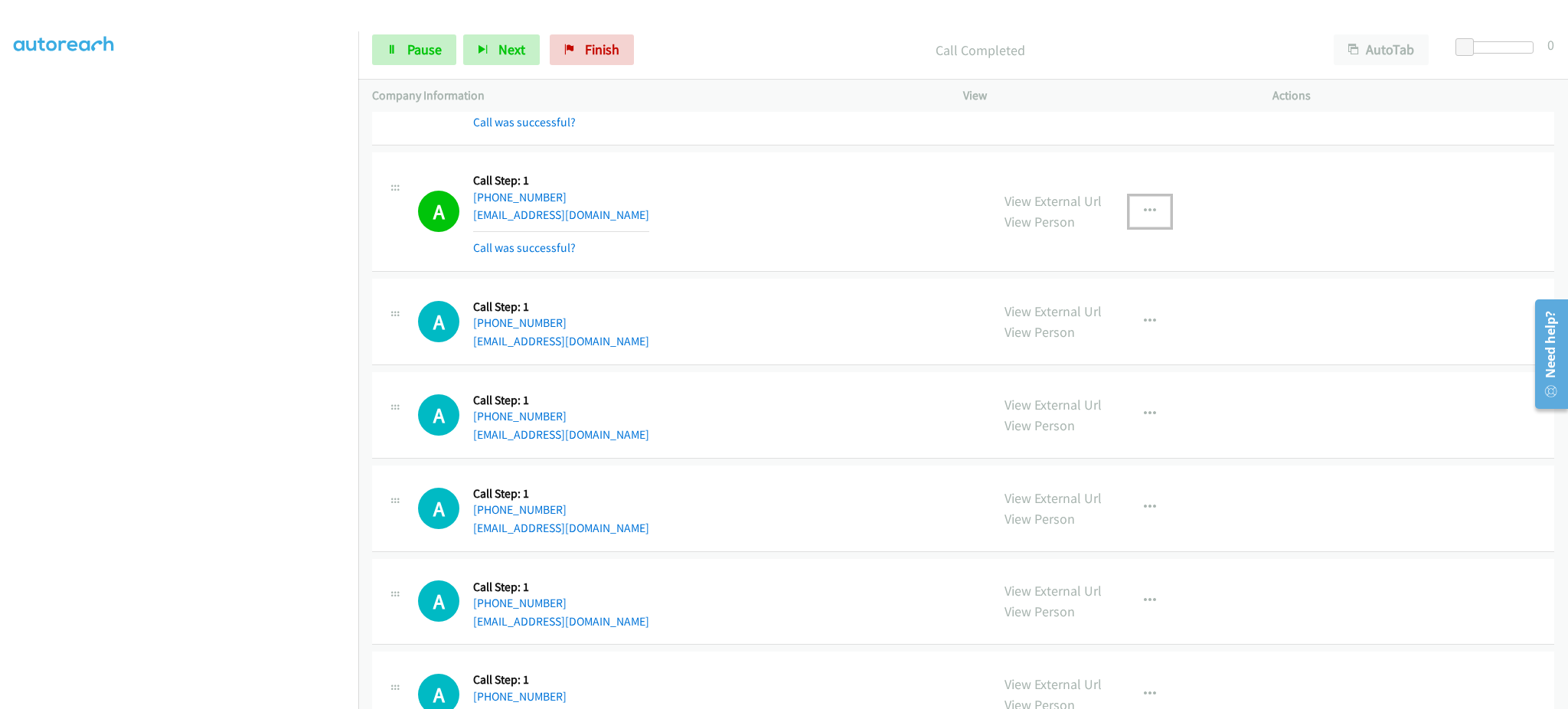
click at [1130, 213] on button "button" at bounding box center [1150, 211] width 42 height 31
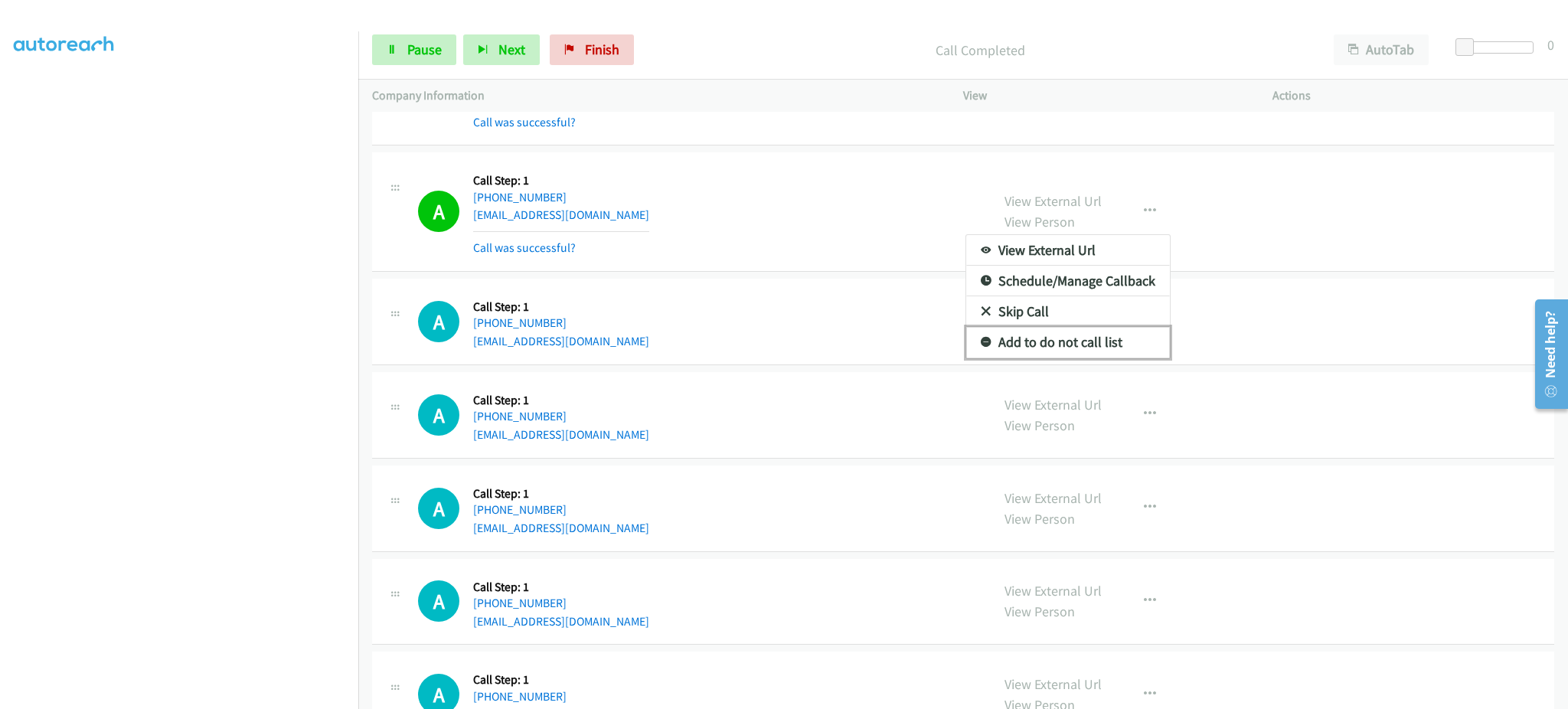
click at [1090, 344] on link "Add to do not call list" at bounding box center [1067, 342] width 203 height 31
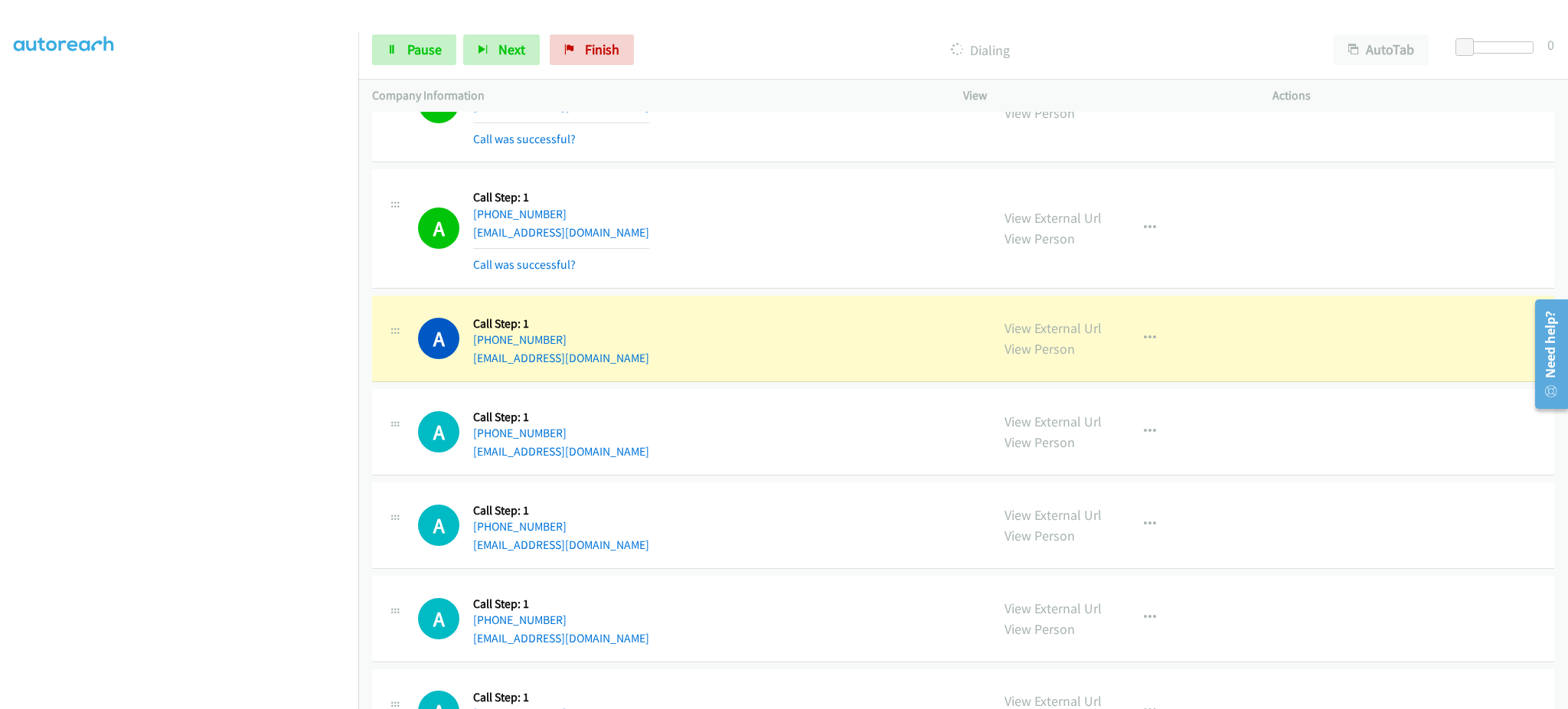
scroll to position [3674, 0]
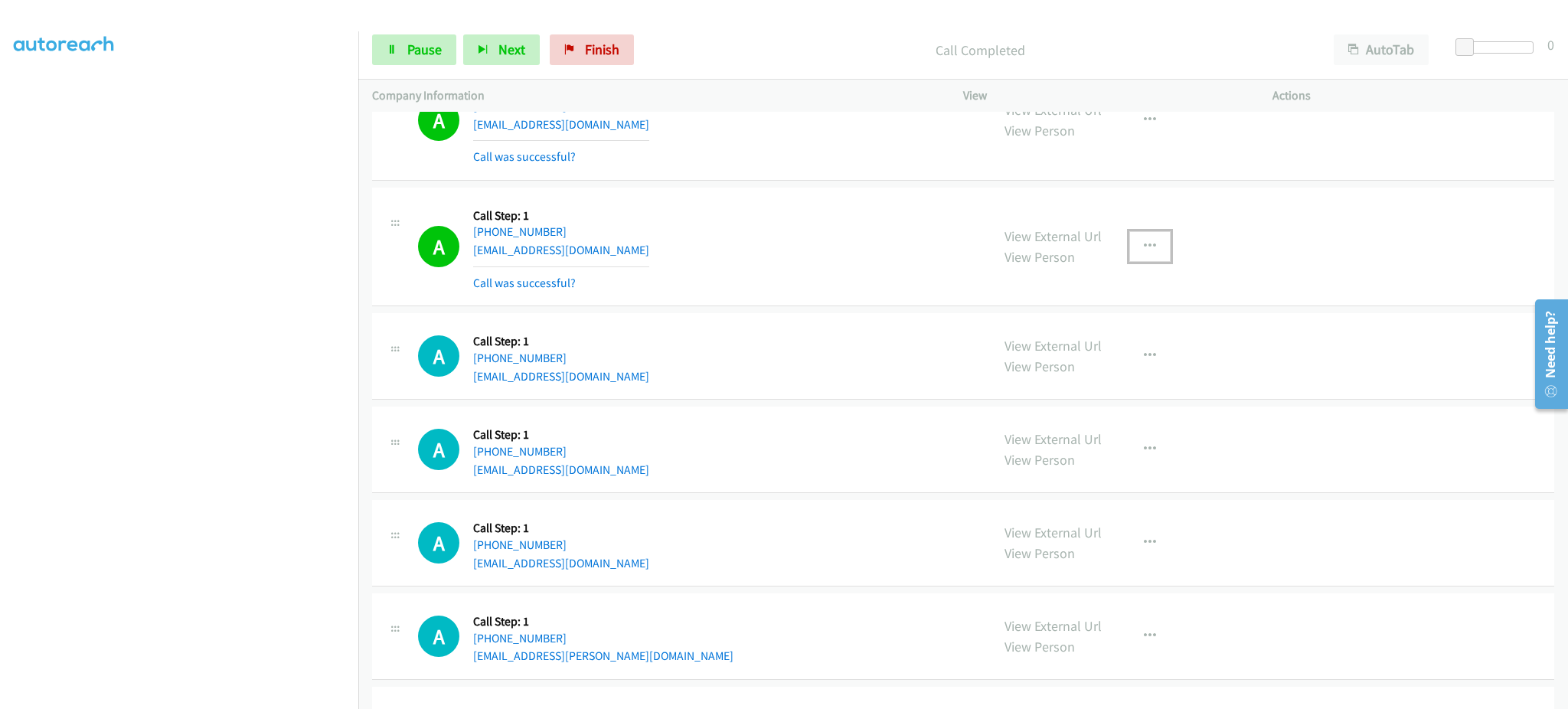
click at [1144, 243] on icon "button" at bounding box center [1149, 246] width 12 height 12
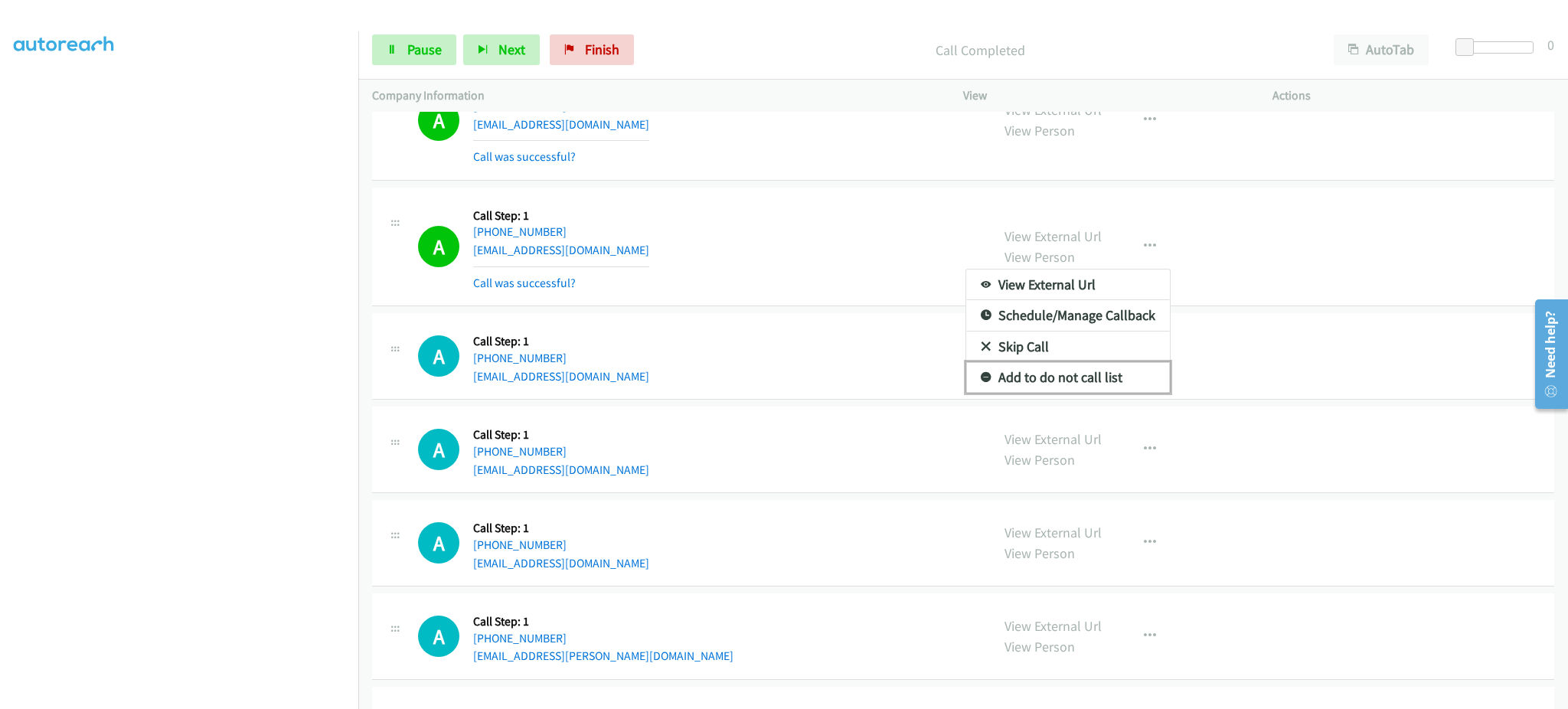
click at [1121, 375] on link "Add to do not call list" at bounding box center [1067, 377] width 203 height 31
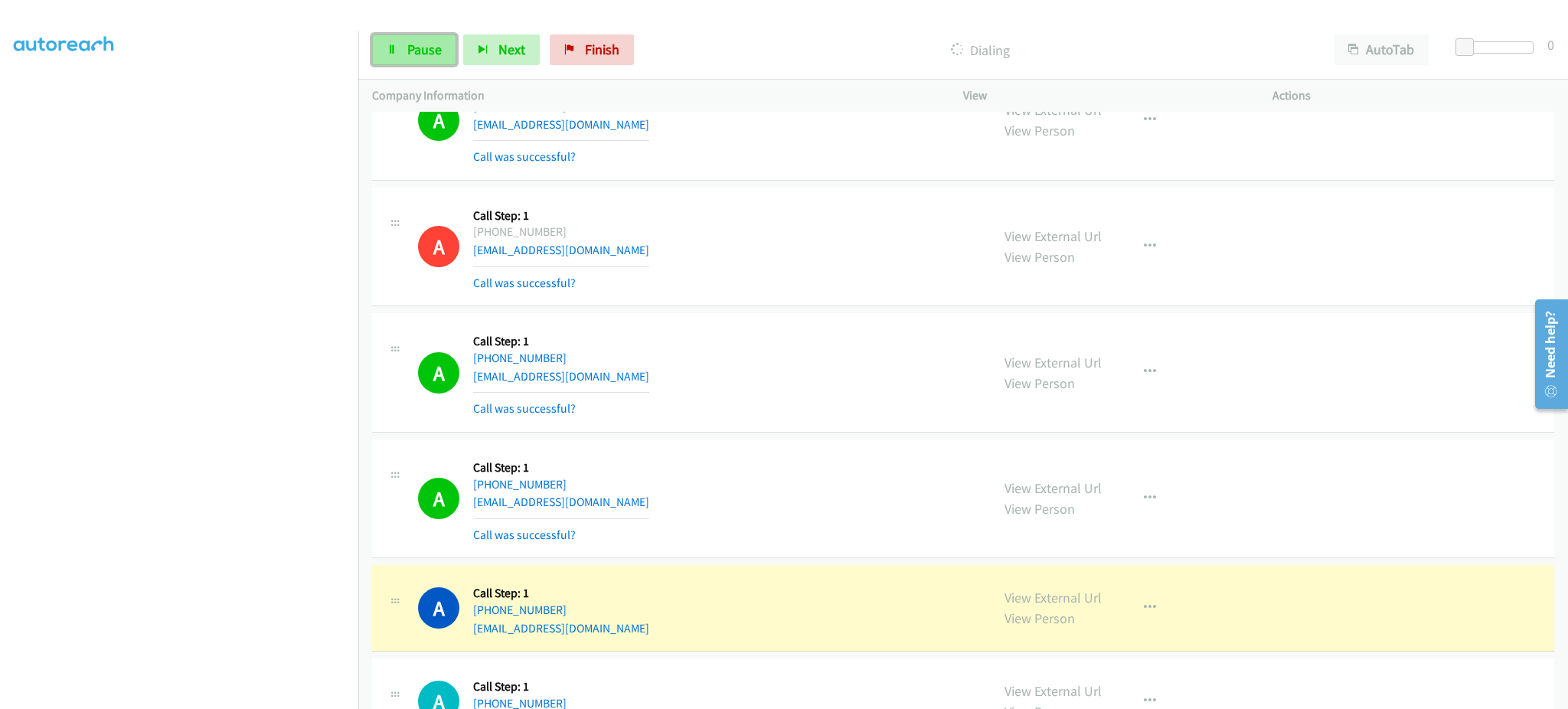
click at [439, 60] on link "Pause" at bounding box center [414, 50] width 84 height 31
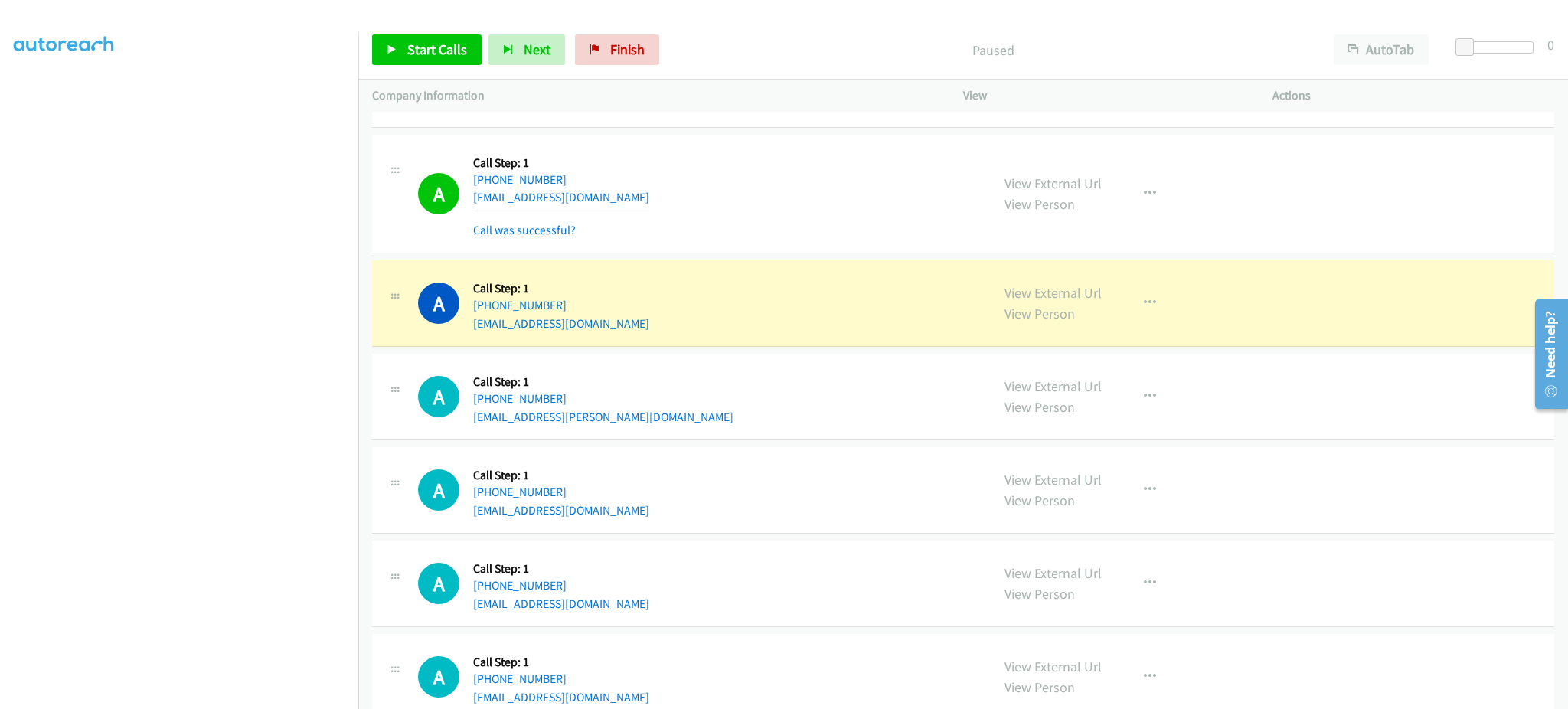
scroll to position [3980, 0]
click at [1049, 295] on link "View External Url" at bounding box center [1053, 292] width 97 height 18
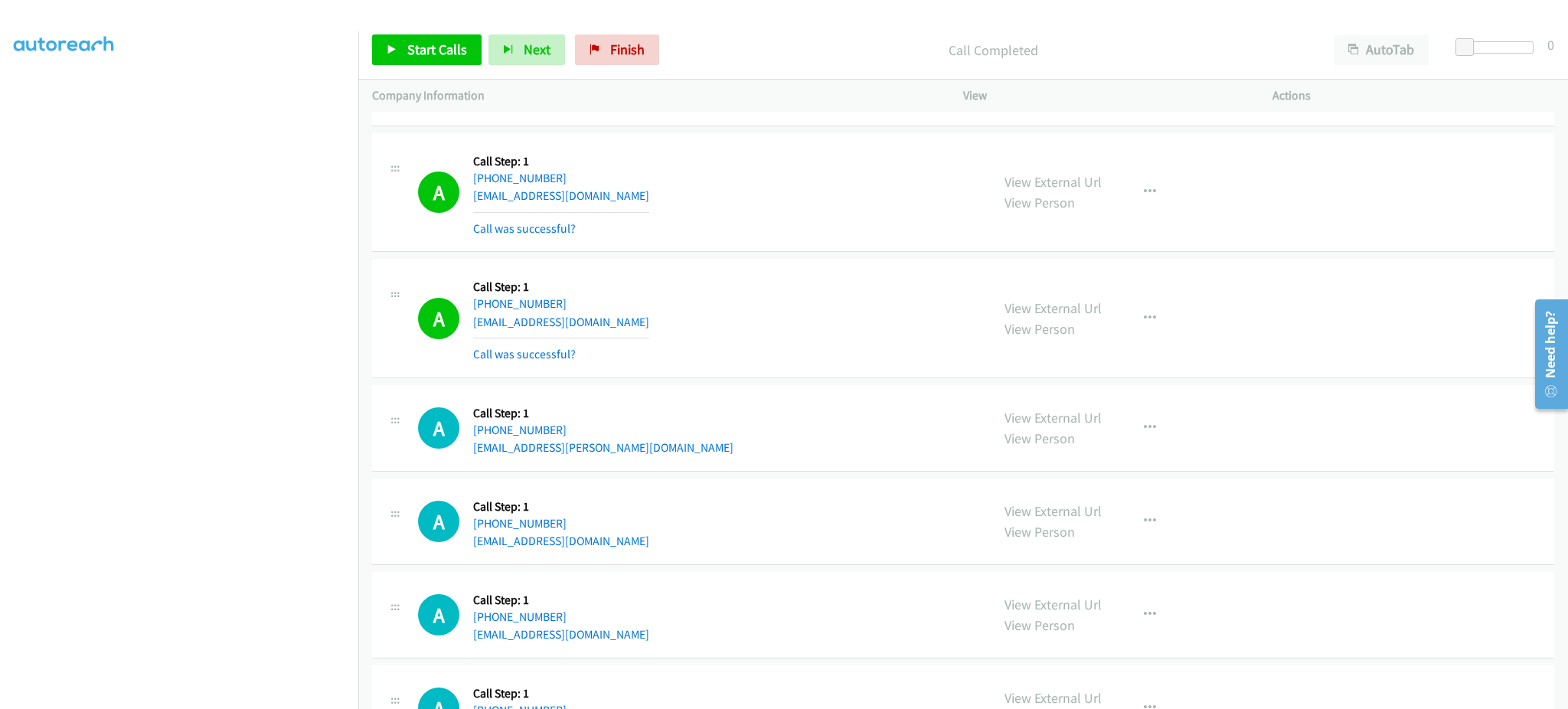
click at [1142, 303] on div "View External Url View Person View External Url Email Schedule/Manage Callback …" at bounding box center [1152, 318] width 323 height 91
click at [1136, 337] on div "View External Url View Person View External Url Email Schedule/Manage Callback …" at bounding box center [1152, 318] width 323 height 91
click at [1144, 323] on icon "button" at bounding box center [1149, 318] width 12 height 12
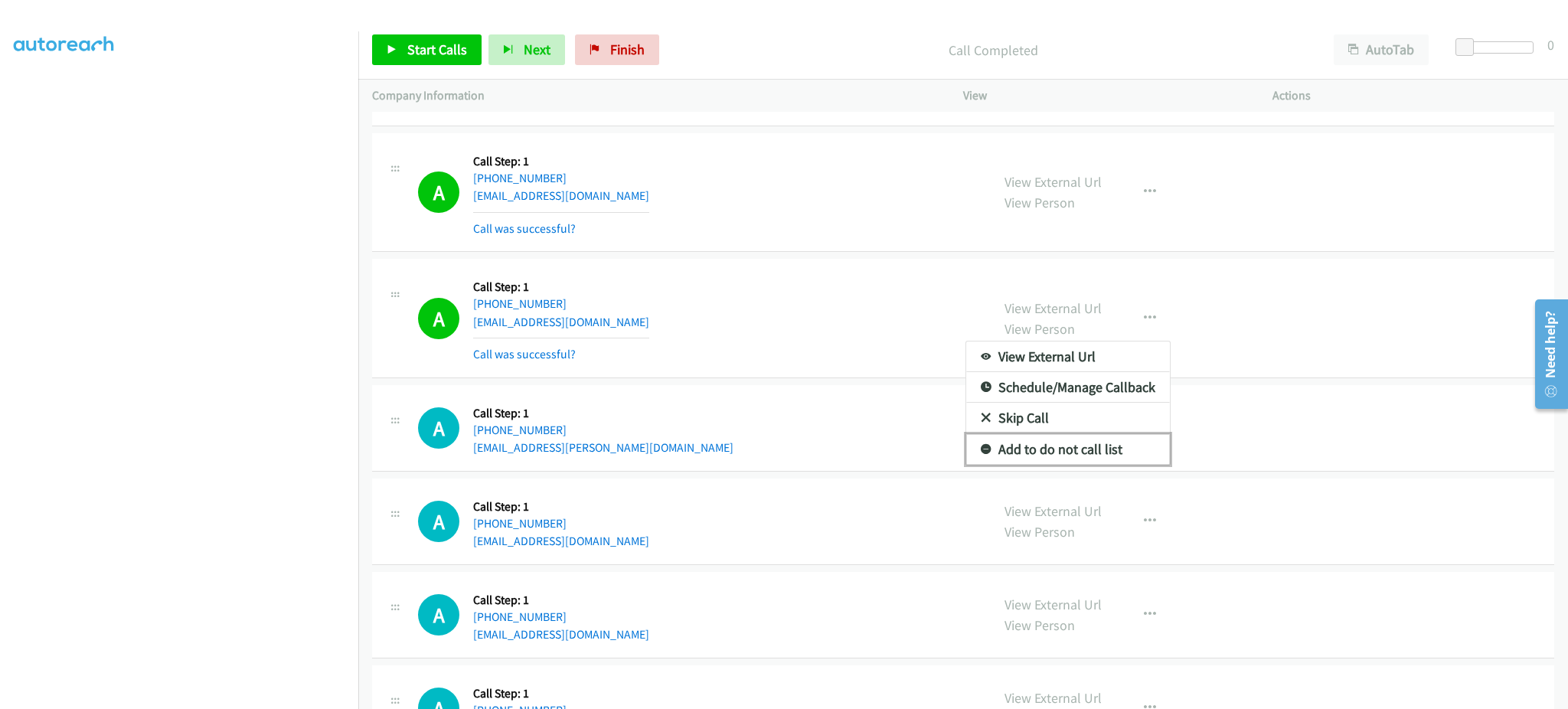
click at [1100, 458] on link "Add to do not call list" at bounding box center [1067, 449] width 203 height 31
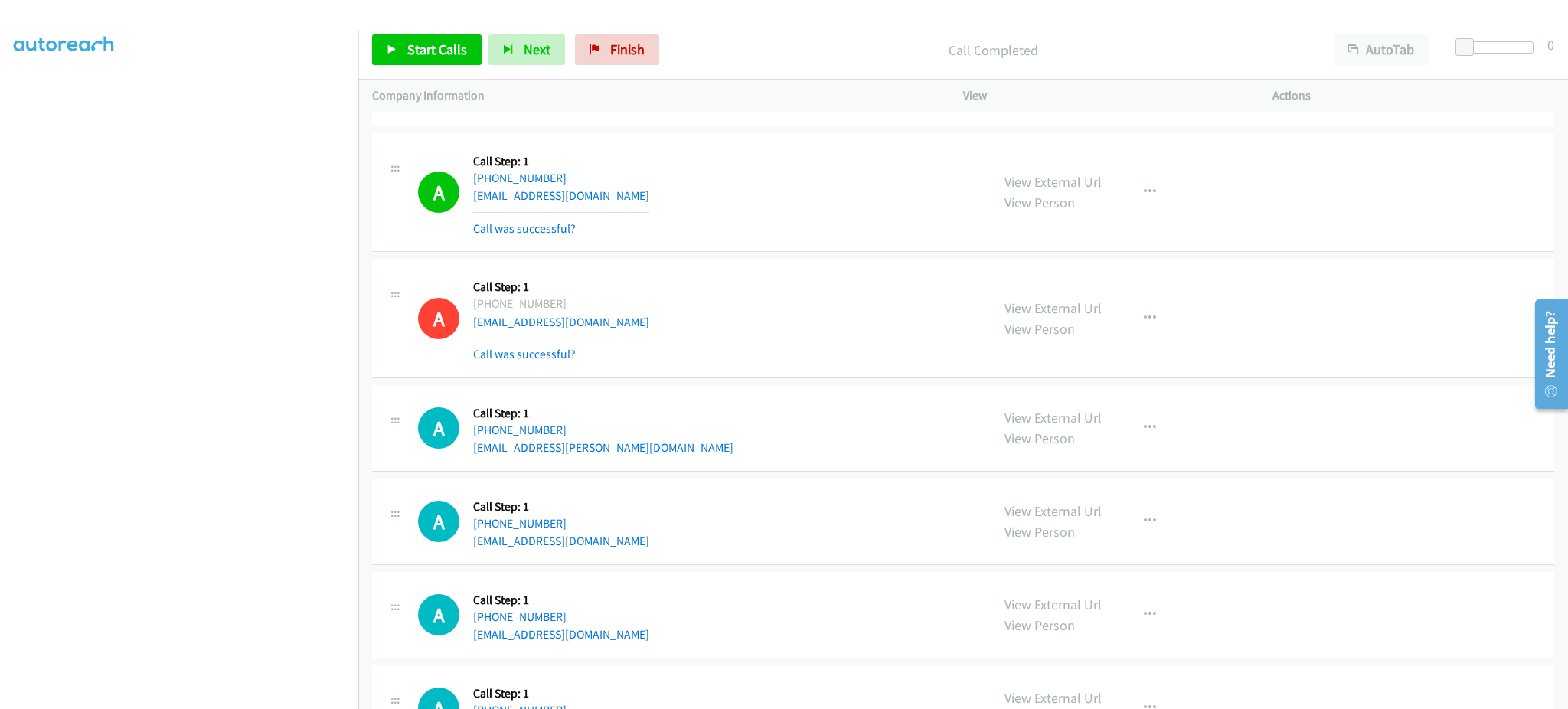
scroll to position [3378, 0]
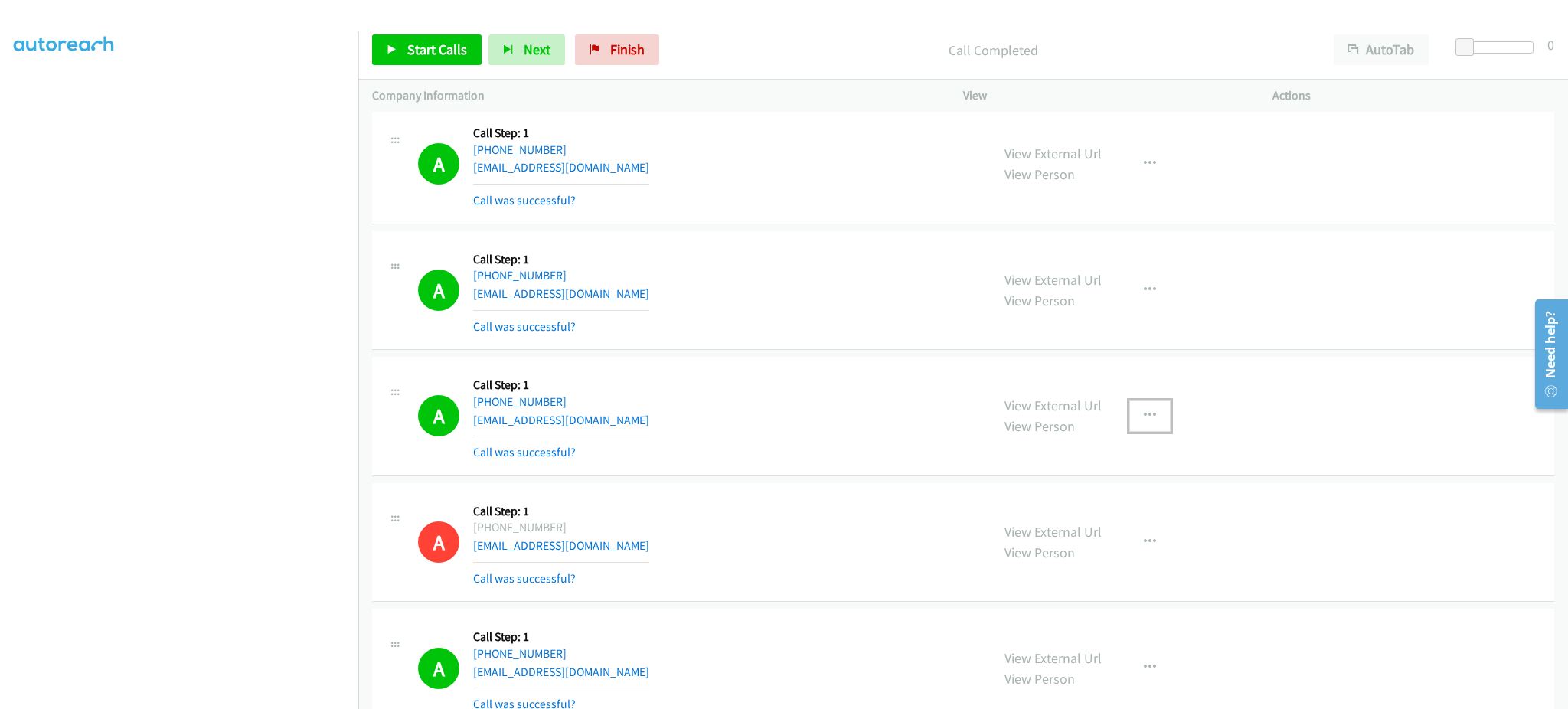
click at [1156, 422] on button "button" at bounding box center [1150, 415] width 42 height 31
click at [1121, 538] on link "Add to do not call list" at bounding box center [1067, 546] width 203 height 31
click at [454, 44] on span "Start Calls" at bounding box center [437, 50] width 60 height 18
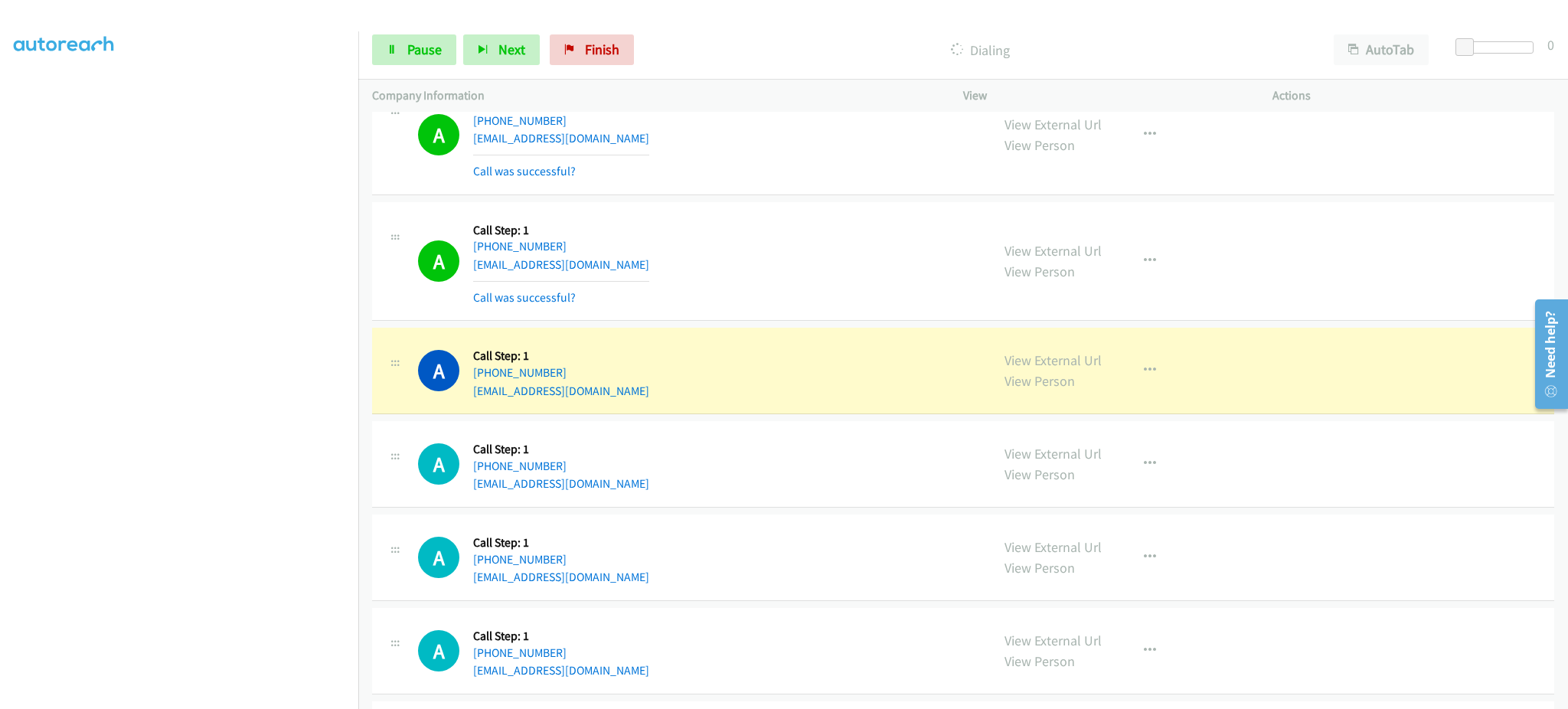
scroll to position [4603, 0]
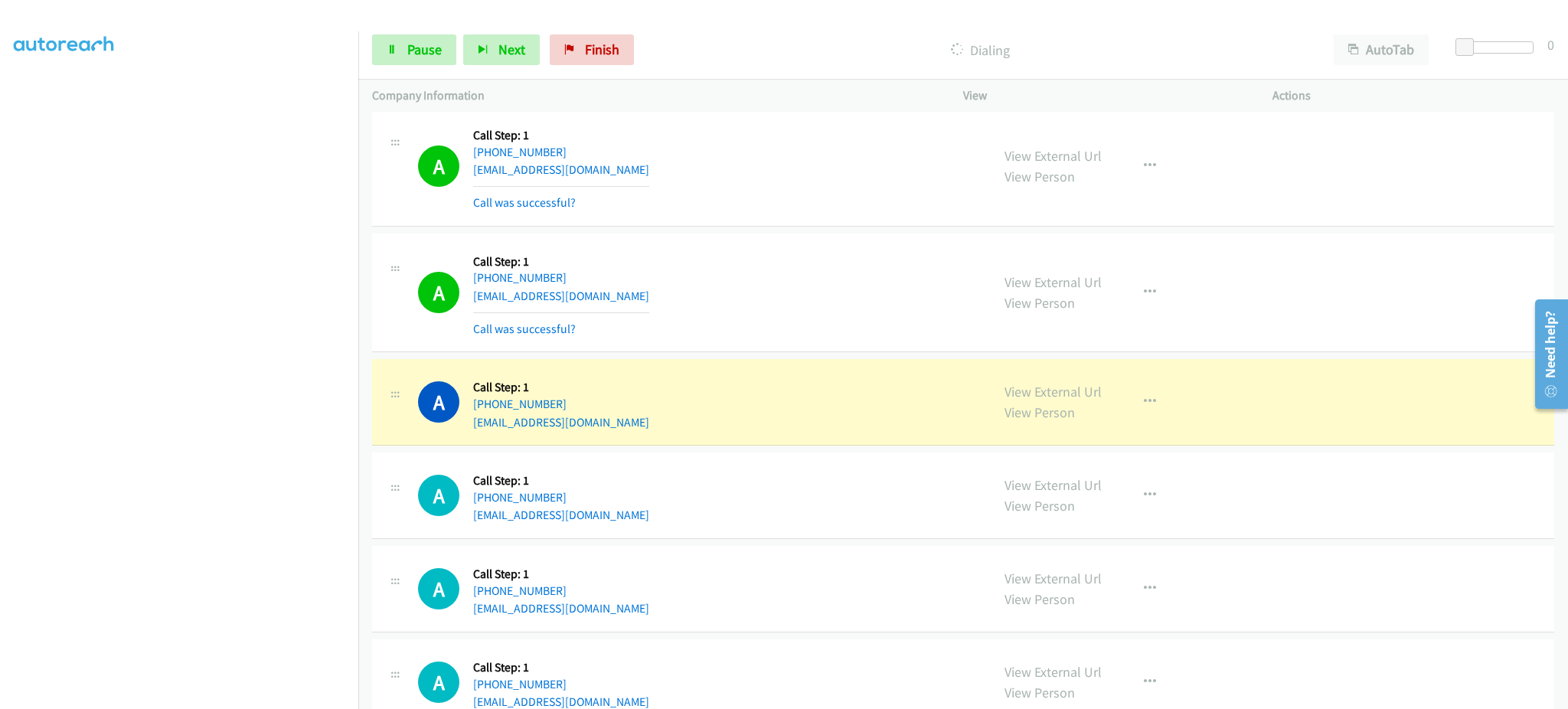
click at [1025, 384] on div "View External Url View Person" at bounding box center [1053, 402] width 97 height 42
click at [1015, 398] on link "View External Url" at bounding box center [1053, 392] width 97 height 18
click at [390, 72] on div "Start Calls Pause Next Finish Dialing AutoTab AutoTab 0" at bounding box center [963, 50] width 1210 height 59
click at [403, 56] on link "Pause" at bounding box center [414, 50] width 84 height 31
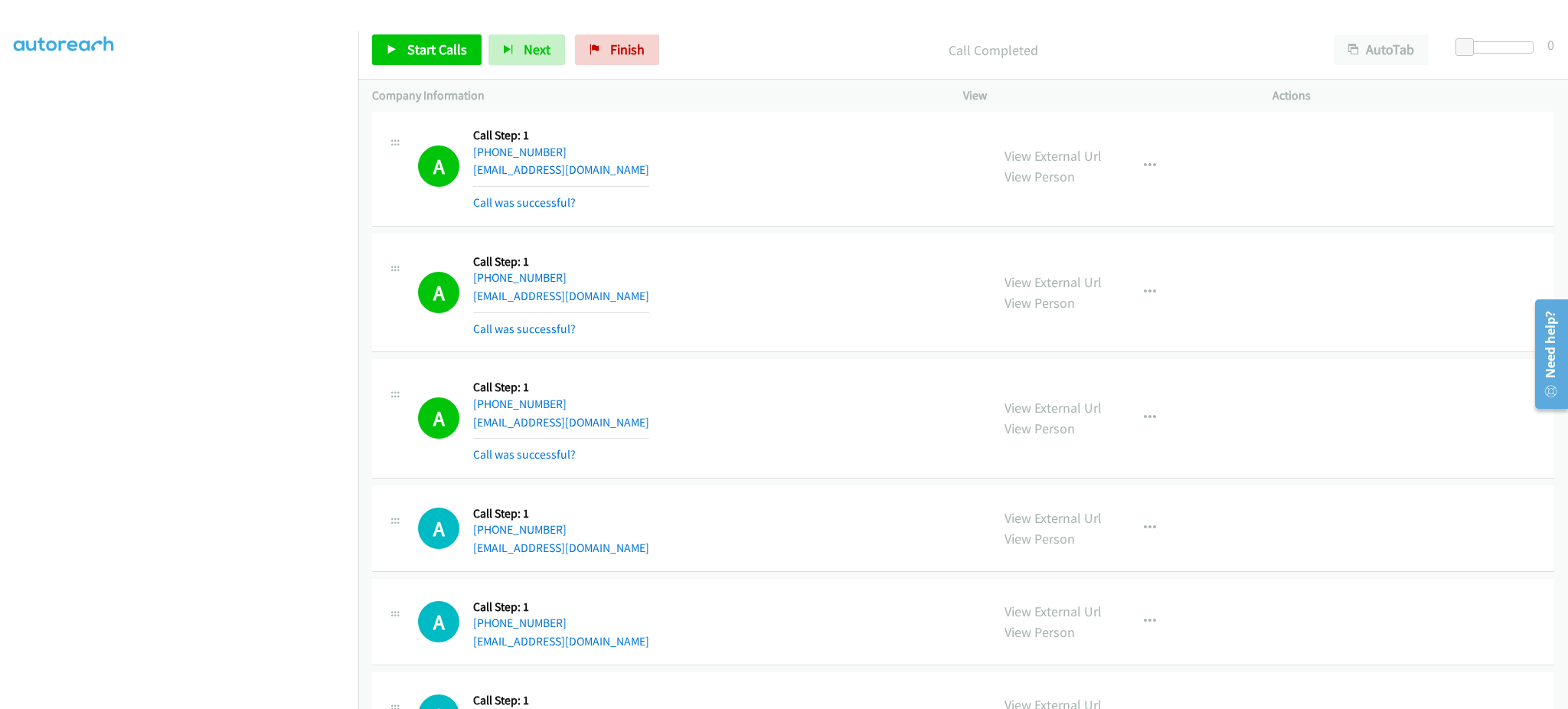
click at [1105, 421] on div "View External Url View Person View External Url Email Schedule/Manage Callback …" at bounding box center [1152, 418] width 323 height 91
click at [1112, 417] on div "View External Url View Person View External Url Email Schedule/Manage Callback …" at bounding box center [1152, 418] width 323 height 91
click at [1130, 421] on button "button" at bounding box center [1150, 417] width 42 height 31
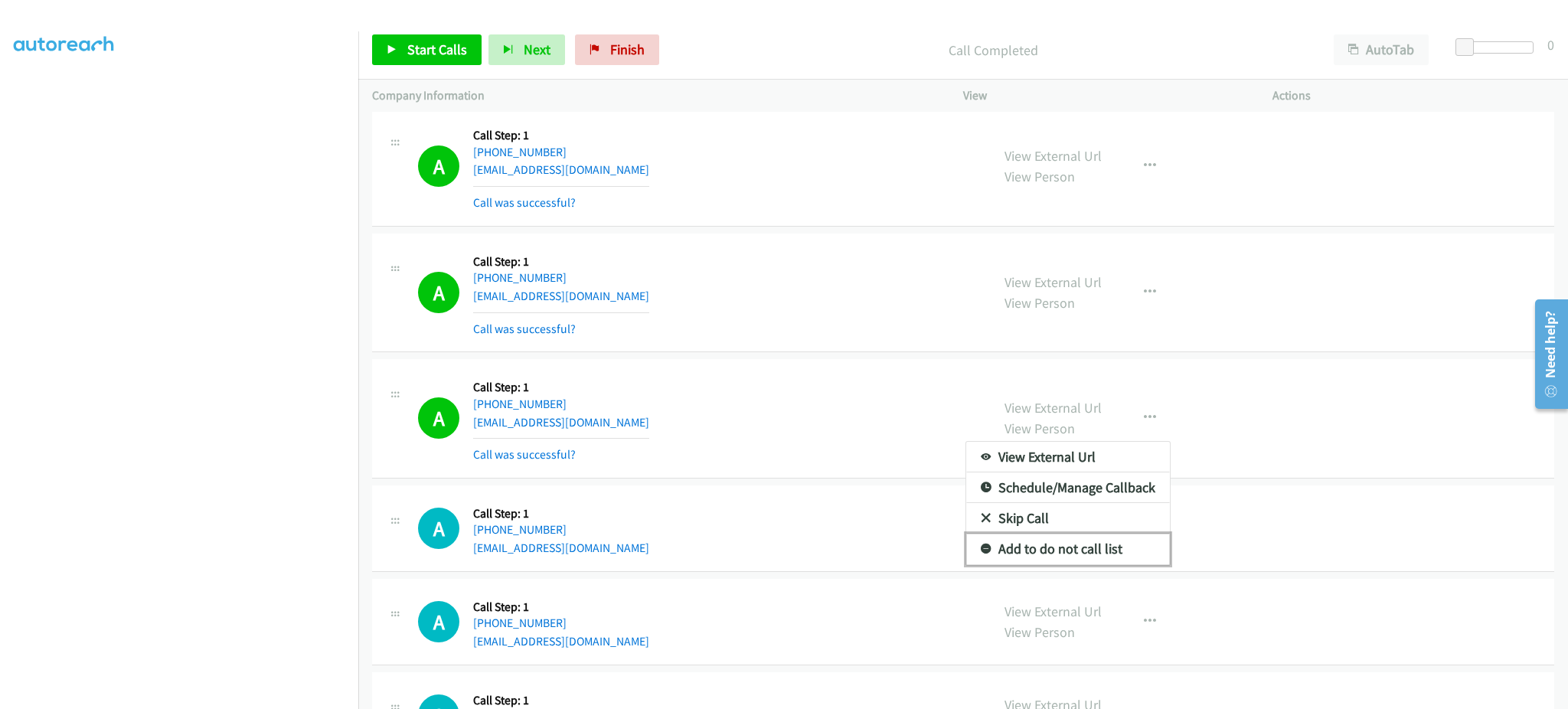
click at [1113, 554] on link "Add to do not call list" at bounding box center [1067, 548] width 203 height 31
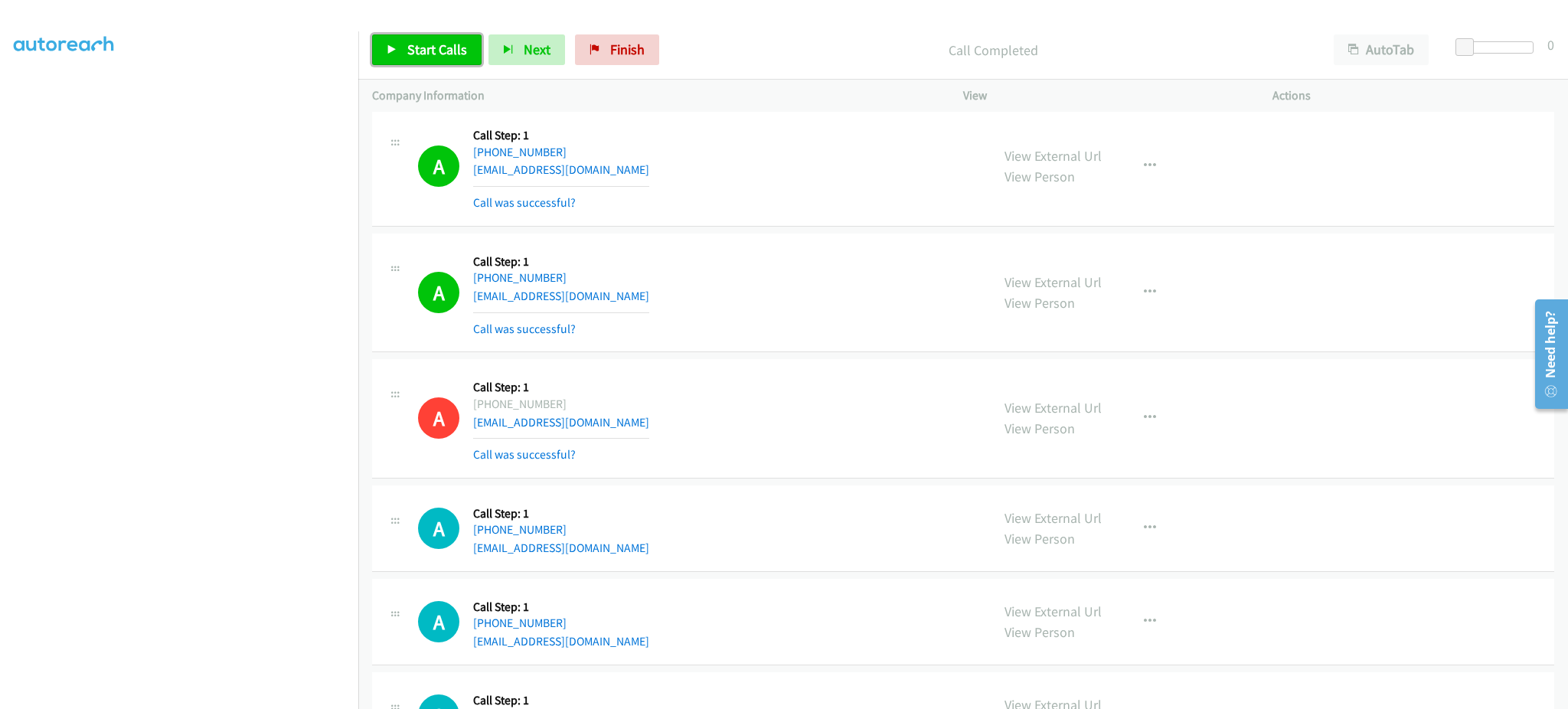
drag, startPoint x: 455, startPoint y: 48, endPoint x: 465, endPoint y: 59, distance: 14.9
click at [455, 49] on span "Start Calls" at bounding box center [437, 50] width 60 height 18
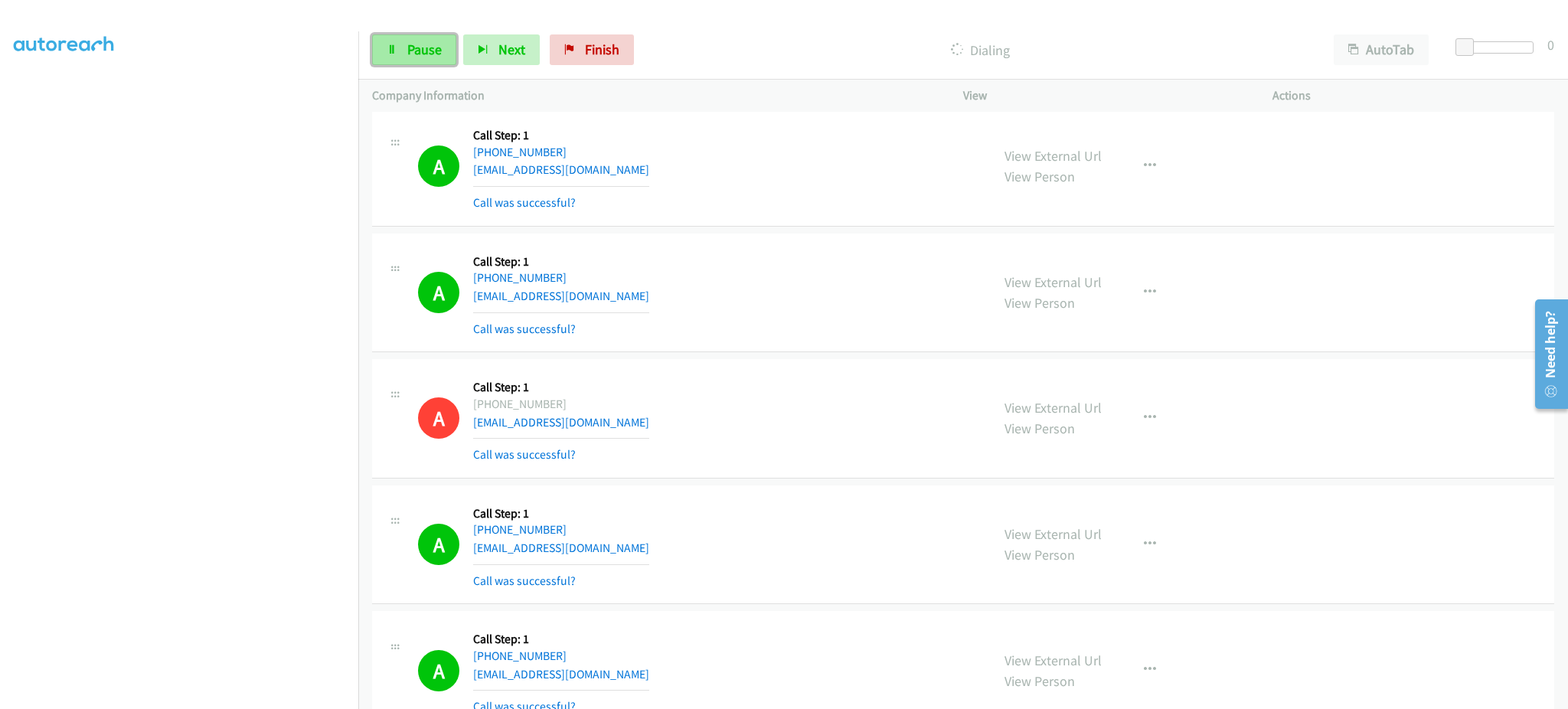
click at [420, 53] on span "Pause" at bounding box center [424, 50] width 35 height 18
click at [405, 54] on link "Start Calls" at bounding box center [426, 50] width 109 height 31
click at [436, 49] on span "Pause" at bounding box center [424, 50] width 35 height 18
click at [402, 33] on div "Start Calls Pause Next Finish Call Completed AutoTab AutoTab 0" at bounding box center [963, 50] width 1210 height 59
click at [417, 42] on span "Start Calls" at bounding box center [437, 50] width 60 height 18
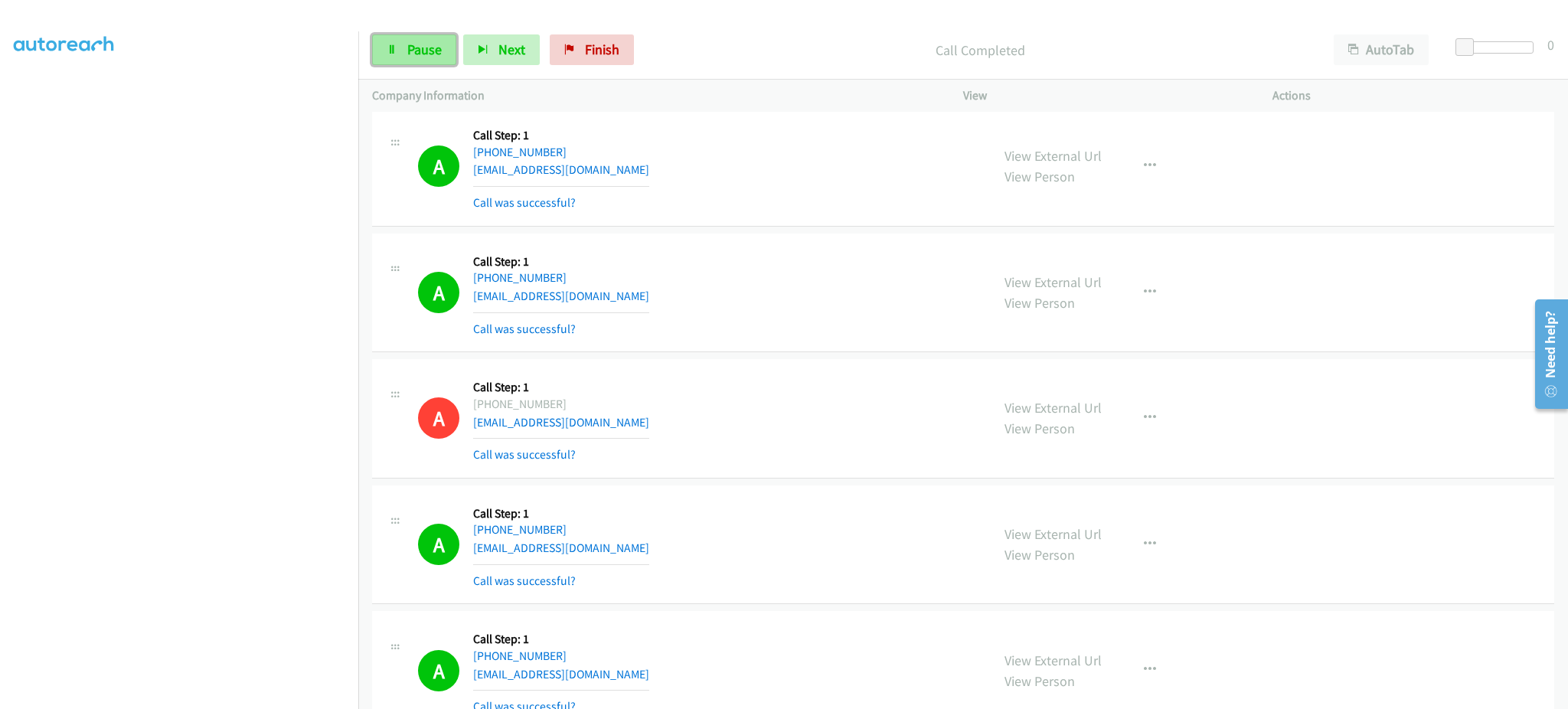
click at [419, 46] on span "Pause" at bounding box center [424, 50] width 35 height 18
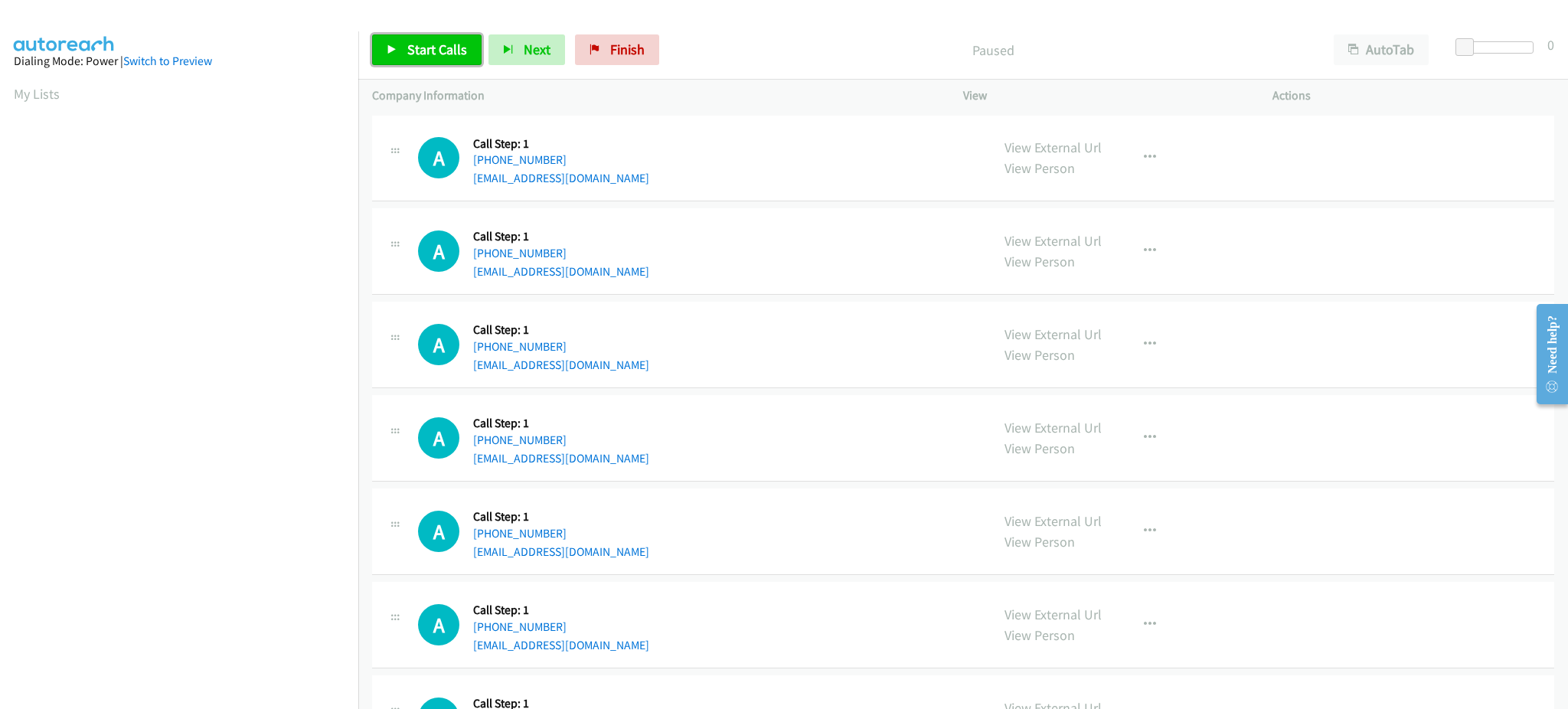
click at [443, 41] on span "Start Calls" at bounding box center [437, 50] width 60 height 18
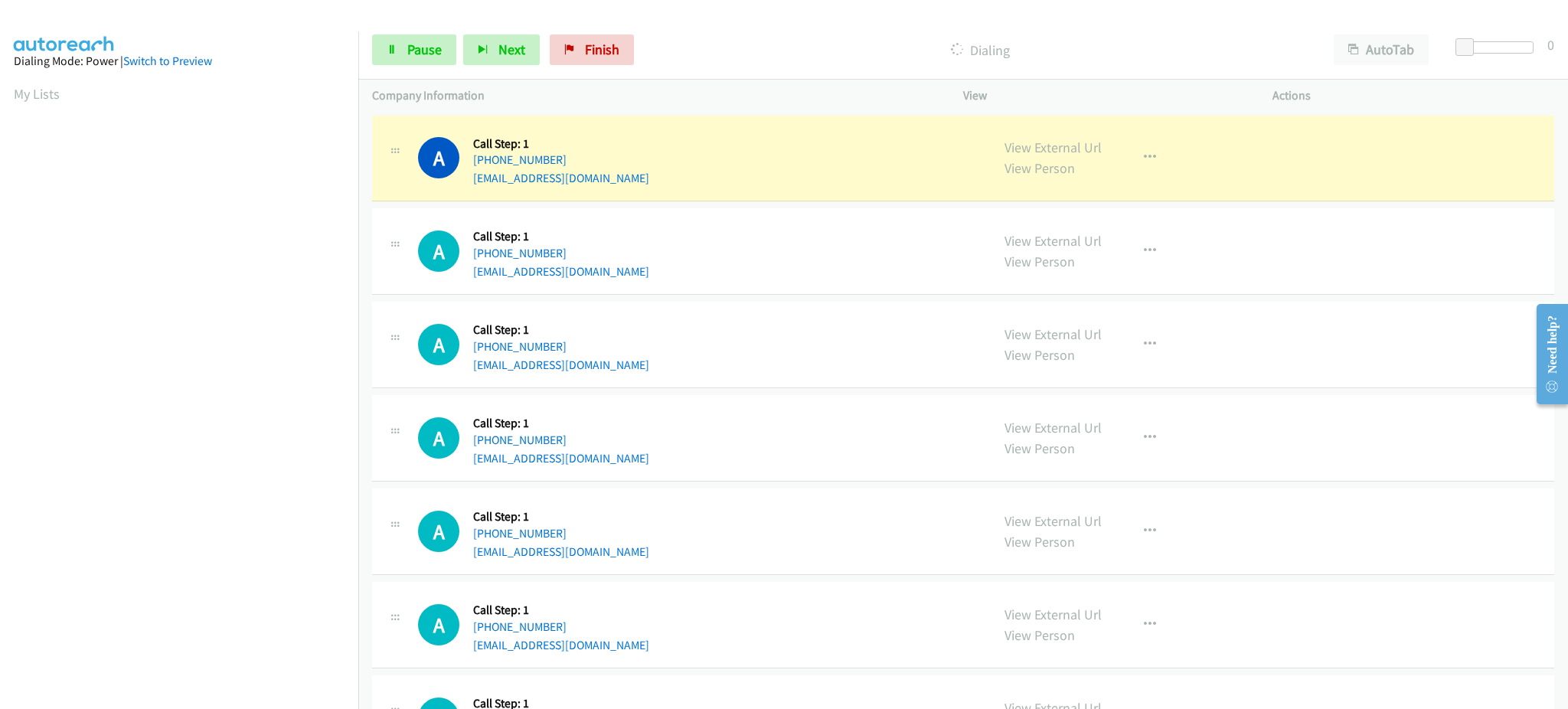
scroll to position [153, 0]
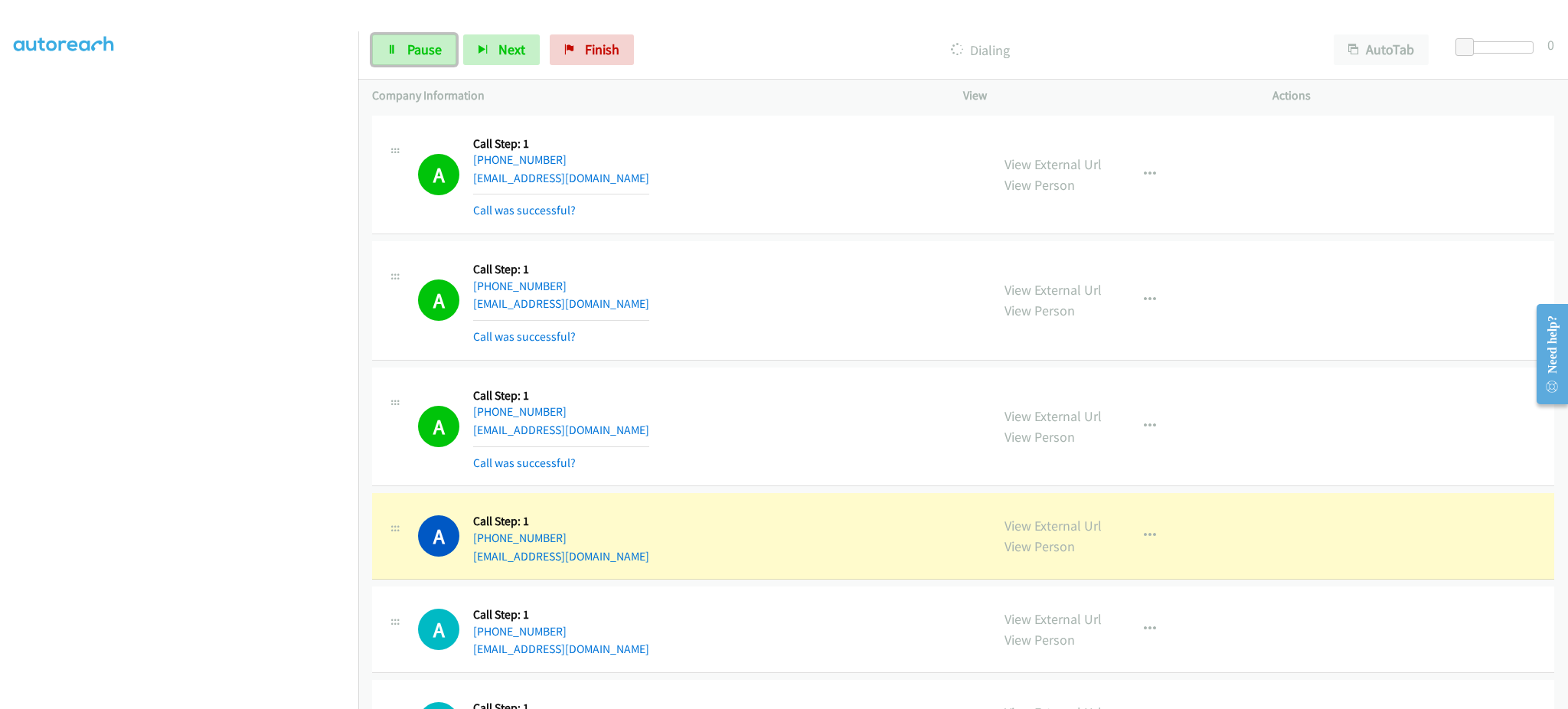
drag, startPoint x: 412, startPoint y: 42, endPoint x: 393, endPoint y: 257, distance: 215.8
click at [412, 42] on span "Pause" at bounding box center [424, 50] width 35 height 18
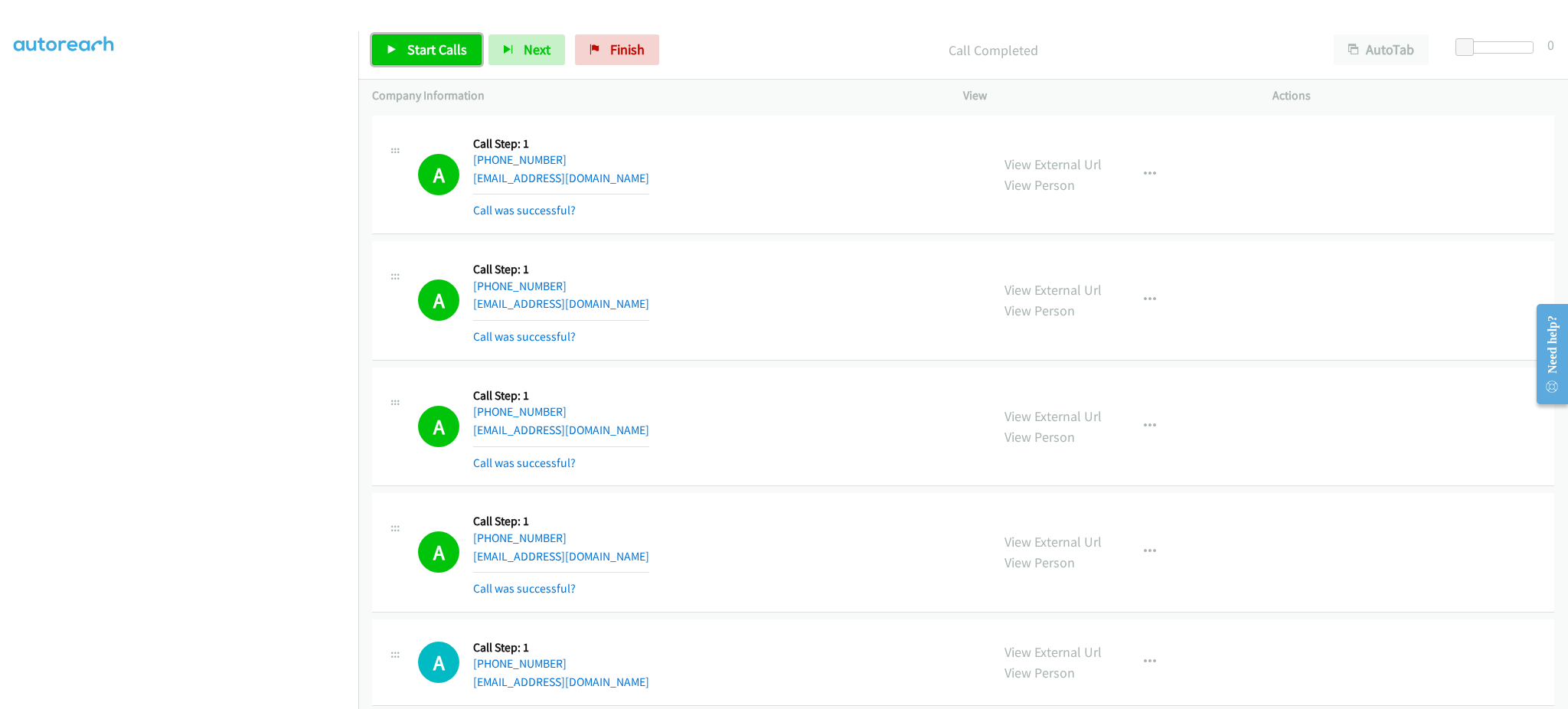
click at [430, 43] on span "Start Calls" at bounding box center [437, 50] width 60 height 18
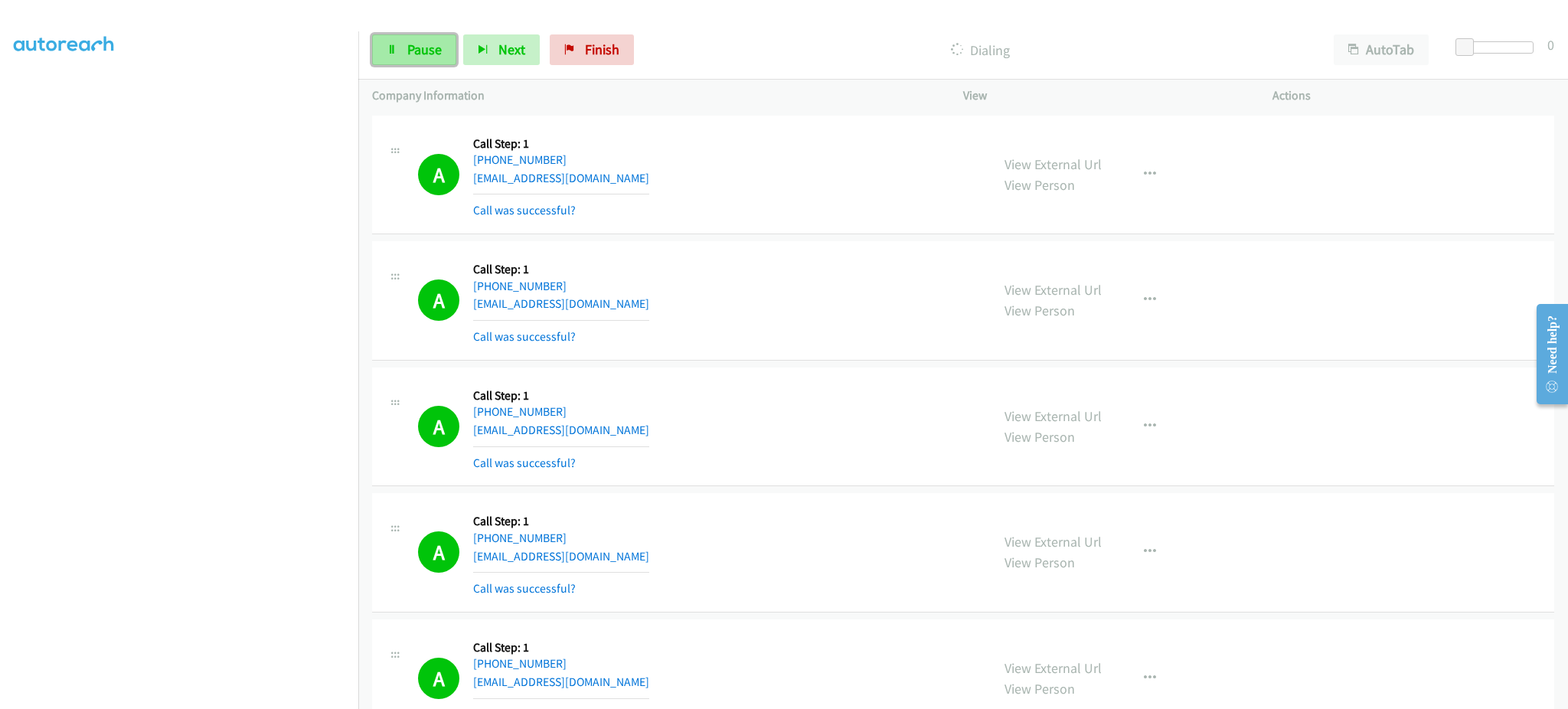
click at [391, 55] on icon at bounding box center [392, 51] width 11 height 11
click at [421, 66] on div "Start Calls Pause Next Finish Call Completed AutoTab AutoTab 0" at bounding box center [963, 50] width 1210 height 59
click at [428, 52] on span "Start Calls" at bounding box center [437, 50] width 60 height 18
click at [408, 56] on span "Pause" at bounding box center [424, 50] width 35 height 18
click at [418, 43] on span "Start Calls" at bounding box center [437, 50] width 60 height 18
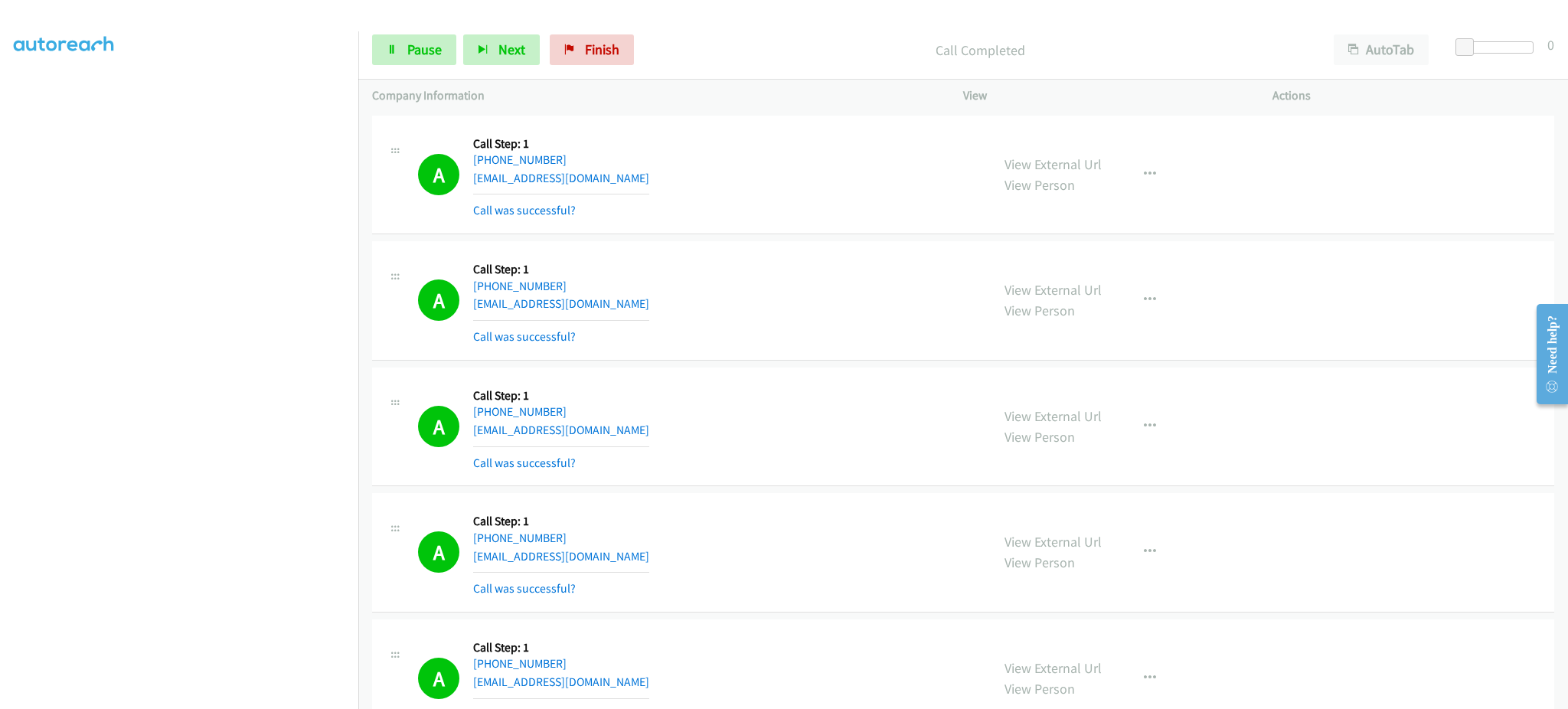
click at [398, 68] on div "Start Calls Pause Next Finish Call Completed AutoTab AutoTab 0" at bounding box center [963, 50] width 1210 height 59
click at [410, 54] on span "Pause" at bounding box center [424, 50] width 35 height 18
click at [437, 56] on span "Start Calls" at bounding box center [437, 50] width 60 height 18
click at [267, 692] on section at bounding box center [179, 345] width 330 height 733
click at [426, 46] on span "Pause" at bounding box center [424, 50] width 35 height 18
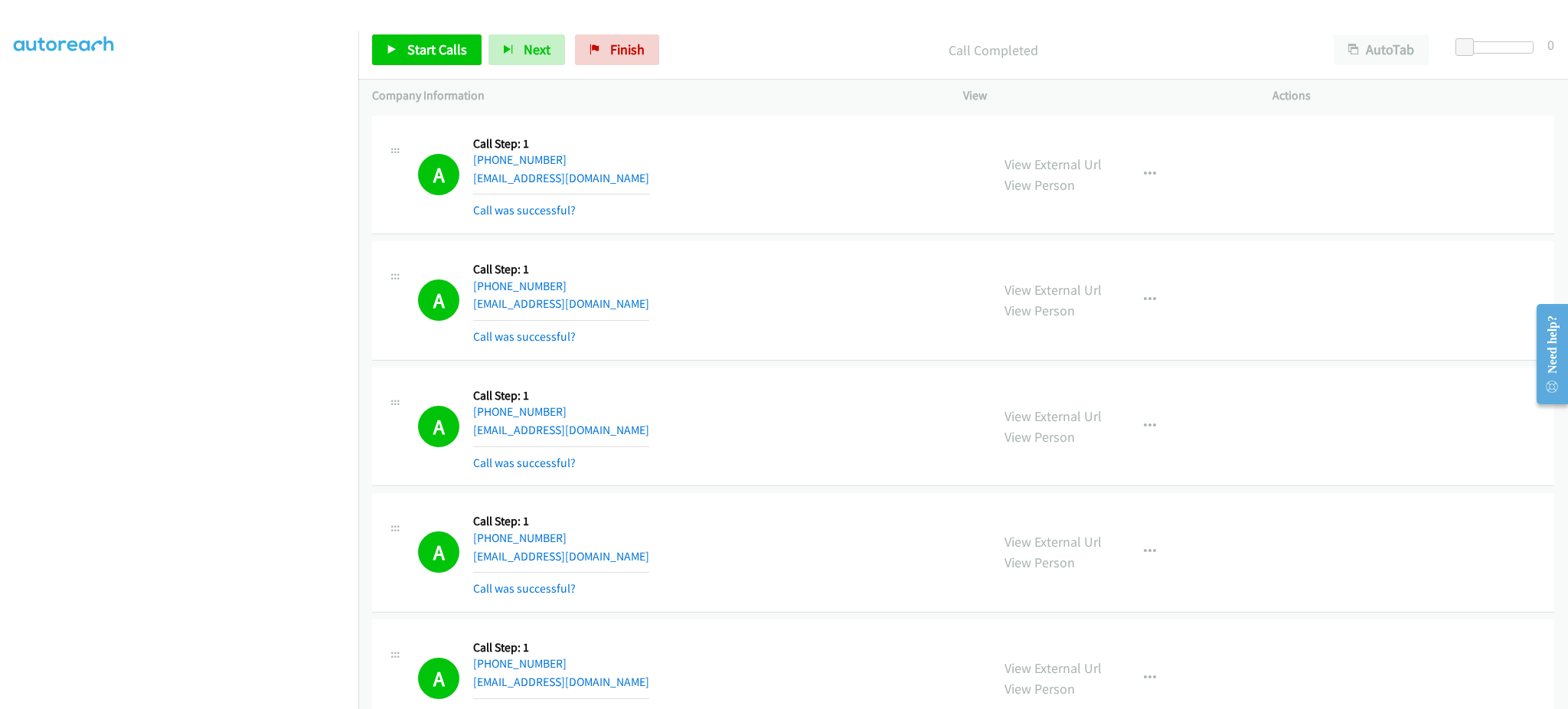
scroll to position [387, 0]
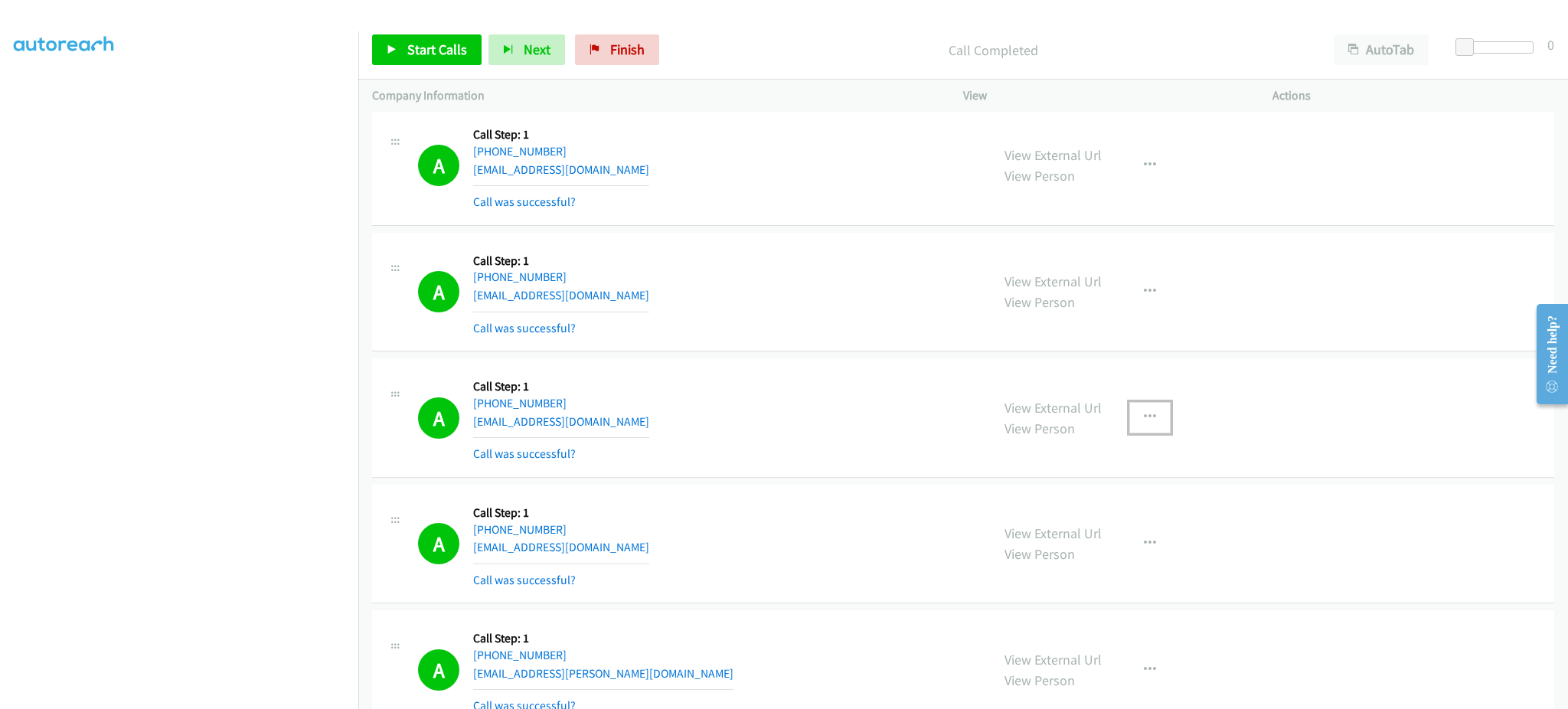
click at [1135, 405] on button "button" at bounding box center [1150, 416] width 42 height 31
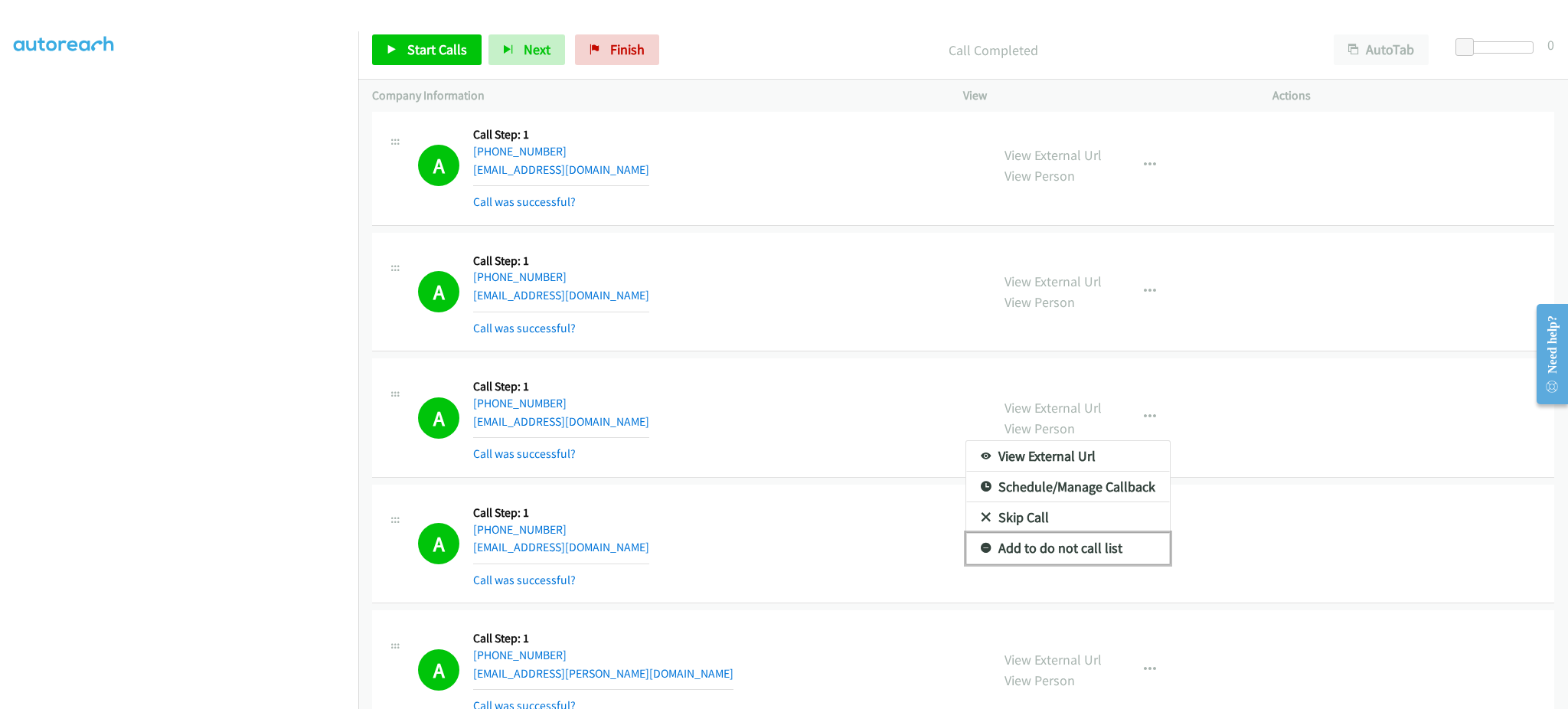
click at [1118, 562] on link "Add to do not call list" at bounding box center [1067, 547] width 203 height 31
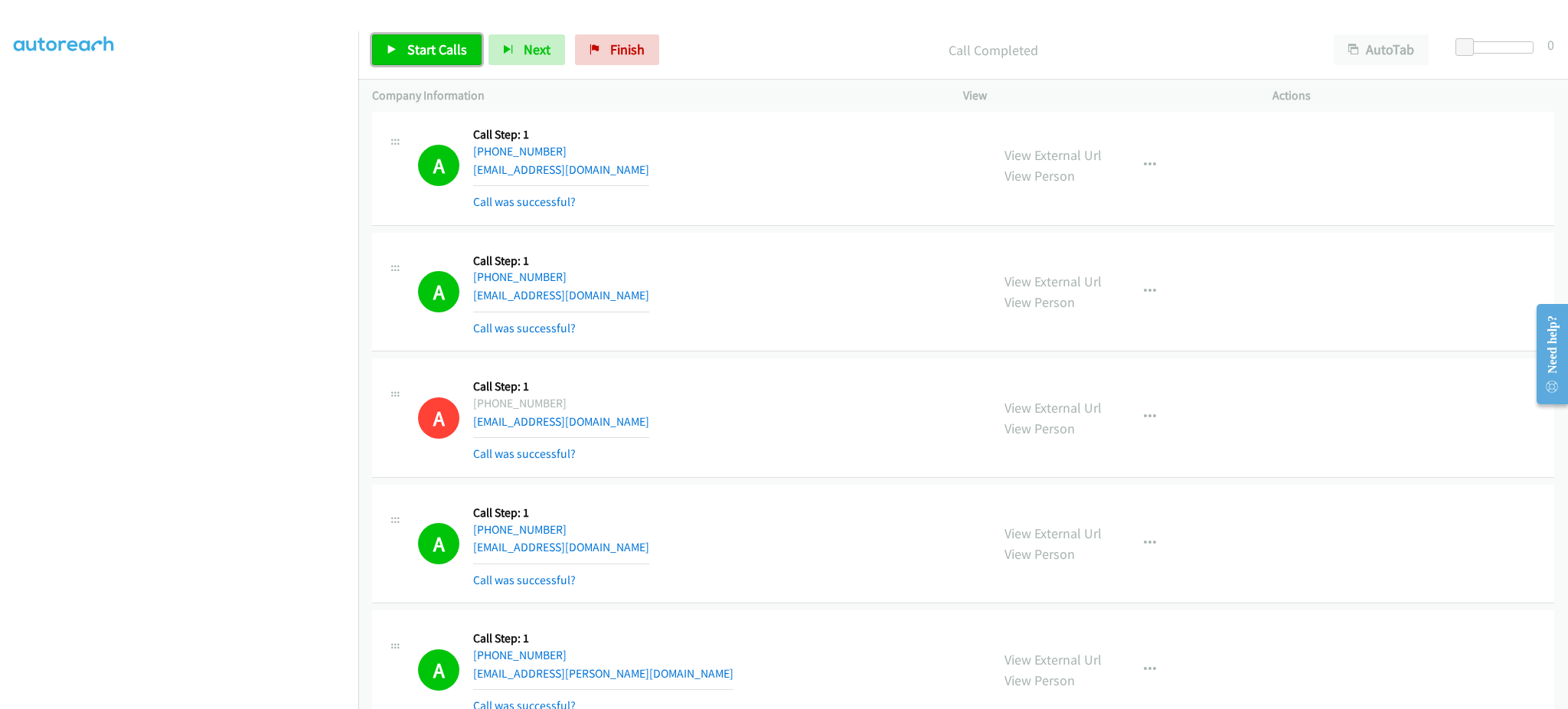
drag, startPoint x: 433, startPoint y: 53, endPoint x: 905, endPoint y: 54, distance: 472.0
click at [432, 52] on span "Start Calls" at bounding box center [437, 50] width 60 height 18
click at [405, 43] on link "Pause" at bounding box center [414, 50] width 84 height 31
